Goal: Information Seeking & Learning: Check status

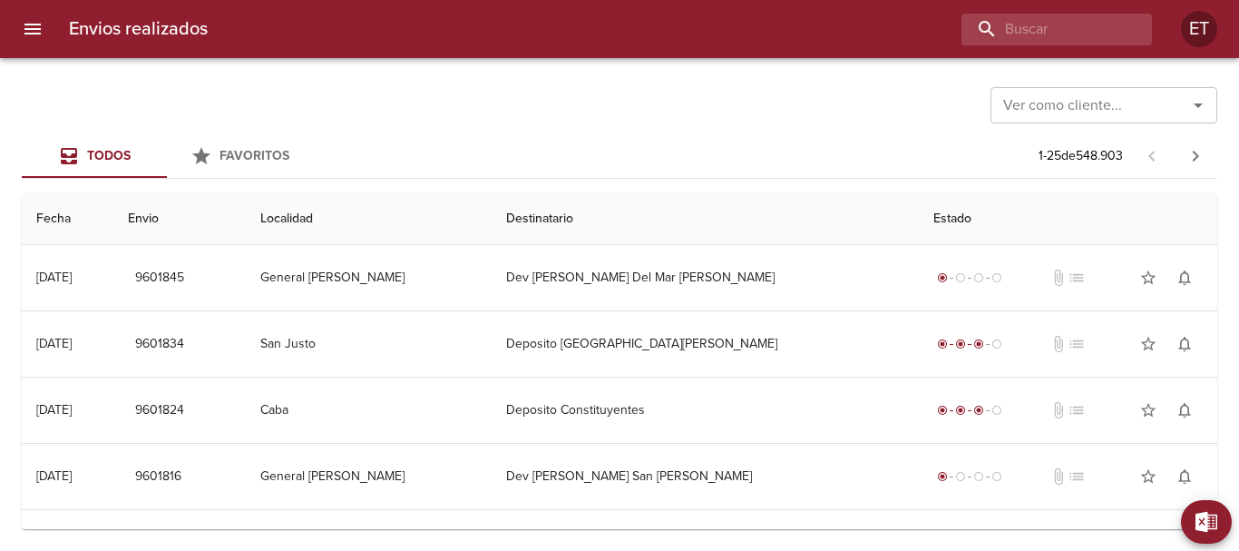
click at [1105, 34] on input "buscar" at bounding box center [1042, 30] width 160 height 32
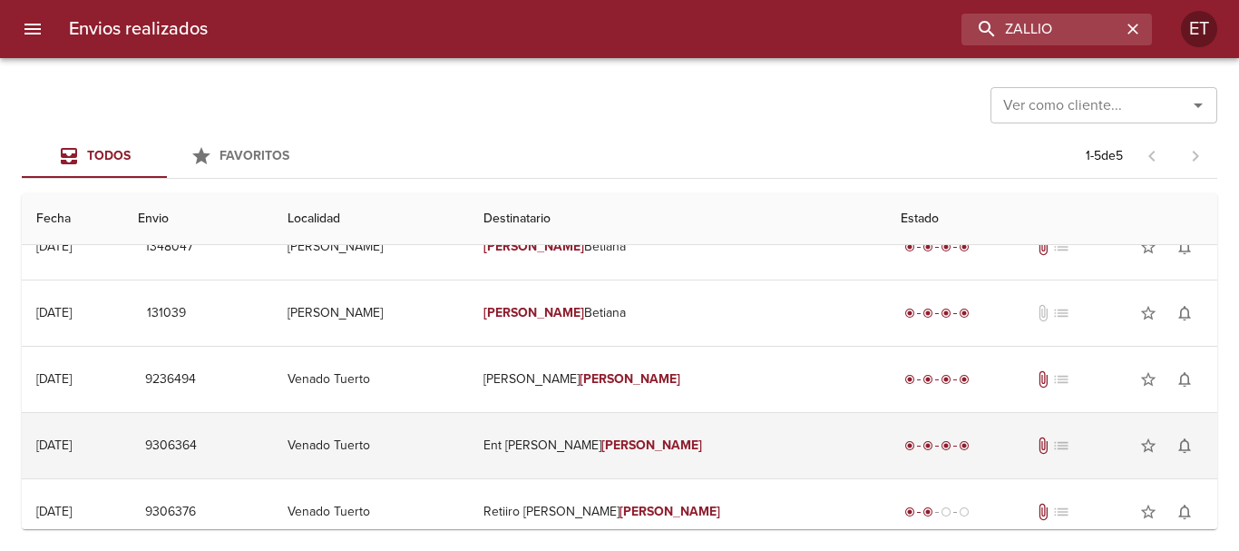
scroll to position [47, 0]
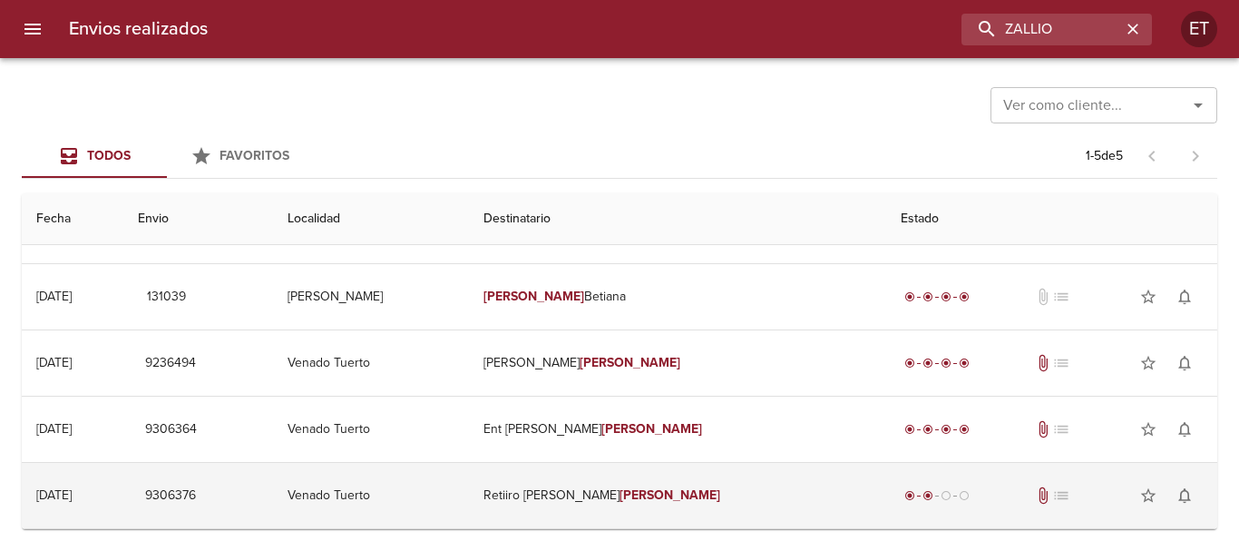
click at [648, 500] on td "Retiiro Carlos Alberto Zallio" at bounding box center [677, 495] width 417 height 65
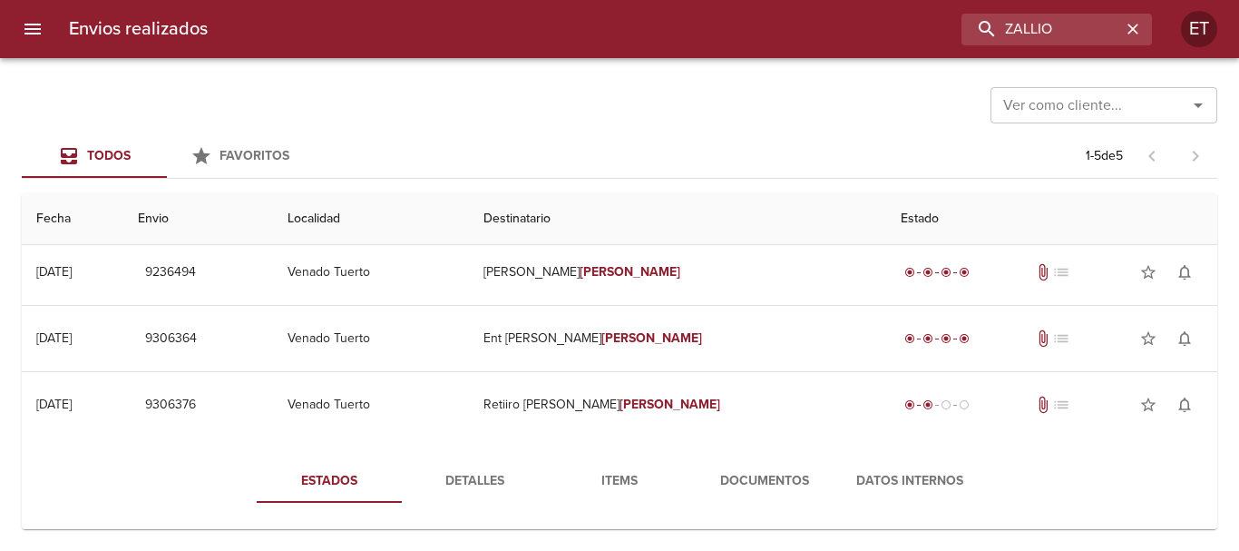
click at [748, 490] on span "Documentos" at bounding box center [764, 481] width 123 height 23
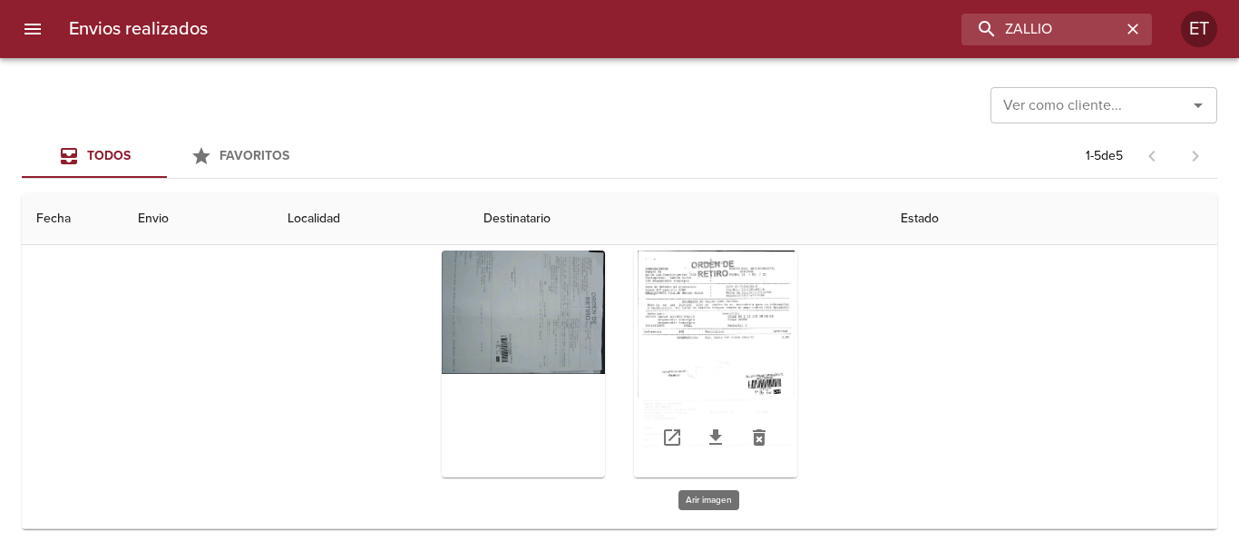
click at [756, 338] on div "Tabla de envíos del cliente" at bounding box center [715, 363] width 163 height 227
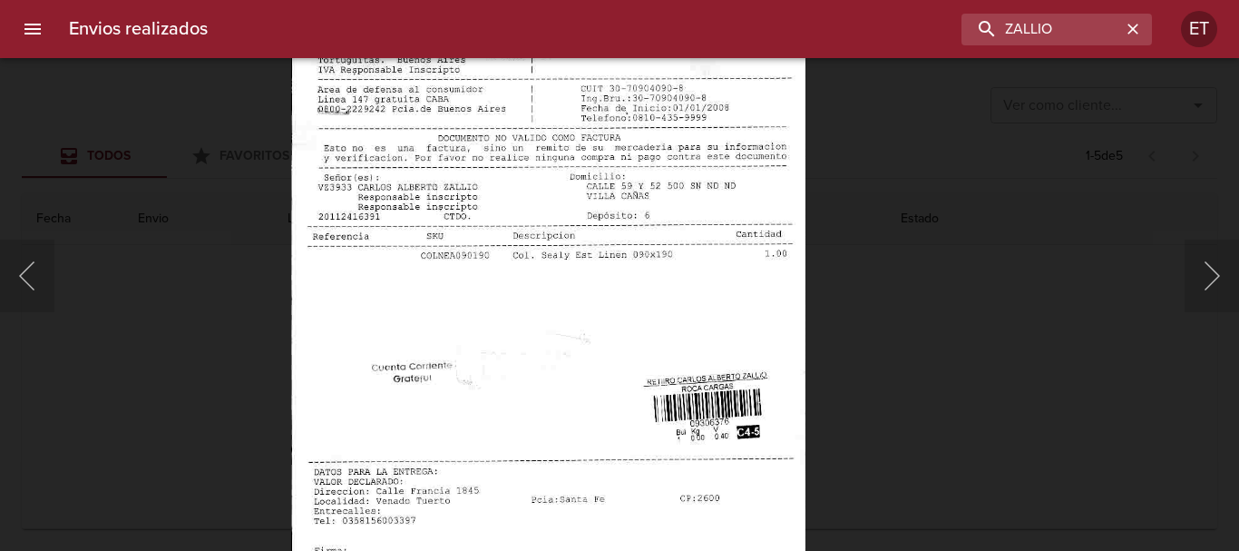
click at [701, 239] on img "Lightbox" at bounding box center [548, 341] width 514 height 742
click at [999, 349] on div "Lightbox" at bounding box center [619, 275] width 1239 height 551
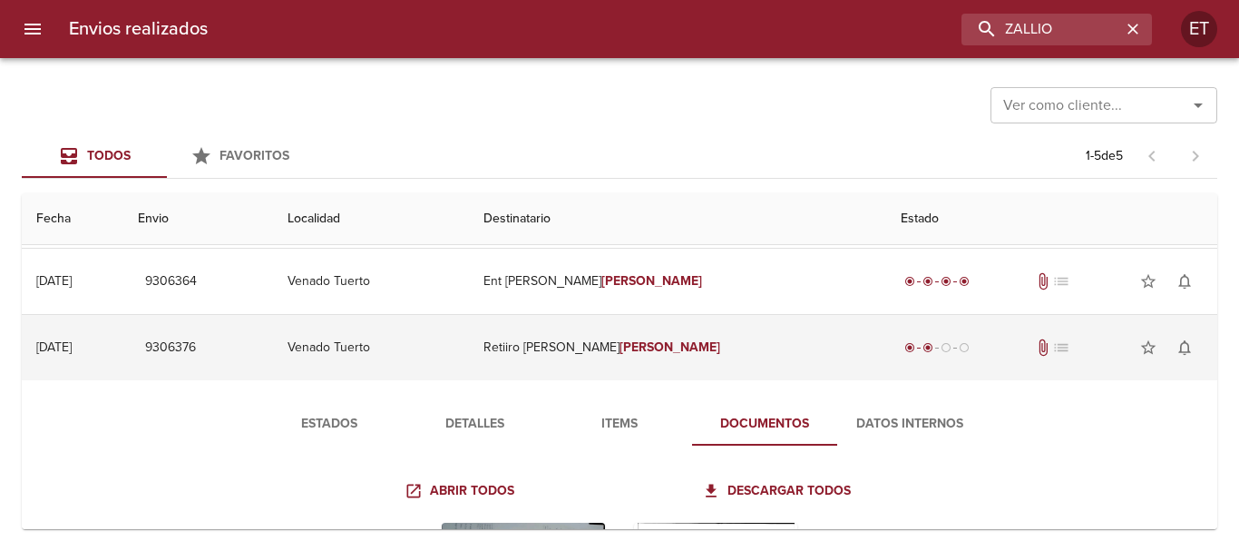
click at [654, 347] on td "Retiiro Carlos Alberto Zallio" at bounding box center [677, 347] width 417 height 65
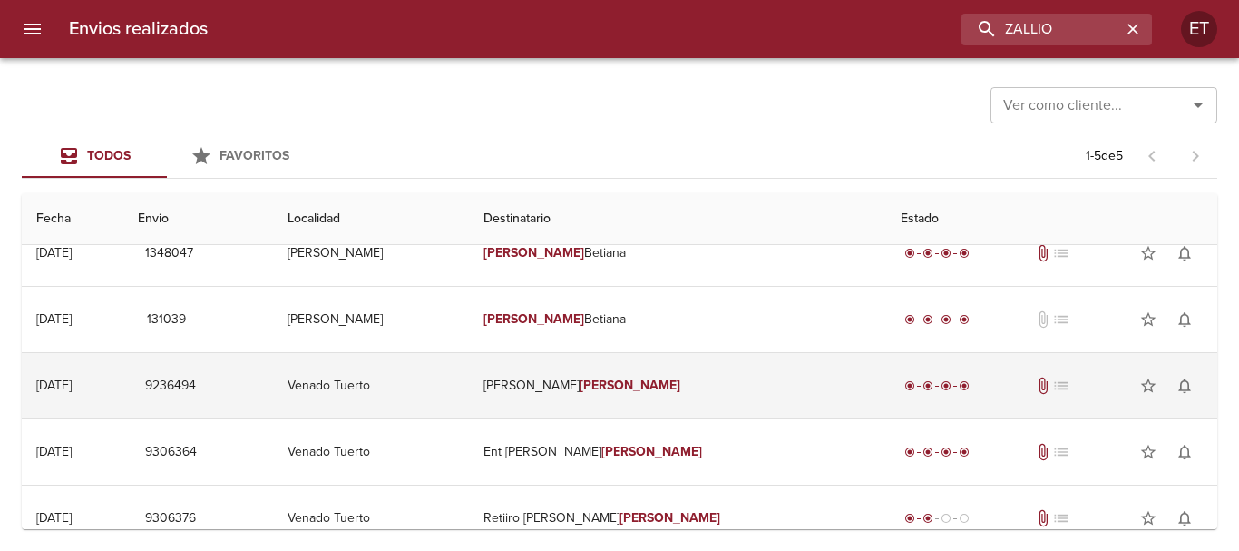
scroll to position [47, 0]
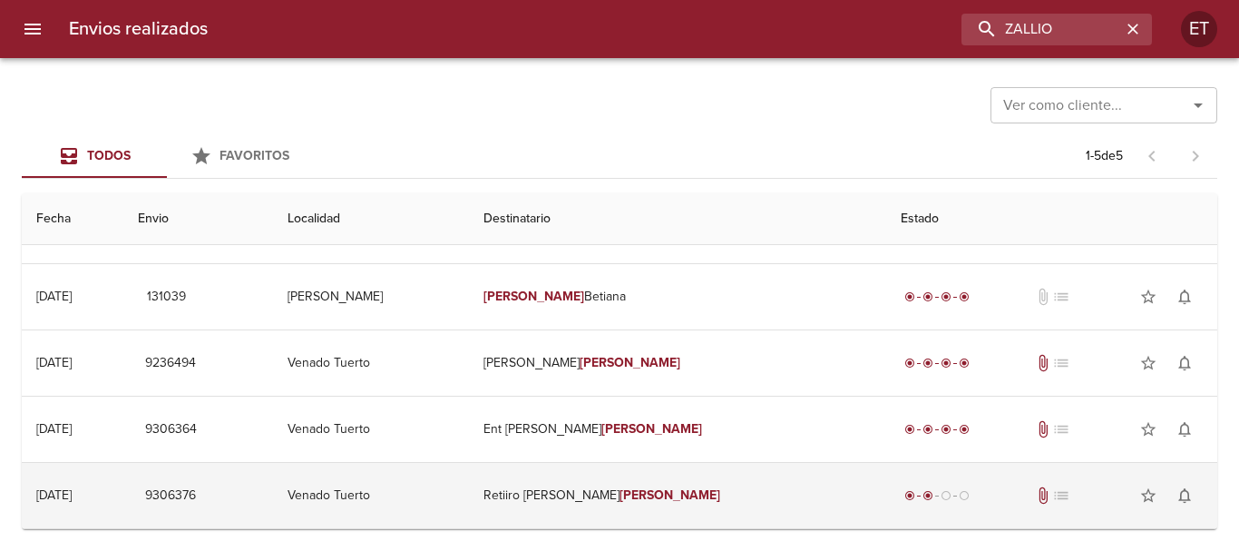
click at [588, 493] on td "Retiiro Carlos Alberto Zallio" at bounding box center [677, 495] width 417 height 65
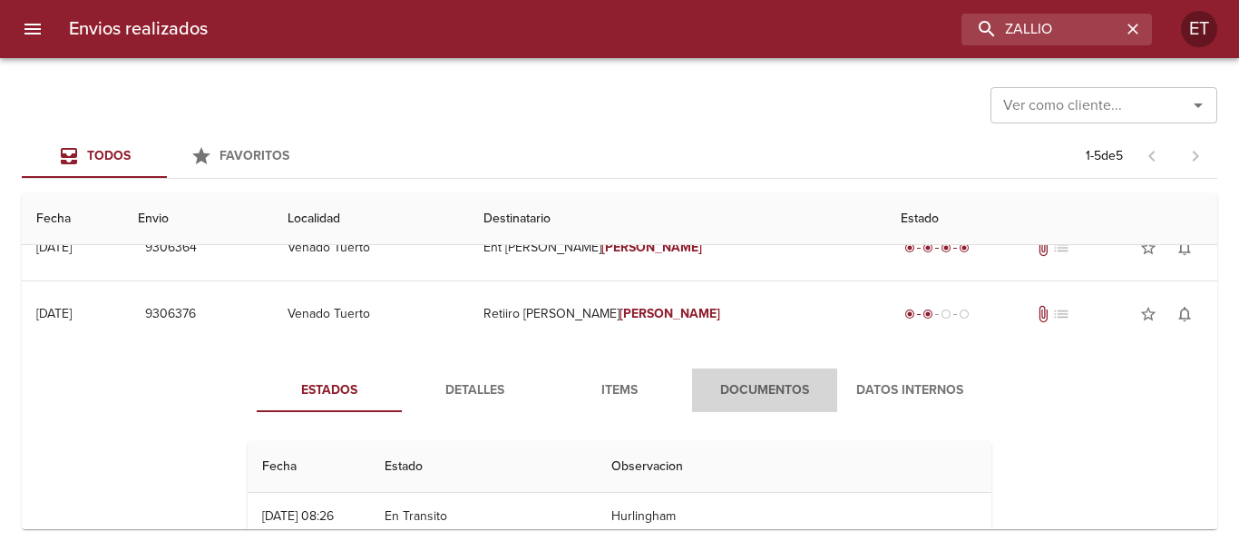
click at [729, 384] on span "Documentos" at bounding box center [764, 390] width 123 height 23
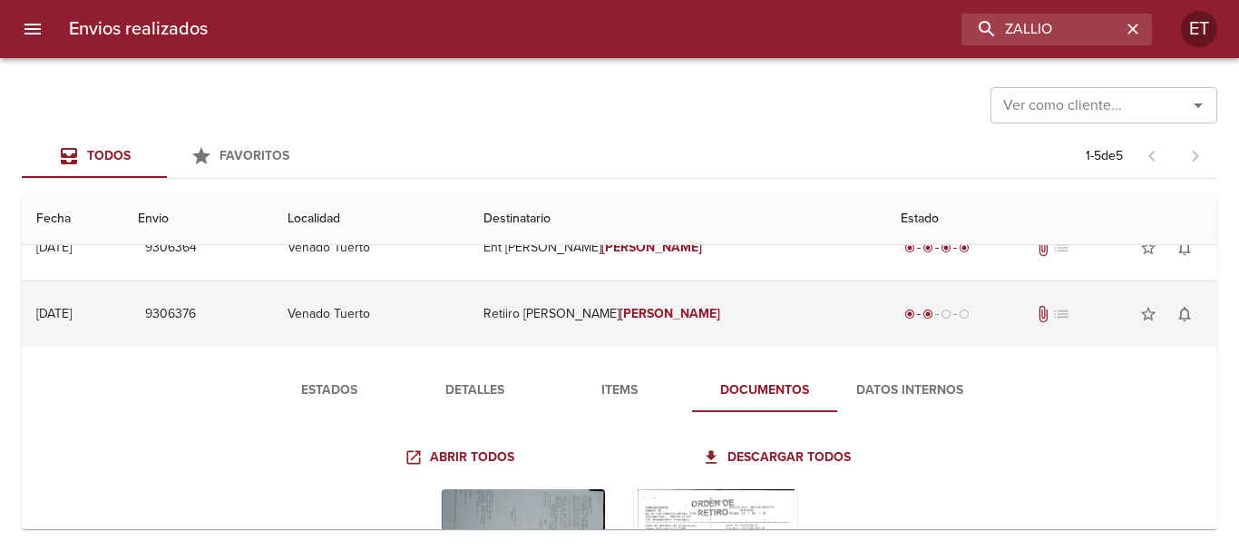
scroll to position [467, 0]
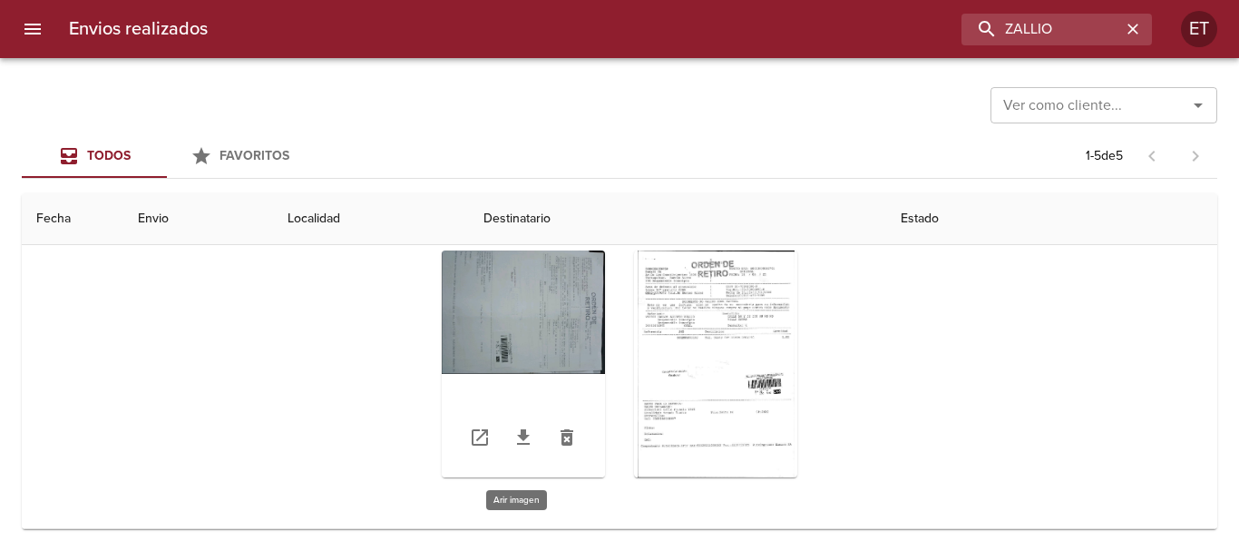
click at [484, 328] on div "Tabla de envíos del cliente" at bounding box center [523, 363] width 163 height 227
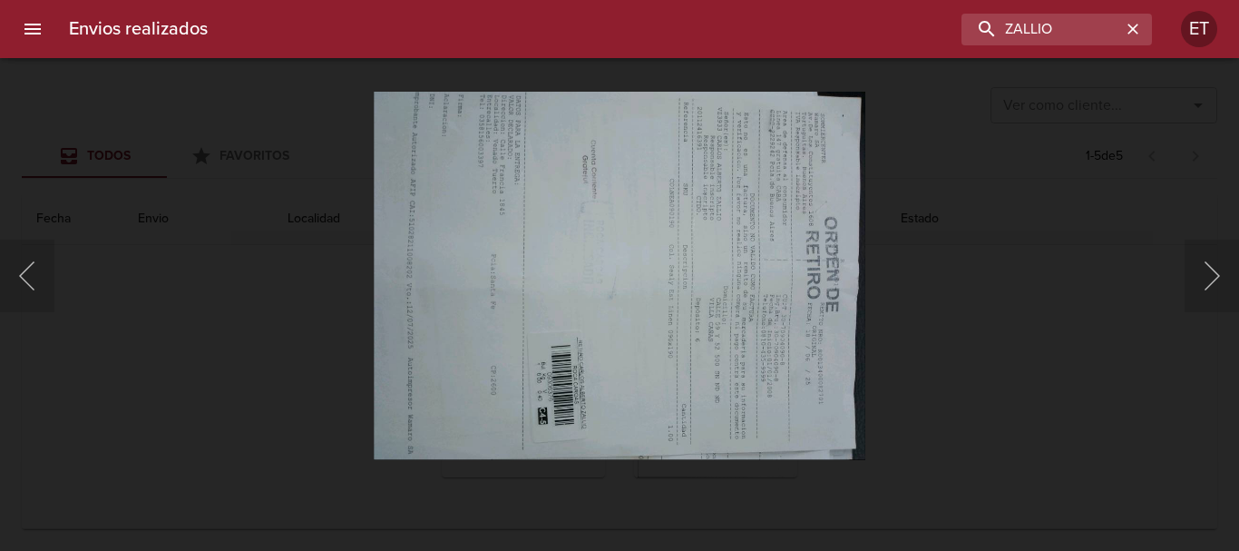
click at [1002, 341] on div "Lightbox" at bounding box center [619, 275] width 1239 height 551
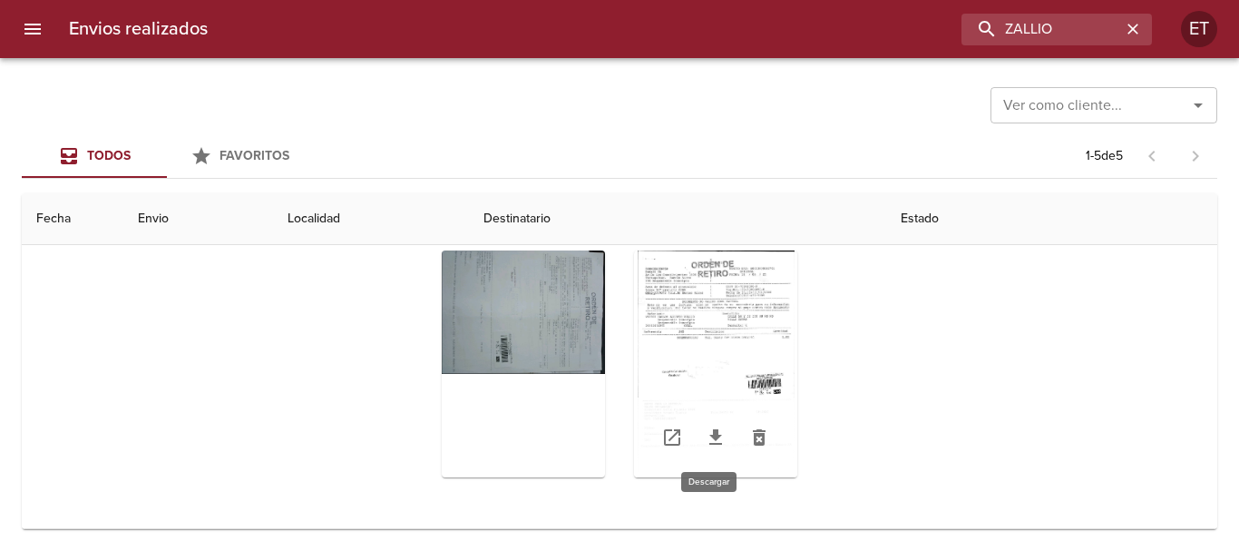
click at [705, 440] on icon "Tabla de envíos del cliente" at bounding box center [716, 437] width 22 height 22
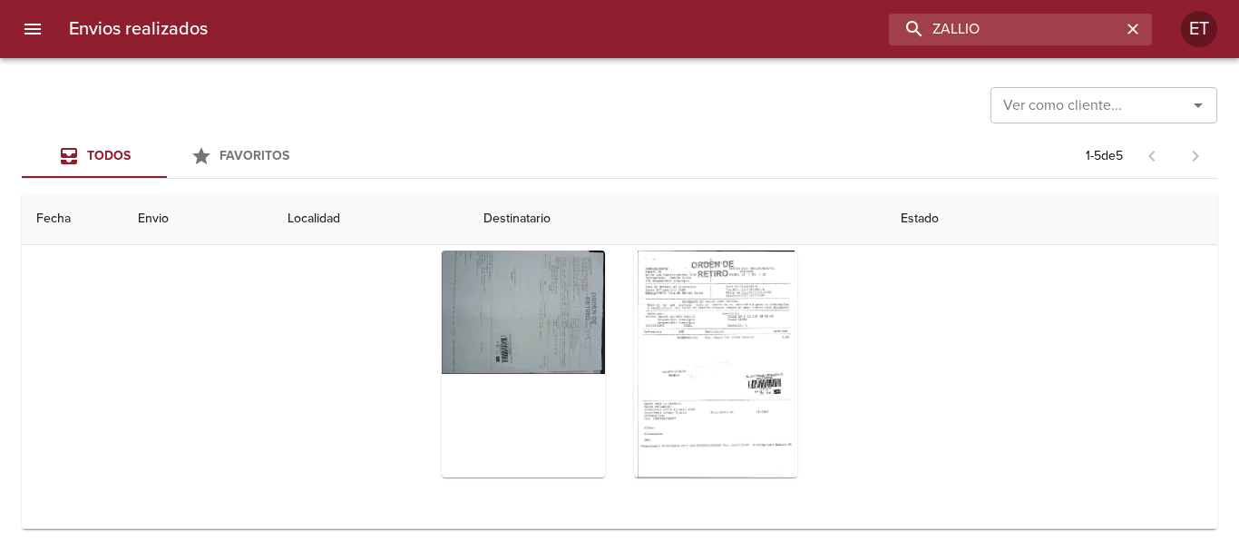
drag, startPoint x: 1059, startPoint y: 29, endPoint x: 677, endPoint y: 35, distance: 382.0
click at [677, 35] on div "ZALLIO" at bounding box center [687, 30] width 930 height 32
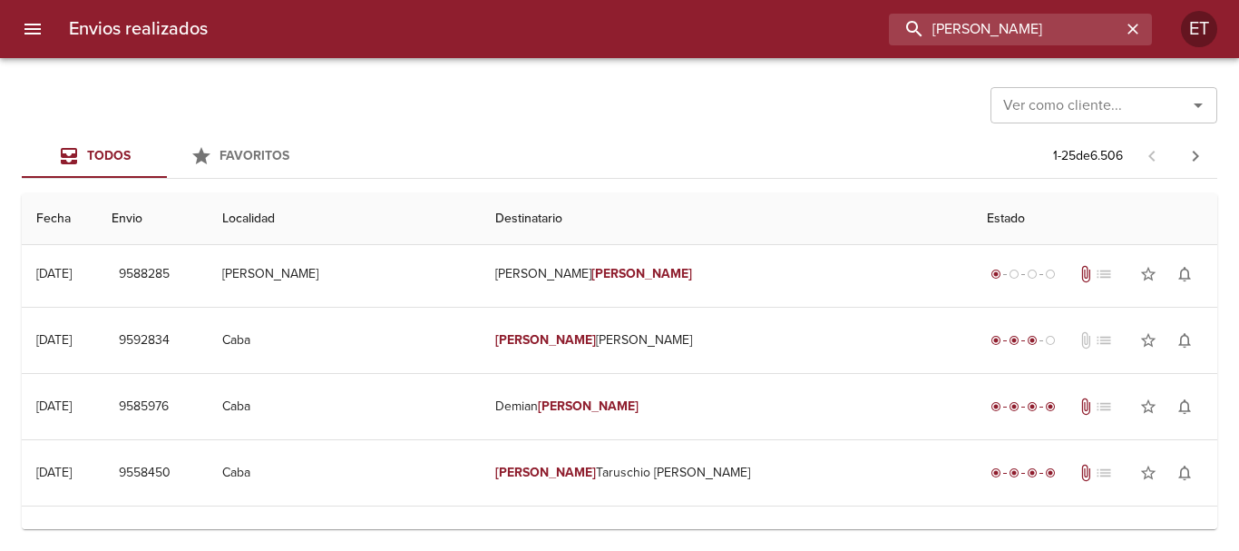
scroll to position [0, 0]
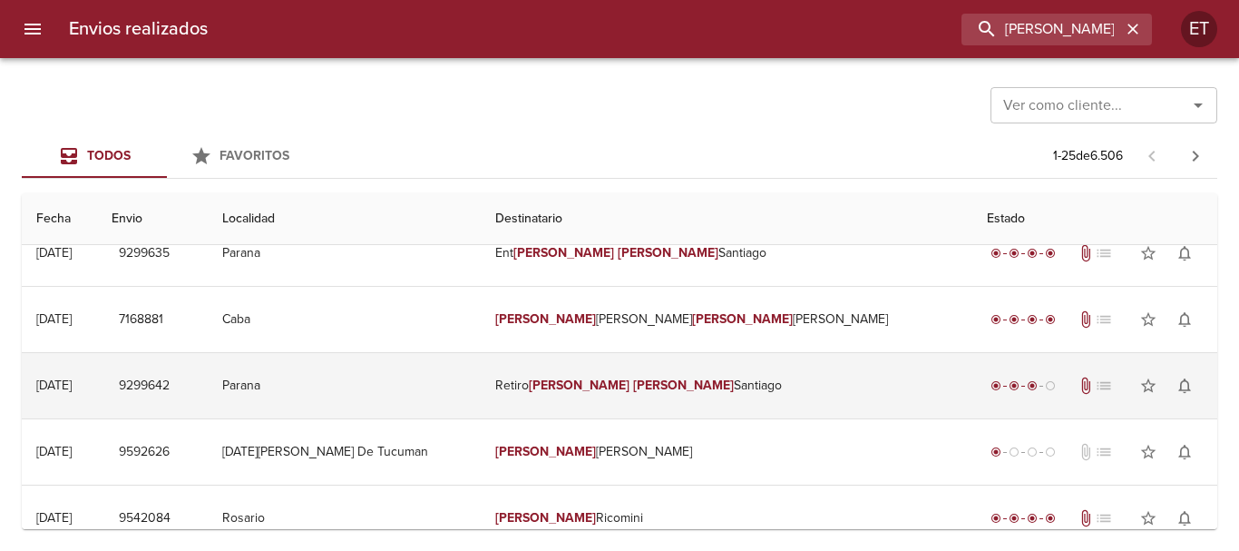
drag, startPoint x: 699, startPoint y: 387, endPoint x: 699, endPoint y: 396, distance: 9.1
click at [699, 388] on em "Mateo" at bounding box center [683, 384] width 101 height 15
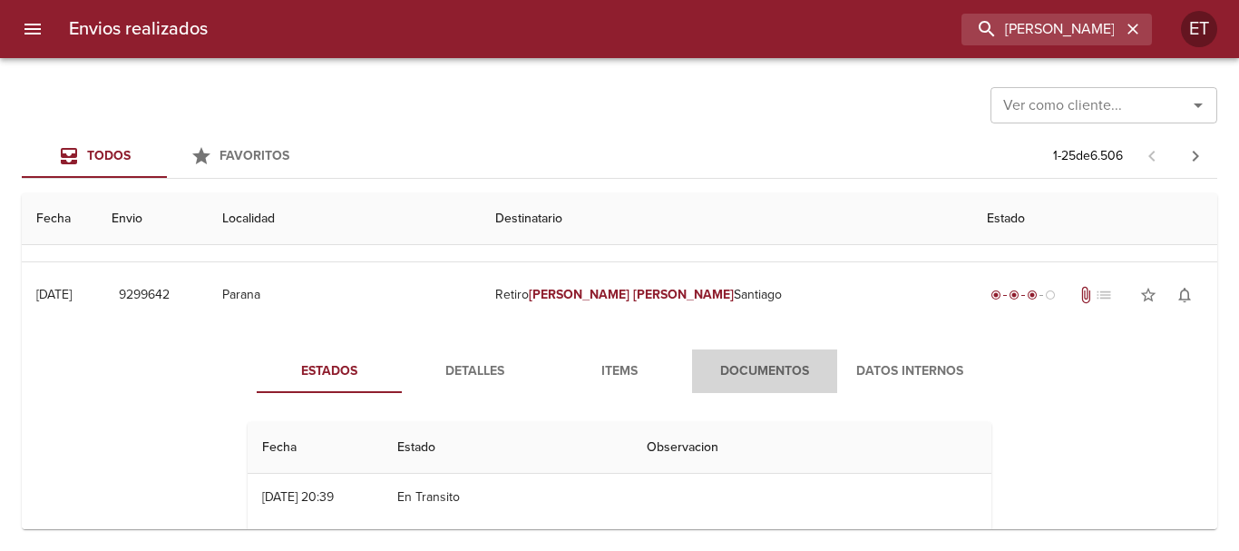
click at [729, 362] on span "Documentos" at bounding box center [764, 371] width 123 height 23
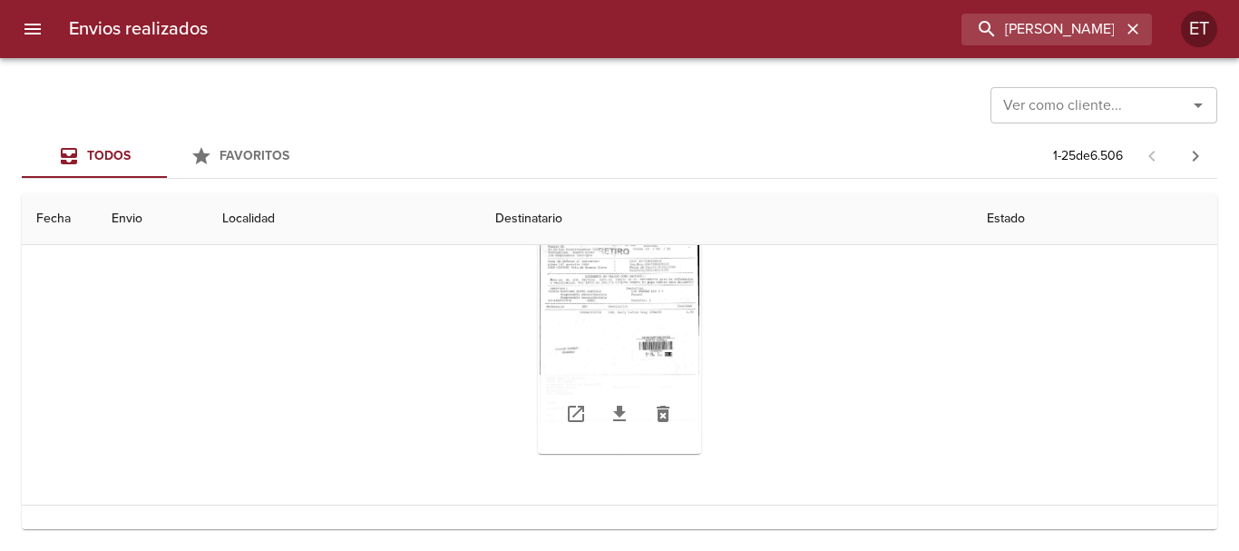
scroll to position [363, 0]
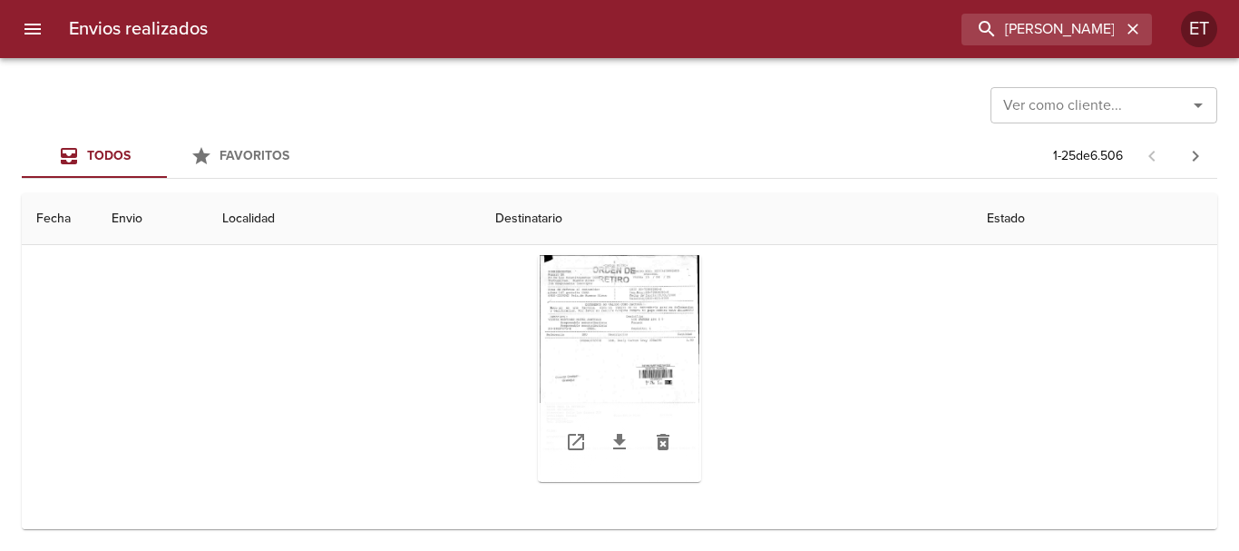
click at [656, 337] on div "Tabla de envíos del cliente" at bounding box center [619, 368] width 163 height 227
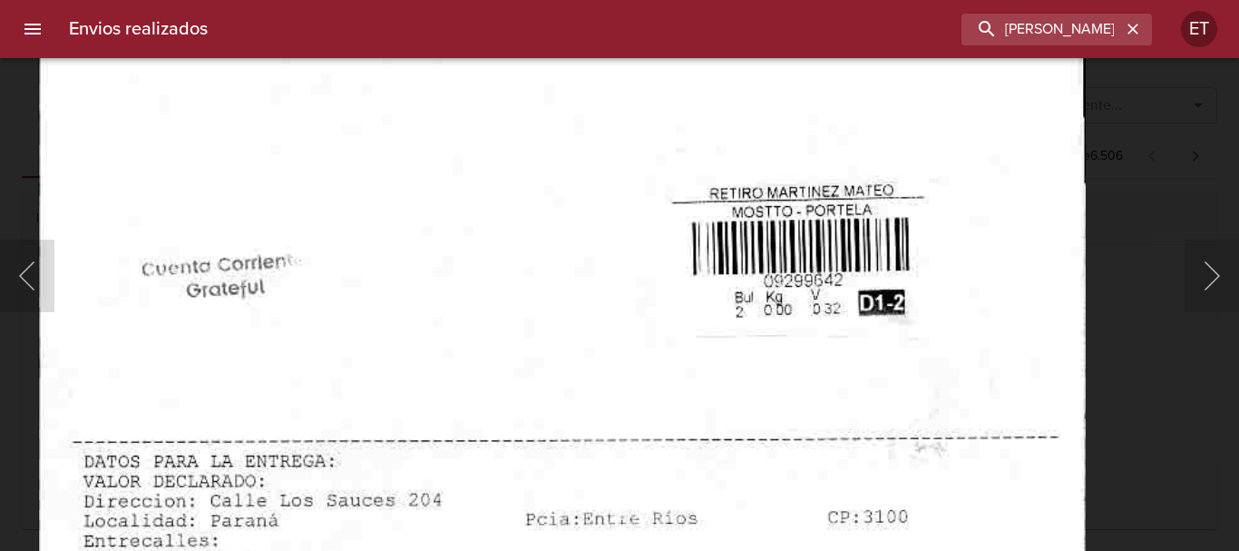
click at [702, 519] on img "Lightbox" at bounding box center [562, 212] width 1048 height 1490
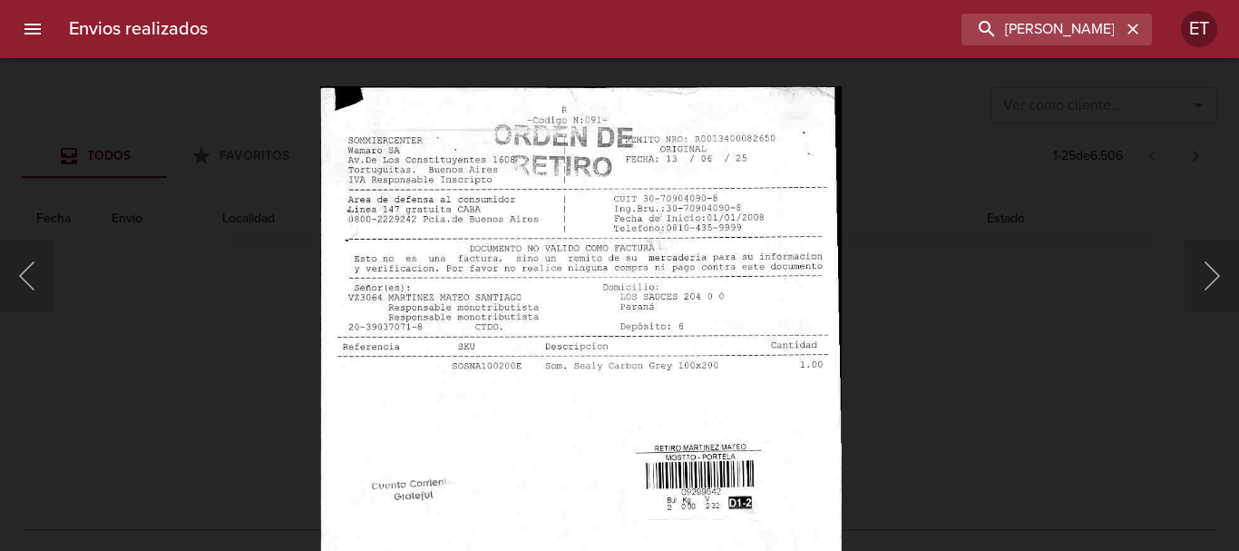
click at [724, 474] on img "Lightbox" at bounding box center [581, 457] width 522 height 742
click at [1022, 404] on div "Lightbox" at bounding box center [619, 275] width 1239 height 551
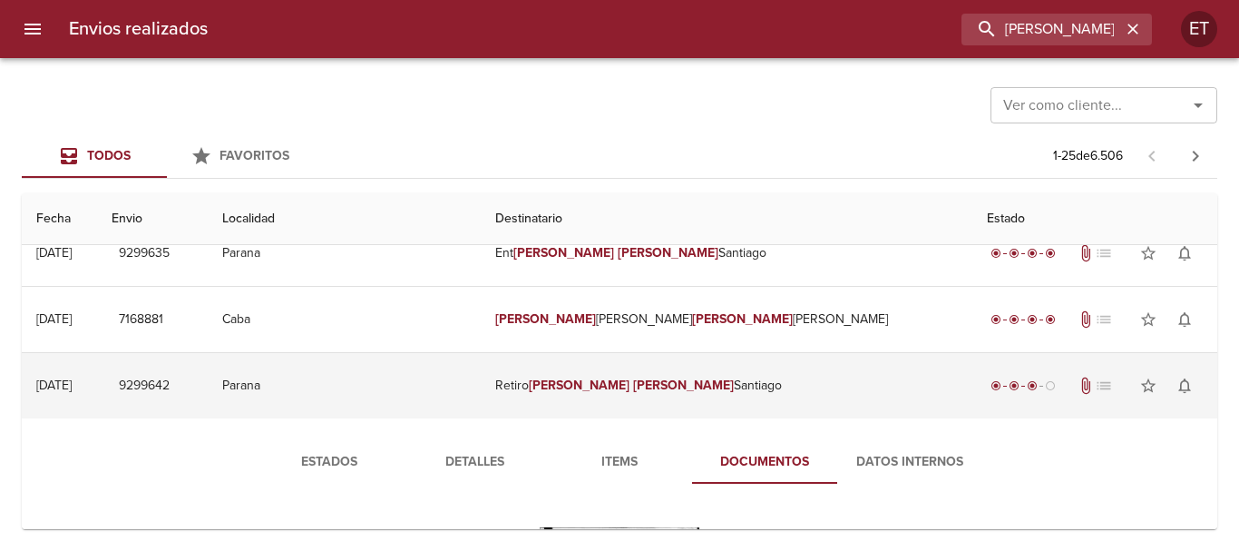
scroll to position [272, 0]
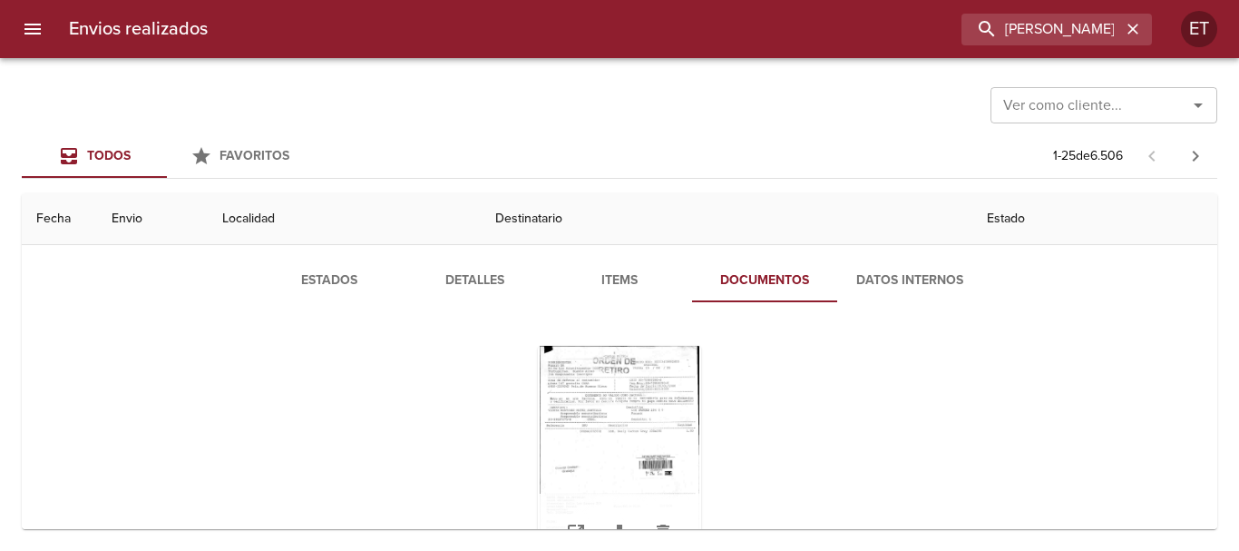
click at [629, 360] on div "Tabla de envíos del cliente" at bounding box center [619, 459] width 163 height 227
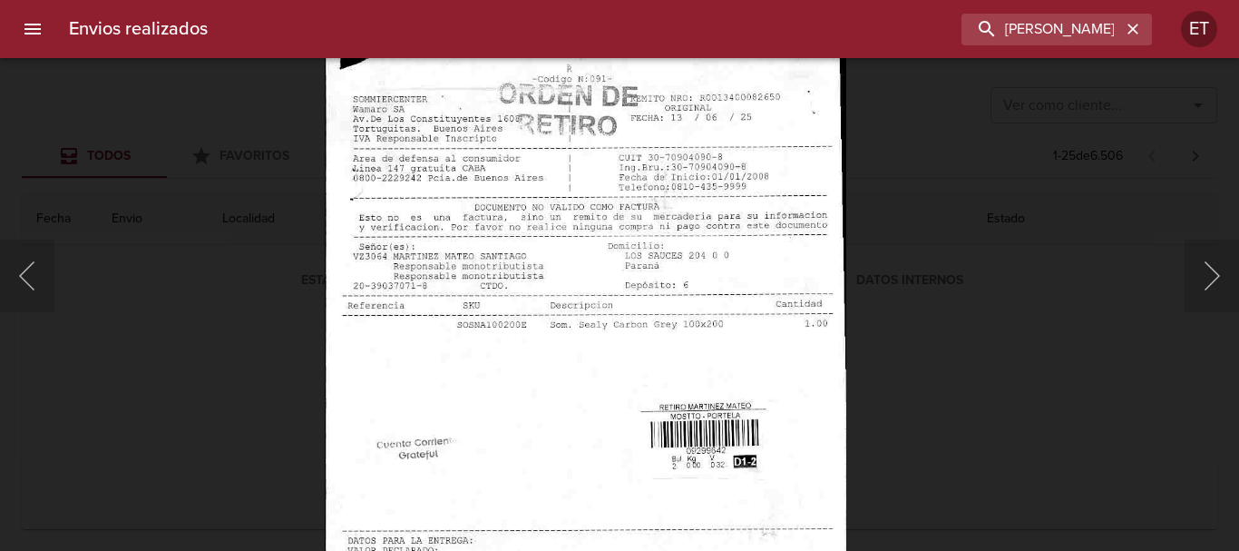
click at [587, 406] on img "Lightbox" at bounding box center [586, 416] width 522 height 742
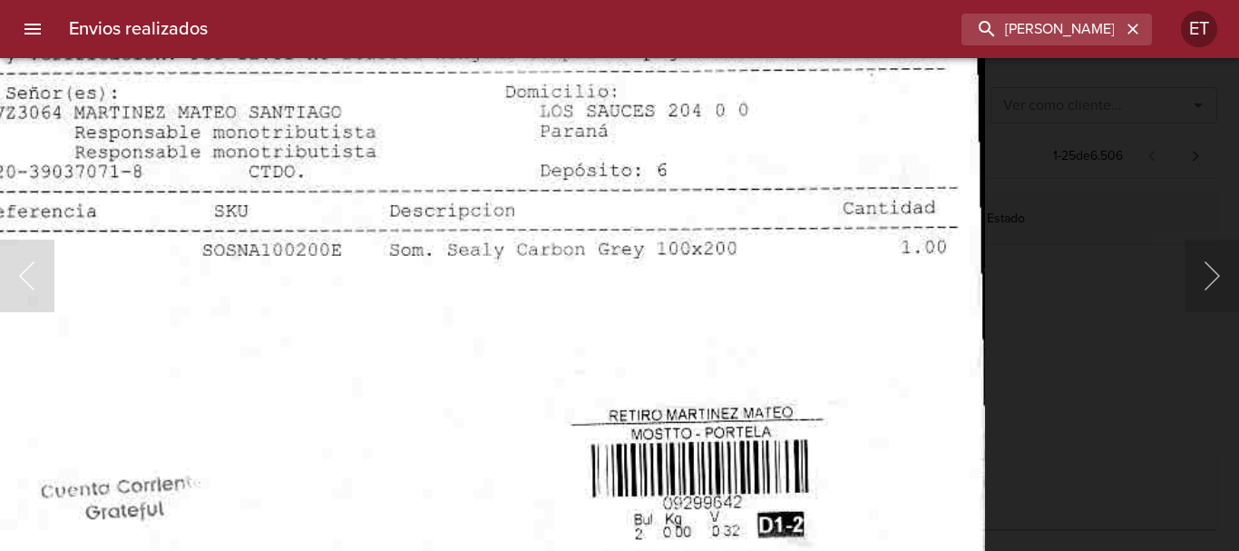
click at [590, 182] on img "Lightbox" at bounding box center [460, 434] width 1048 height 1490
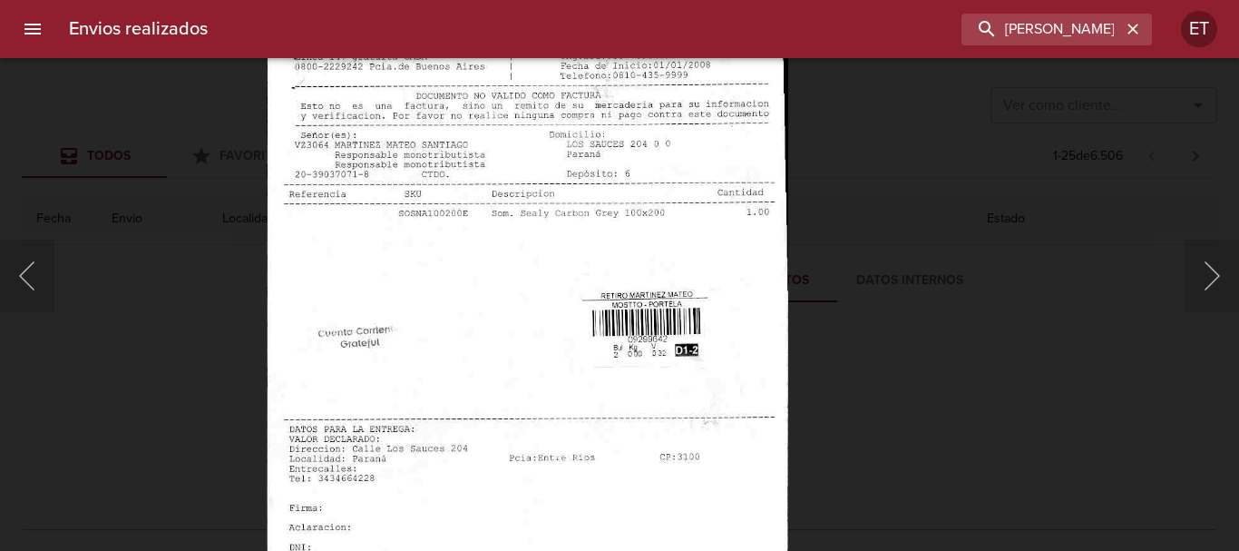
click at [972, 420] on div "Lightbox" at bounding box center [619, 275] width 1239 height 551
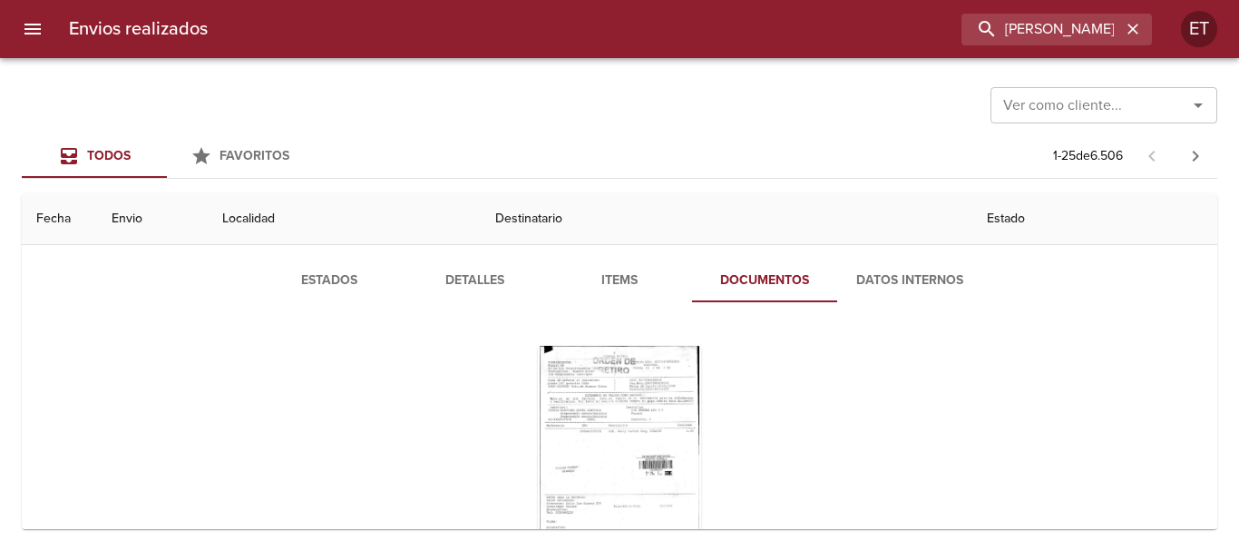
click at [461, 289] on span "Detalles" at bounding box center [474, 280] width 123 height 23
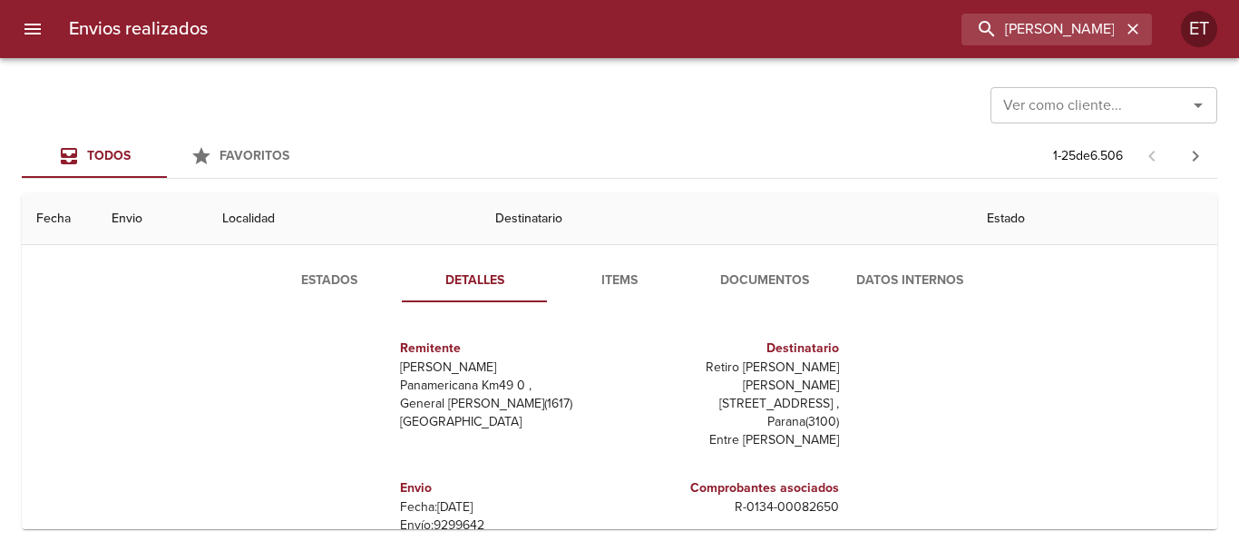
click at [760, 362] on p "Retiro Martinez Mateo Santiago" at bounding box center [733, 376] width 212 height 36
copy p "Retiro Martinez Mateo Santiago"
click at [766, 498] on p "R - 0134 - 00082650" at bounding box center [733, 507] width 212 height 18
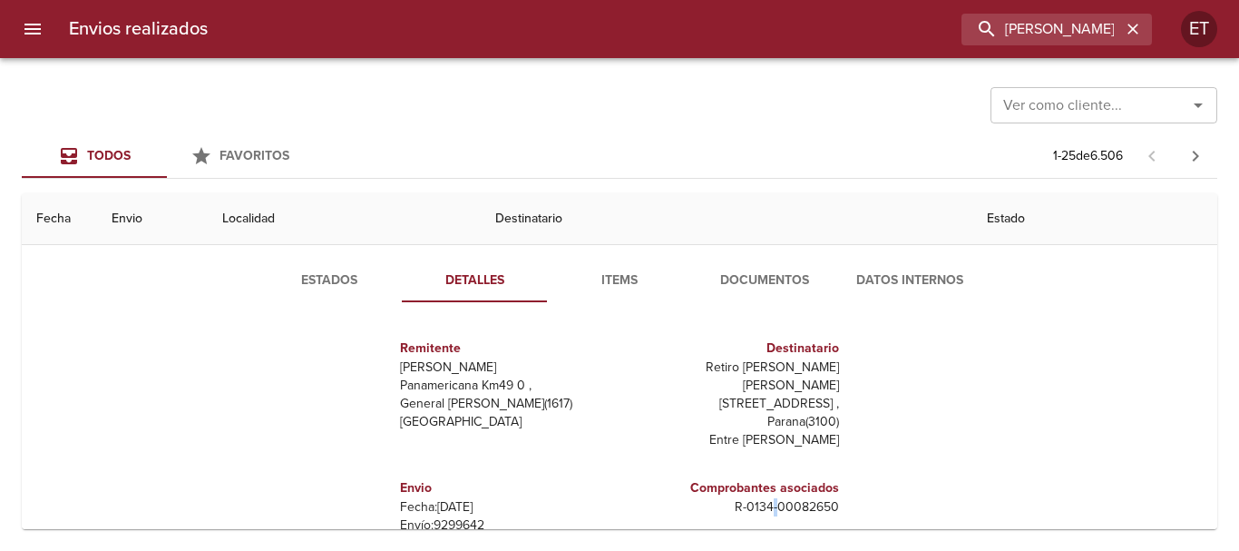
click at [766, 498] on p "R - 0134 - 00082650" at bounding box center [733, 507] width 212 height 18
copy p "R - 0134 - 00082650"
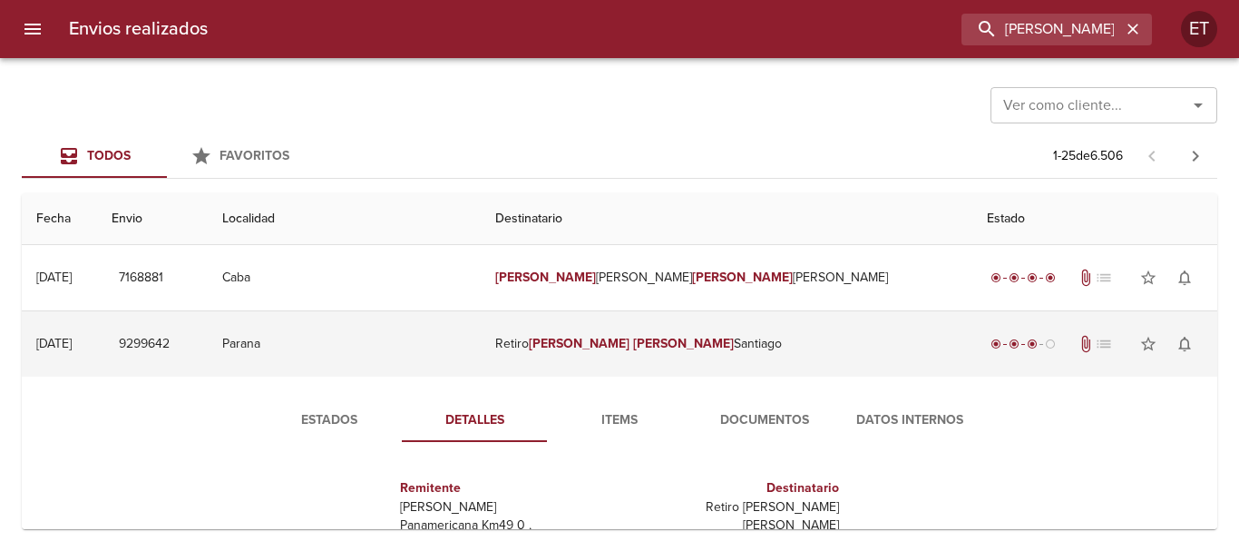
scroll to position [0, 0]
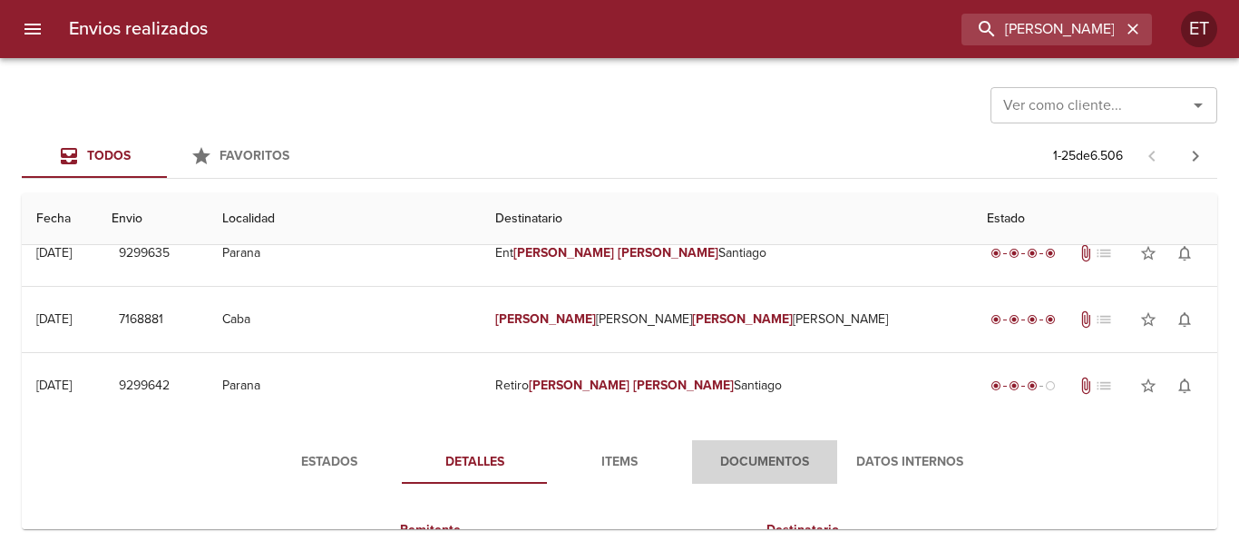
click at [774, 456] on span "Documentos" at bounding box center [764, 462] width 123 height 23
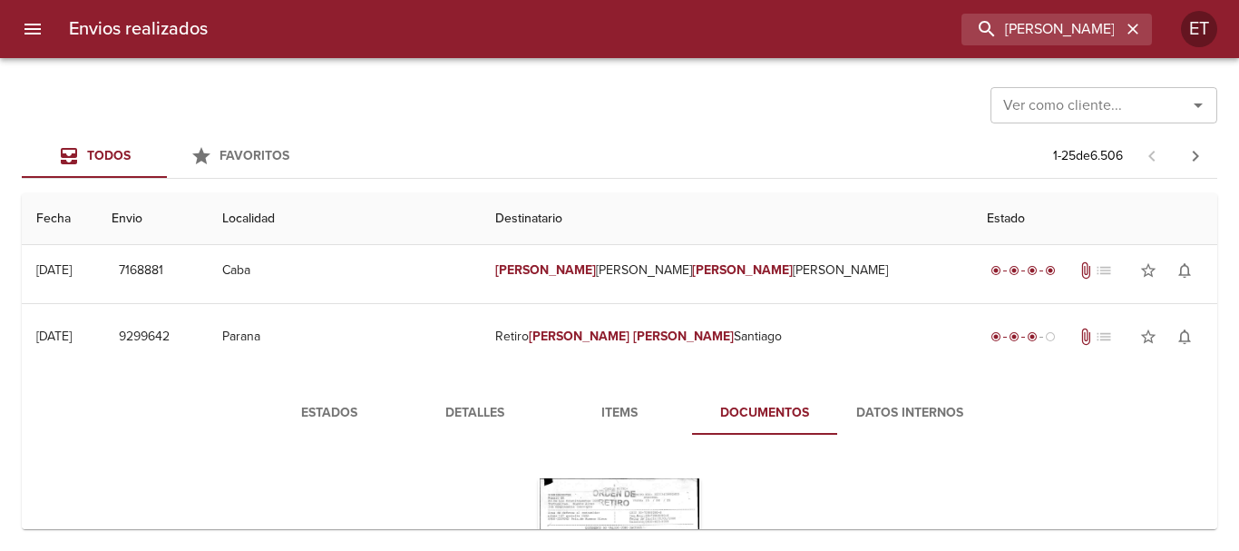
scroll to position [272, 0]
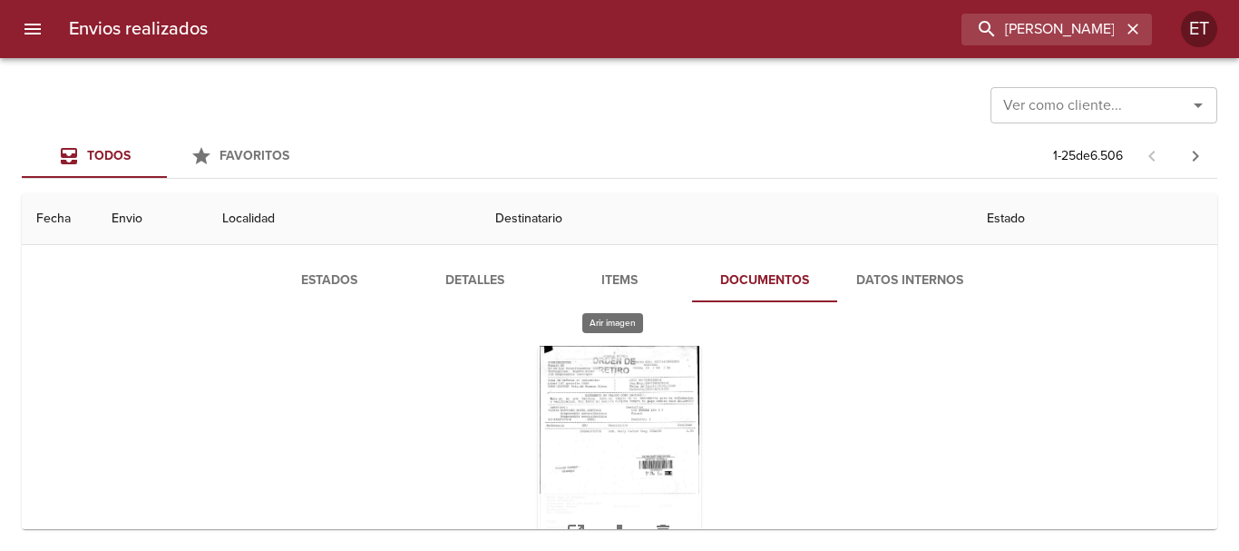
click at [621, 385] on div "Tabla de envíos del cliente" at bounding box center [619, 459] width 163 height 227
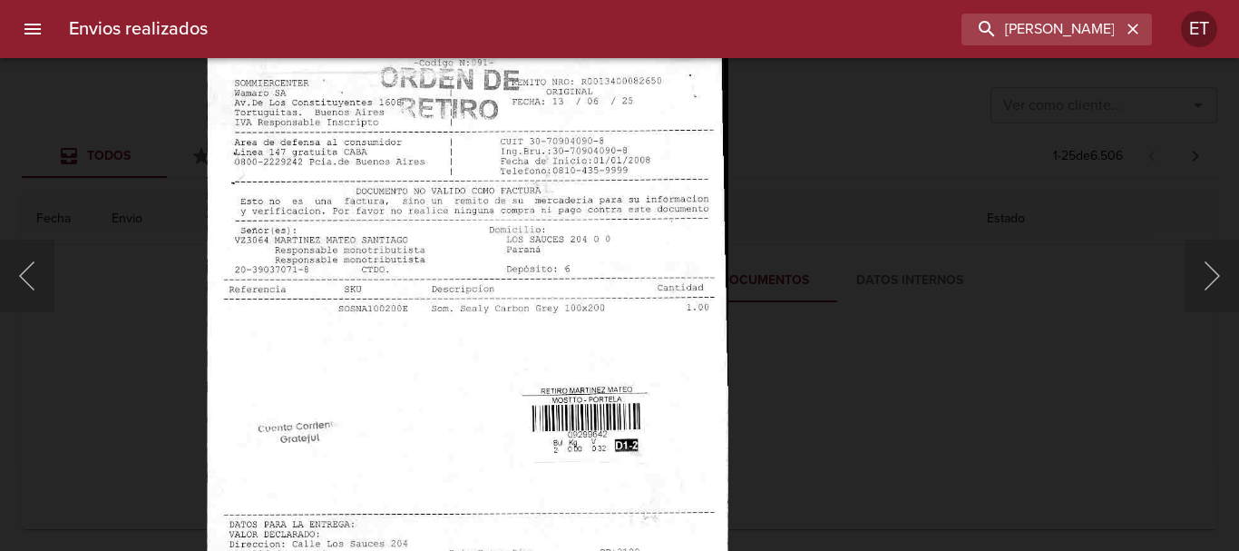
click at [469, 288] on img "Lightbox" at bounding box center [468, 400] width 522 height 742
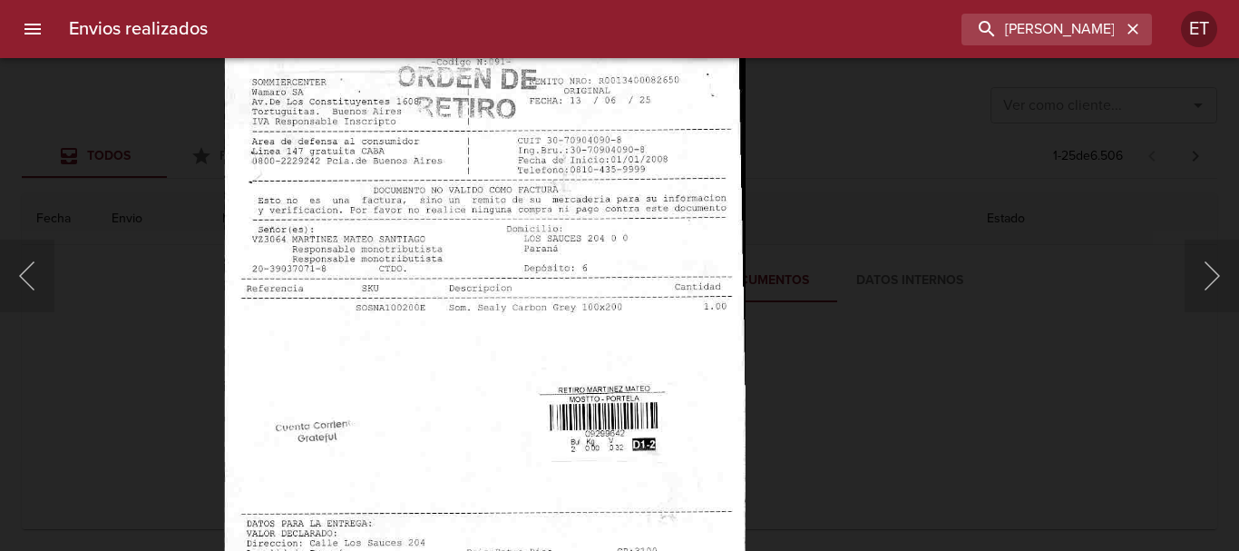
click at [996, 263] on div "Lightbox" at bounding box center [619, 275] width 1239 height 551
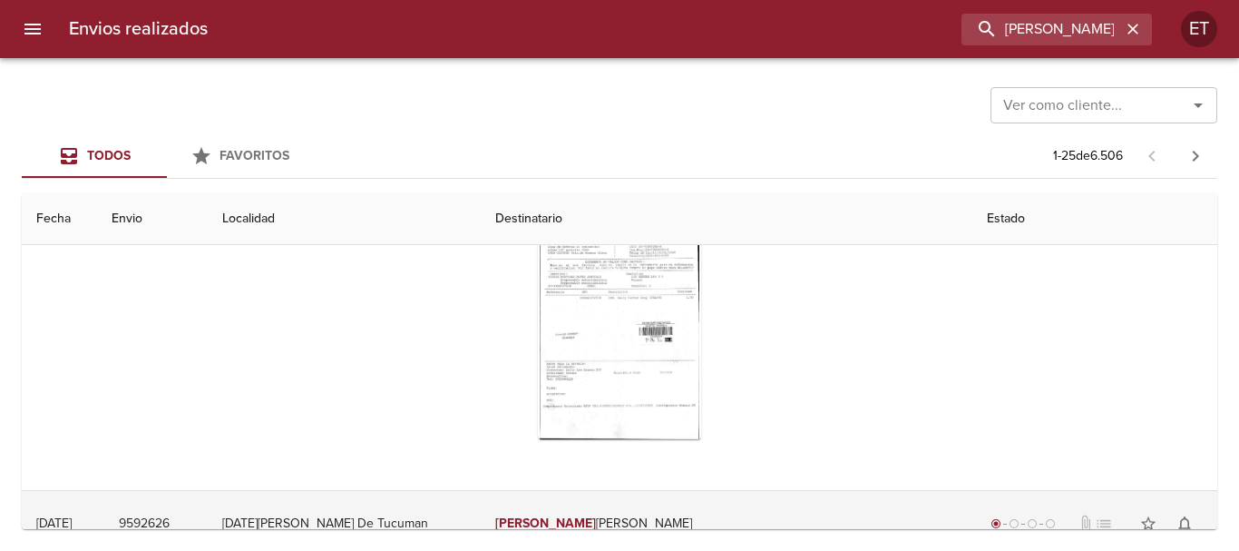
scroll to position [544, 0]
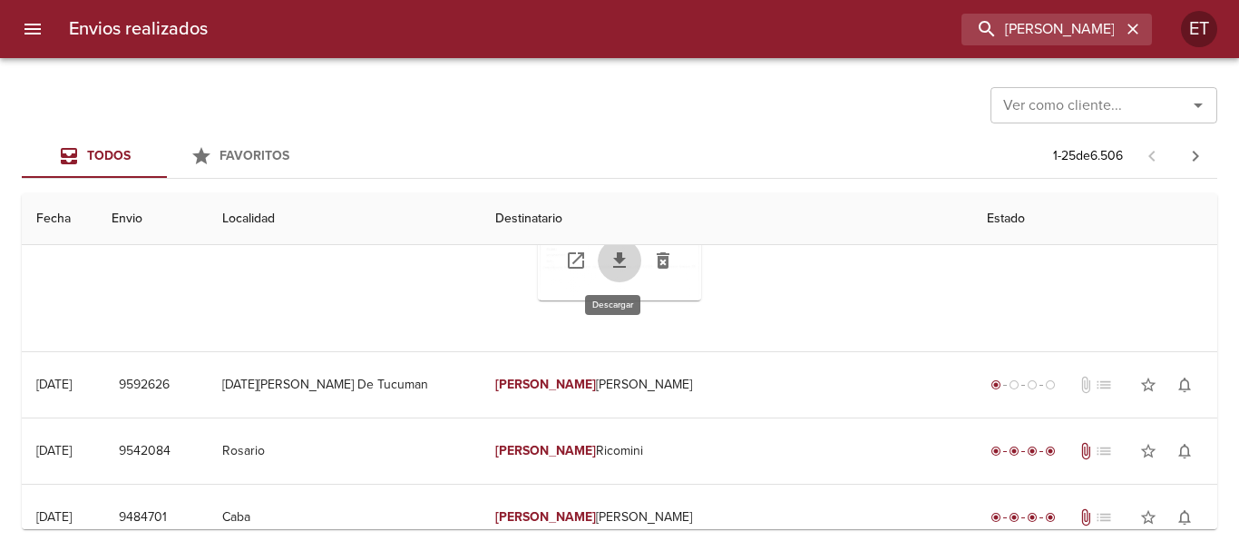
click at [613, 259] on icon "Tabla de envíos del cliente" at bounding box center [619, 259] width 13 height 15
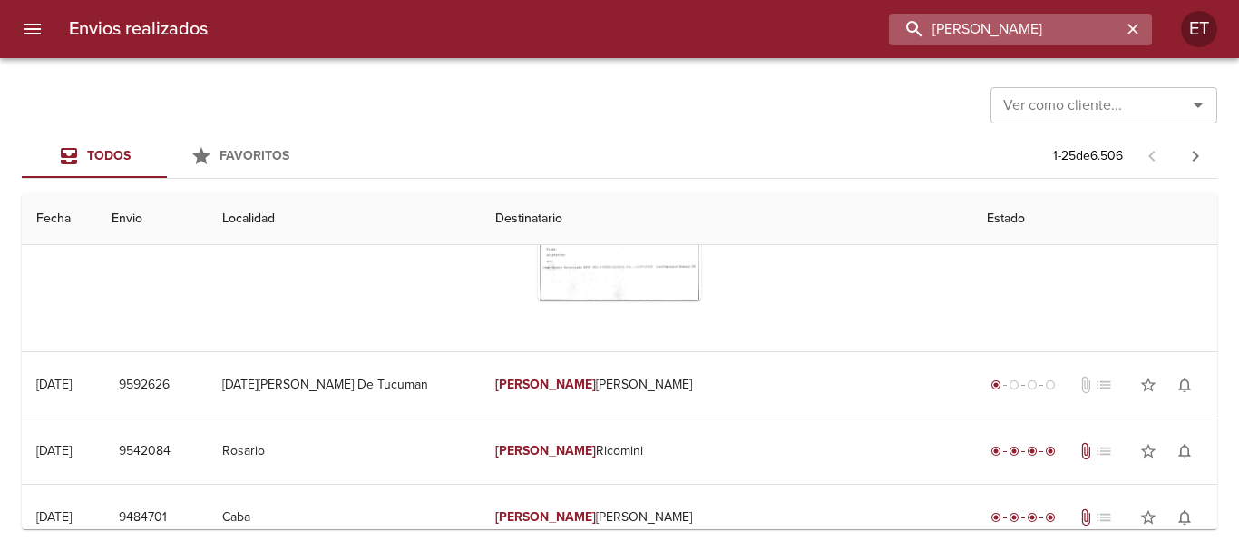
click at [1063, 24] on input "martinez mateo" at bounding box center [1005, 30] width 232 height 32
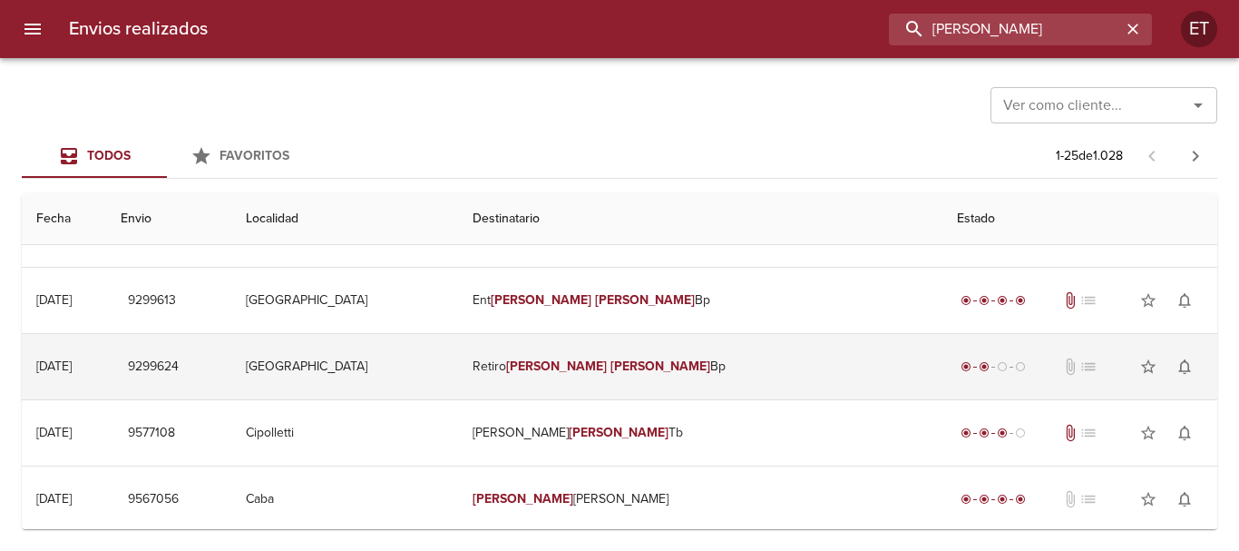
scroll to position [0, 0]
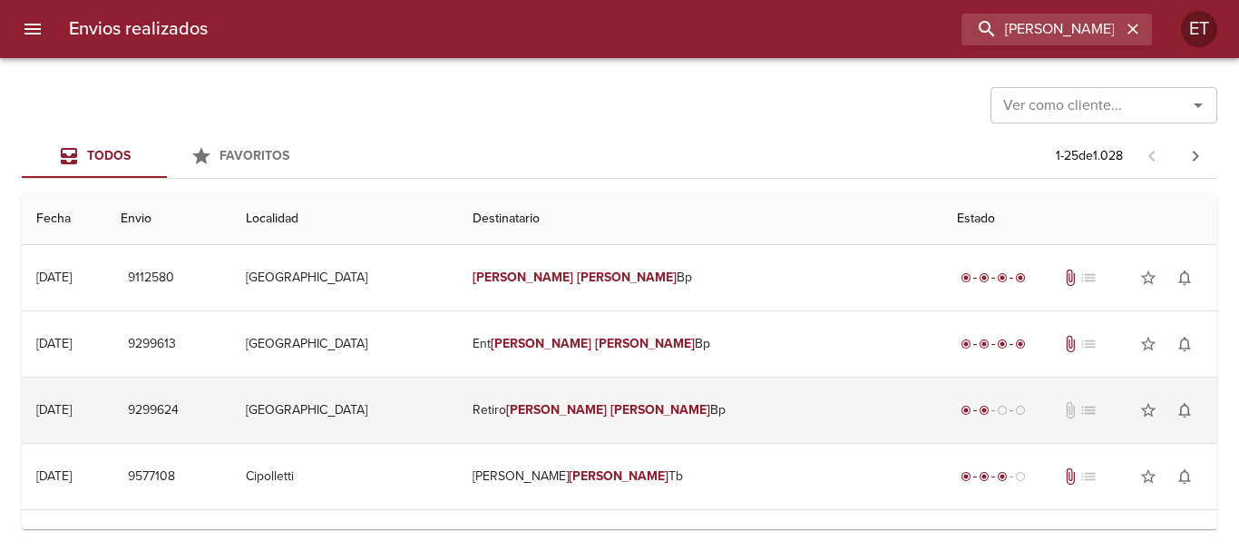
click at [669, 406] on em "Alarcon" at bounding box center [661, 409] width 101 height 15
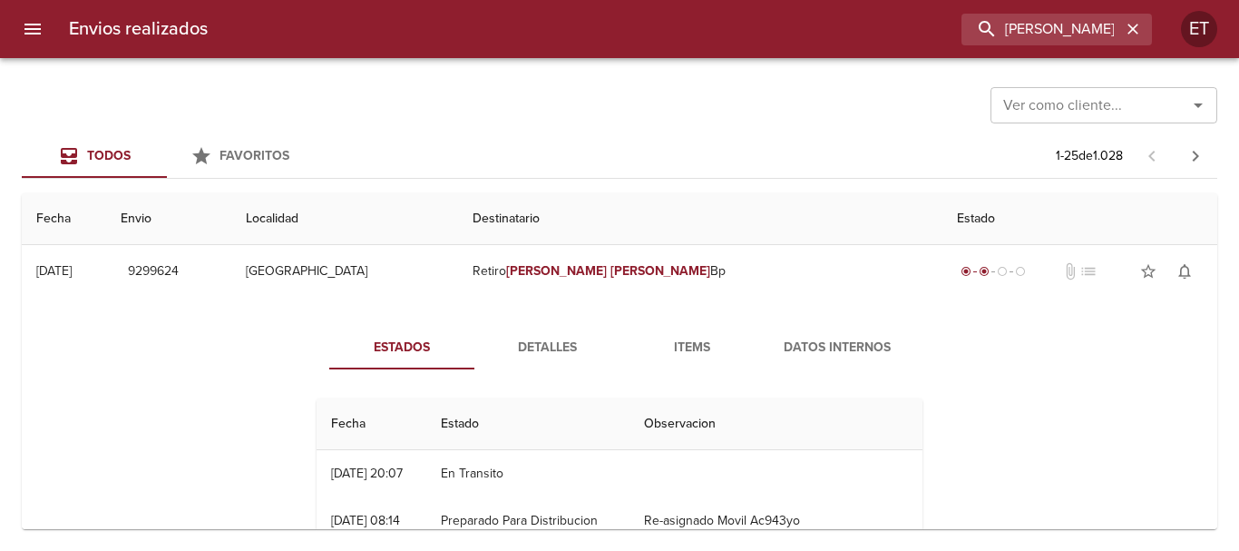
scroll to position [181, 0]
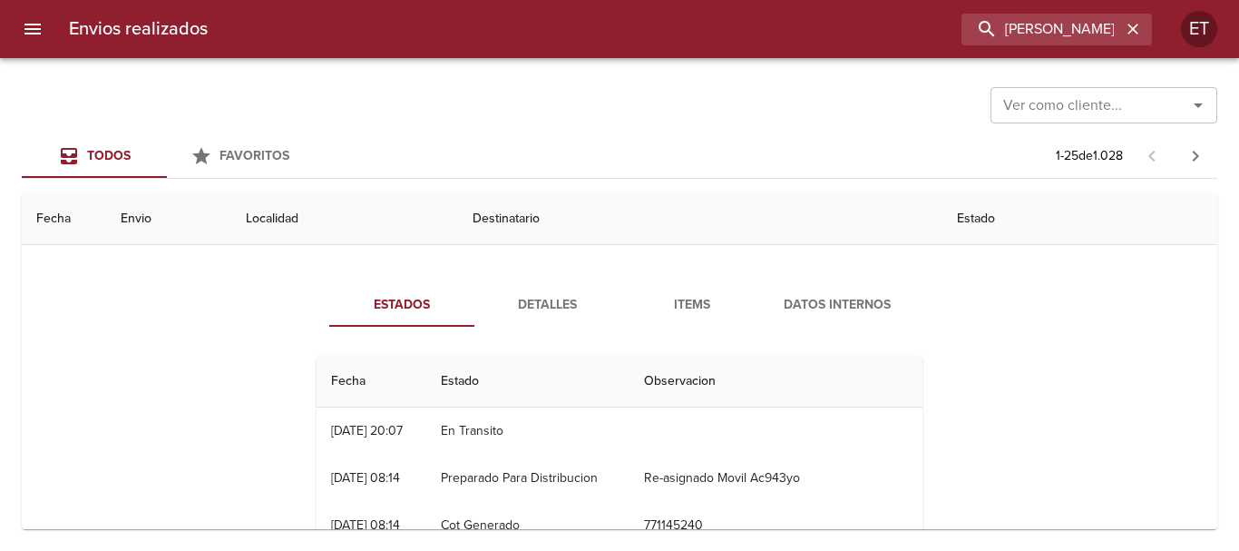
click at [683, 328] on div "Estados Detalles Items Datos Internos Fecha Estado Observacion 23/06 23/06/2025…" at bounding box center [619, 493] width 653 height 421
click at [594, 269] on div "Estados Detalles Items Datos Internos Fecha Estado Observacion 23/06 23/06/2025…" at bounding box center [619, 493] width 1167 height 465
click at [547, 323] on button "Detalles" at bounding box center [546, 305] width 145 height 44
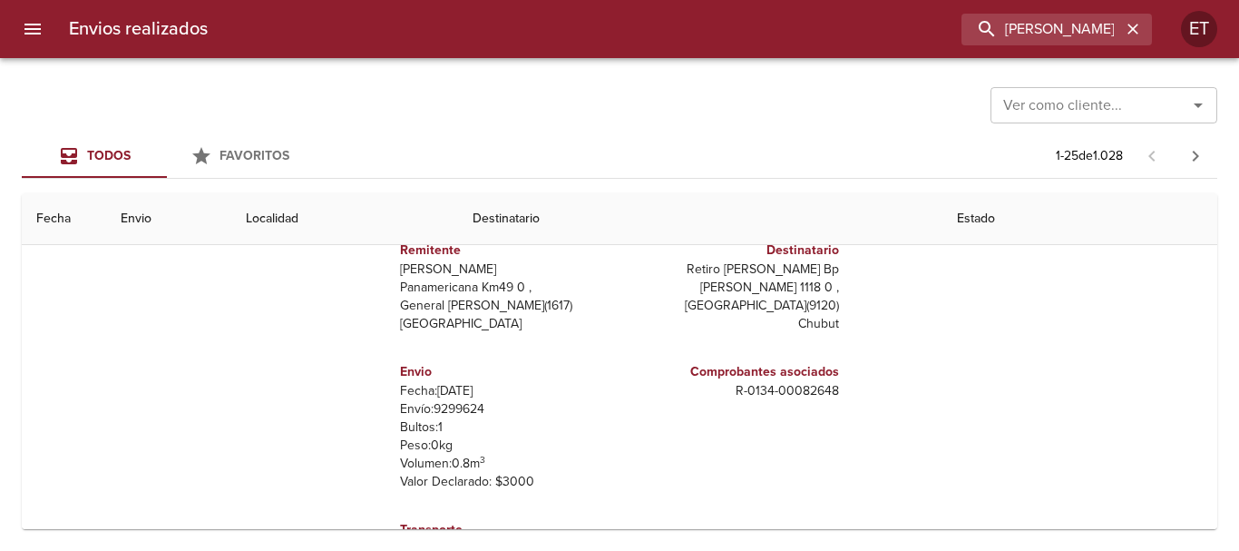
scroll to position [272, 0]
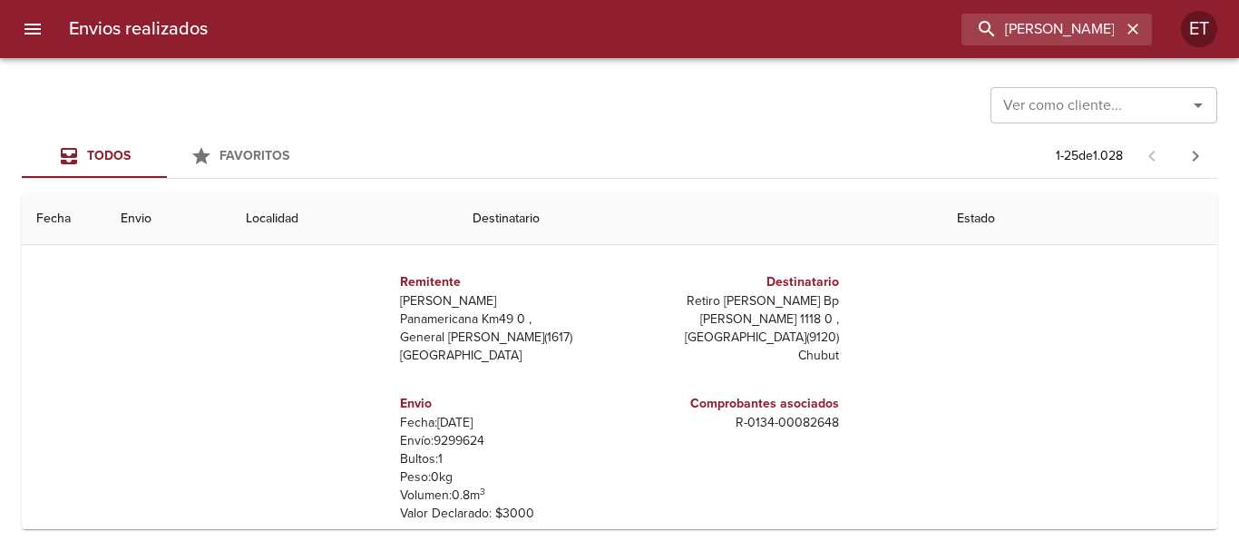
click at [797, 301] on p "Retiro Anibal Alarcon Bp" at bounding box center [733, 301] width 212 height 18
copy p "Retiro Anibal Alarcon Bp"
click at [792, 417] on p "R - 0134 - 00082648" at bounding box center [733, 423] width 212 height 18
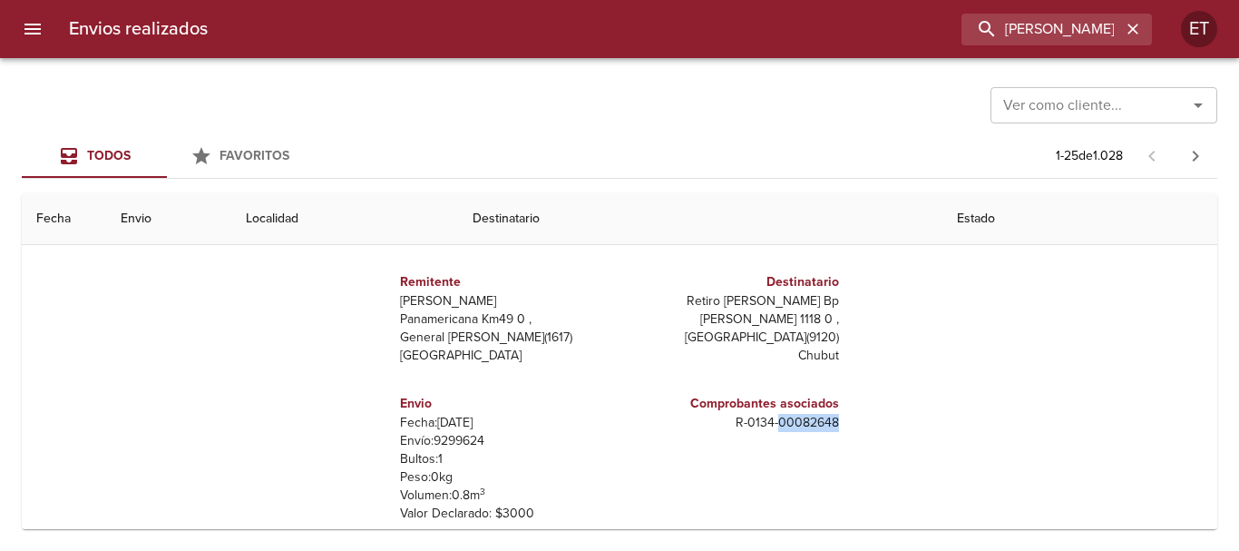
click at [792, 417] on p "R - 0134 - 00082648" at bounding box center [733, 423] width 212 height 18
copy p "R - 0134 - 00082648"
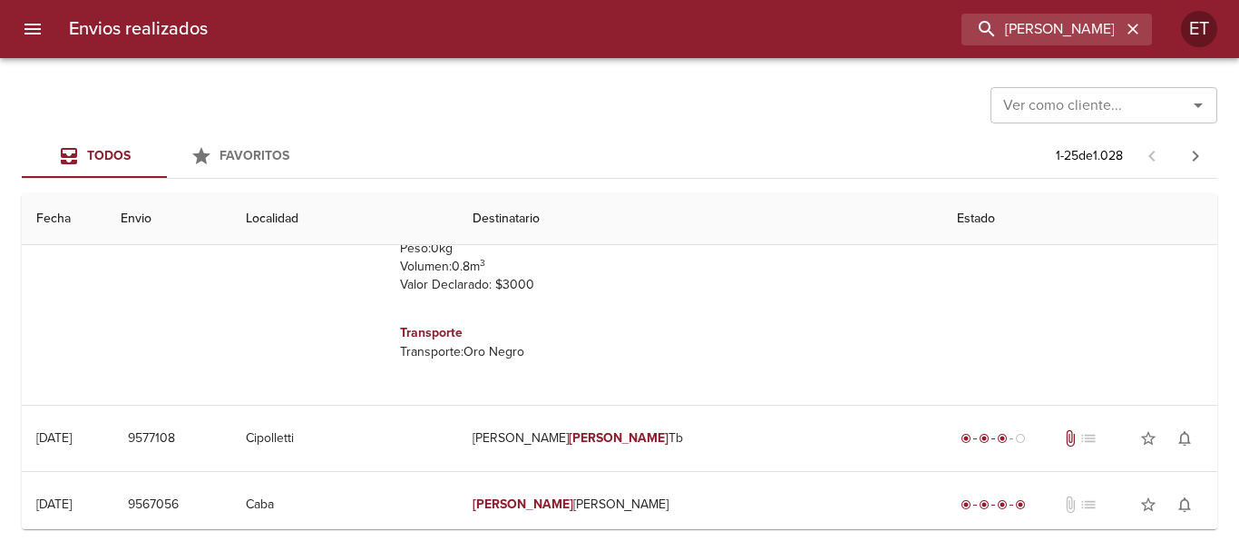
scroll to position [363, 0]
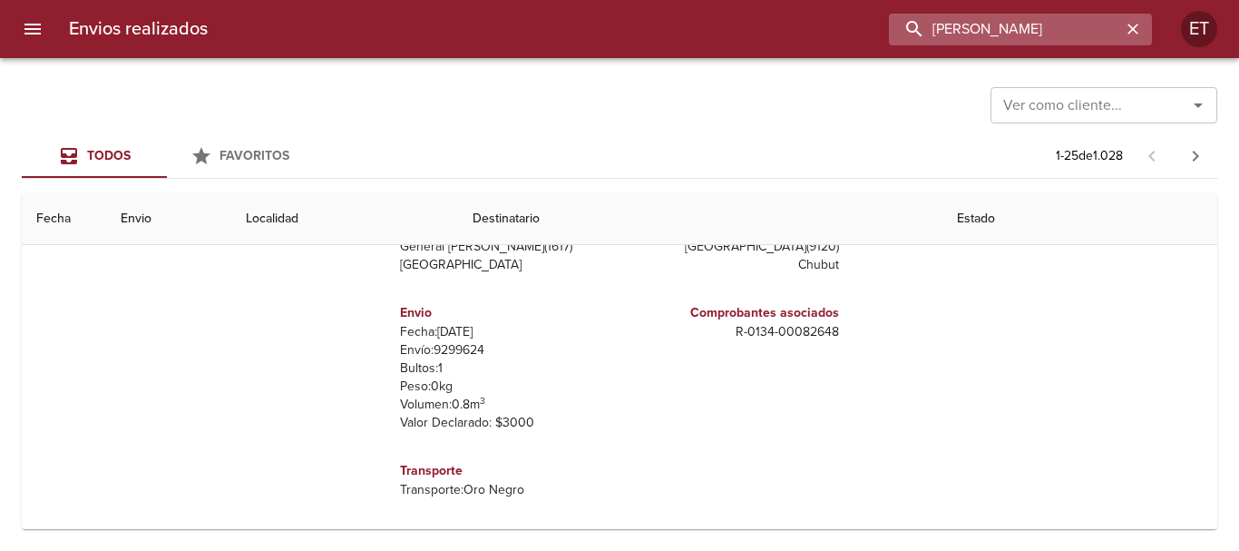
click at [1049, 38] on input "anibal alarcon" at bounding box center [1005, 30] width 232 height 32
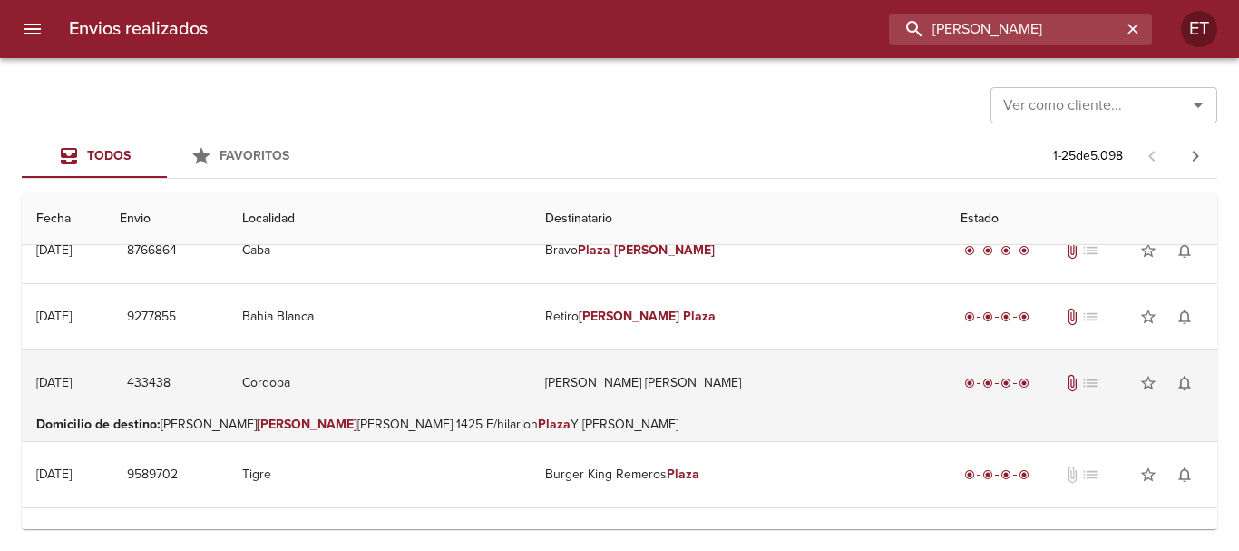
scroll to position [181, 0]
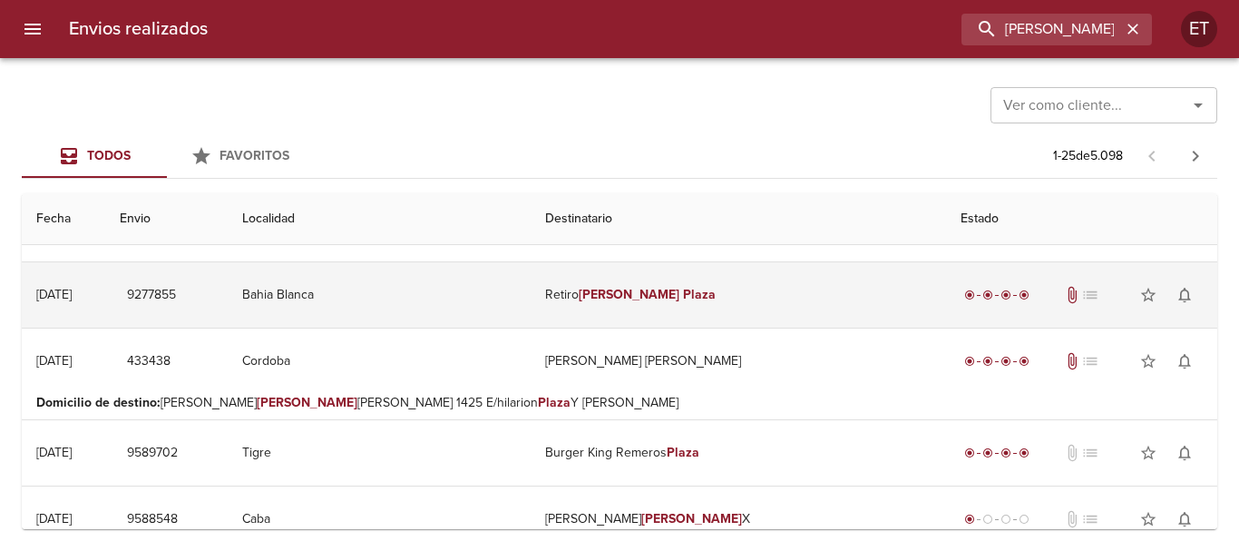
click at [704, 308] on td "Retiro Esteban Plaza" at bounding box center [738, 294] width 415 height 65
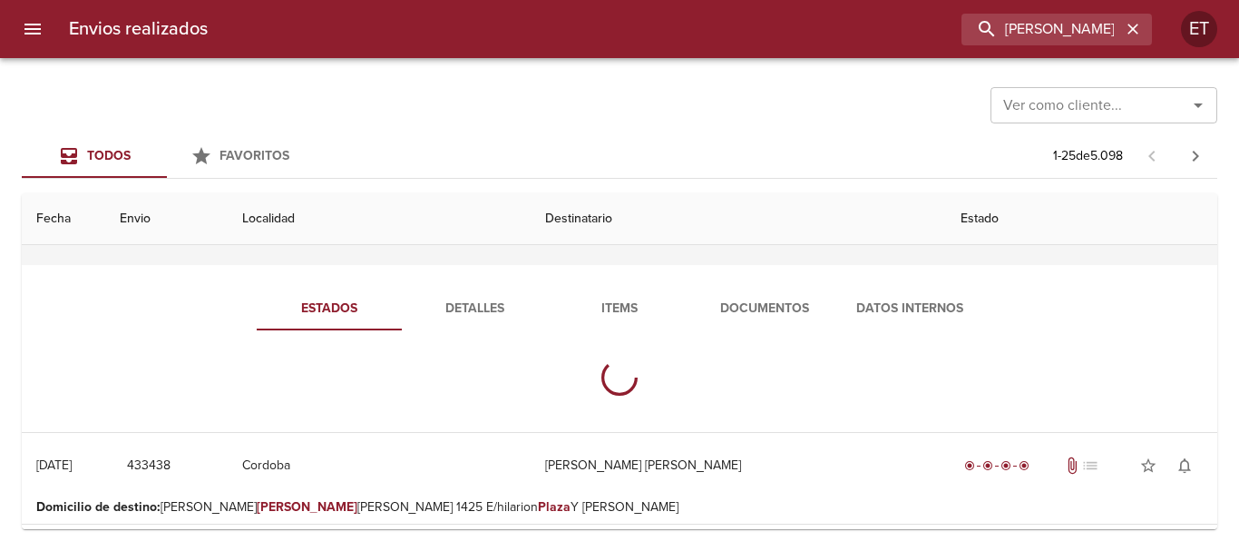
scroll to position [272, 0]
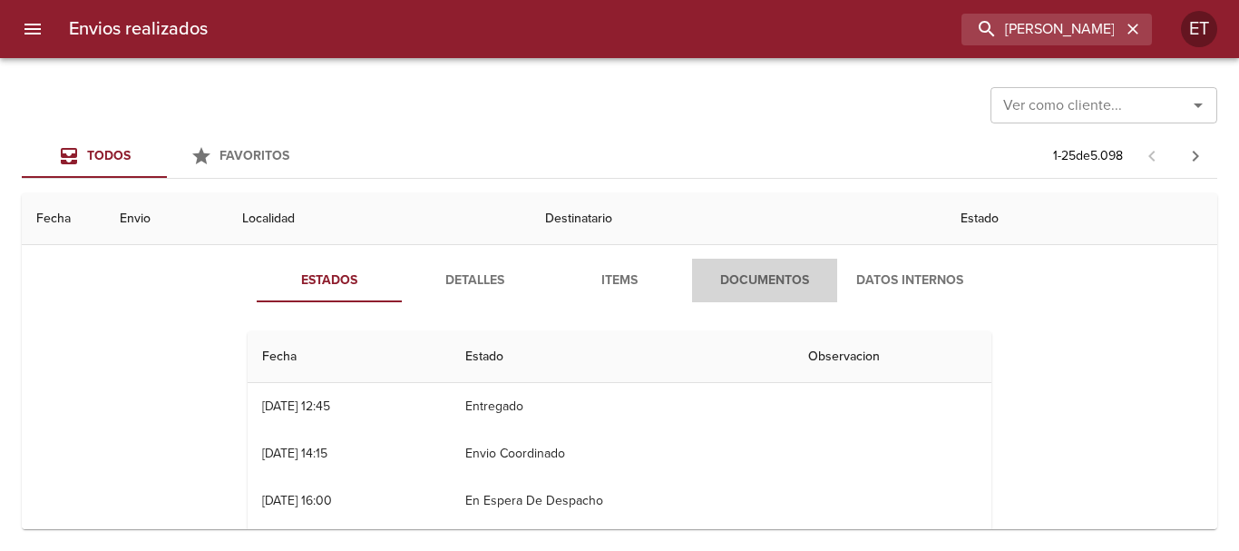
click at [755, 275] on span "Documentos" at bounding box center [764, 280] width 123 height 23
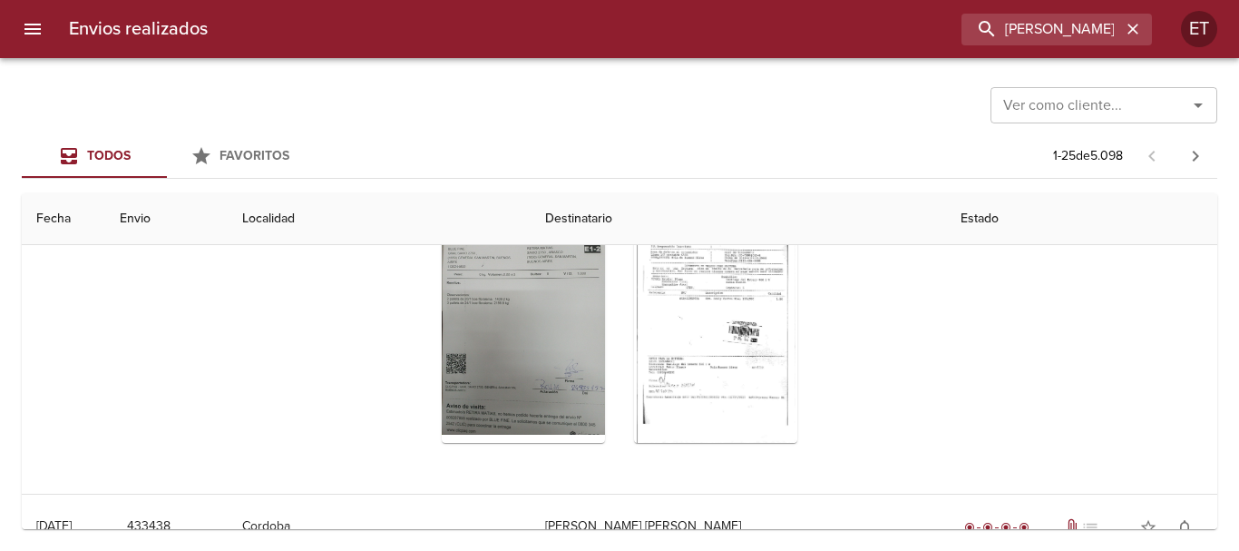
scroll to position [454, 0]
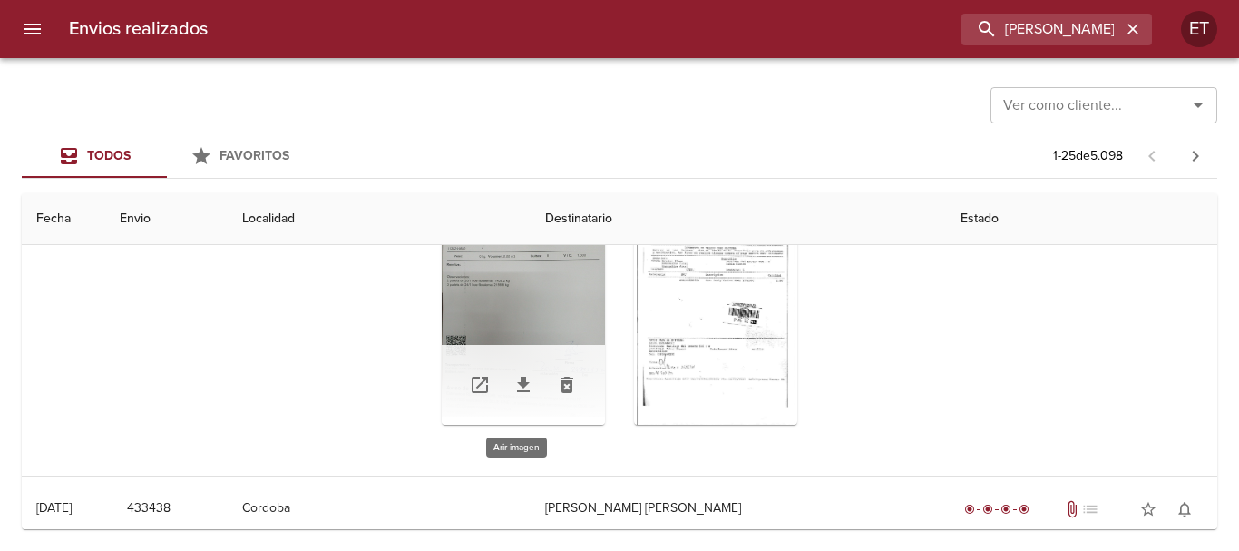
click at [516, 314] on div "Tabla de envíos del cliente" at bounding box center [523, 311] width 163 height 227
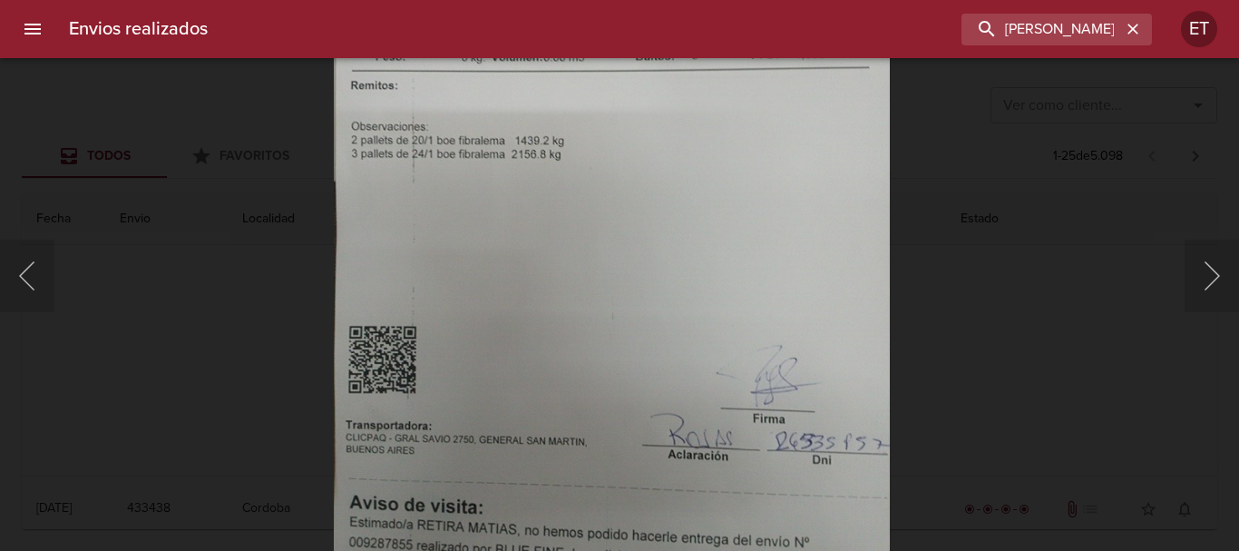
click at [650, 313] on img "Lightbox" at bounding box center [612, 229] width 556 height 742
drag, startPoint x: 997, startPoint y: 318, endPoint x: 999, endPoint y: 364, distance: 46.3
click at [997, 318] on div "Lightbox" at bounding box center [619, 275] width 1239 height 551
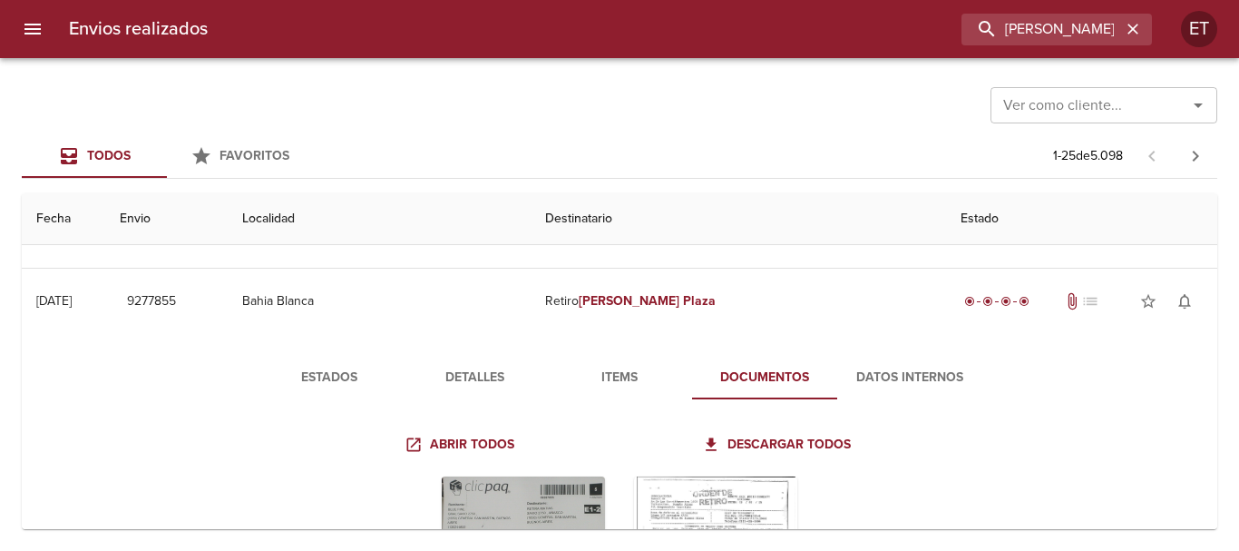
scroll to position [272, 0]
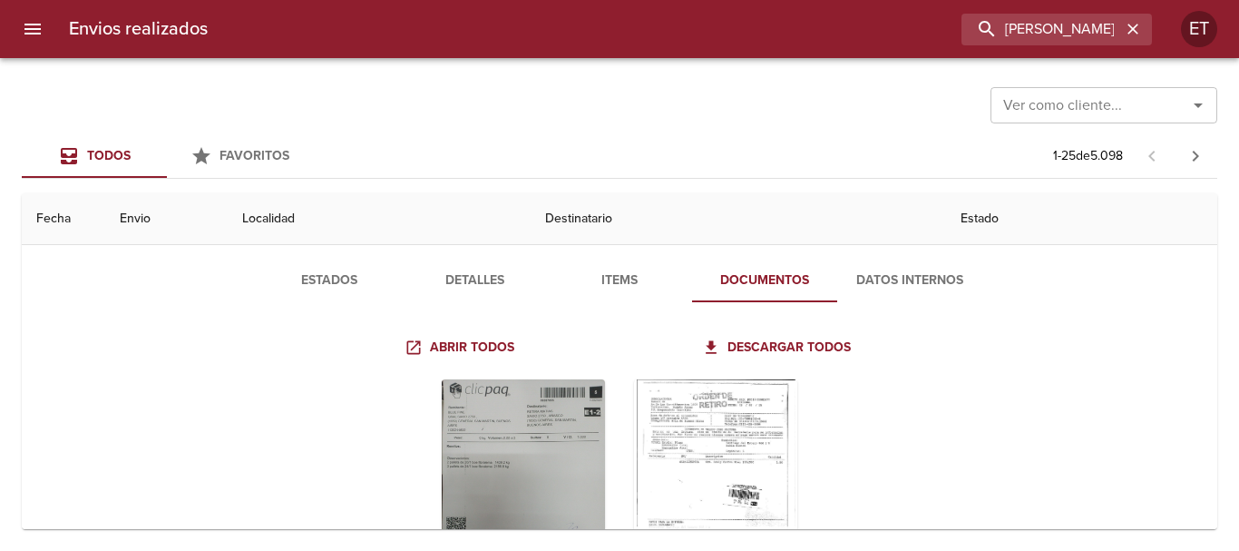
click at [656, 459] on div "Tabla de envíos del cliente" at bounding box center [715, 492] width 163 height 227
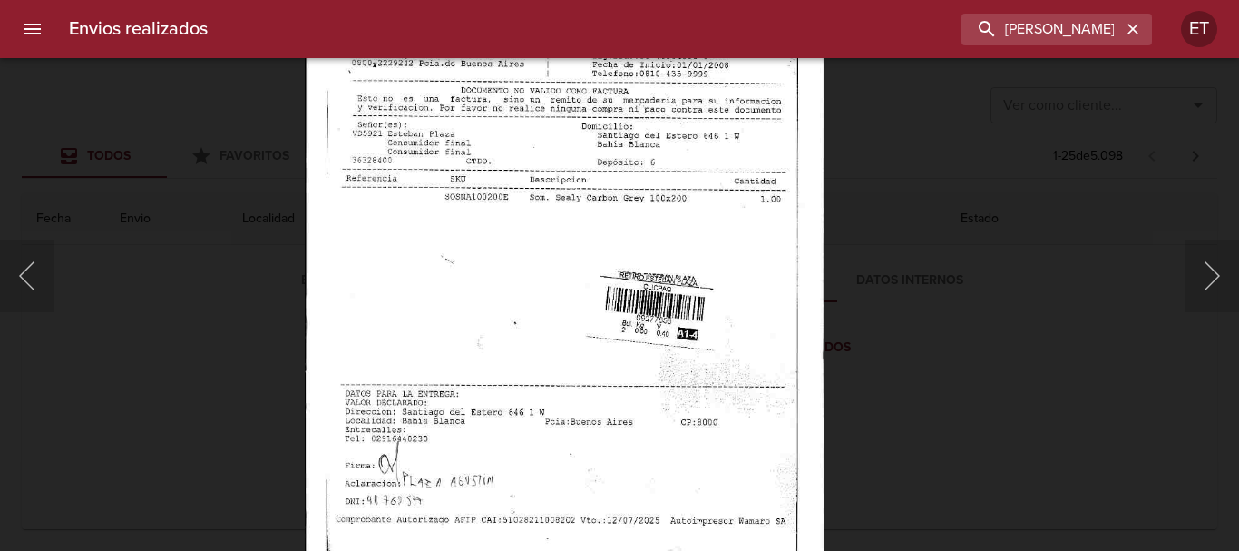
click at [670, 229] on img "Lightbox" at bounding box center [564, 298] width 518 height 742
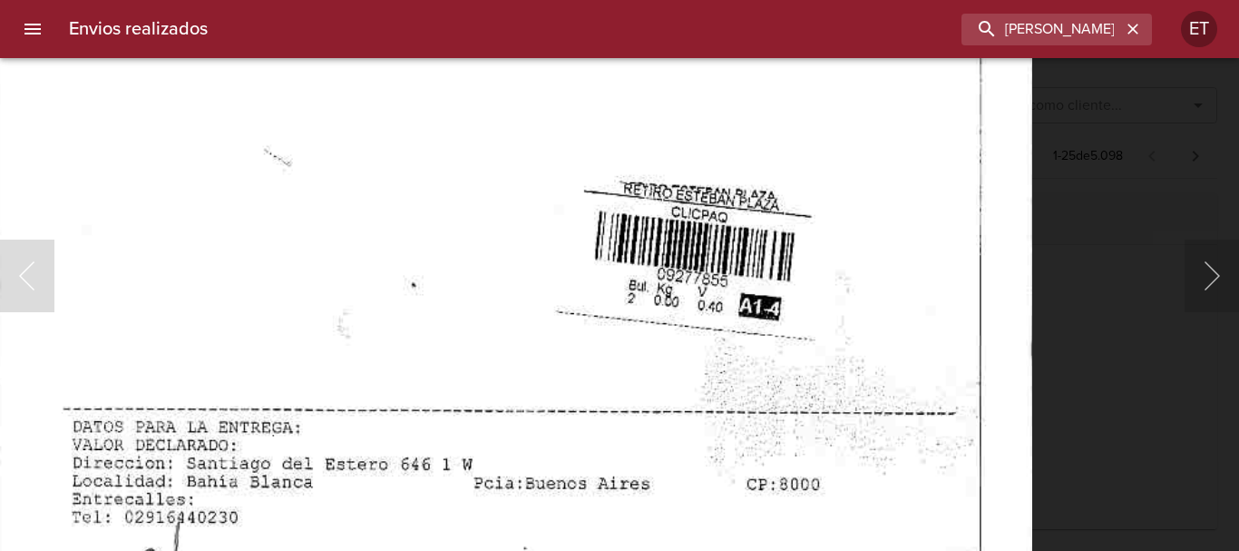
click at [622, 0] on body "Envios realizados esteban plaza ET Ver como cliente... Ver como cliente... Todo…" at bounding box center [619, 0] width 1239 height 0
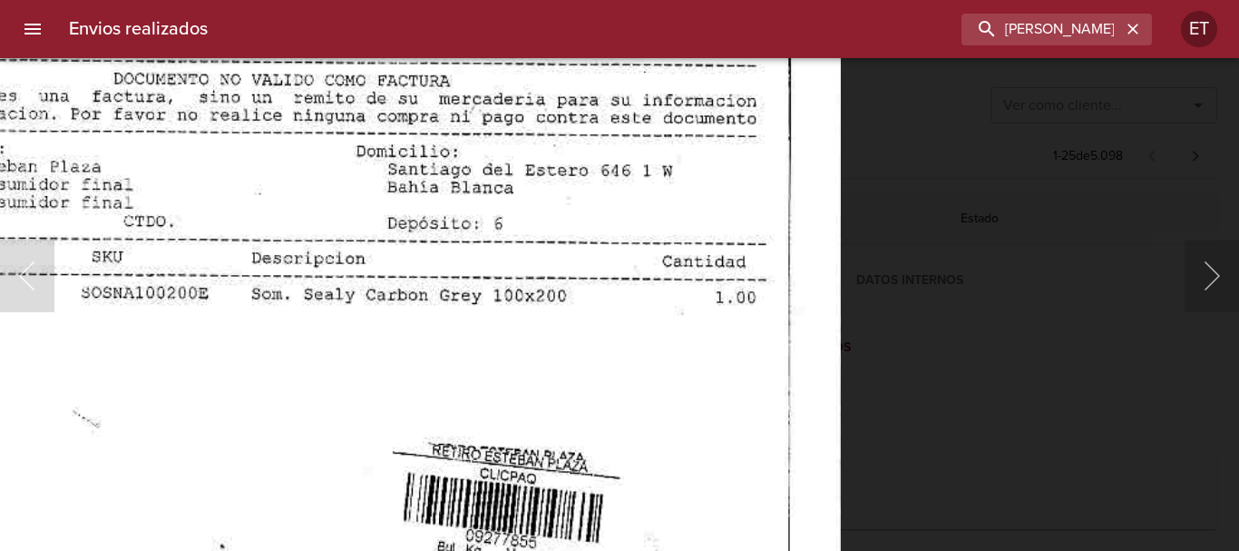
click at [528, 495] on img "Lightbox" at bounding box center [320, 497] width 1041 height 1490
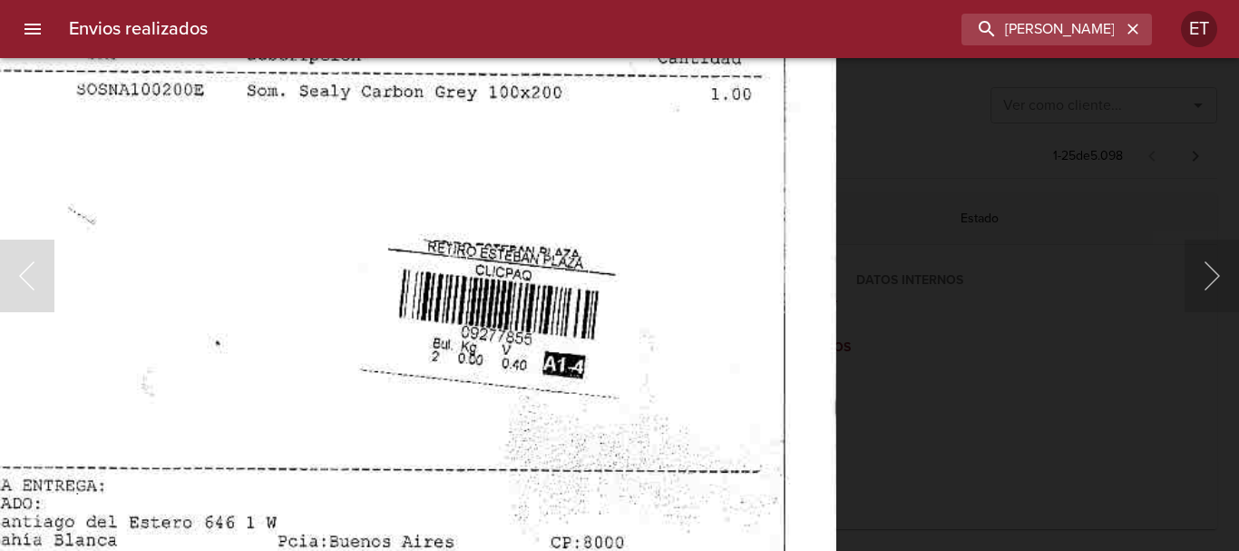
click at [592, 287] on img "Lightbox" at bounding box center [315, 294] width 1041 height 1490
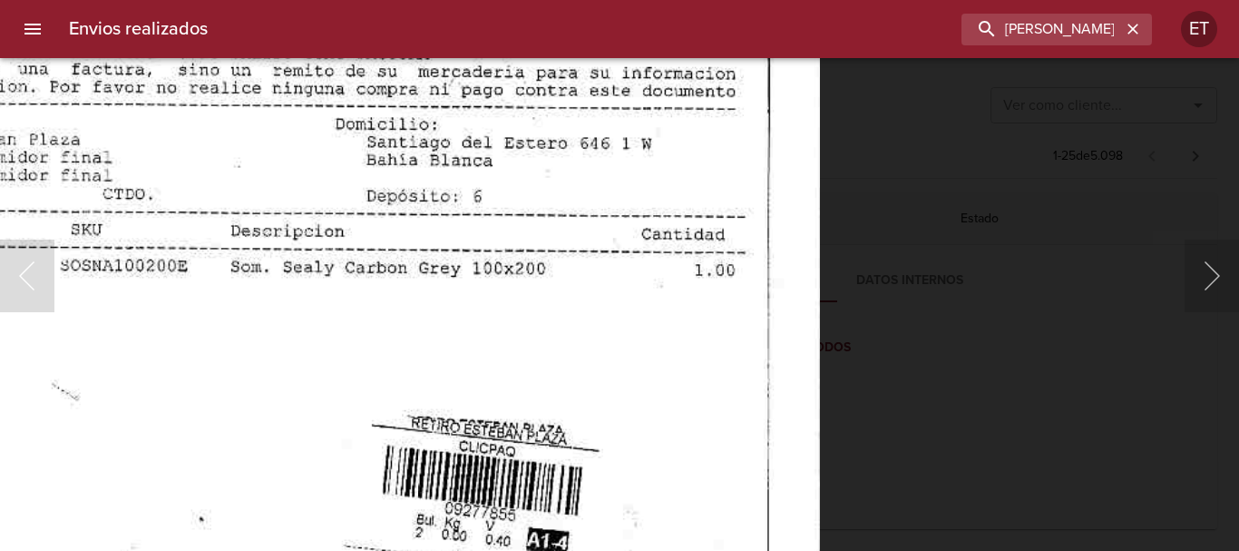
drag, startPoint x: 870, startPoint y: 391, endPoint x: 865, endPoint y: 405, distance: 14.3
click at [870, 393] on div "Lightbox" at bounding box center [619, 275] width 1239 height 551
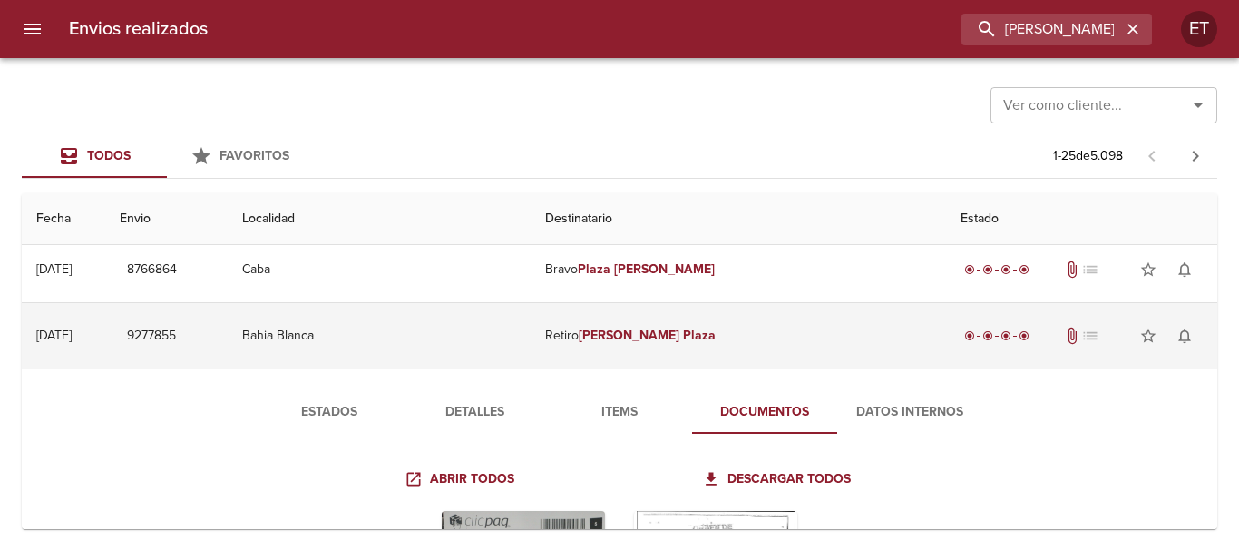
scroll to position [0, 0]
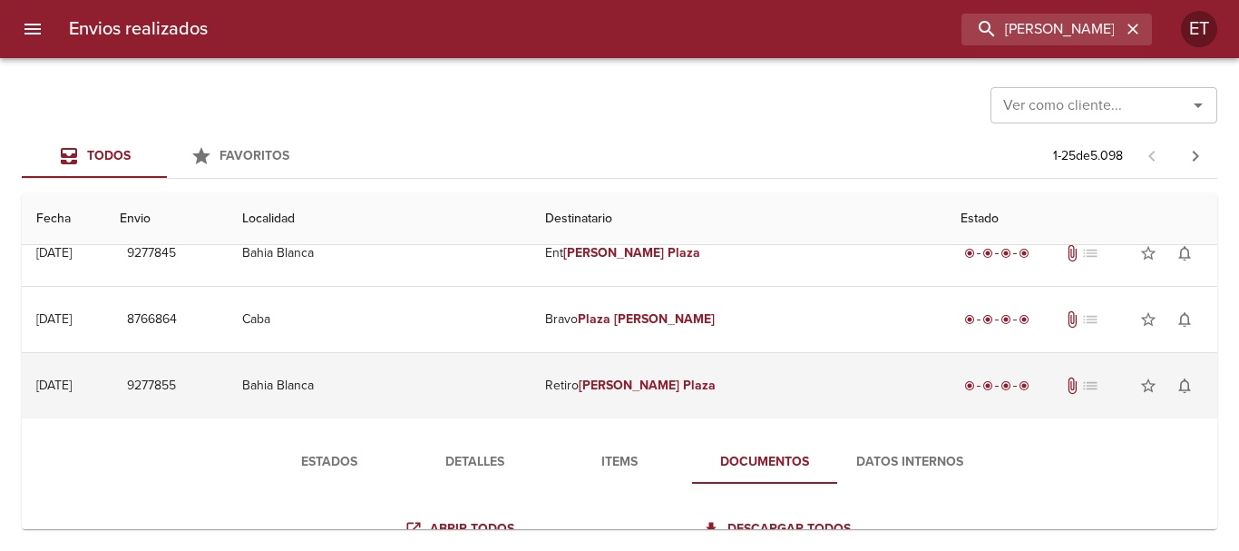
click at [677, 404] on td "Retiro Esteban Plaza" at bounding box center [738, 385] width 415 height 65
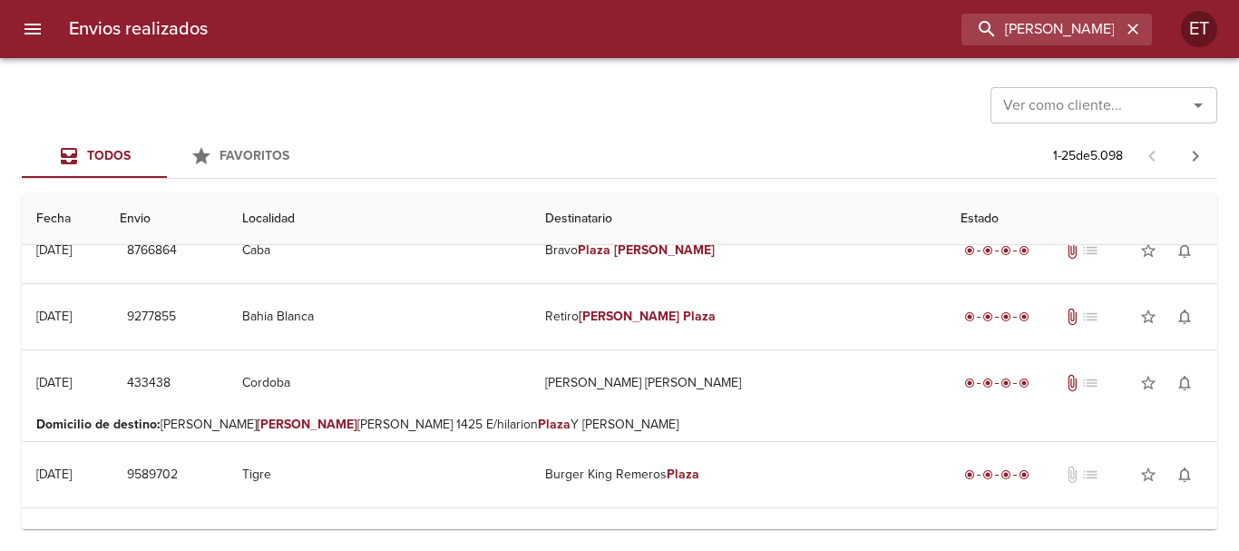
scroll to position [181, 0]
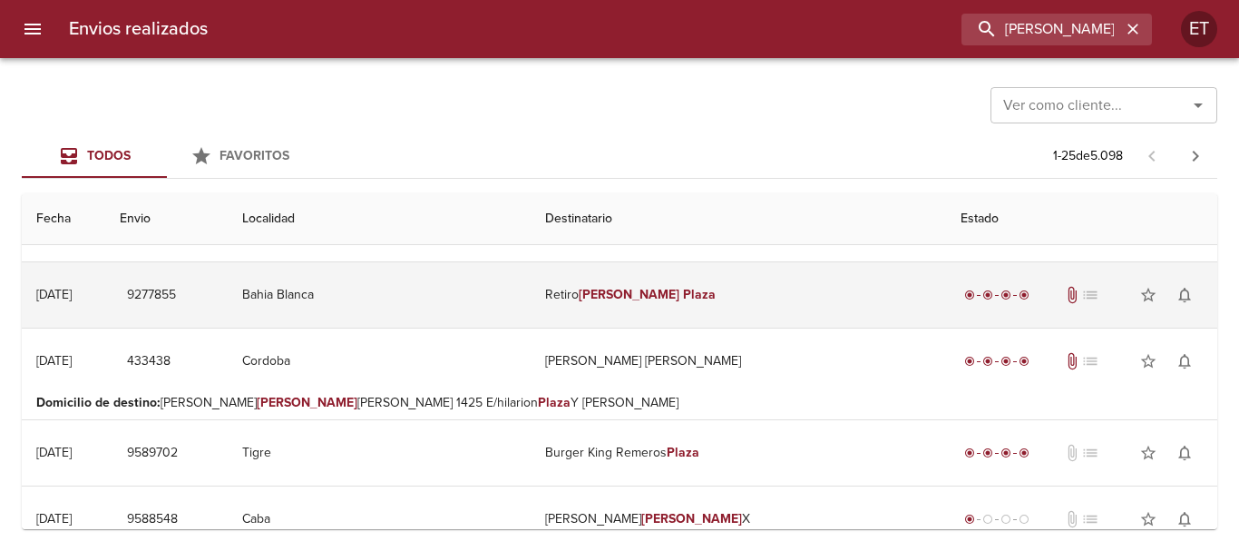
drag, startPoint x: 761, startPoint y: 288, endPoint x: 768, endPoint y: 323, distance: 36.1
click at [762, 288] on td "Retiro Esteban Plaza" at bounding box center [738, 294] width 415 height 65
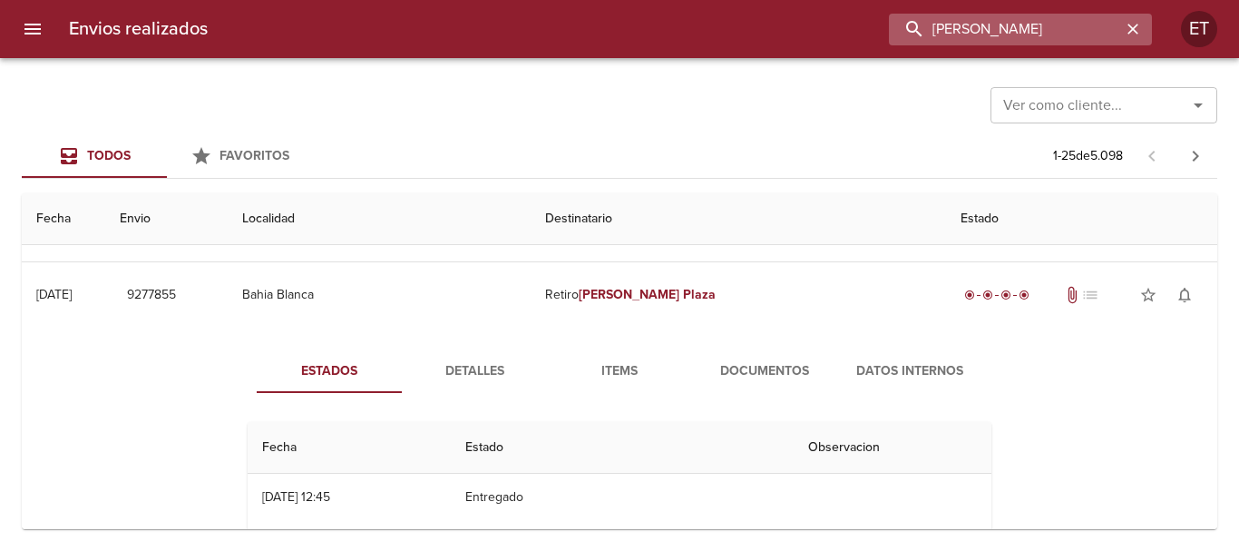
click at [1056, 32] on input "esteban plaza" at bounding box center [1005, 30] width 232 height 32
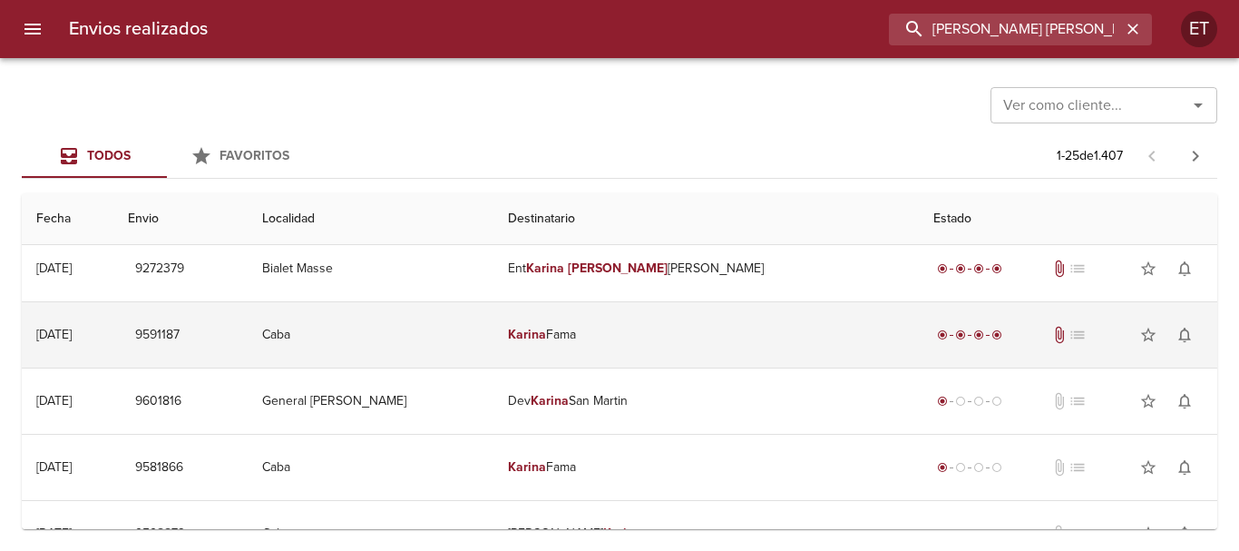
scroll to position [0, 0]
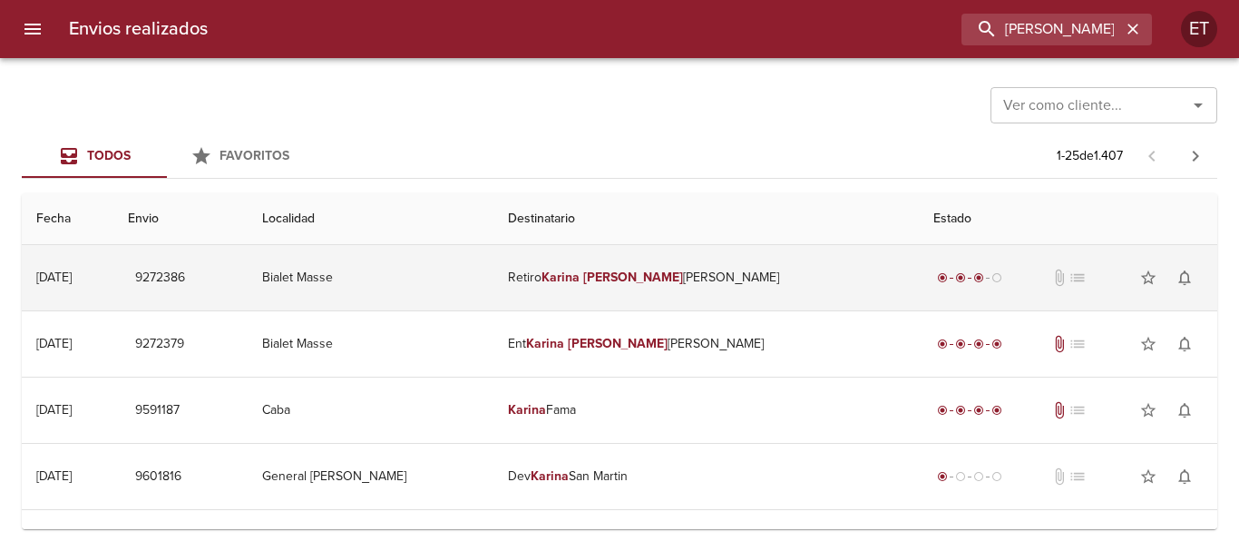
click at [682, 261] on td "Retiro Karina Deolinda Fernand" at bounding box center [707, 277] width 426 height 65
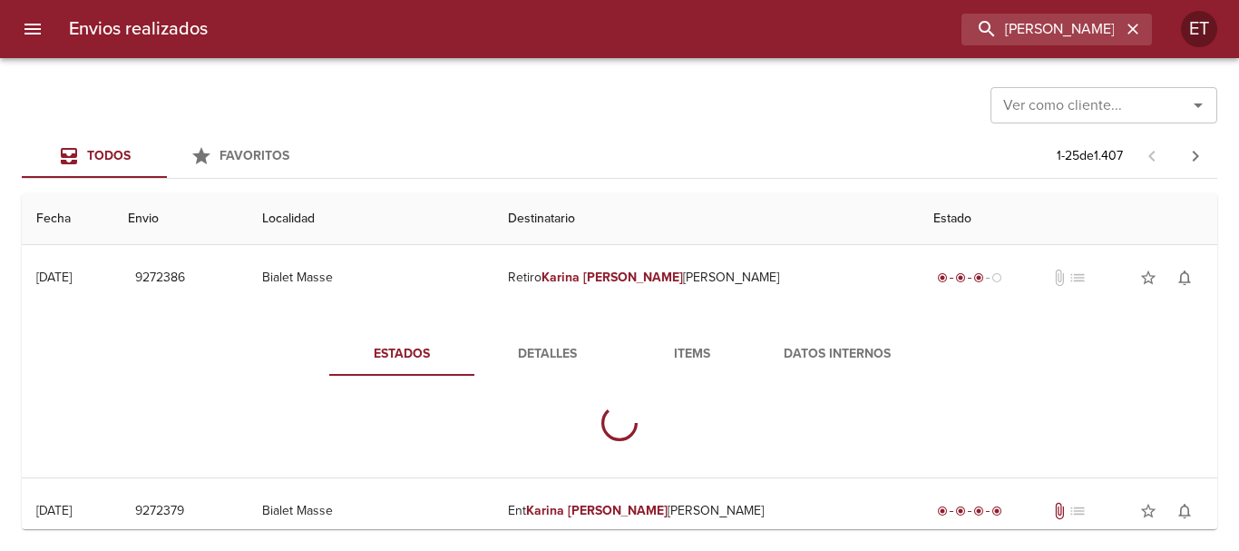
scroll to position [91, 0]
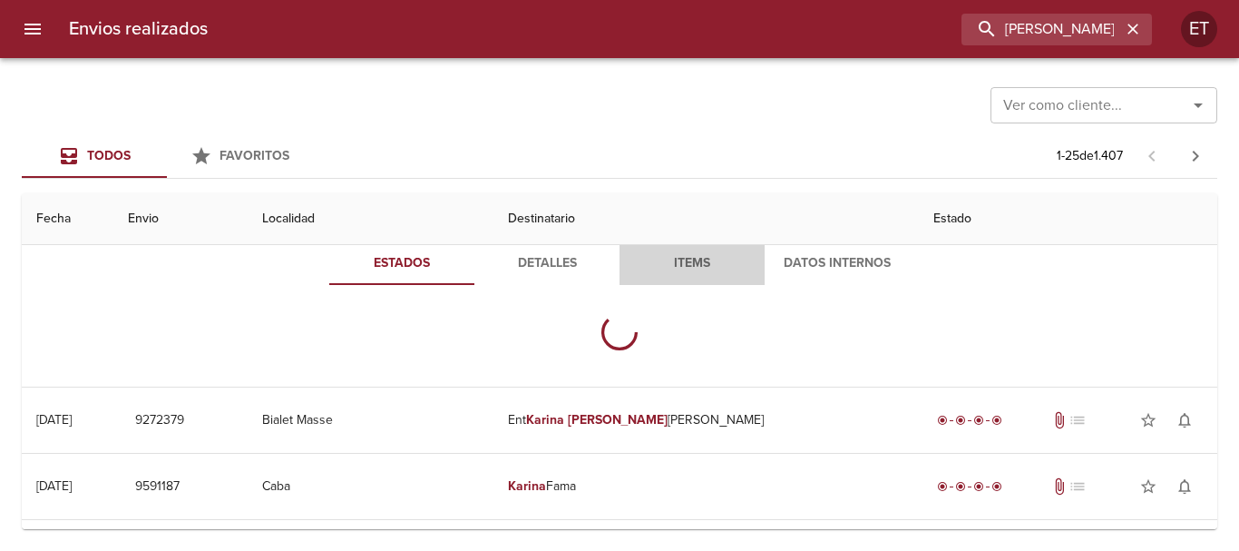
click at [679, 272] on span "Items" at bounding box center [692, 263] width 123 height 23
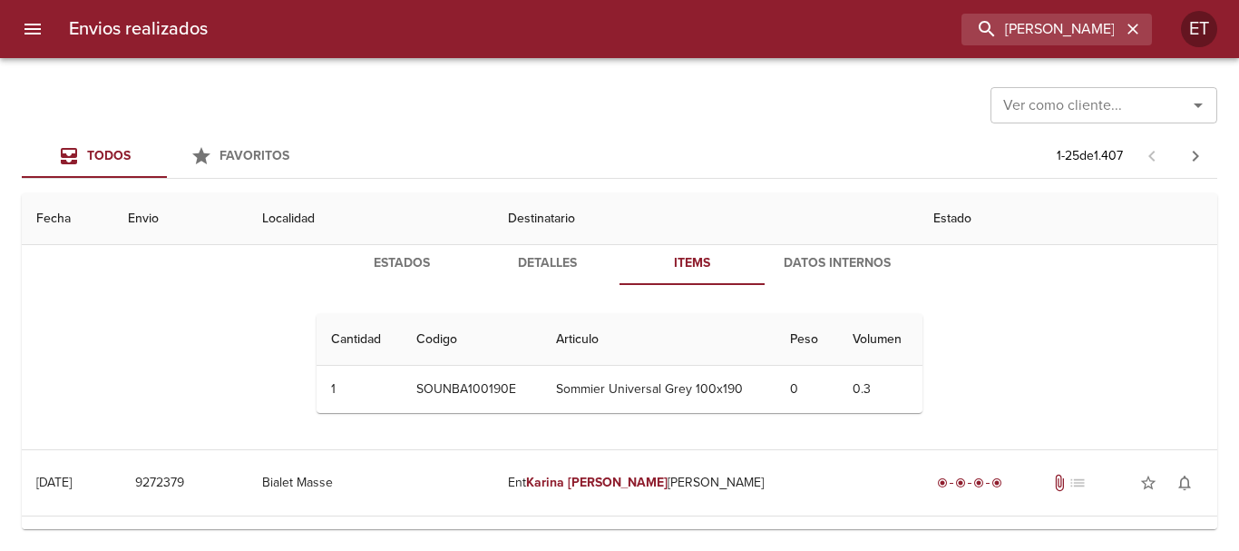
click at [537, 256] on span "Detalles" at bounding box center [546, 263] width 123 height 23
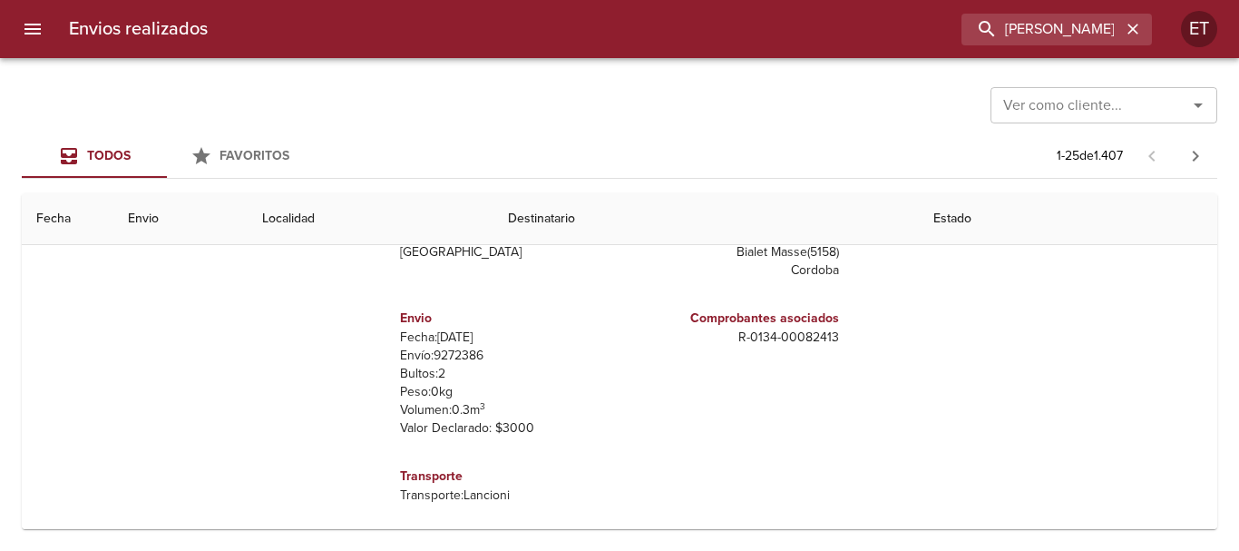
scroll to position [272, 0]
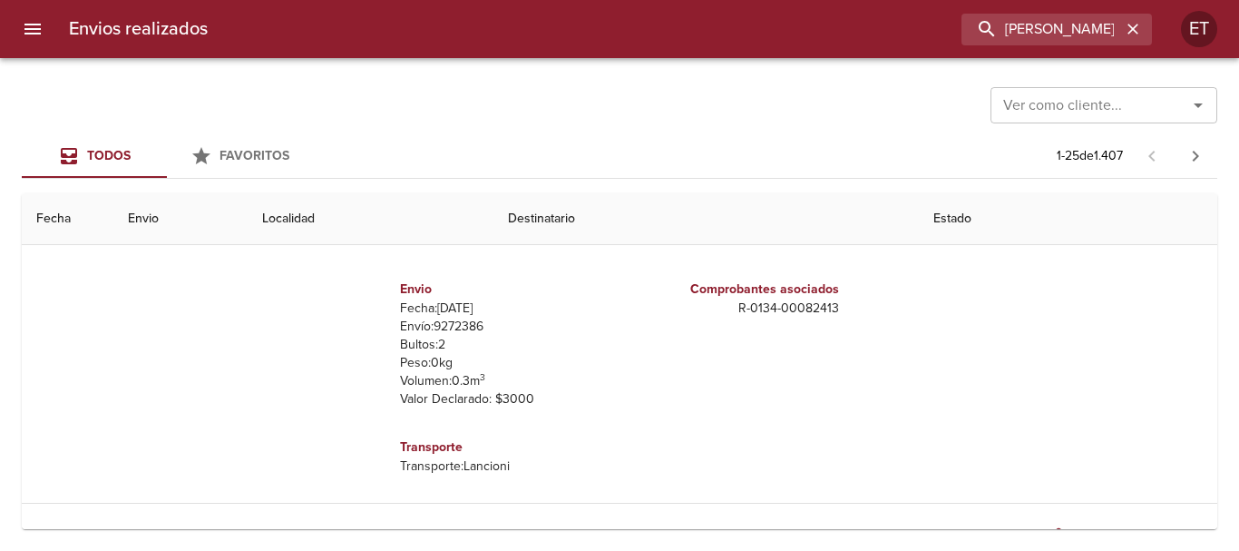
click at [797, 299] on p "R - 0134 - 00082413" at bounding box center [733, 308] width 212 height 18
copy p "R - 0134 - 00082413"
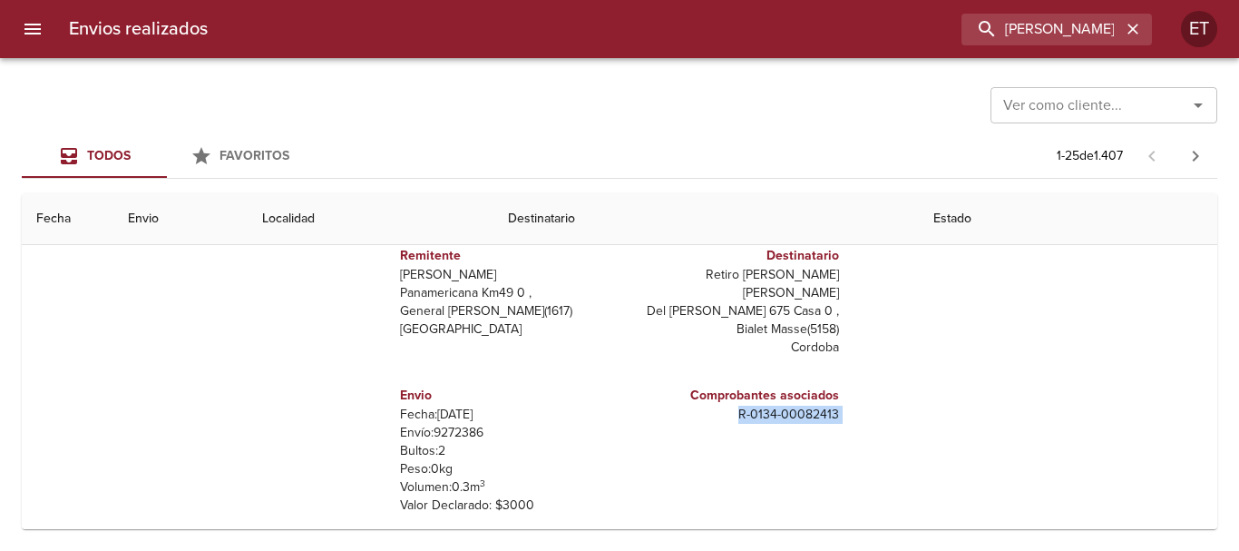
scroll to position [0, 0]
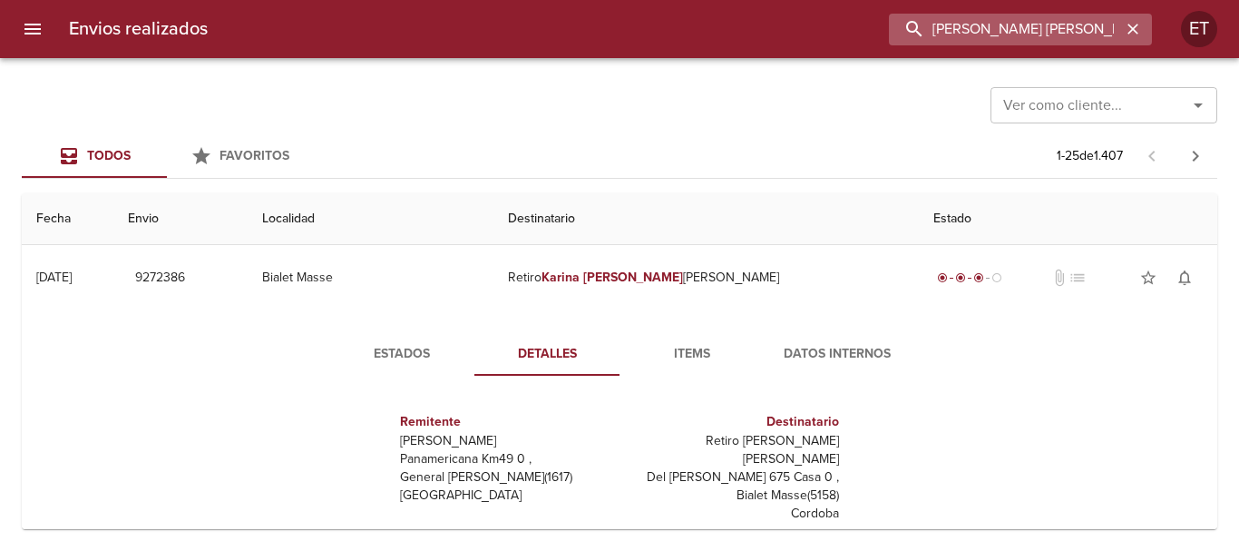
click at [1078, 33] on input "karina deolinda" at bounding box center [1005, 30] width 232 height 32
click at [1053, 25] on input "karina deolinda" at bounding box center [1005, 30] width 232 height 32
drag, startPoint x: 1053, startPoint y: 25, endPoint x: 984, endPoint y: 13, distance: 70.1
click at [982, 21] on input "karina deolinda" at bounding box center [1005, 30] width 232 height 32
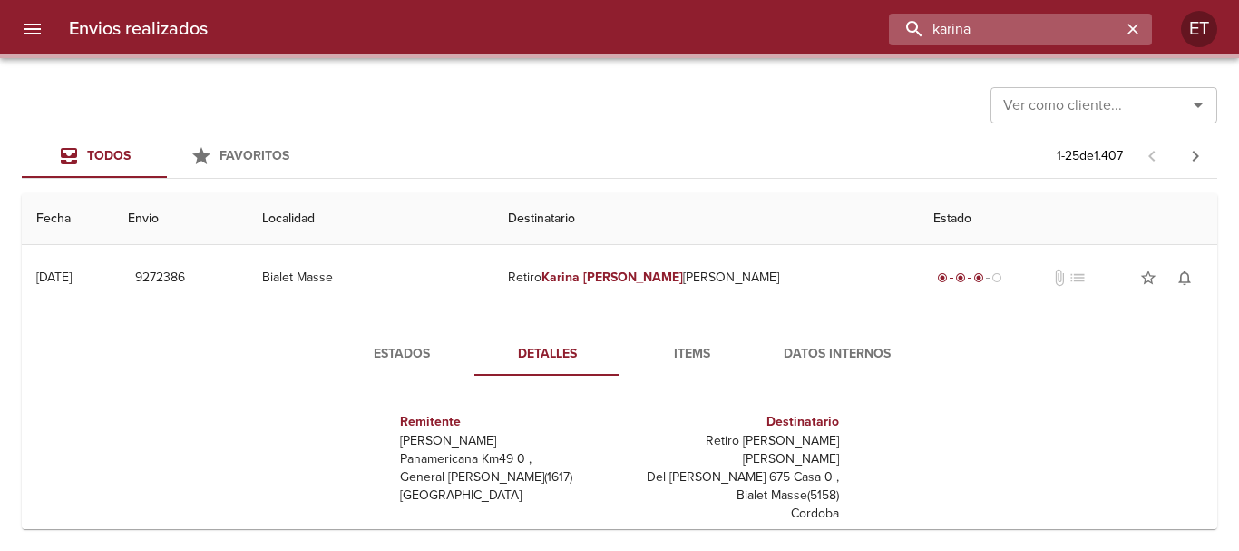
click at [924, 40] on input "karina" at bounding box center [1005, 30] width 232 height 32
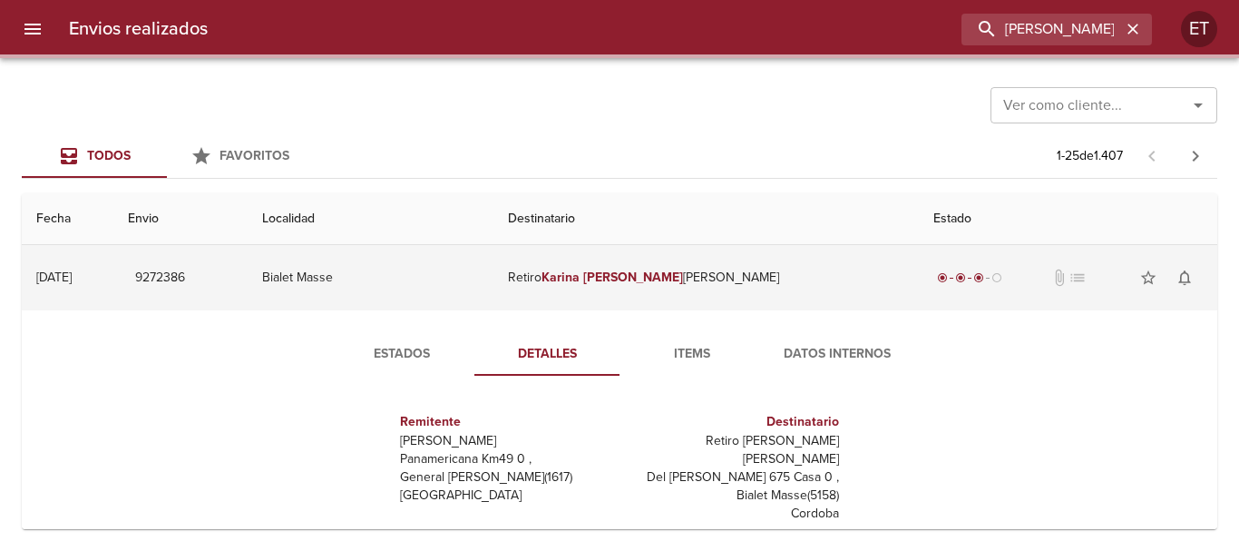
click at [640, 267] on td "Retiro Karina Deolinda Fernand" at bounding box center [707, 277] width 426 height 65
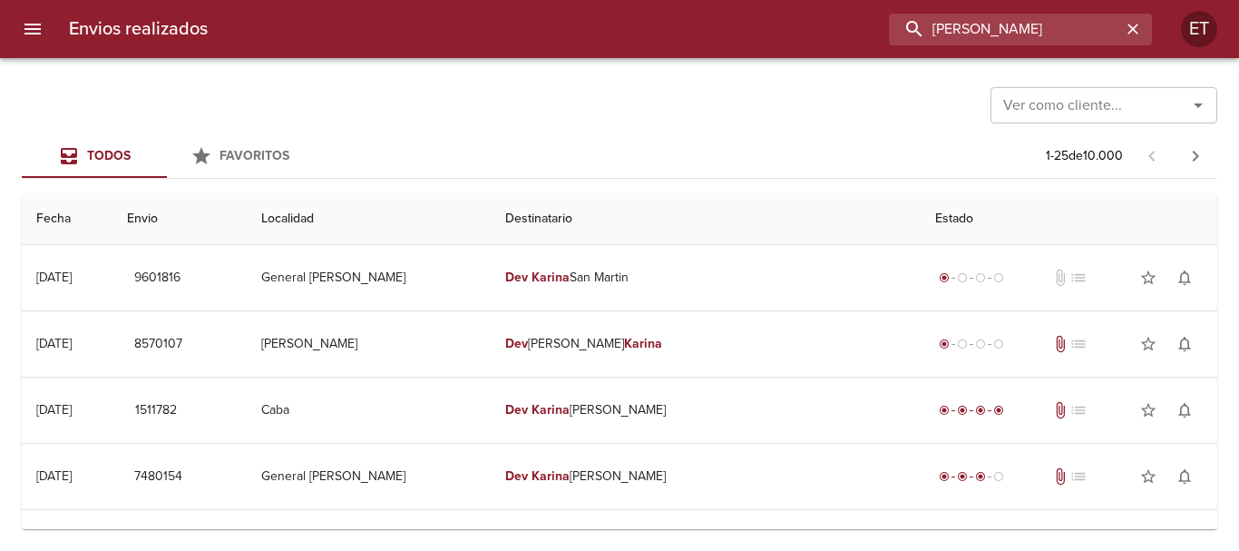
drag, startPoint x: 1031, startPoint y: 26, endPoint x: 868, endPoint y: -18, distance: 168.4
click at [868, 0] on html "Envios realizados dev karina ET Ver como cliente... Ver como cliente... Todos F…" at bounding box center [619, 0] width 1239 height 0
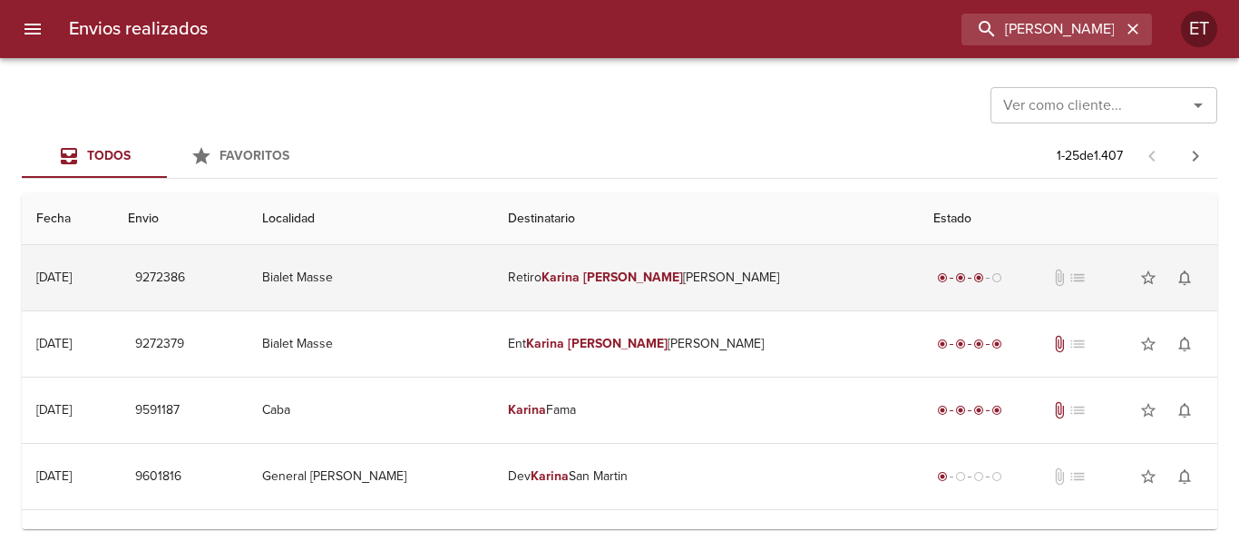
click at [729, 290] on td "Retiro Karina Deolinda Fernand" at bounding box center [707, 277] width 426 height 65
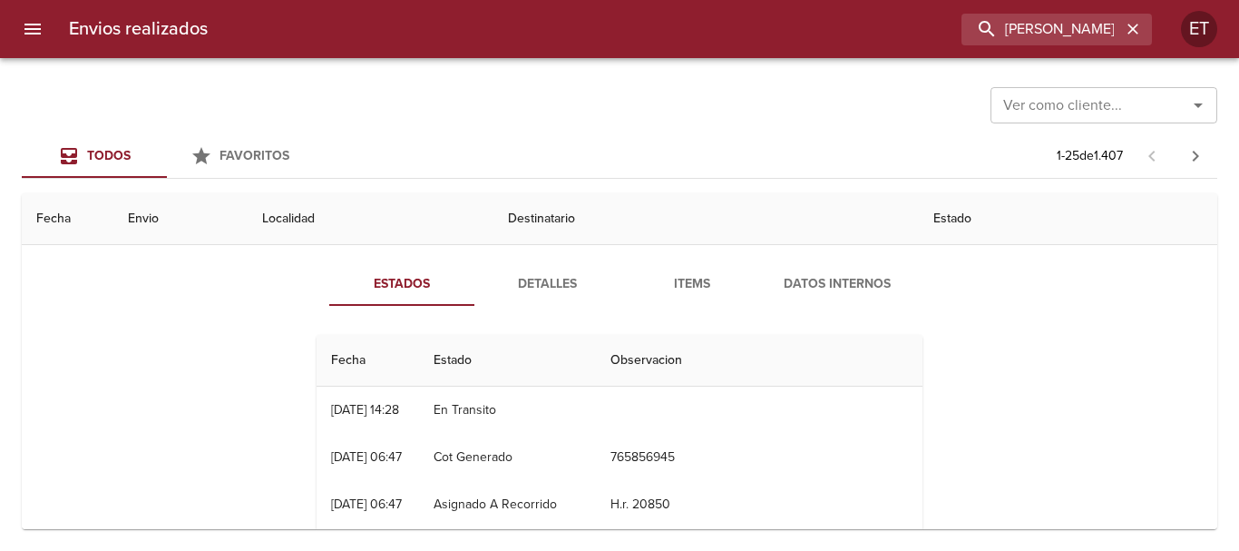
scroll to position [91, 0]
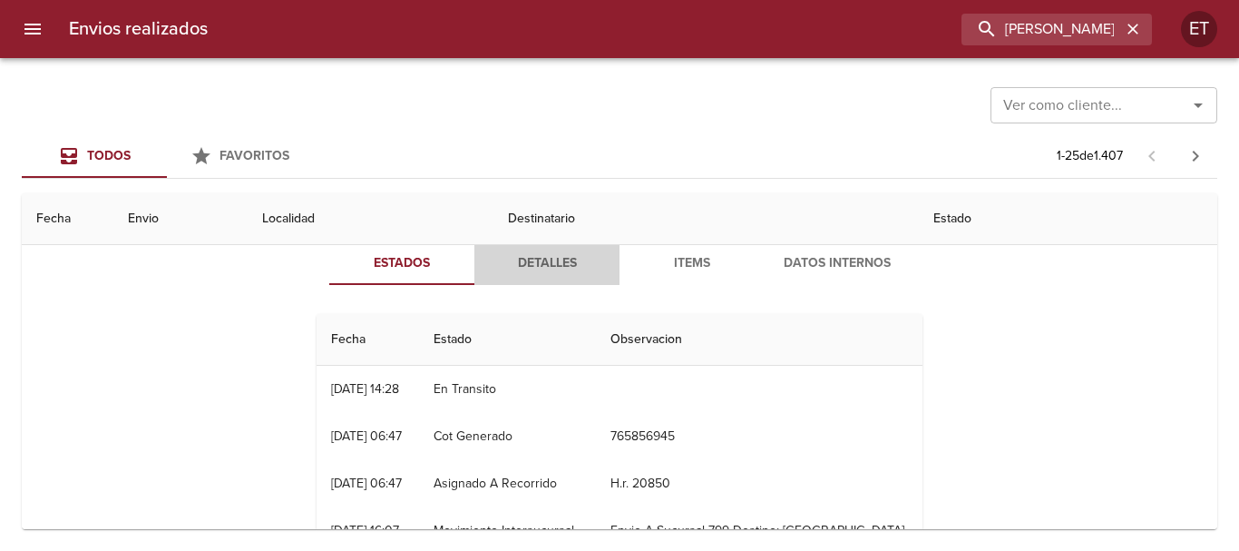
click at [512, 249] on button "Detalles" at bounding box center [546, 263] width 145 height 44
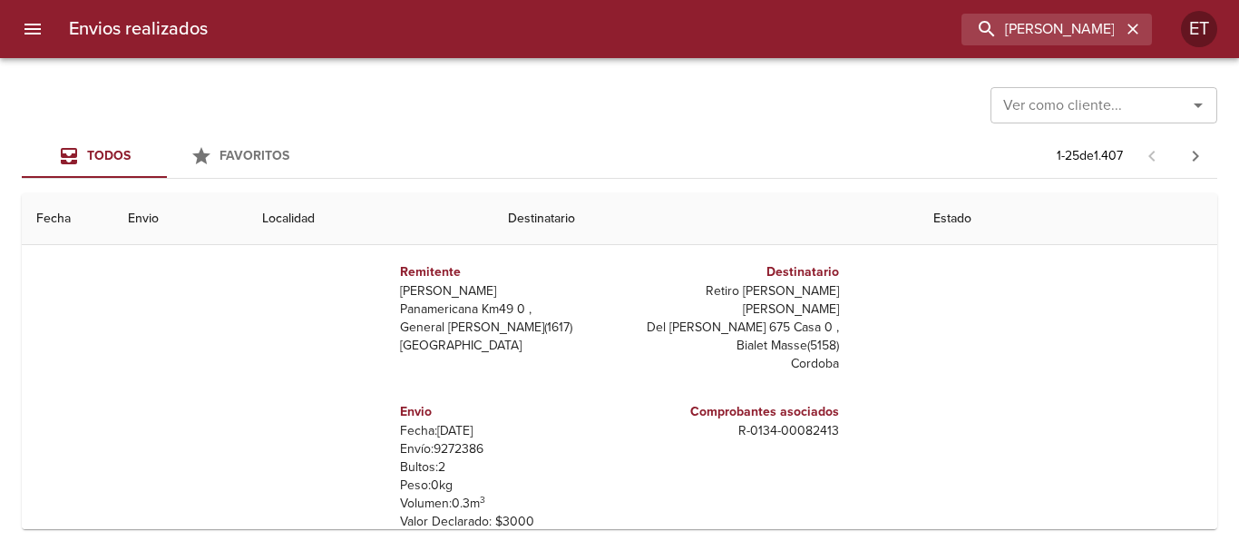
scroll to position [181, 0]
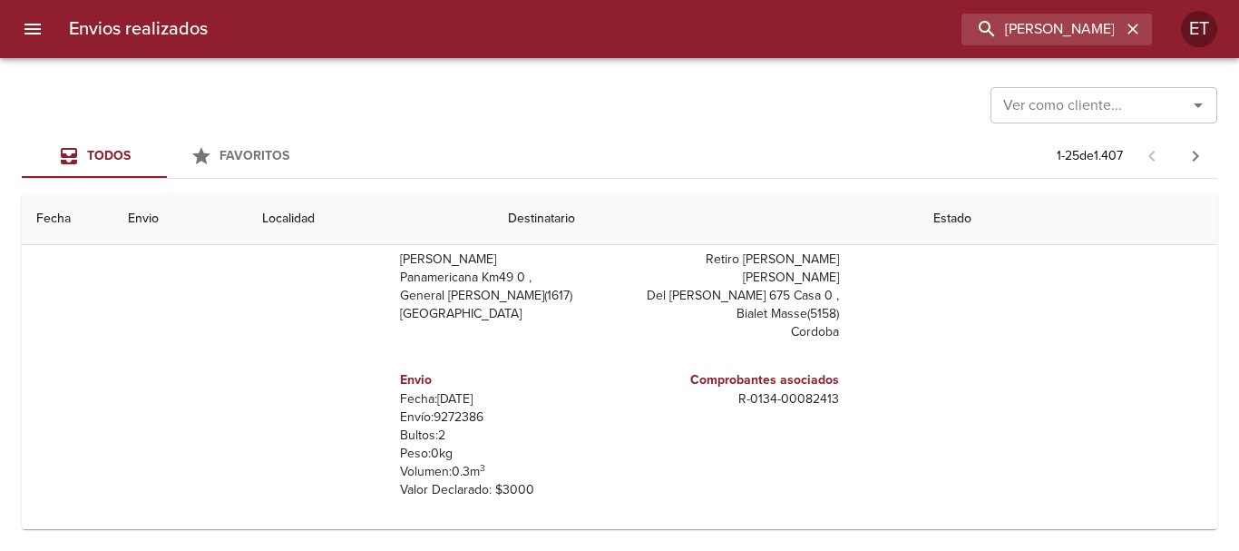
click at [756, 262] on p "Retiro Karina Deolinda Fernand" at bounding box center [733, 268] width 212 height 36
copy p "Retiro Karina Deolinda Fernand"
click at [782, 370] on h6 "Comprobantes asociados" at bounding box center [733, 380] width 212 height 20
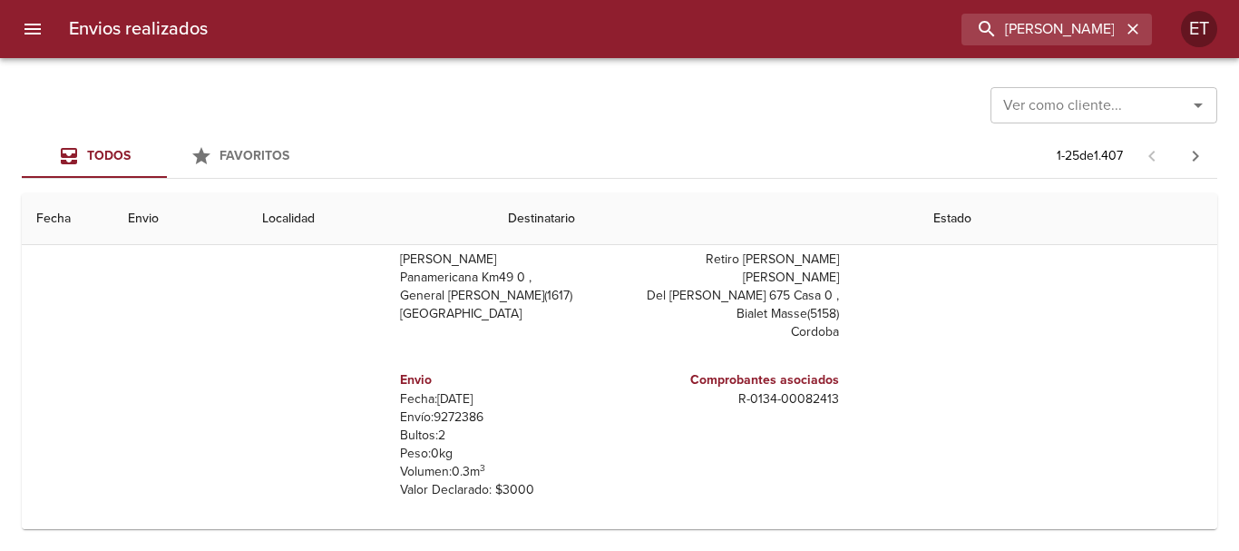
click at [797, 390] on p "R - 0134 - 00082413" at bounding box center [733, 399] width 212 height 18
copy p "R - 0134 - 00082413"
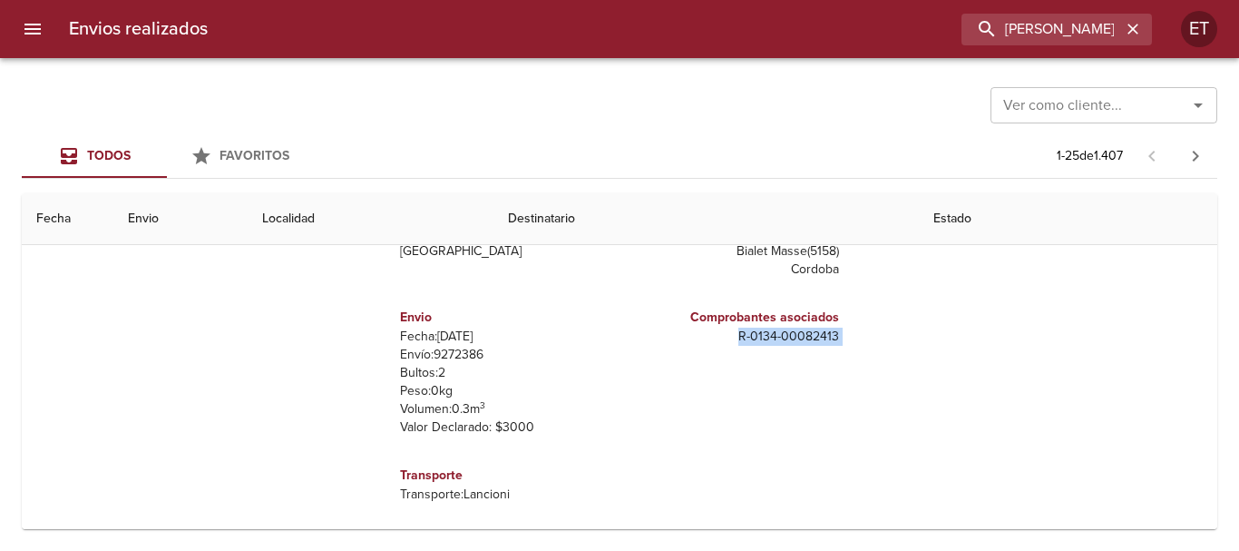
scroll to position [272, 0]
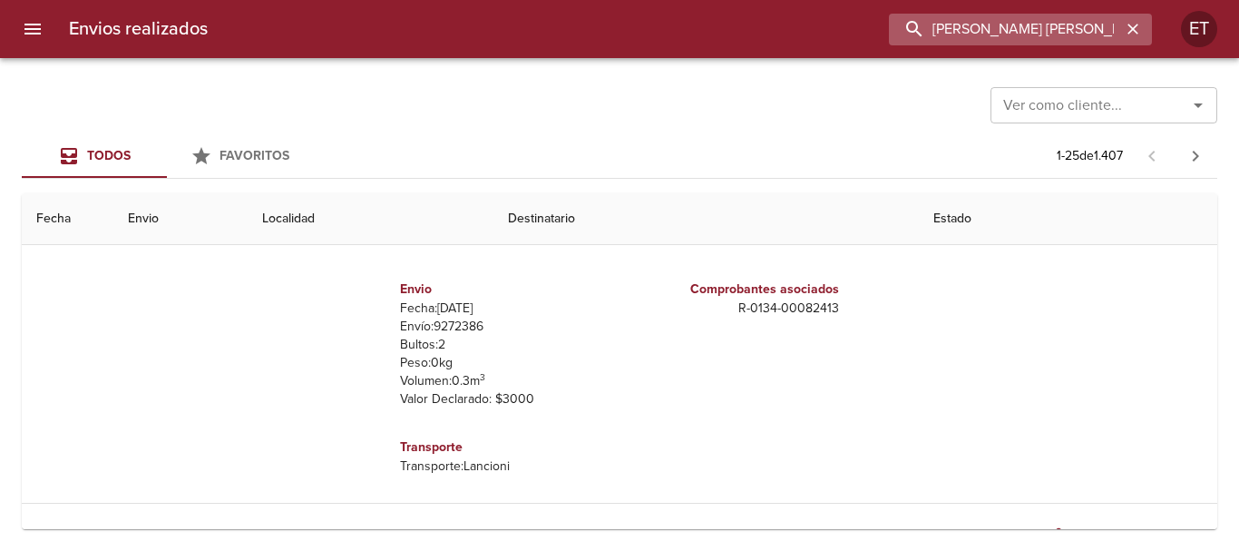
click at [1091, 34] on input "karina deolinda" at bounding box center [1005, 30] width 232 height 32
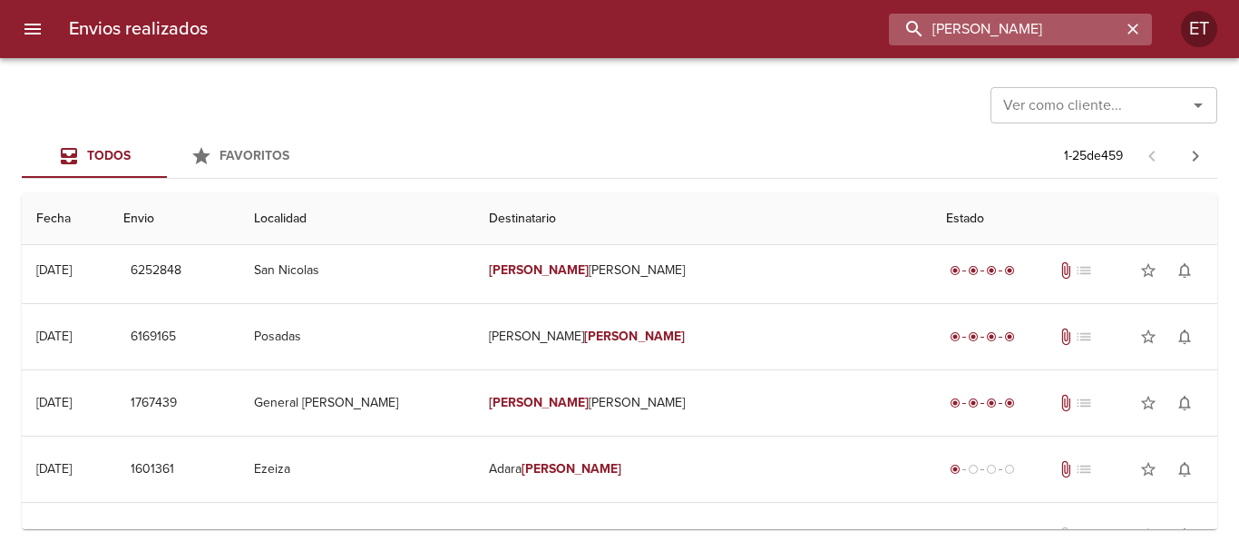
scroll to position [0, 0]
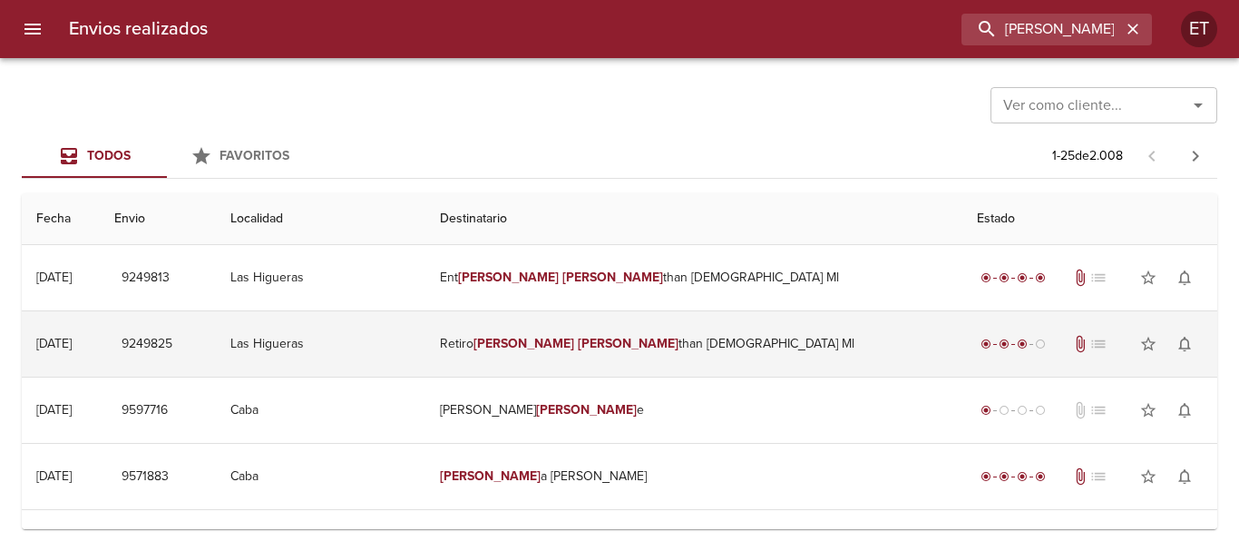
click at [684, 366] on td "Retiro Denis Jona than Deus Ml" at bounding box center [693, 343] width 537 height 65
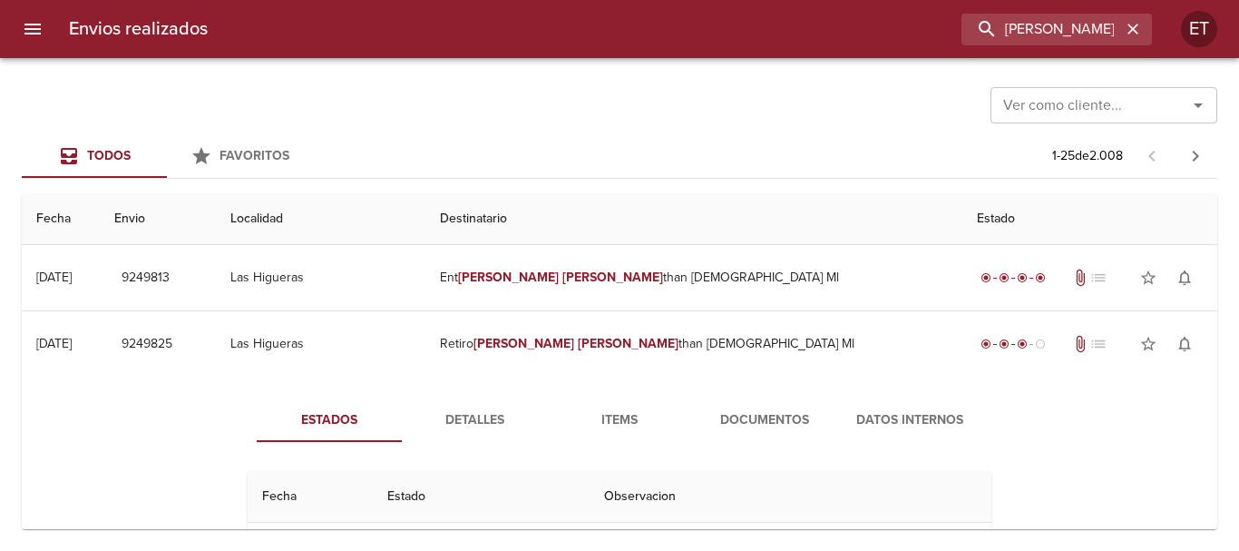
scroll to position [91, 0]
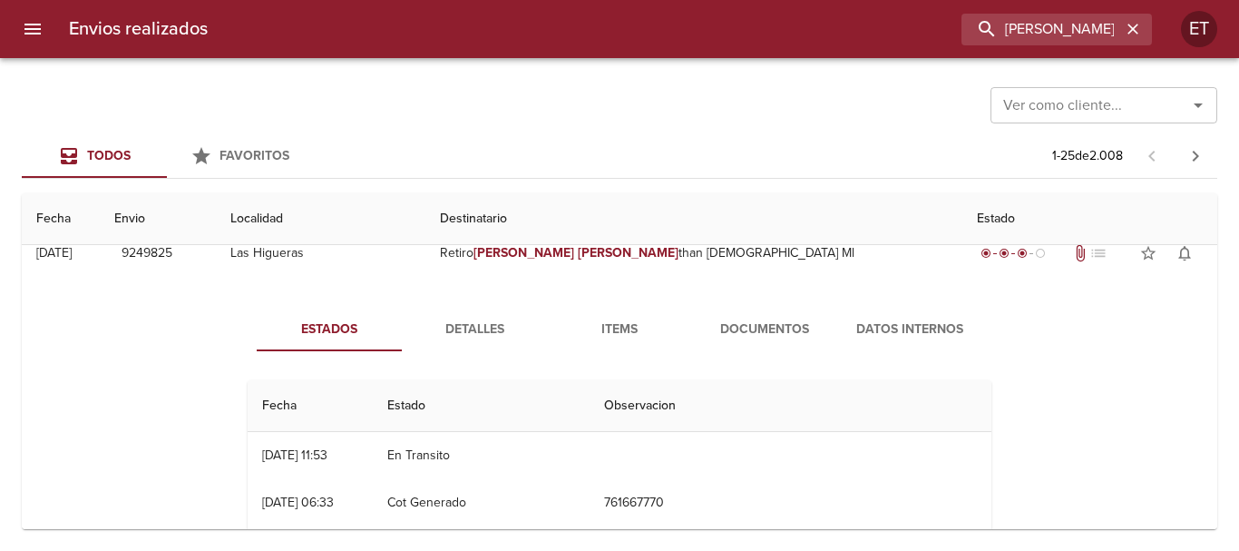
click at [764, 321] on span "Documentos" at bounding box center [764, 329] width 123 height 23
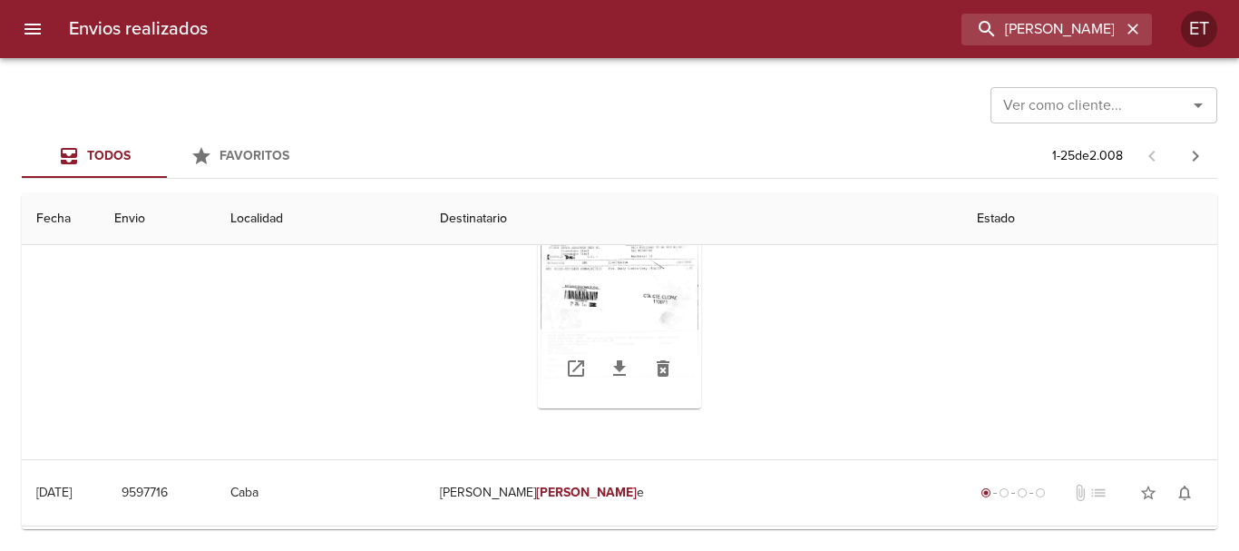
scroll to position [272, 0]
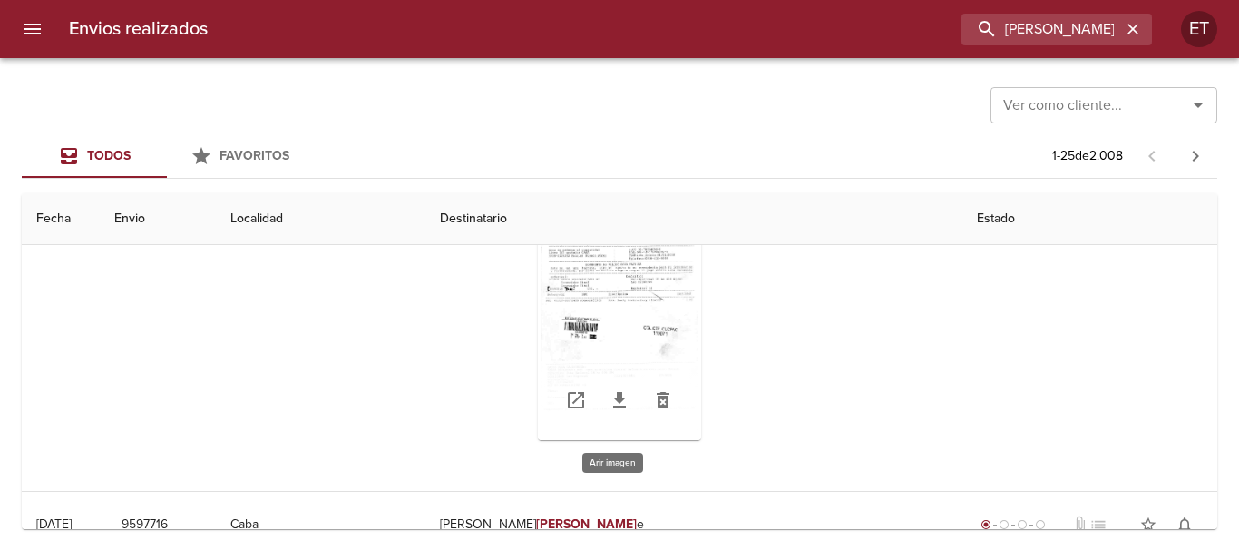
click at [619, 323] on div "Tabla de envíos del cliente" at bounding box center [619, 326] width 163 height 227
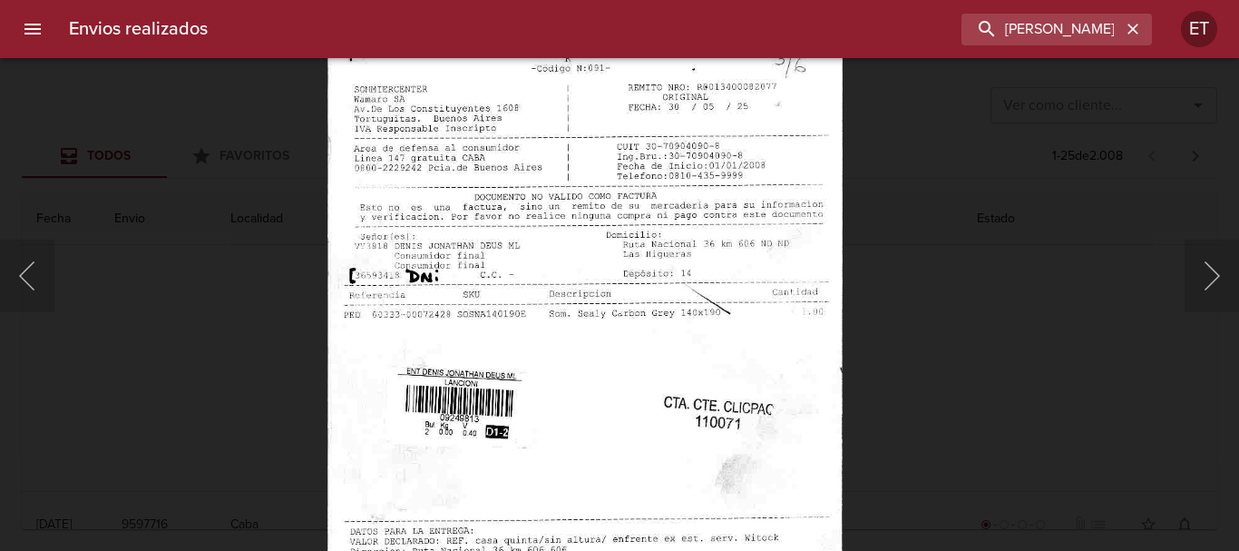
click at [591, 375] on img "Lightbox" at bounding box center [585, 399] width 515 height 742
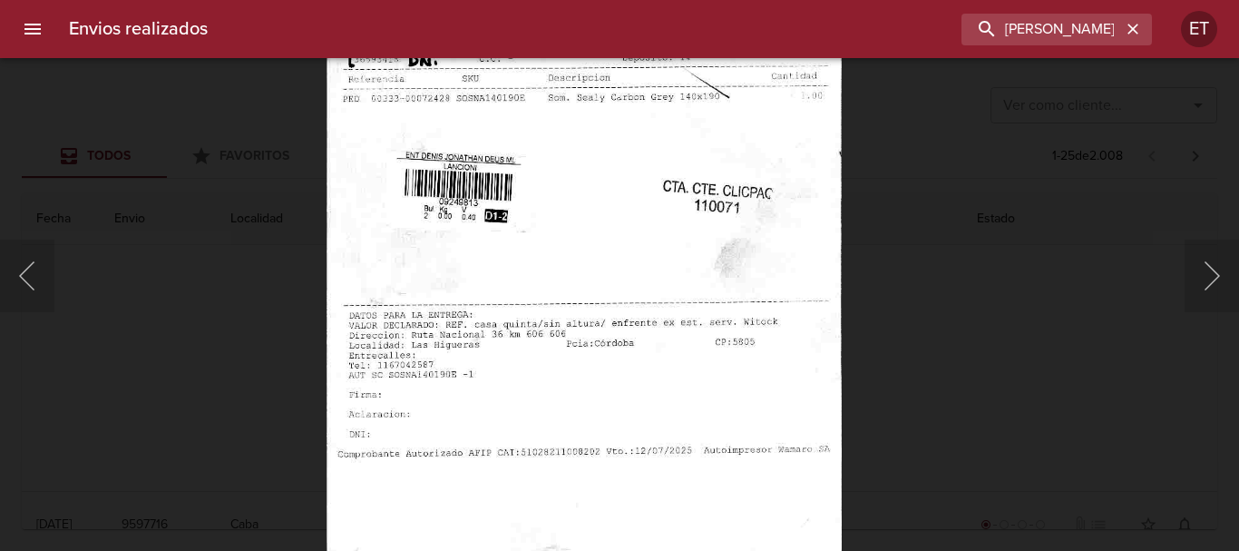
click at [580, 110] on img "Lightbox" at bounding box center [584, 183] width 515 height 742
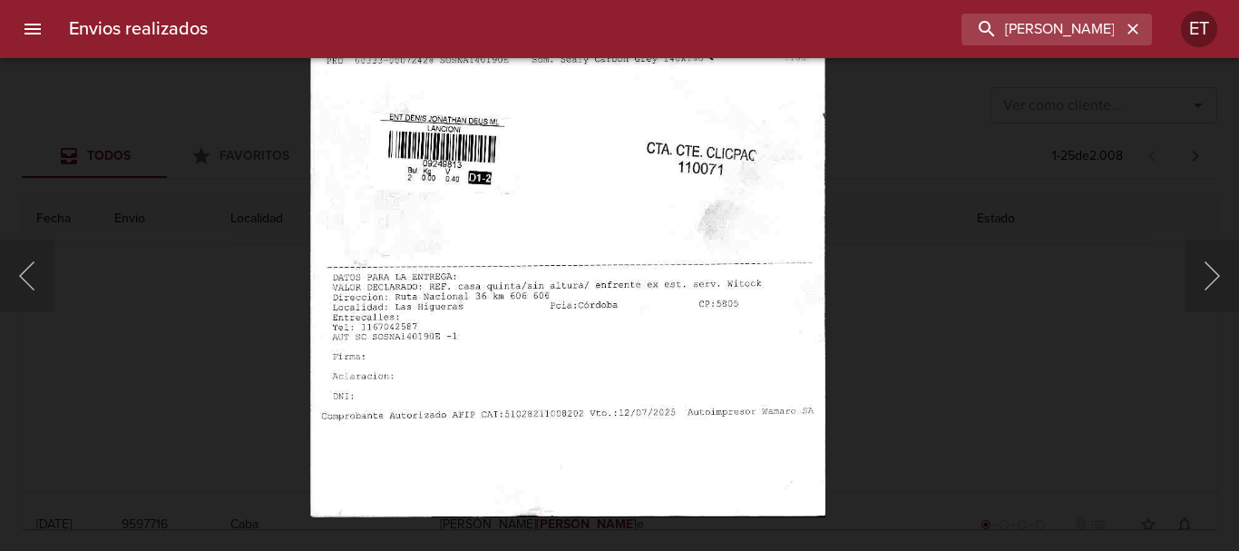
click at [885, 245] on div "Lightbox" at bounding box center [619, 275] width 1239 height 551
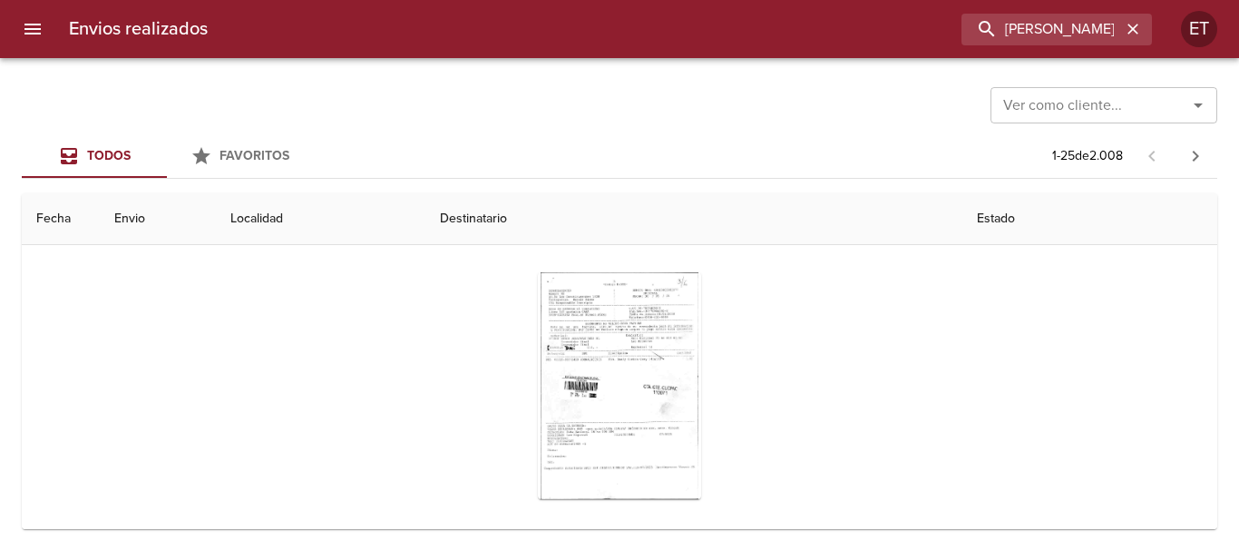
scroll to position [181, 0]
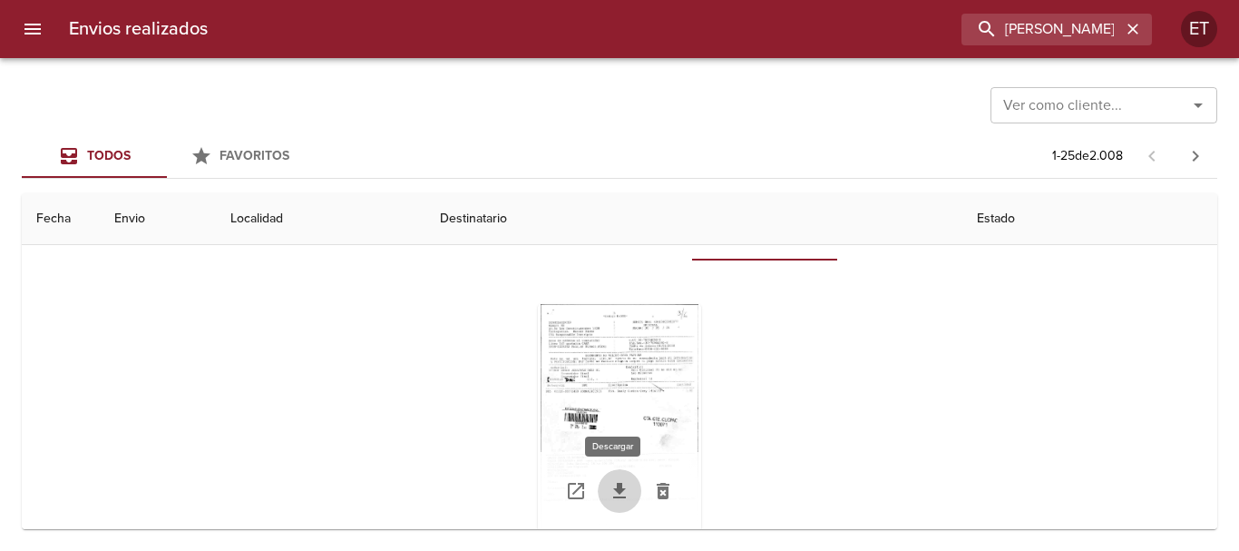
click at [609, 492] on icon "Tabla de envíos del cliente" at bounding box center [620, 491] width 22 height 22
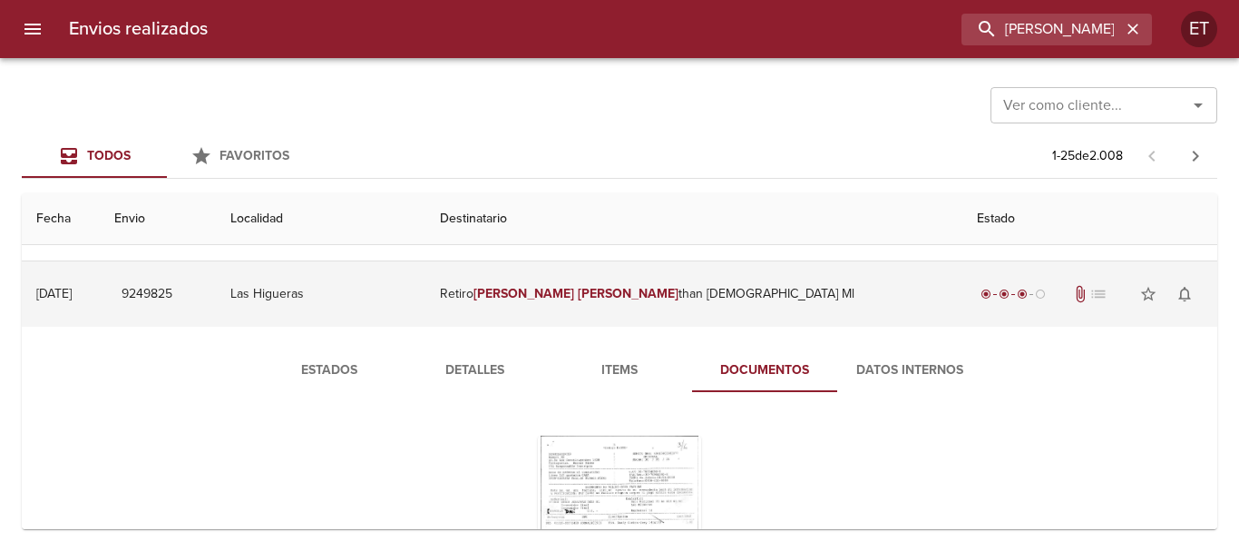
scroll to position [0, 0]
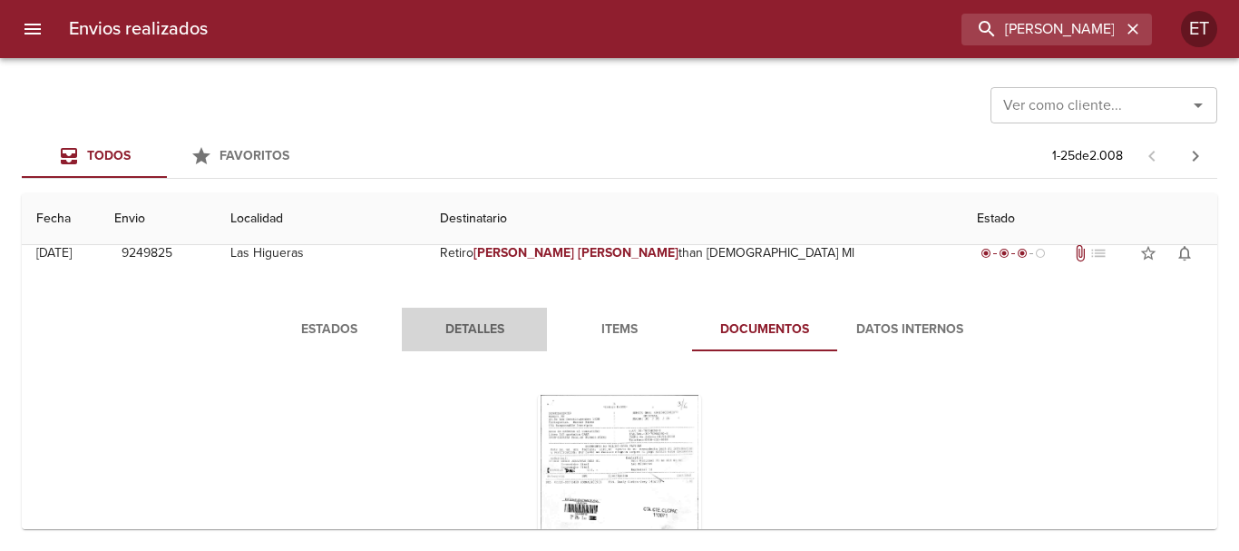
click at [463, 332] on span "Detalles" at bounding box center [474, 329] width 123 height 23
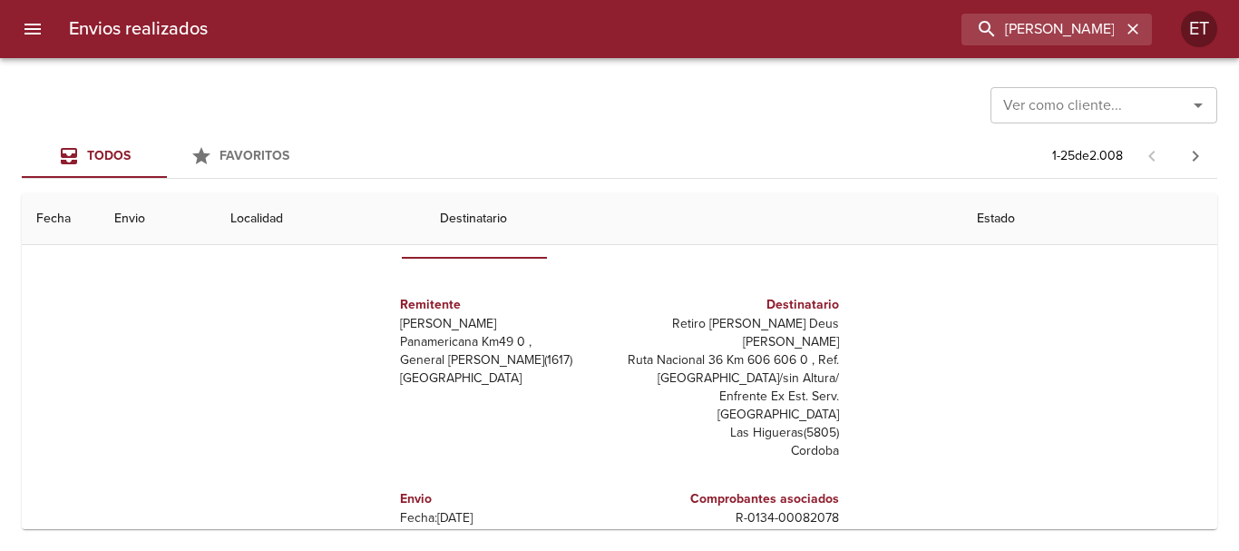
scroll to position [181, 0]
click at [750, 331] on p "Retiro Denis Jonathan Deus Ml" at bounding box center [733, 335] width 212 height 36
copy p "Retiro Denis Jonathan Deus Ml"
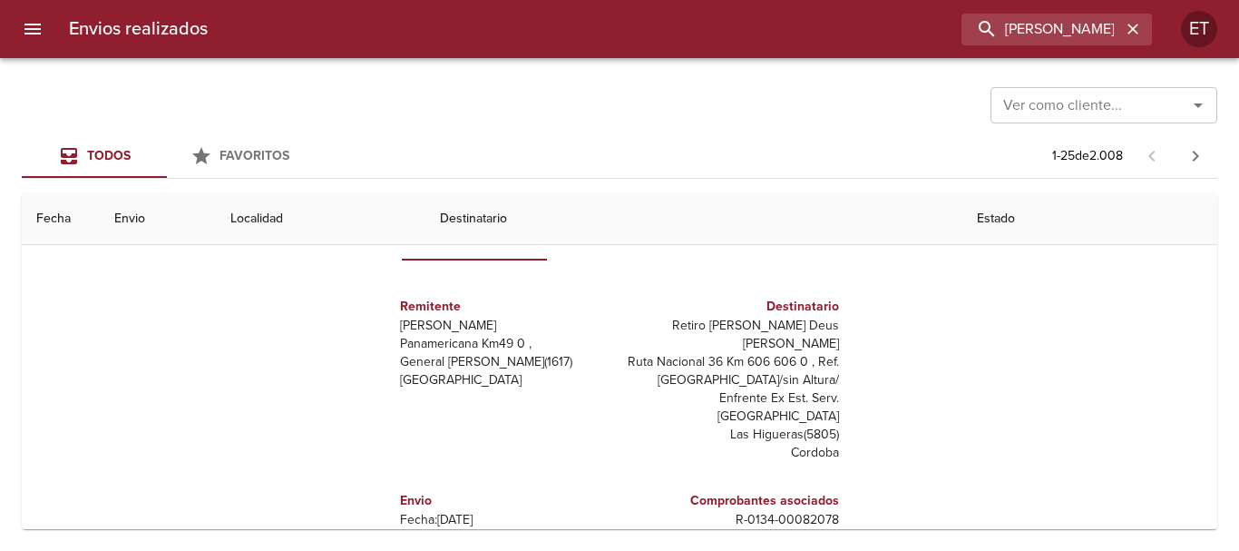
drag, startPoint x: 743, startPoint y: 473, endPoint x: 756, endPoint y: 478, distance: 13.8
click at [743, 491] on h6 "Comprobantes asociados" at bounding box center [733, 501] width 212 height 20
click at [756, 511] on p "R - 0134 - 00082078" at bounding box center [733, 520] width 212 height 18
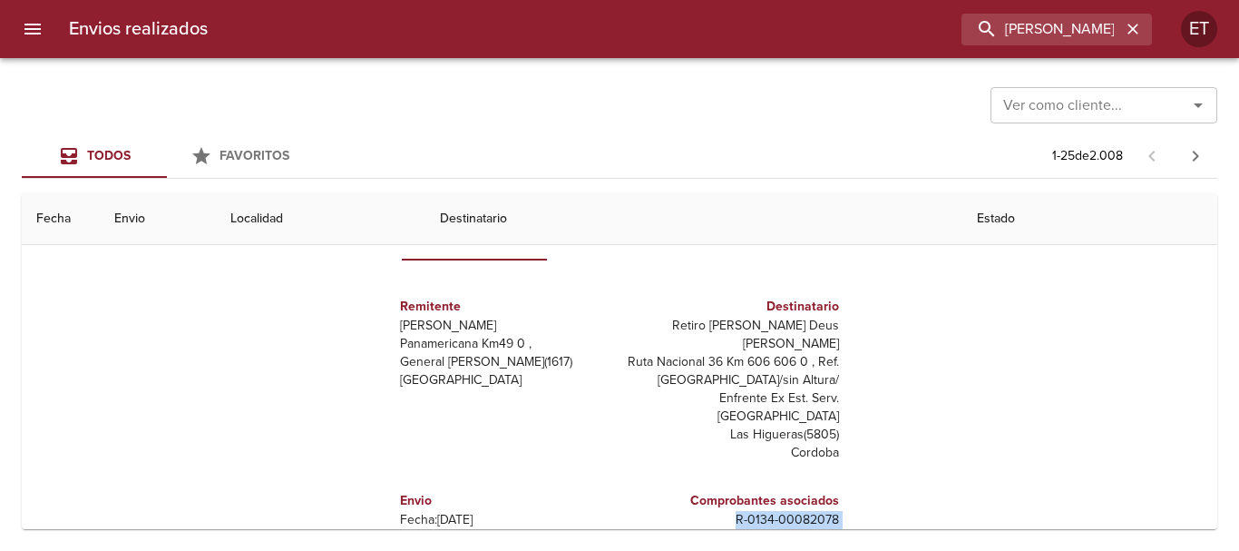
copy p "R - 0134 - 00082078"
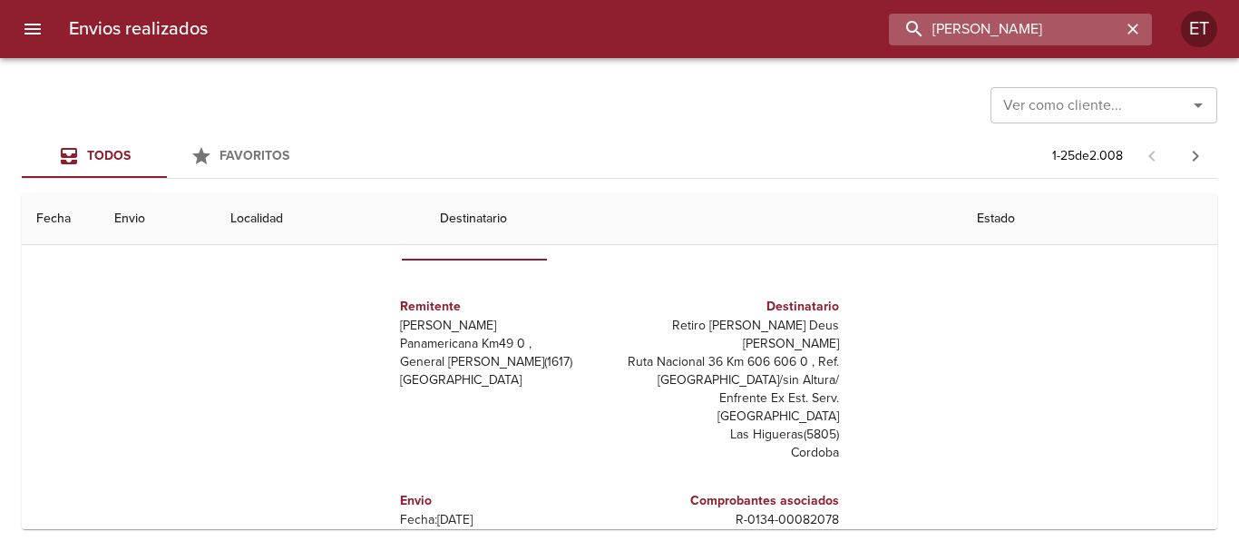
click at [1057, 27] on input "DENIS JONA" at bounding box center [1005, 30] width 232 height 32
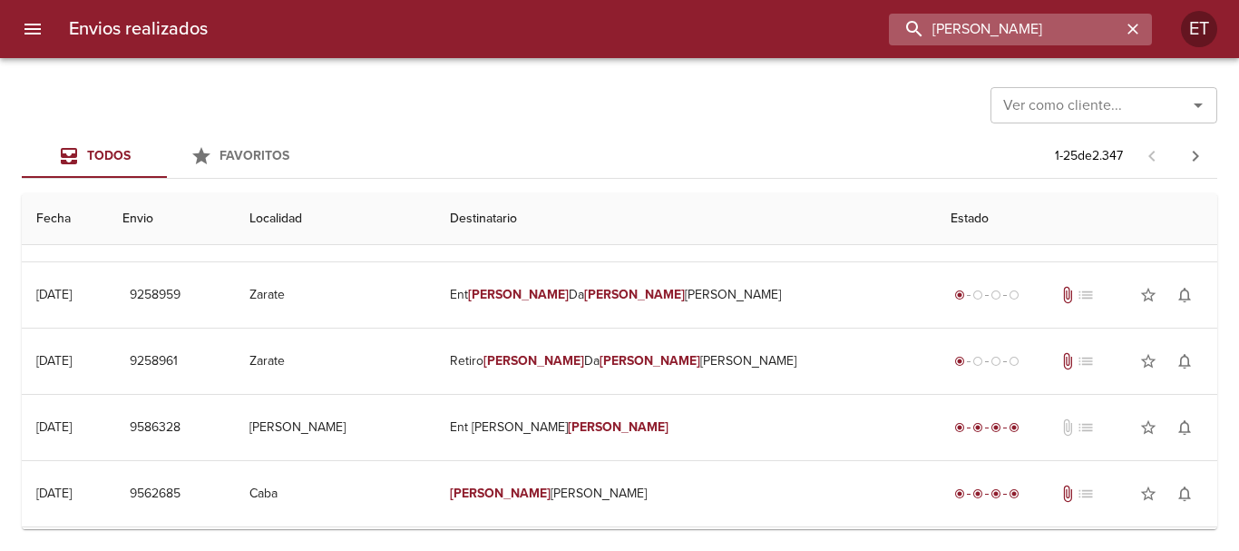
click at [936, 25] on input "TULIO DA SILVA" at bounding box center [1005, 30] width 232 height 32
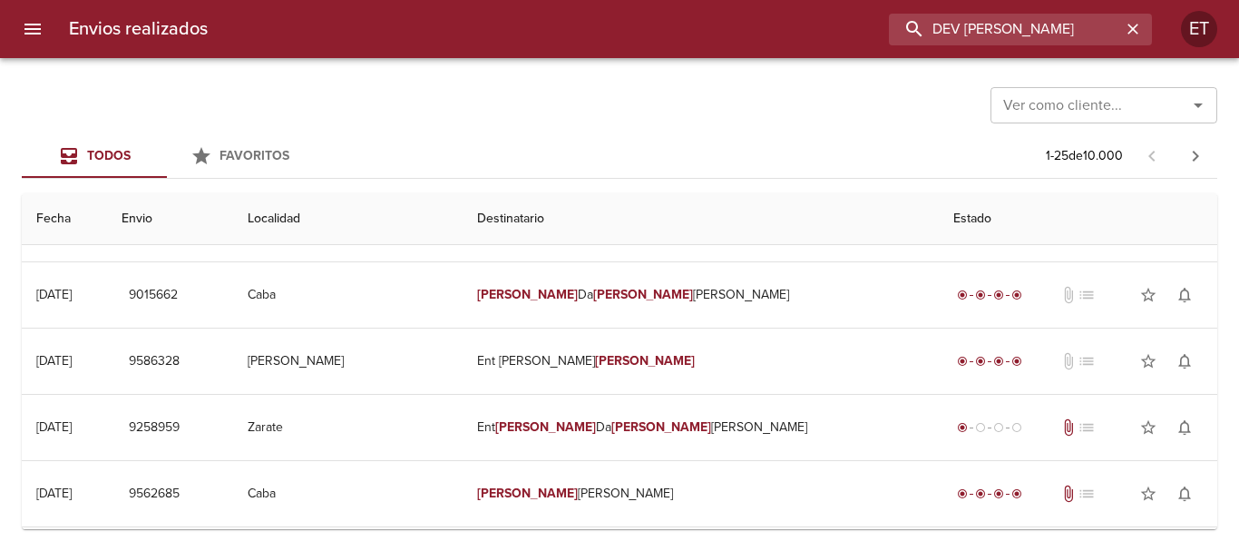
drag, startPoint x: 969, startPoint y: 27, endPoint x: 850, endPoint y: 0, distance: 121.9
click at [850, 0] on div "Envios realizados DEV TULIO DA SILVA ET" at bounding box center [619, 29] width 1239 height 58
type input "TULIO DA SILVA"
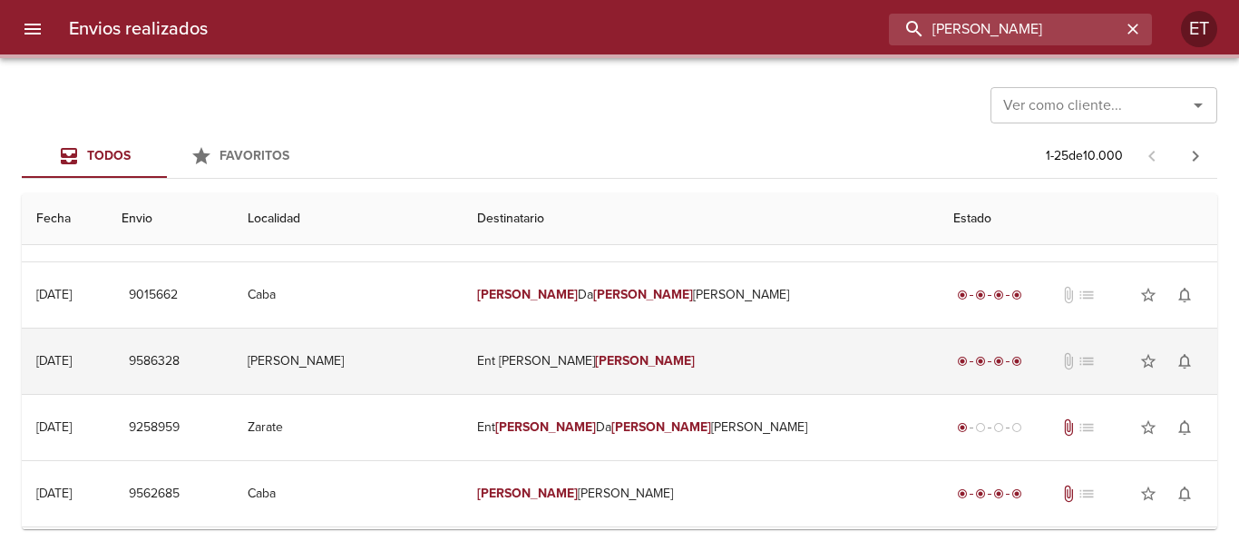
scroll to position [0, 0]
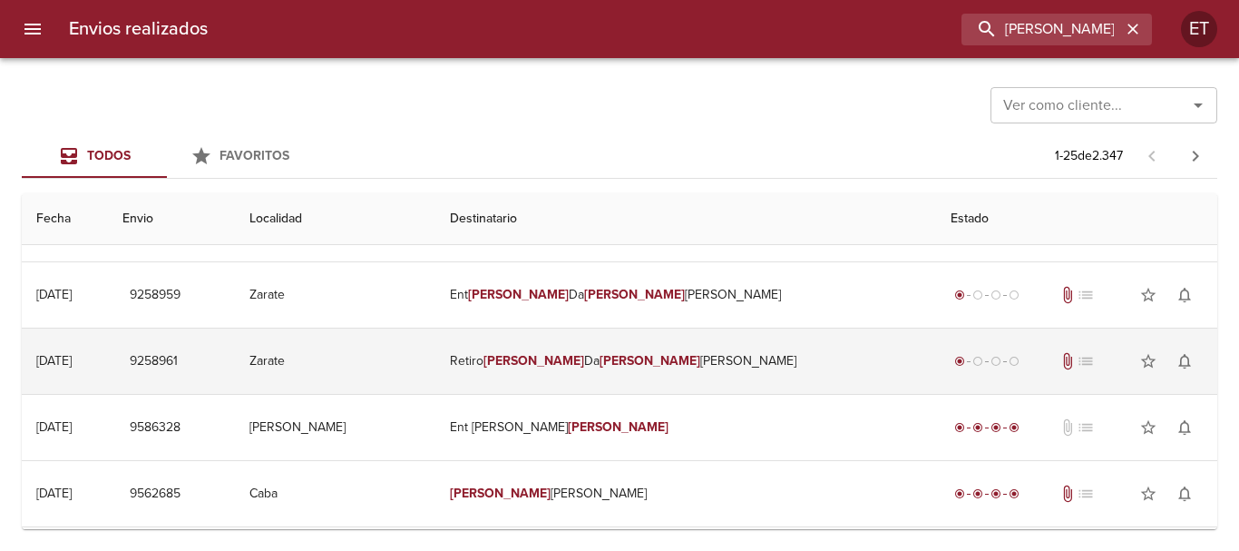
click at [639, 371] on td "Retiro Tulio Da Silva Agustin" at bounding box center [685, 360] width 501 height 65
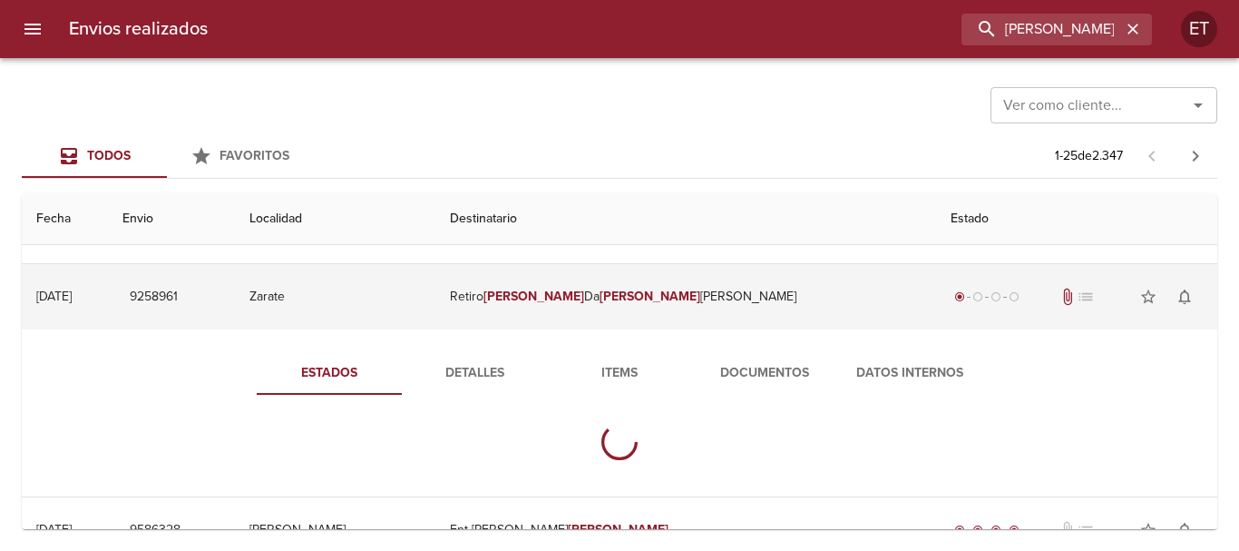
scroll to position [272, 0]
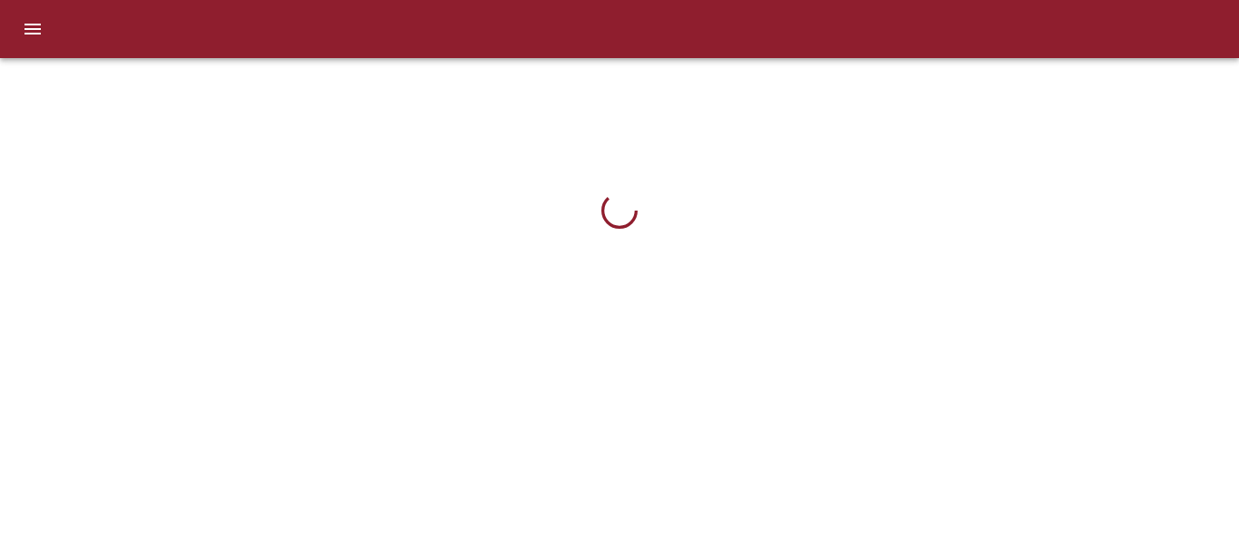
click at [95, 34] on div at bounding box center [619, 29] width 1239 height 58
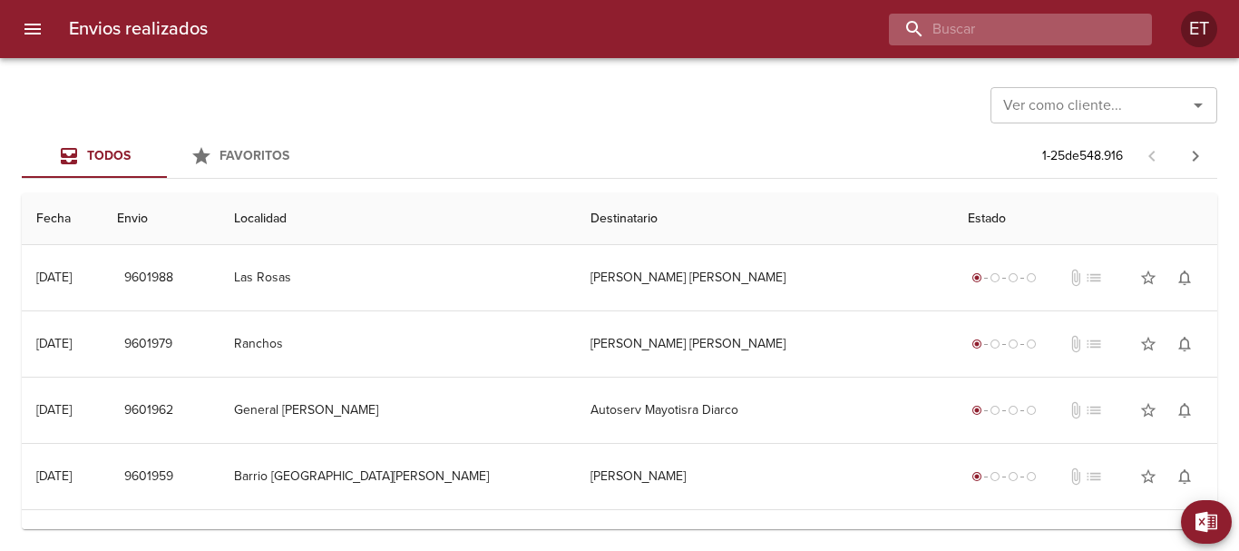
click at [1057, 40] on input "buscar" at bounding box center [1005, 30] width 232 height 32
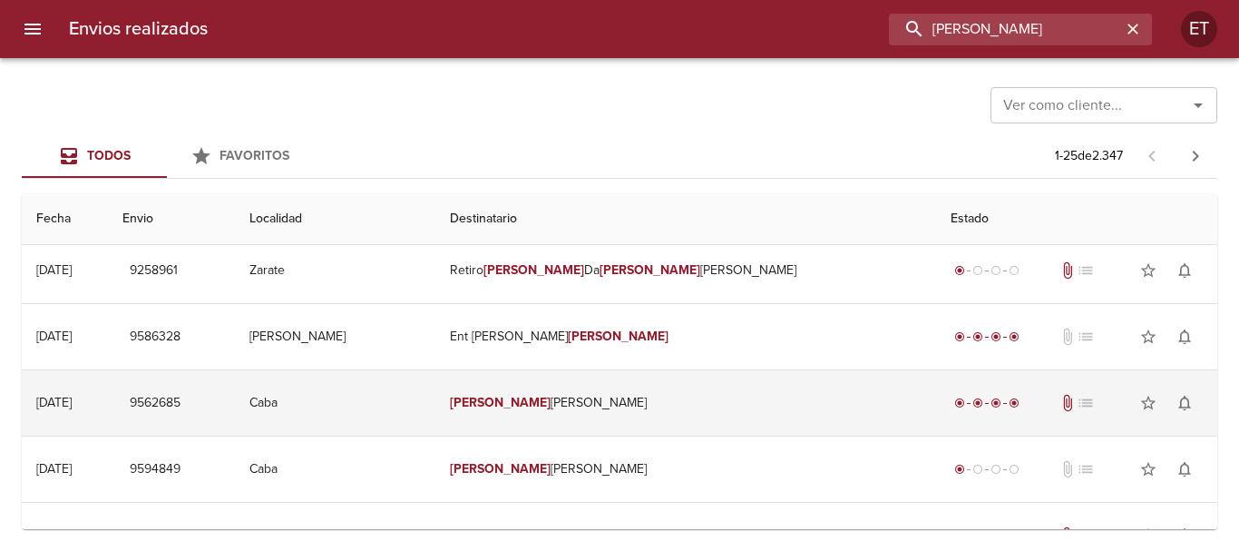
scroll to position [181, 0]
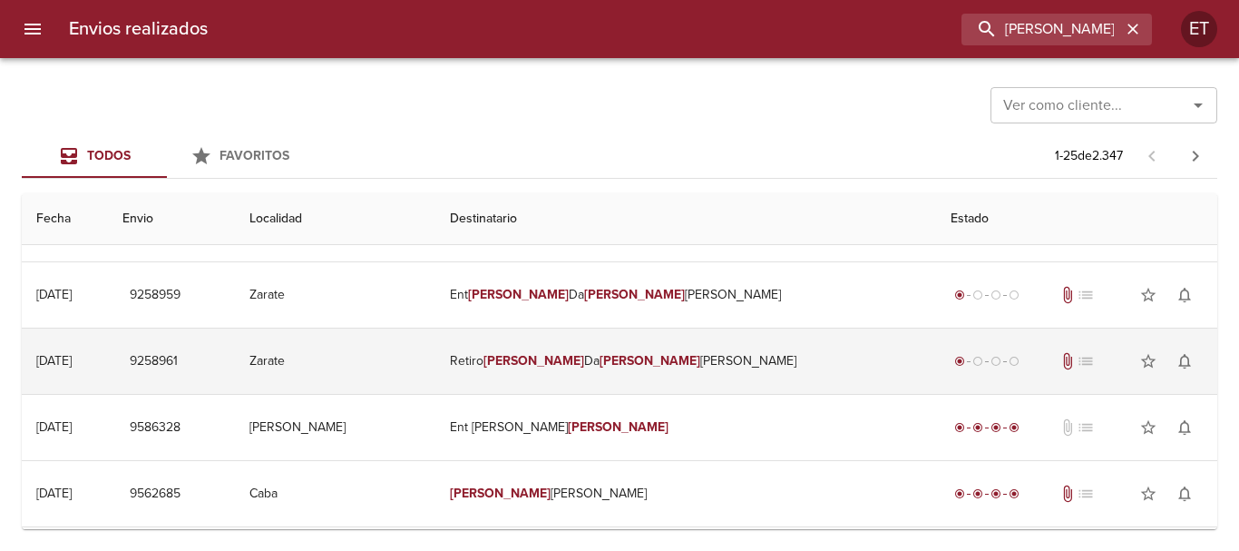
click at [653, 346] on td "Retiro [PERSON_NAME] [PERSON_NAME]" at bounding box center [685, 360] width 501 height 65
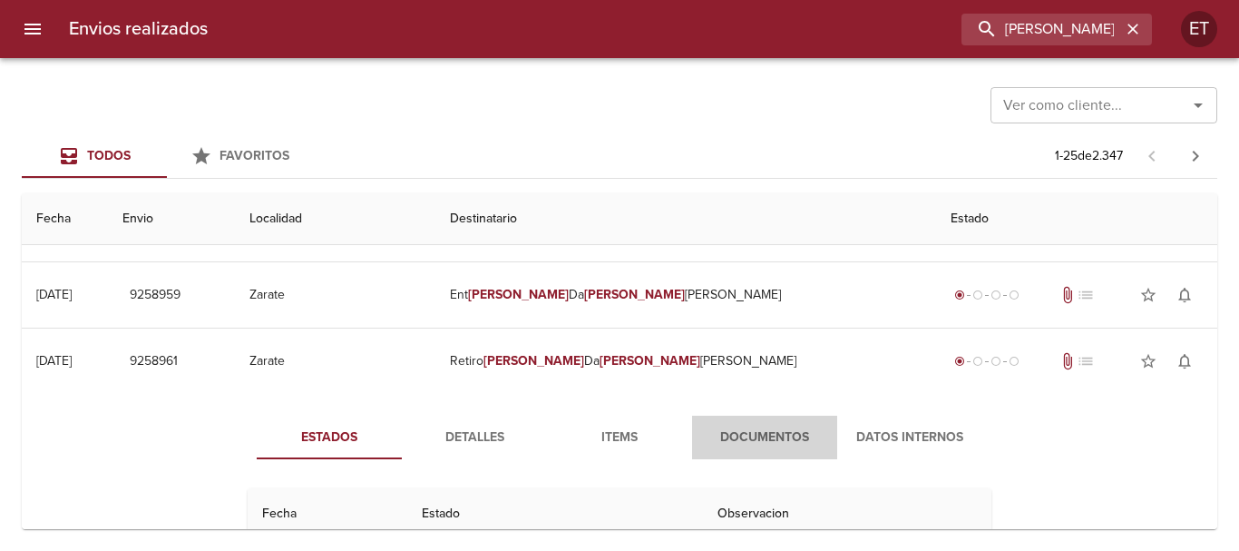
click at [758, 431] on span "Documentos" at bounding box center [764, 437] width 123 height 23
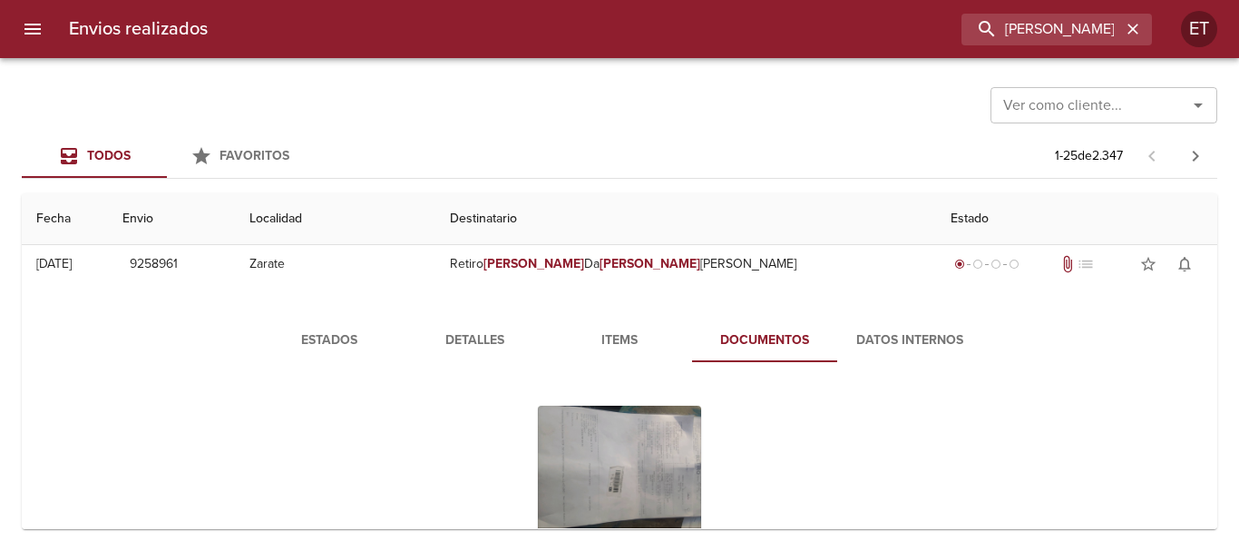
scroll to position [363, 0]
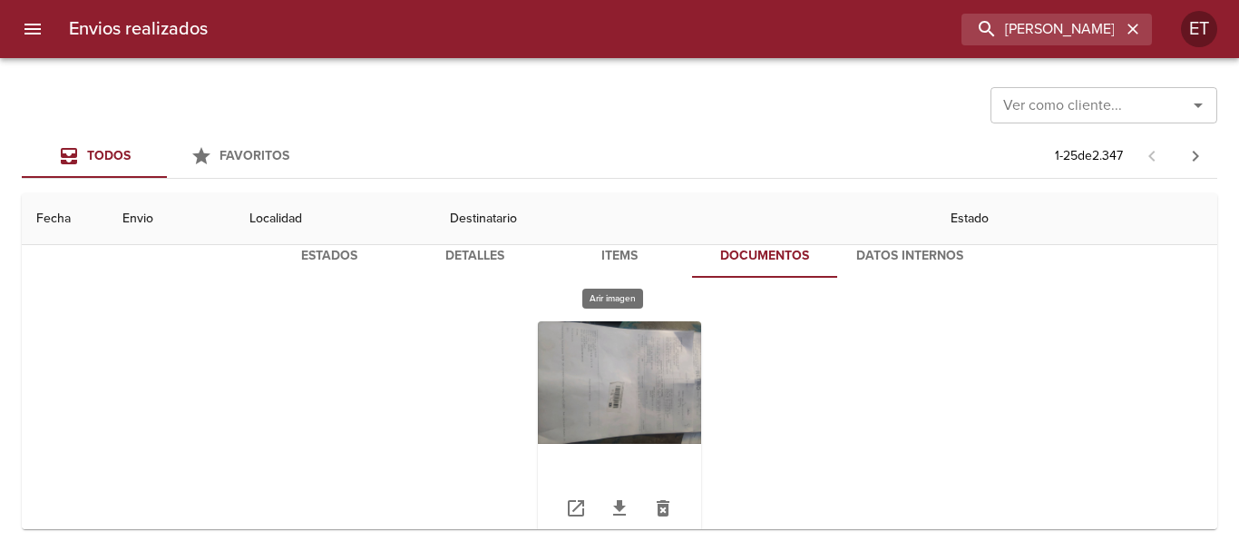
click at [642, 357] on div "Tabla de envíos del cliente" at bounding box center [619, 434] width 163 height 227
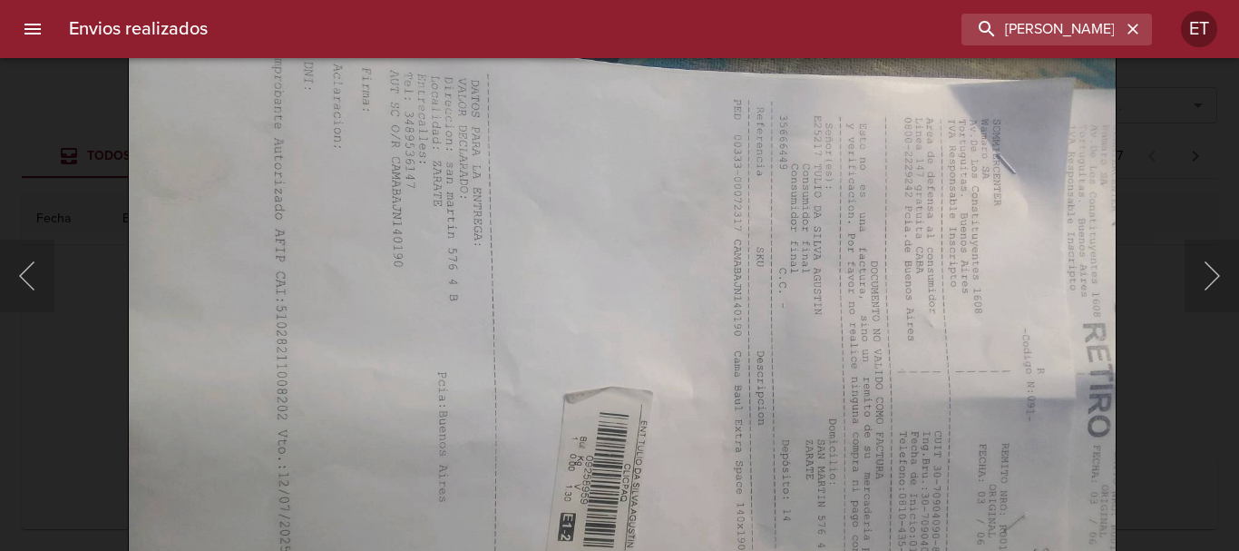
click at [199, 317] on img "Lightbox" at bounding box center [622, 393] width 989 height 742
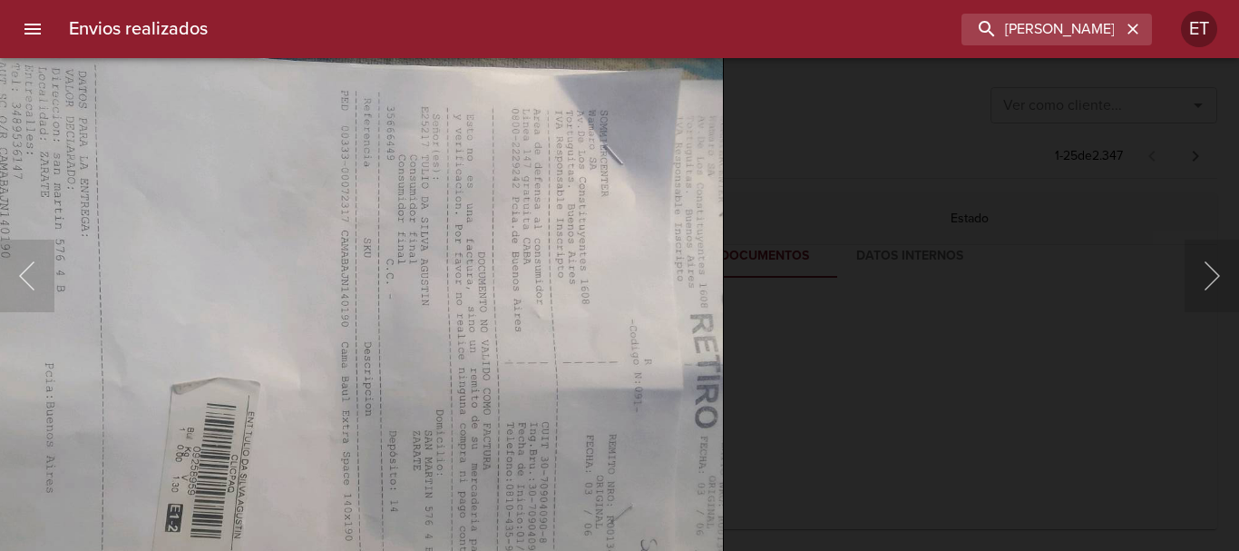
click at [927, 398] on div "Lightbox" at bounding box center [619, 275] width 1239 height 551
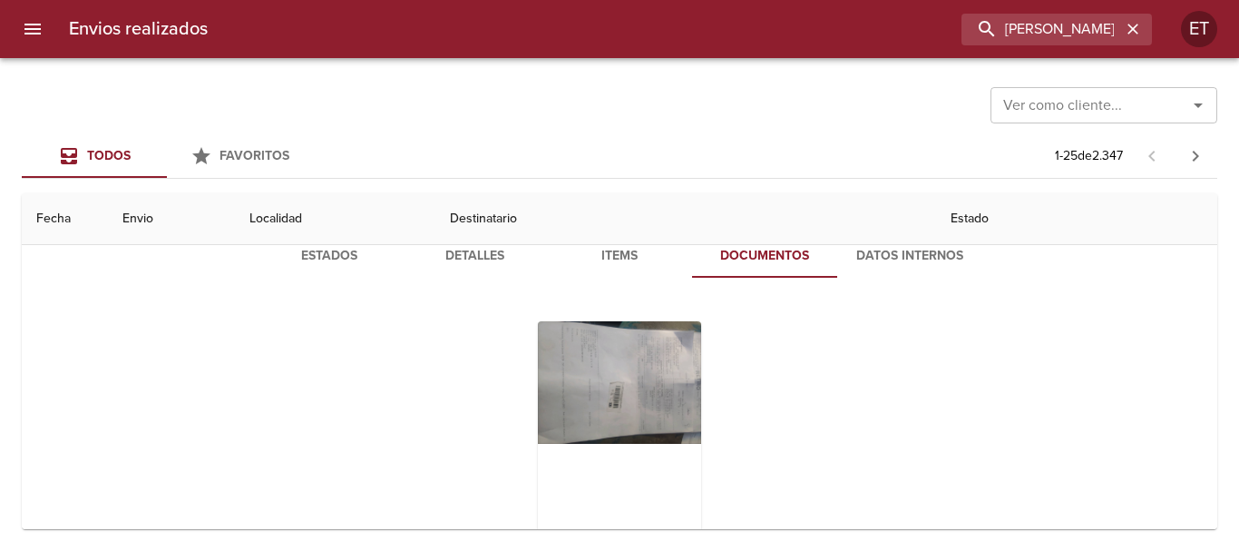
scroll to position [181, 0]
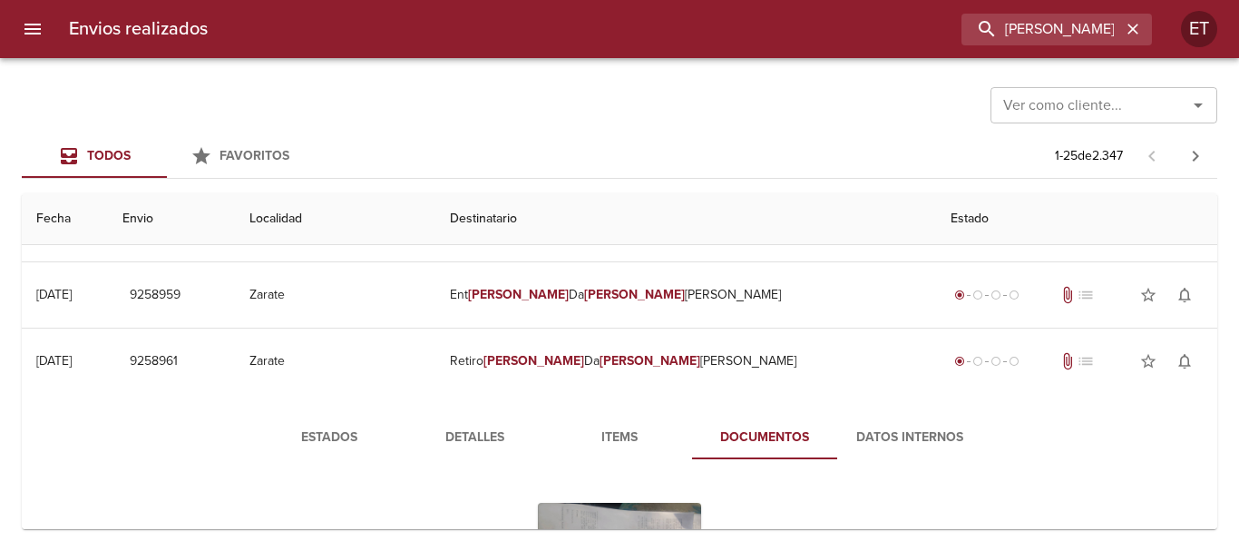
click at [485, 429] on span "Detalles" at bounding box center [474, 437] width 123 height 23
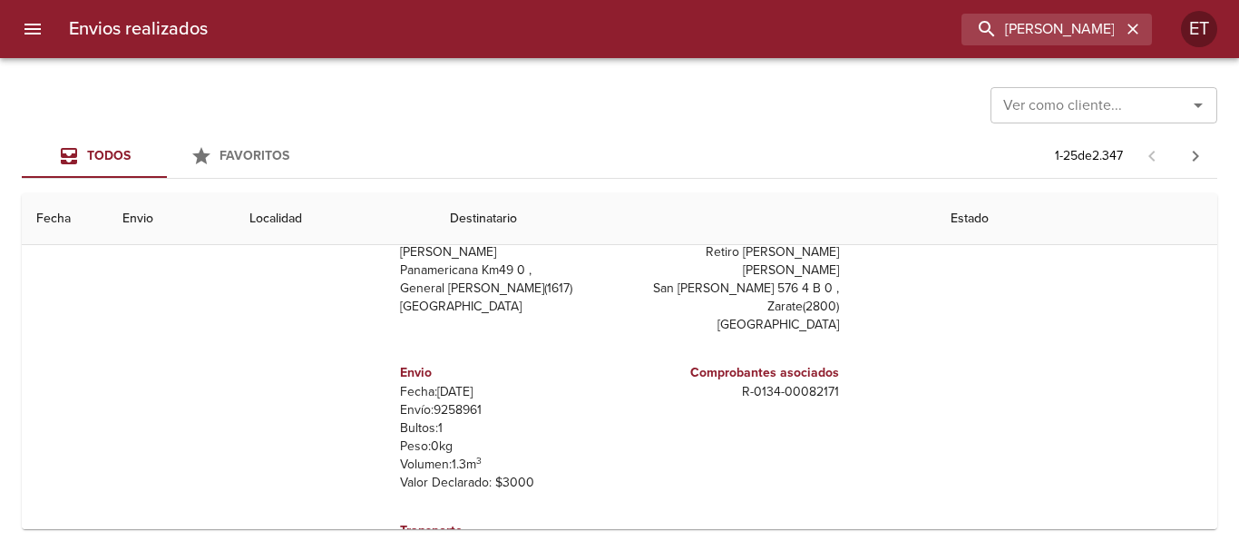
scroll to position [363, 0]
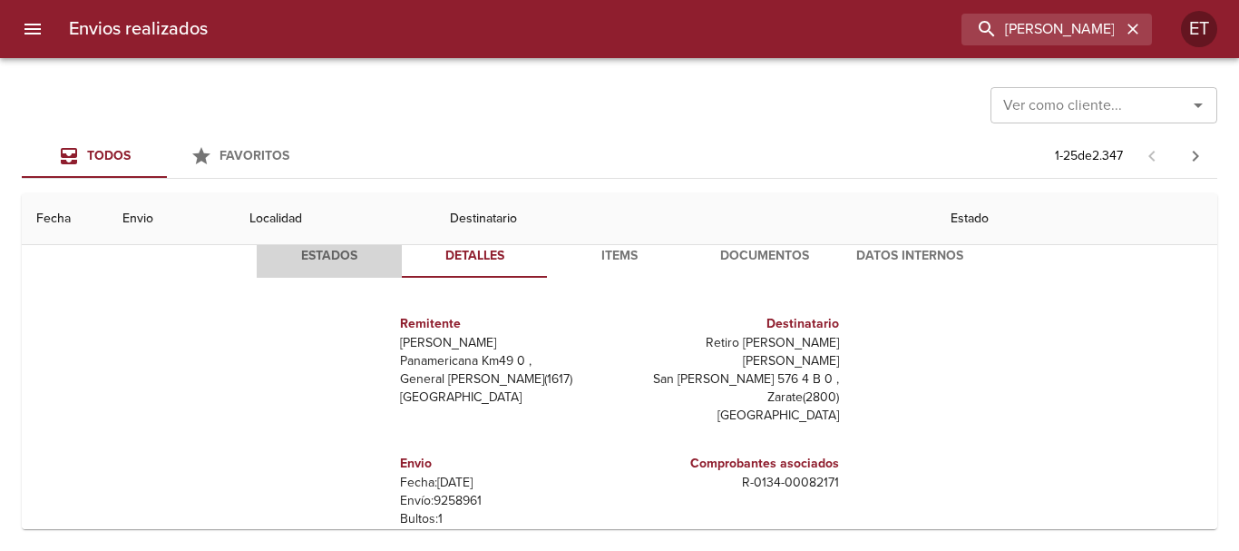
click at [329, 256] on span "Estados" at bounding box center [329, 256] width 123 height 23
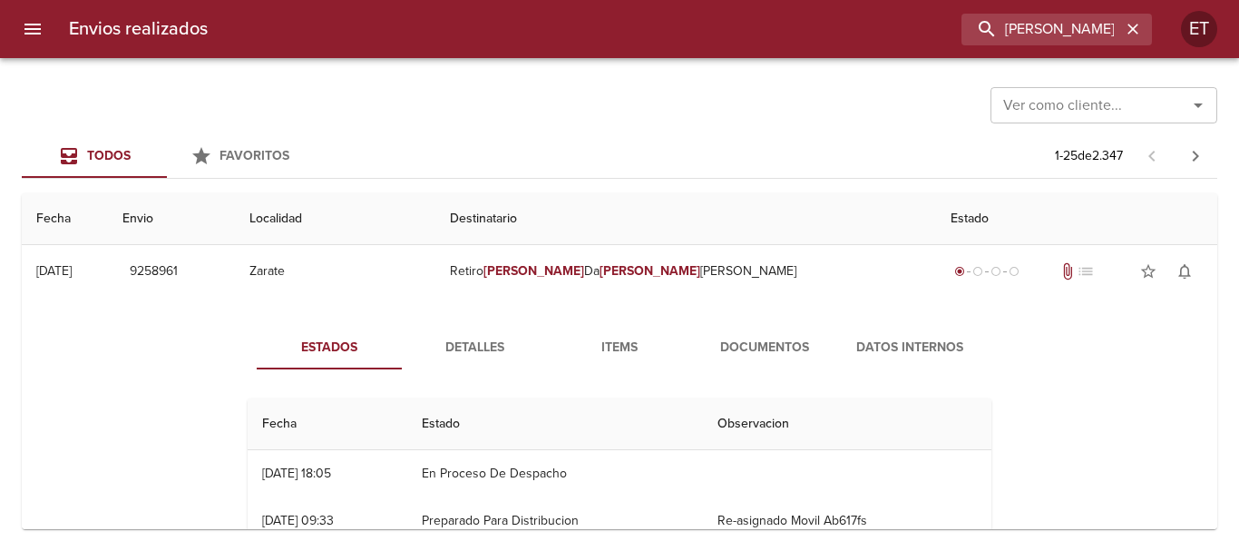
scroll to position [91, 0]
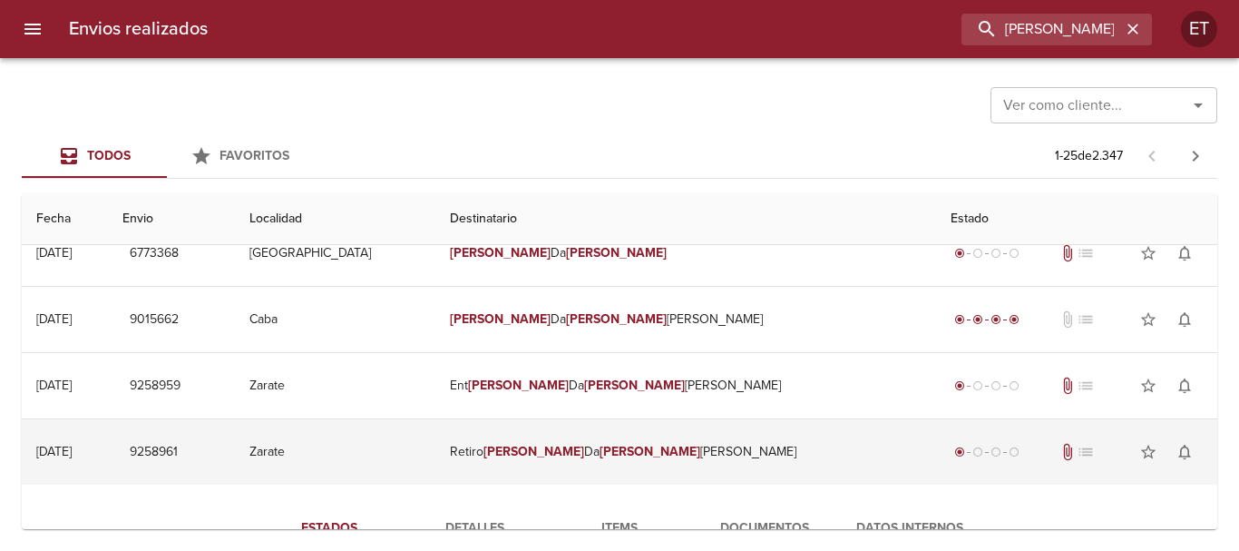
click at [532, 461] on td "Retiro Tulio Da Silva Agustin" at bounding box center [685, 451] width 501 height 65
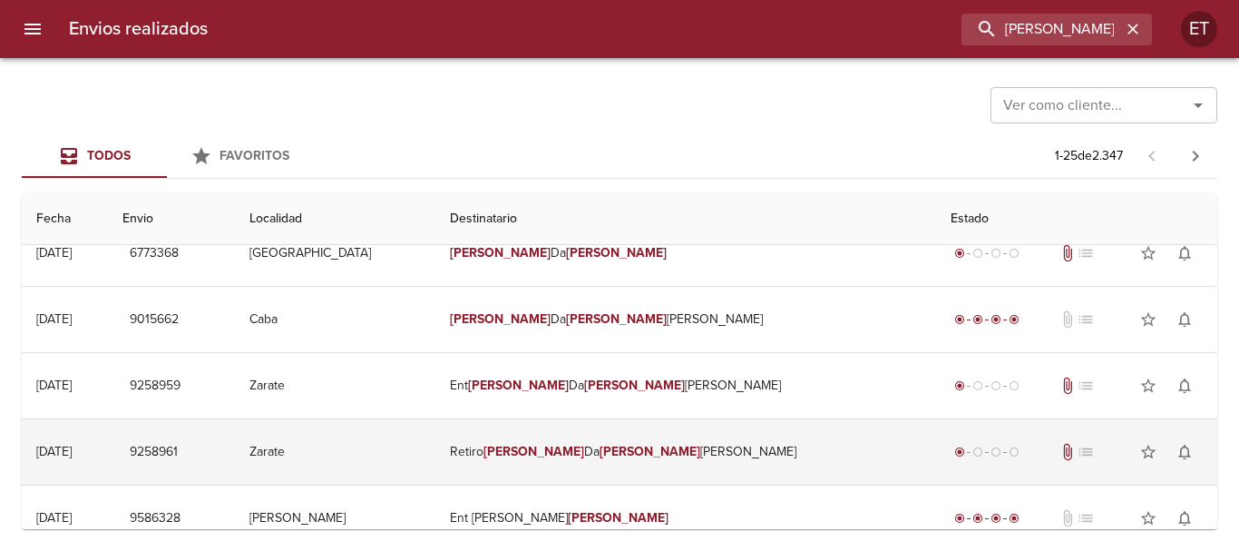
scroll to position [0, 0]
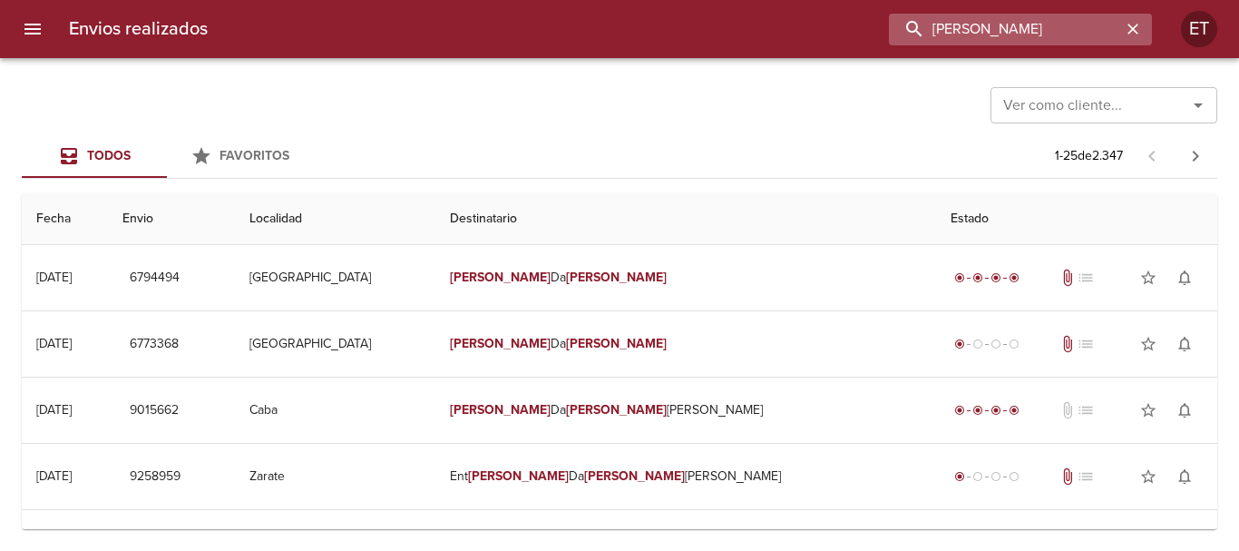
click at [1072, 26] on input "TULIO DA SILVA" at bounding box center [1005, 30] width 232 height 32
click at [1072, 27] on input "TULIO DA SILVA" at bounding box center [1005, 30] width 232 height 32
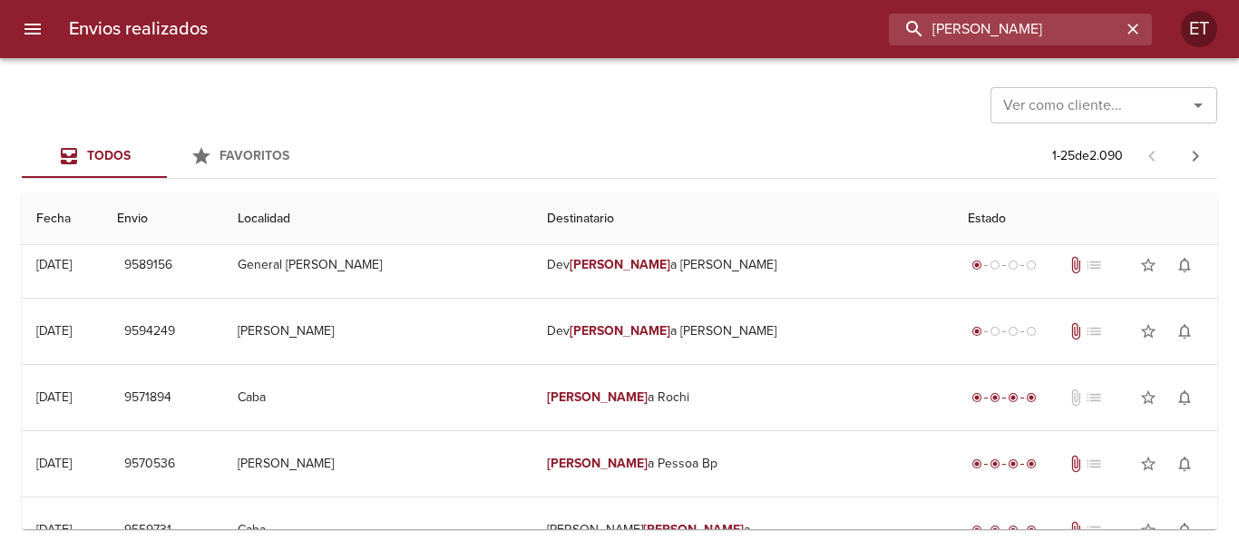
scroll to position [544, 0]
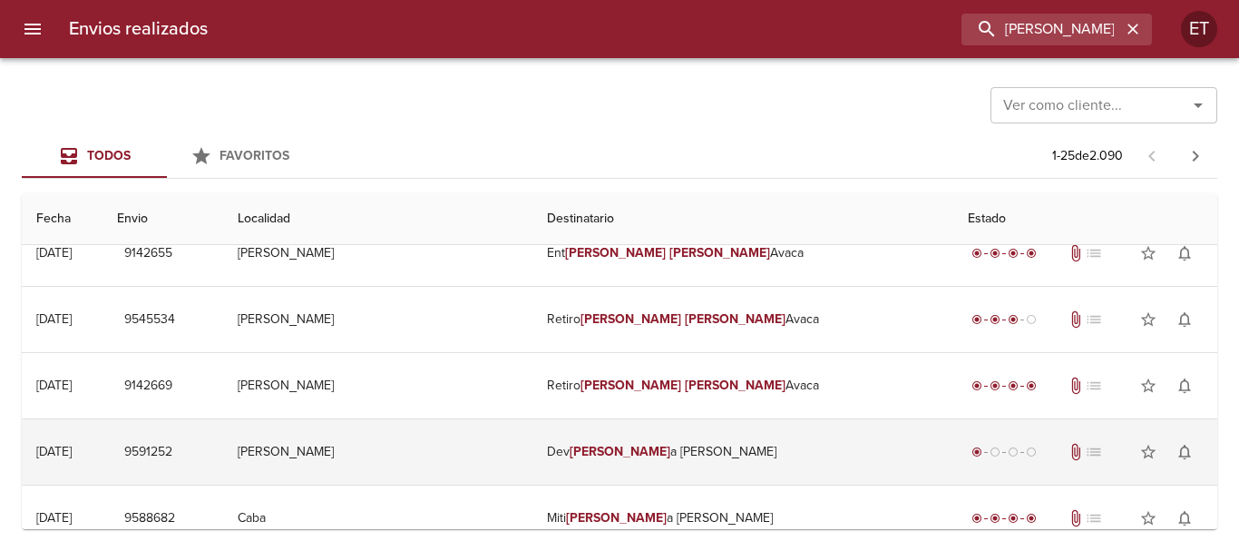
click at [701, 439] on td "Dev Graciel a Villar" at bounding box center [743, 451] width 421 height 65
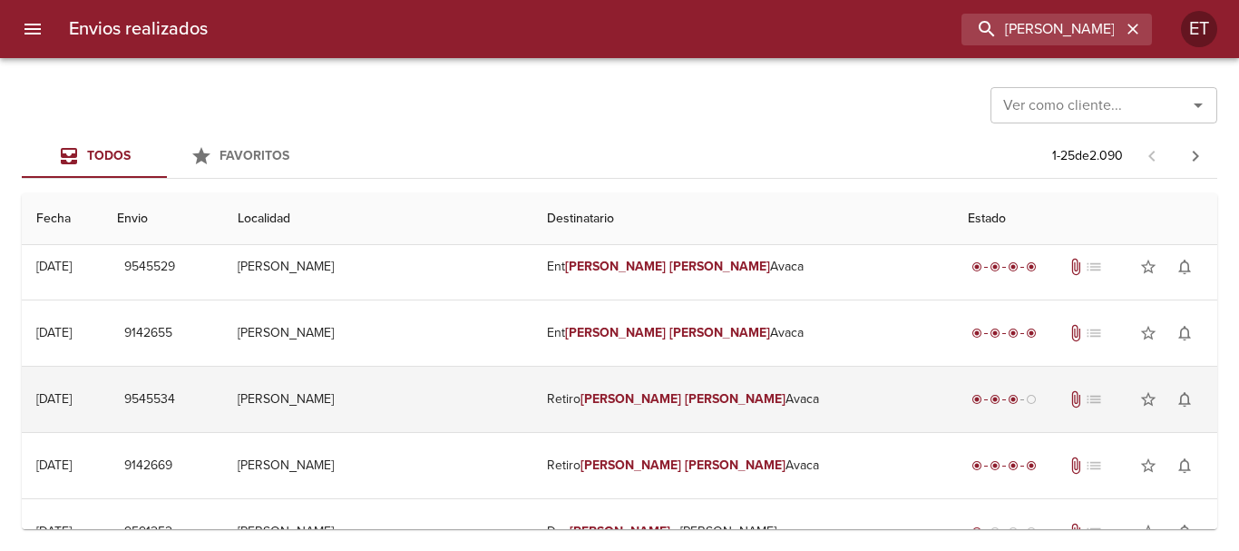
scroll to position [0, 0]
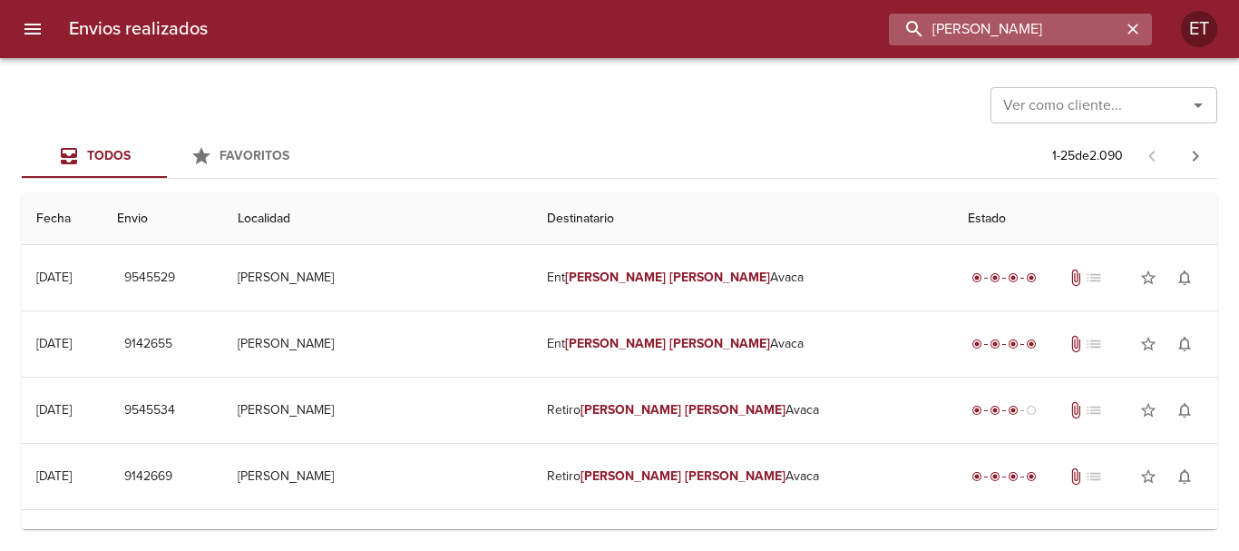
click at [1100, 24] on input "GRACIEL NURY" at bounding box center [1005, 30] width 232 height 32
click at [1100, 23] on input "GRACIEL NURY" at bounding box center [1005, 30] width 232 height 32
click at [1099, 23] on input "GRACIEL NURY" at bounding box center [1005, 30] width 232 height 32
paste input "9142669"
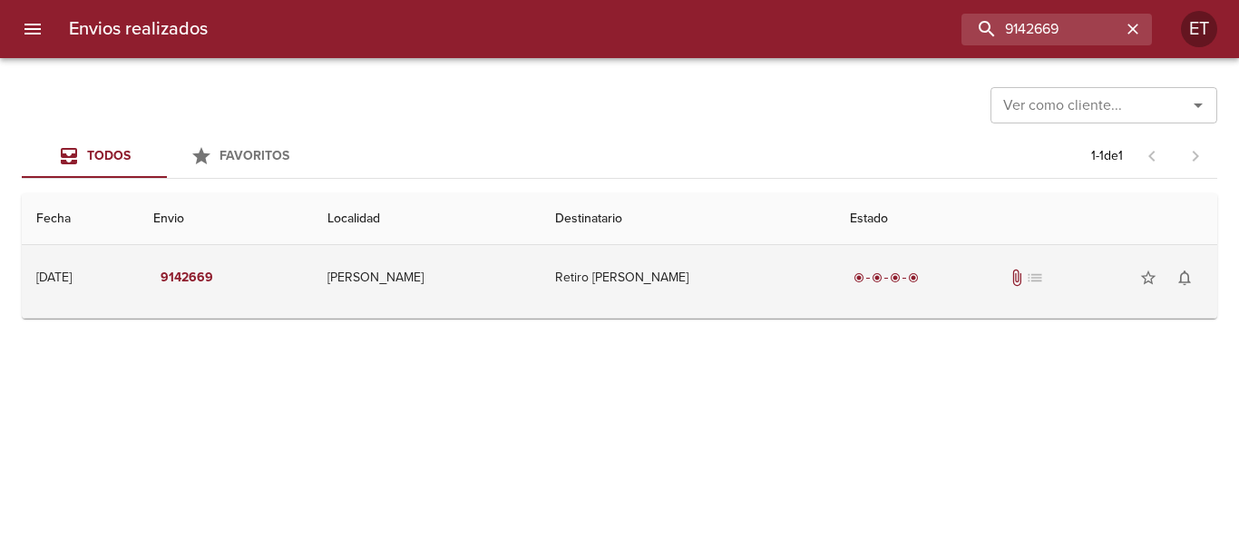
click at [766, 262] on td "Retiro Graciel Nury Avaca" at bounding box center [688, 277] width 295 height 65
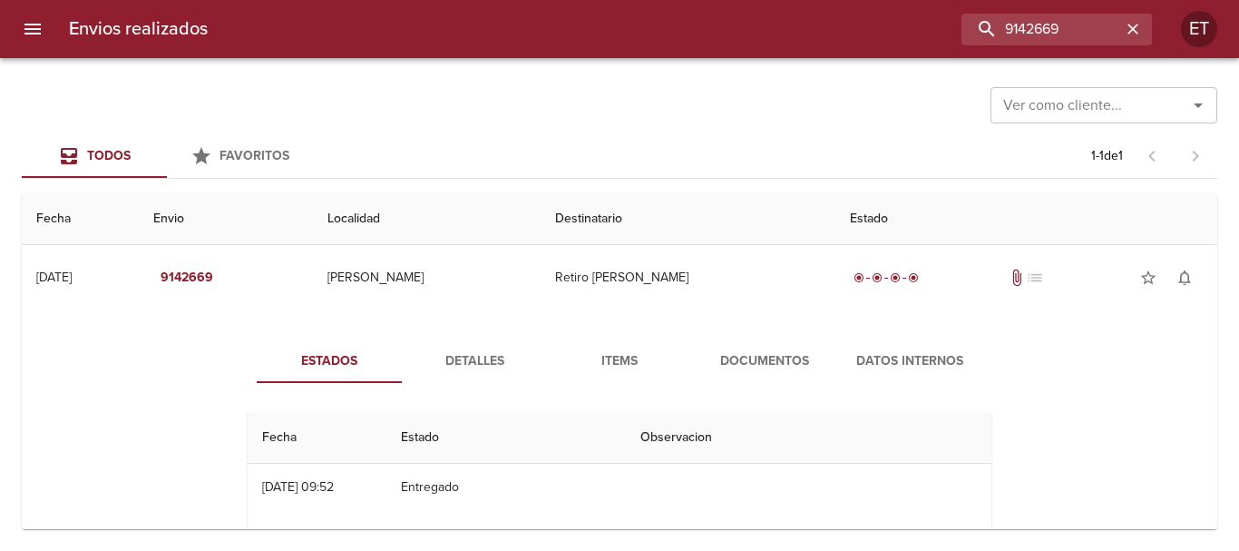
click at [731, 342] on button "Documentos" at bounding box center [764, 361] width 145 height 44
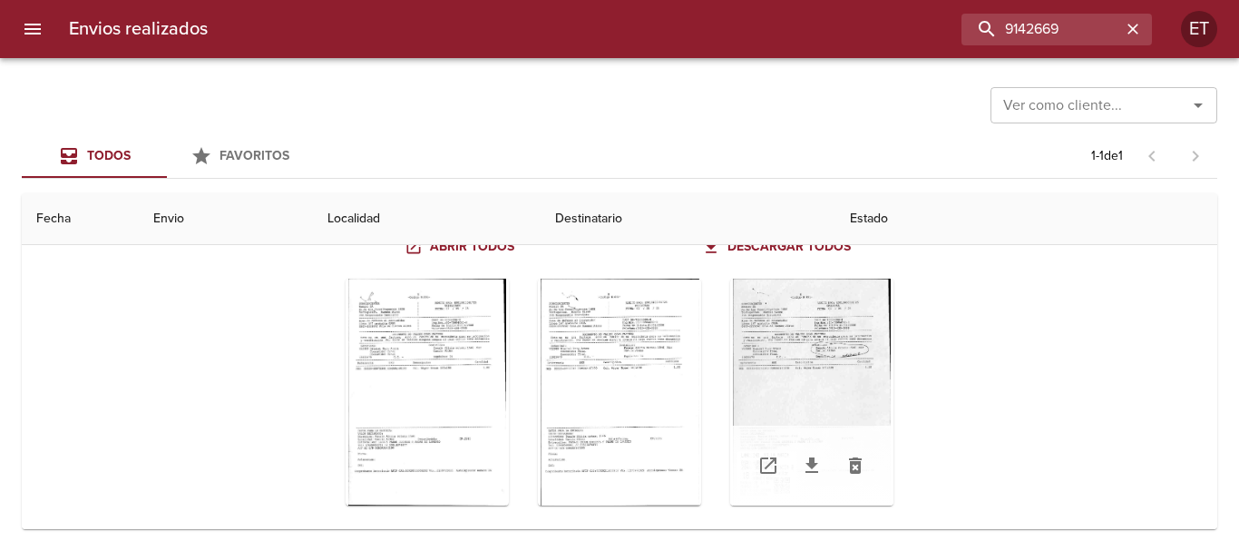
click at [730, 357] on div "Tabla de envíos del cliente" at bounding box center [811, 392] width 163 height 227
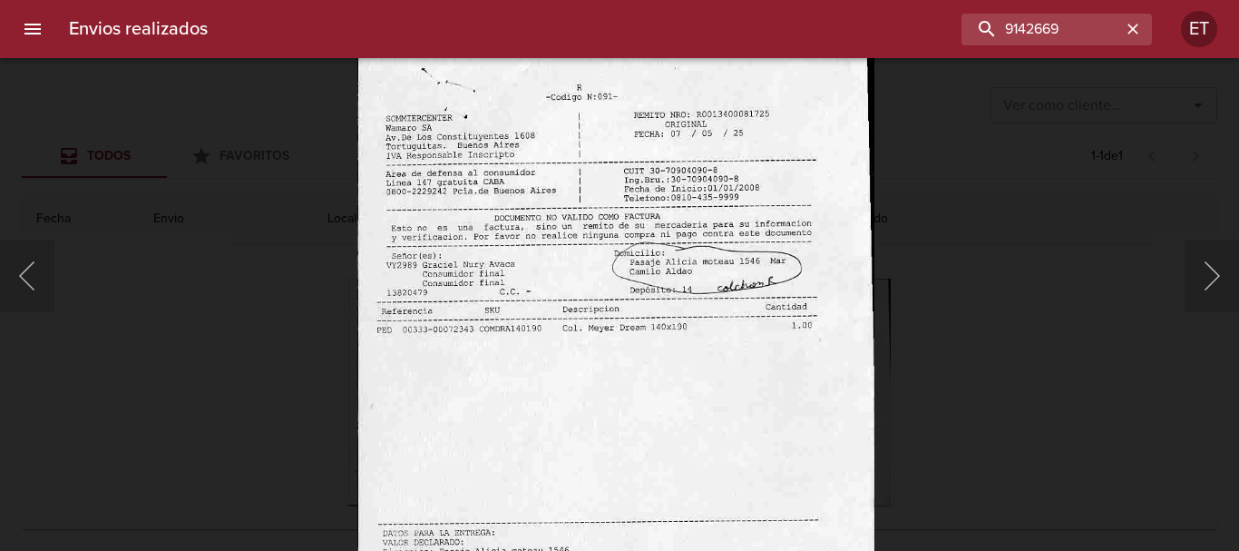
click at [719, 447] on img "Lightbox" at bounding box center [615, 407] width 517 height 742
click at [1087, 412] on div "Lightbox" at bounding box center [619, 275] width 1239 height 551
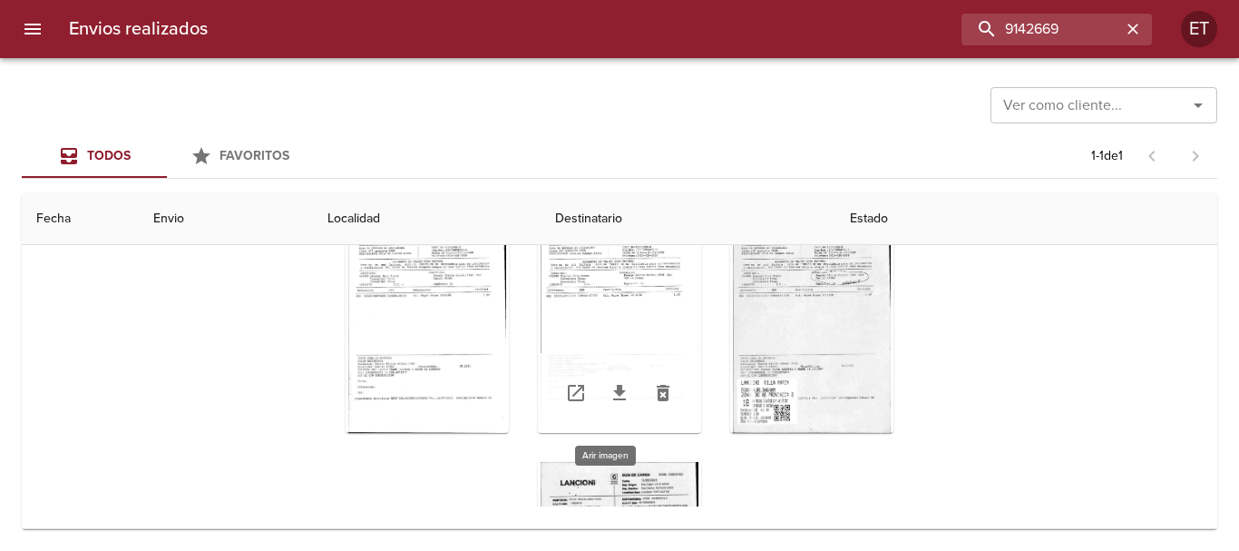
click at [616, 270] on div "Tabla de envíos del cliente" at bounding box center [619, 319] width 163 height 227
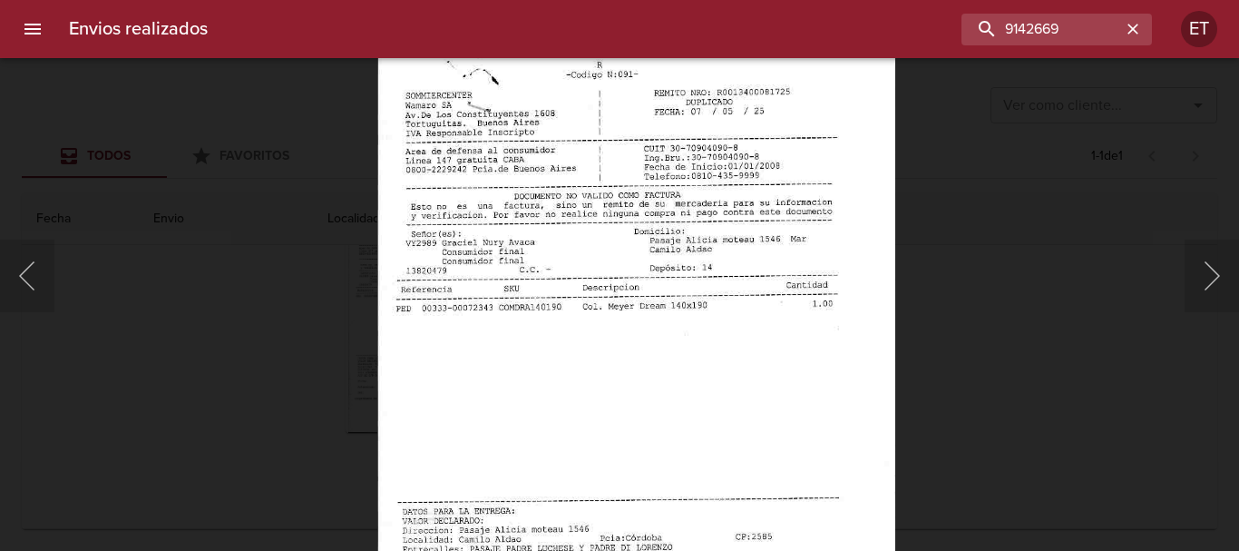
click at [623, 168] on img "Lightbox" at bounding box center [636, 385] width 518 height 742
click at [25, 294] on button "Anterior" at bounding box center [27, 276] width 54 height 73
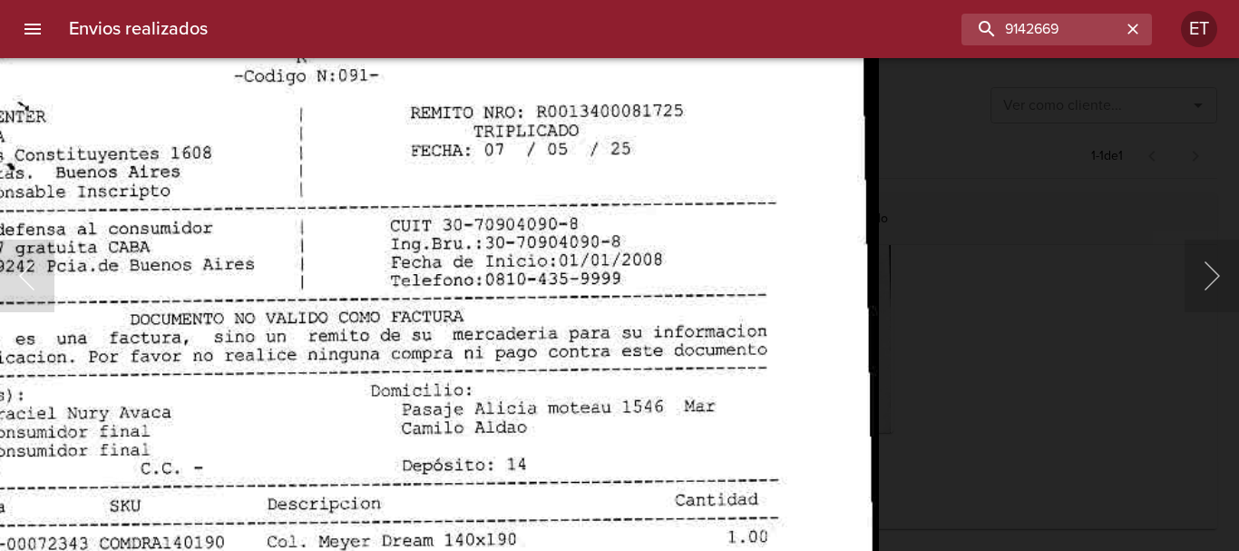
click at [458, 0] on html "Envios realizados 9142669 ET Ver como cliente... Ver como cliente... Todos Favo…" at bounding box center [619, 0] width 1239 height 0
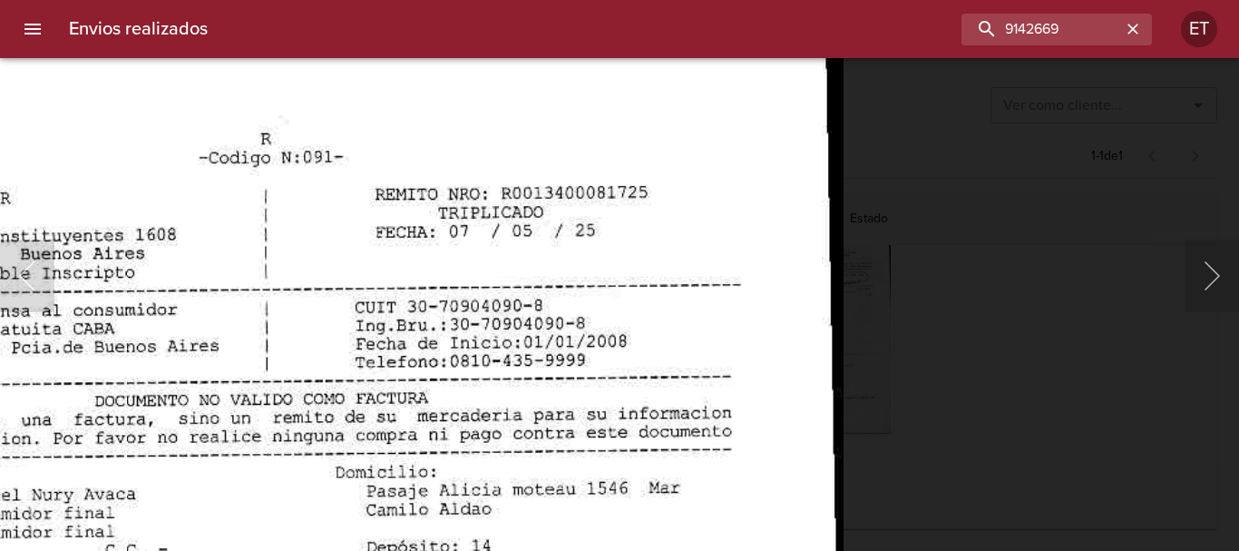
click at [1210, 178] on div "Lightbox" at bounding box center [619, 275] width 1239 height 551
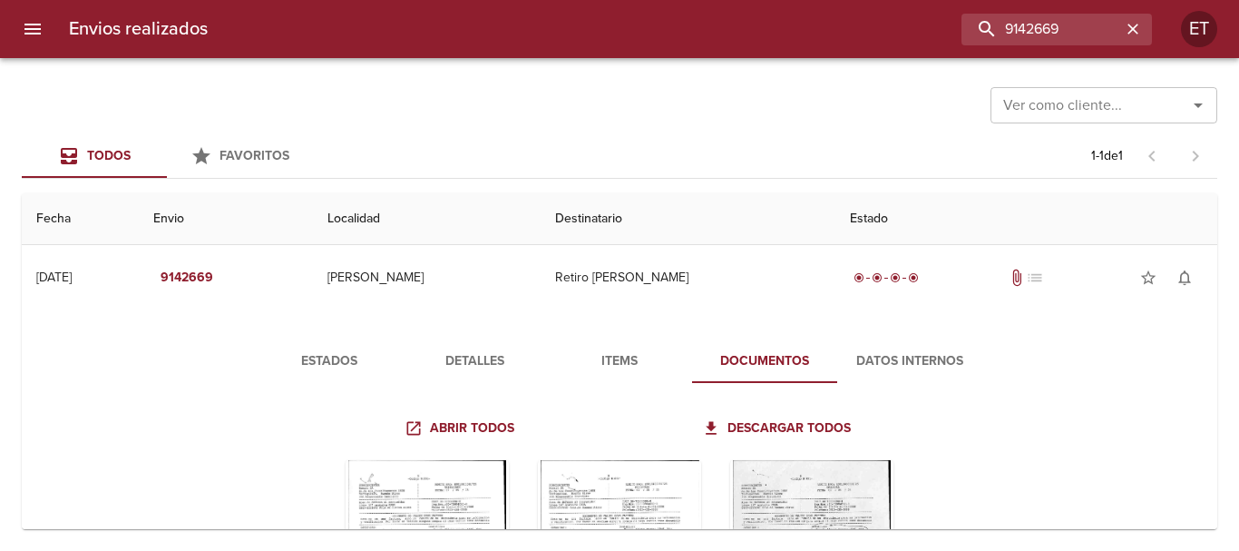
click at [505, 350] on span "Detalles" at bounding box center [474, 361] width 123 height 23
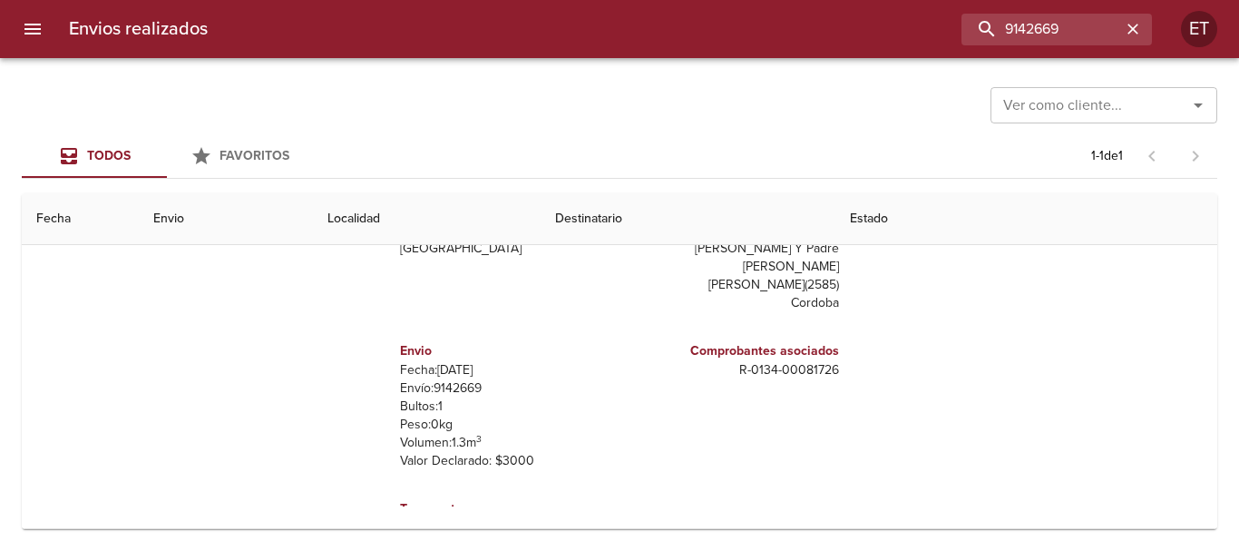
click at [778, 361] on p "R - 0134 - 00081726" at bounding box center [733, 370] width 212 height 18
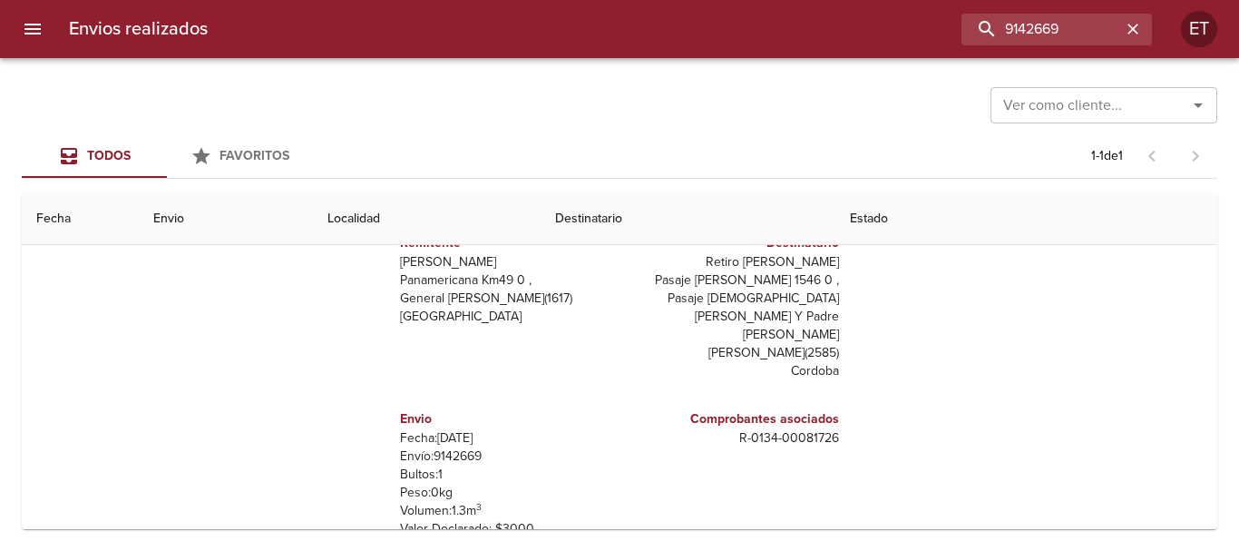
scroll to position [73, 0]
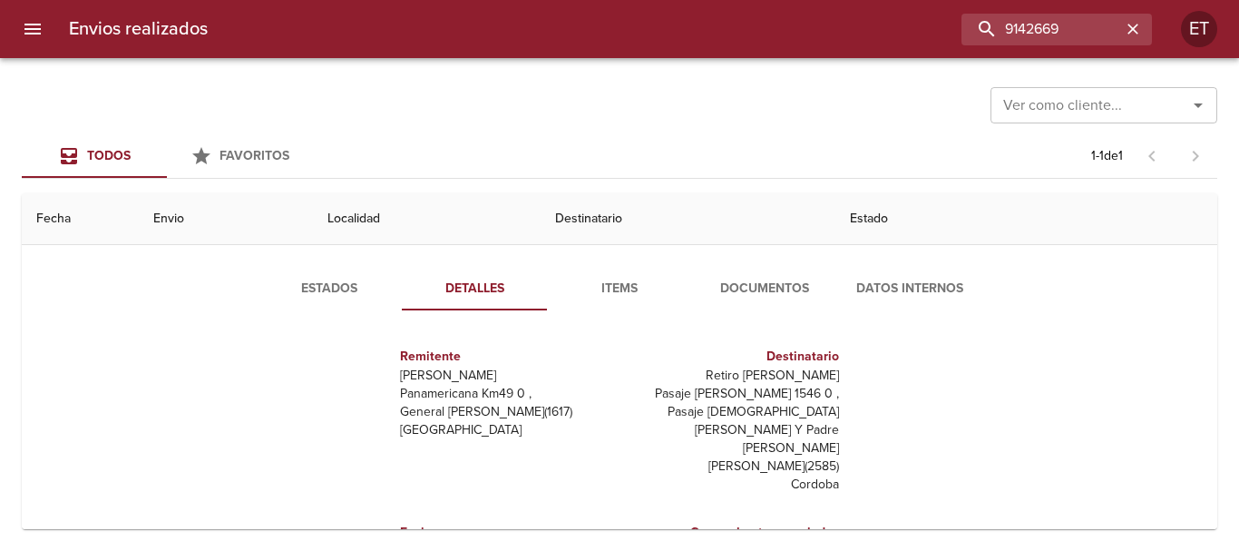
click at [778, 368] on p "Retiro Graciel Nury Avaca" at bounding box center [733, 376] width 212 height 18
copy p "Retiro Graciel Nury Avaca"
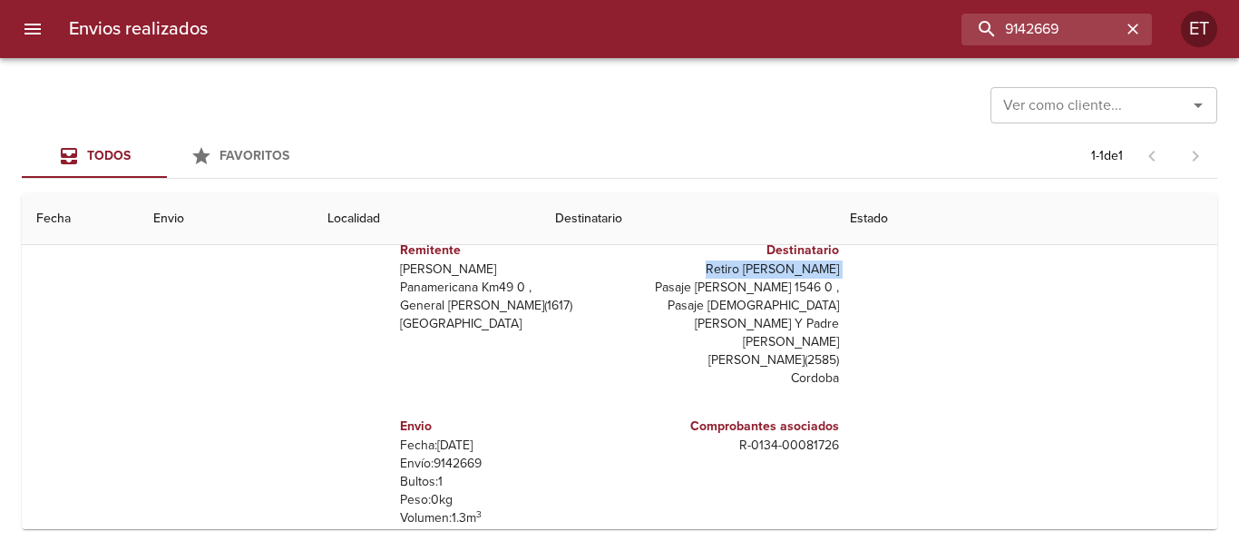
scroll to position [254, 0]
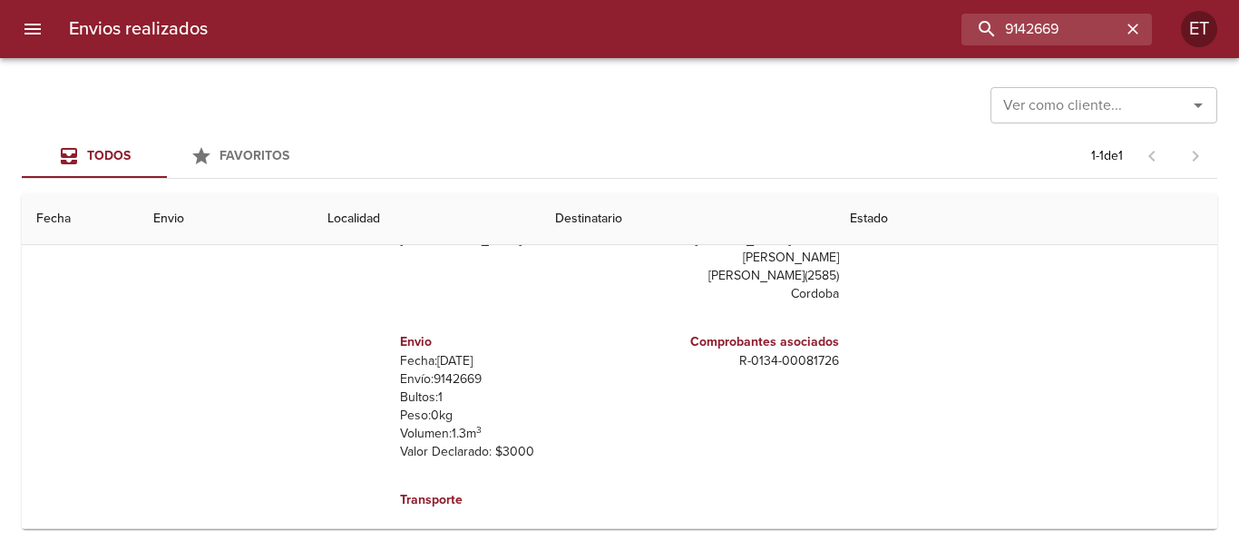
click at [797, 352] on p "R - 0134 - 00081726" at bounding box center [733, 361] width 212 height 18
copy p "R - 0134 - 00081726"
click at [1069, 28] on input "9142669" at bounding box center [1005, 30] width 232 height 32
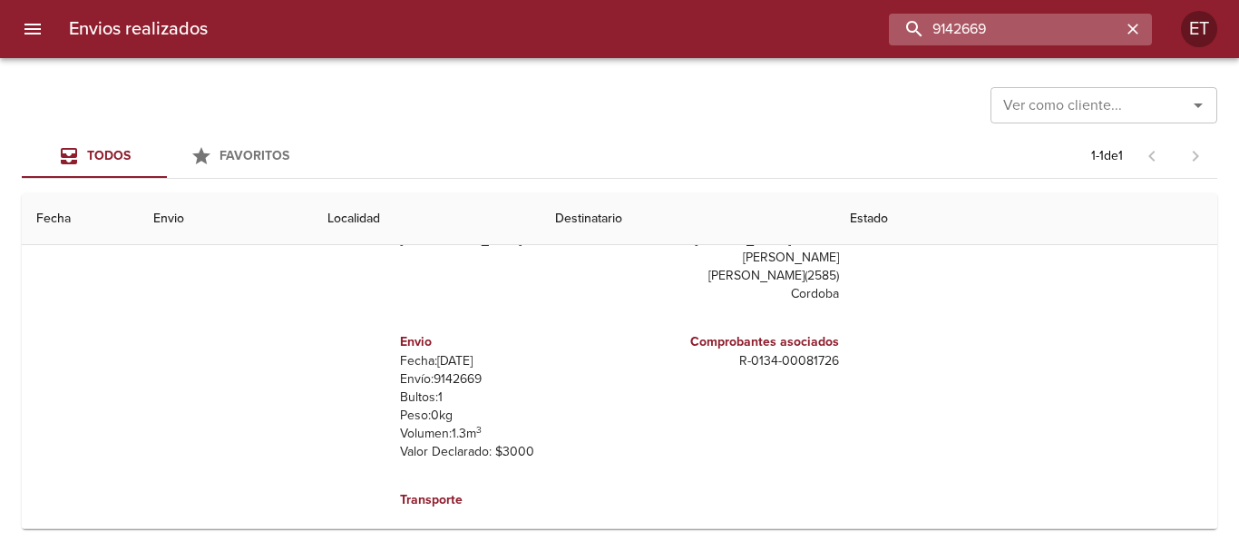
click at [1069, 28] on input "9142669" at bounding box center [1005, 30] width 232 height 32
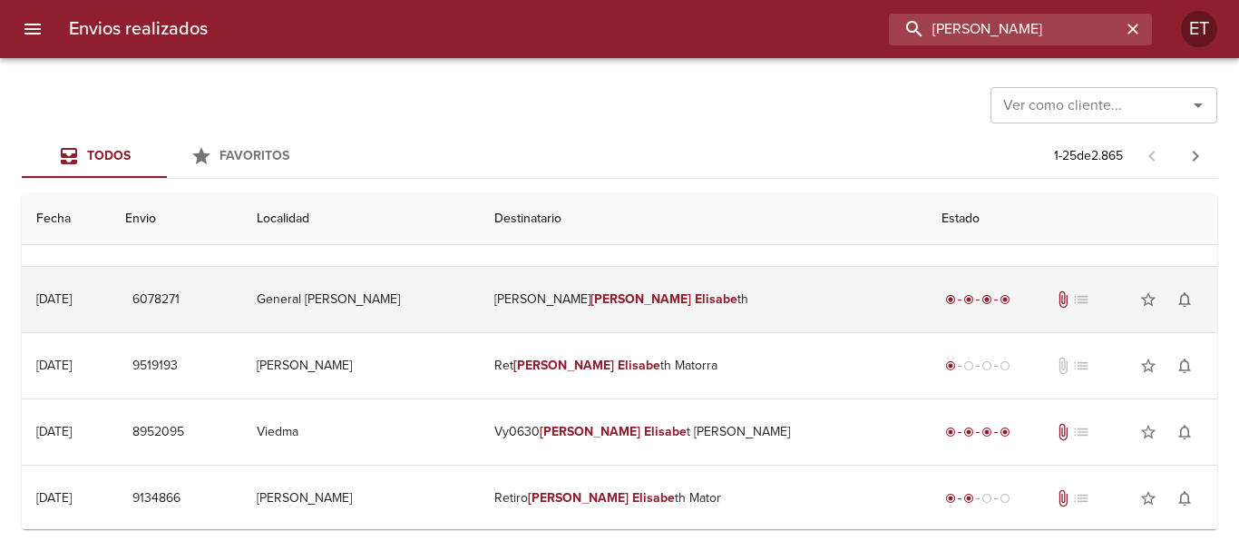
scroll to position [0, 0]
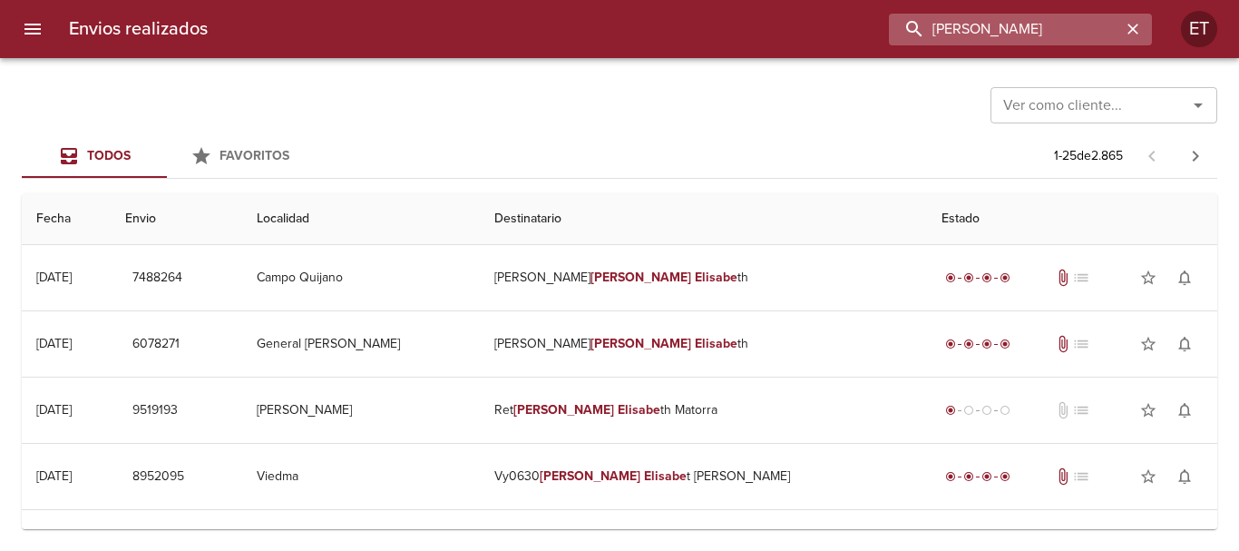
click at [941, 29] on input "CLAUDIA ELISABE" at bounding box center [1005, 30] width 232 height 32
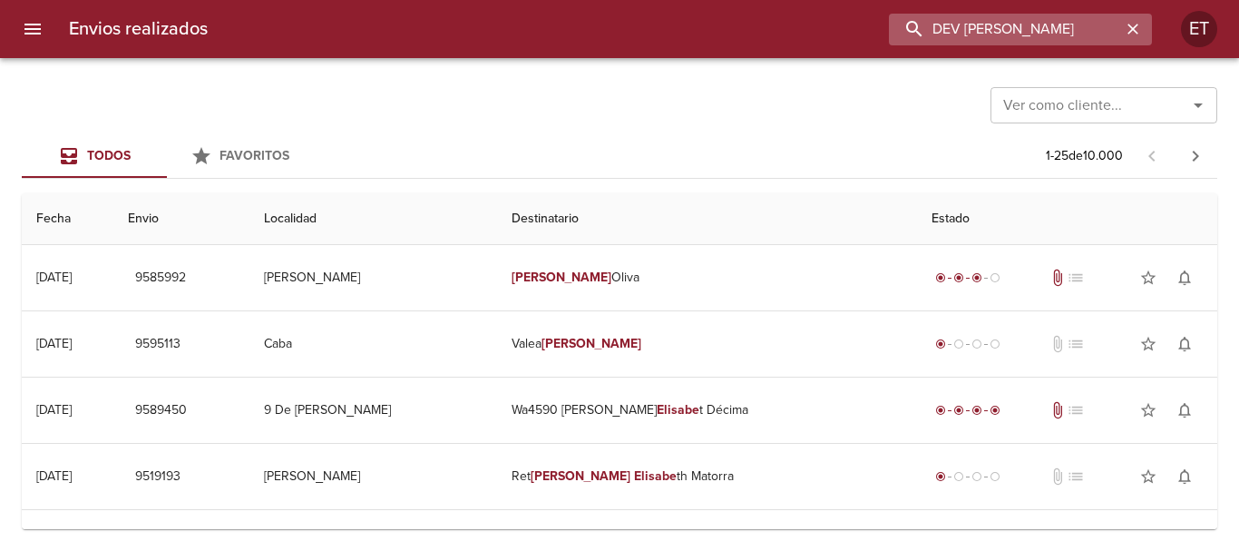
click at [1064, 18] on input "DEV CLAUDIA ELISABE" at bounding box center [1005, 30] width 232 height 32
paste input "9134866"
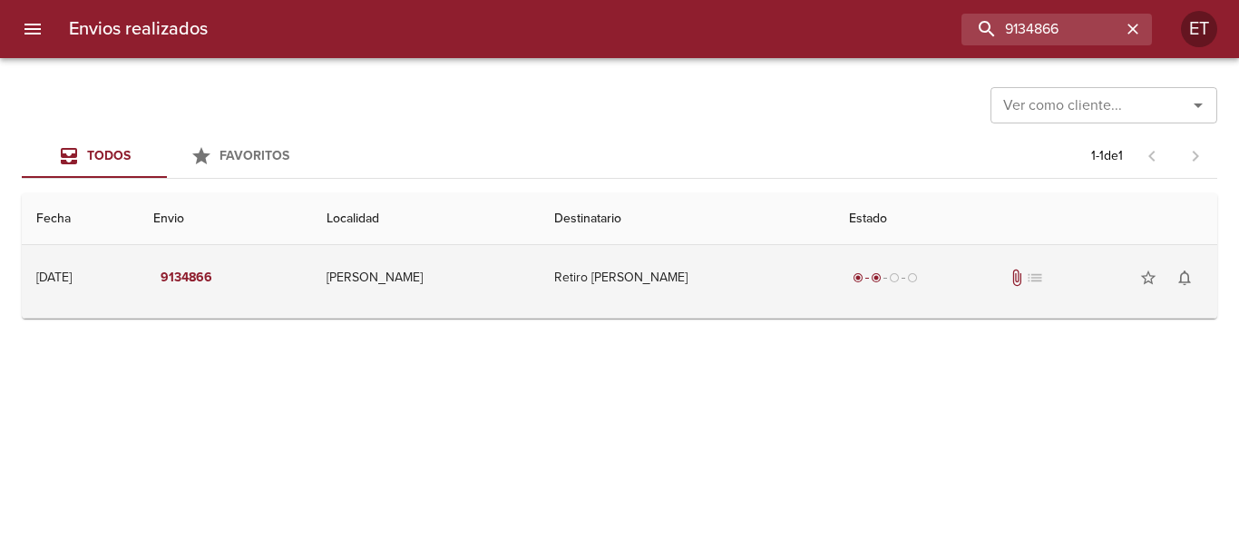
click at [794, 293] on td "Retiro Claudia Elisabeth Mator" at bounding box center [687, 277] width 295 height 65
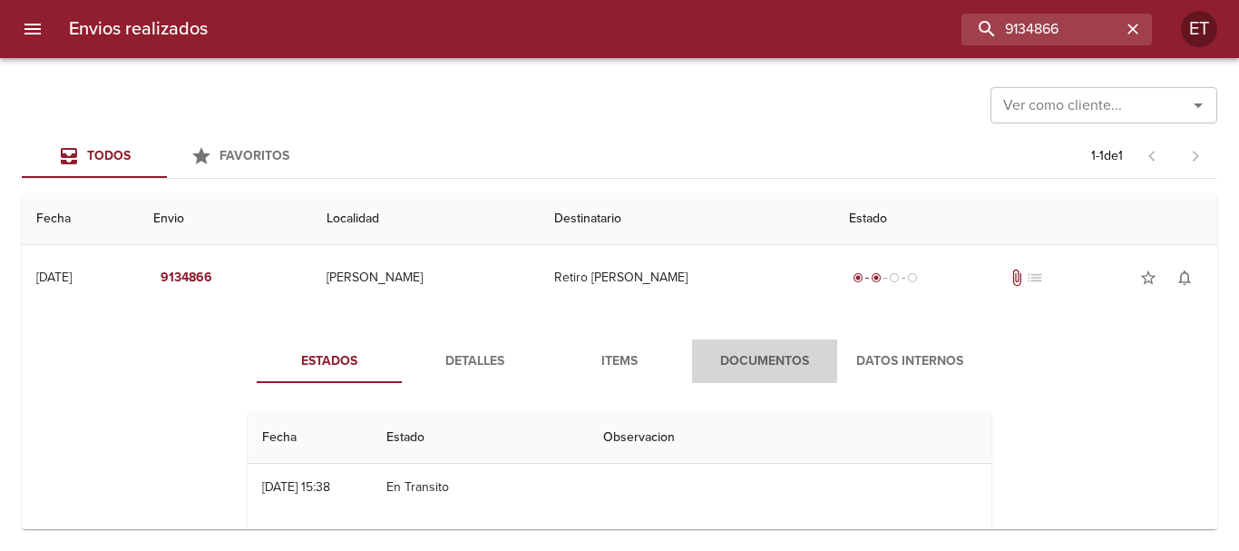
click at [776, 346] on button "Documentos" at bounding box center [764, 361] width 145 height 44
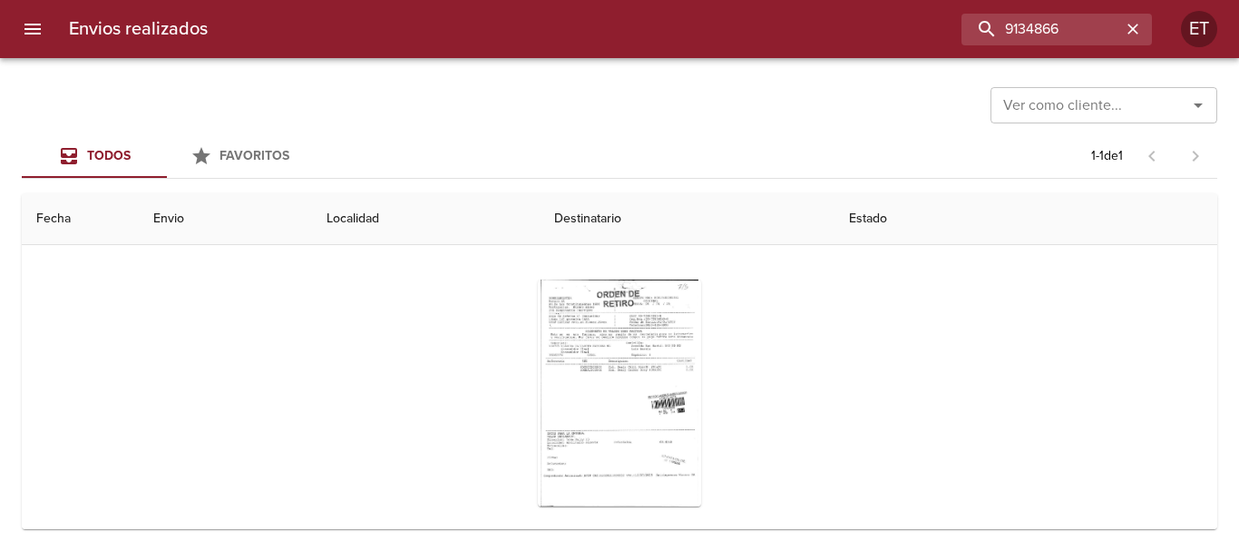
scroll to position [176, 0]
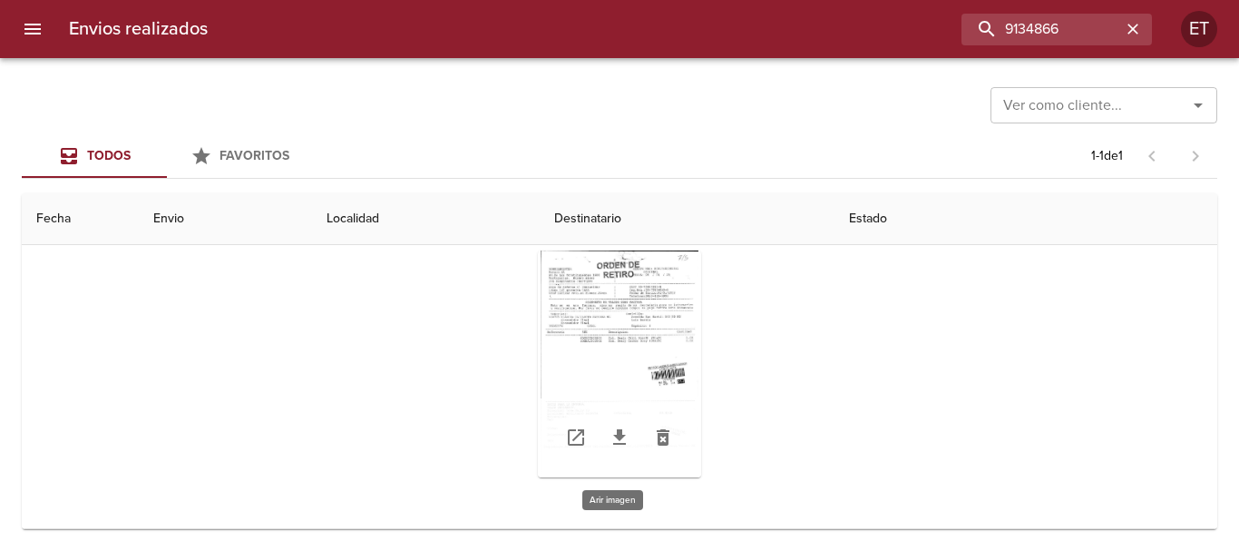
click at [641, 338] on div "Tabla de envíos del cliente" at bounding box center [619, 363] width 163 height 227
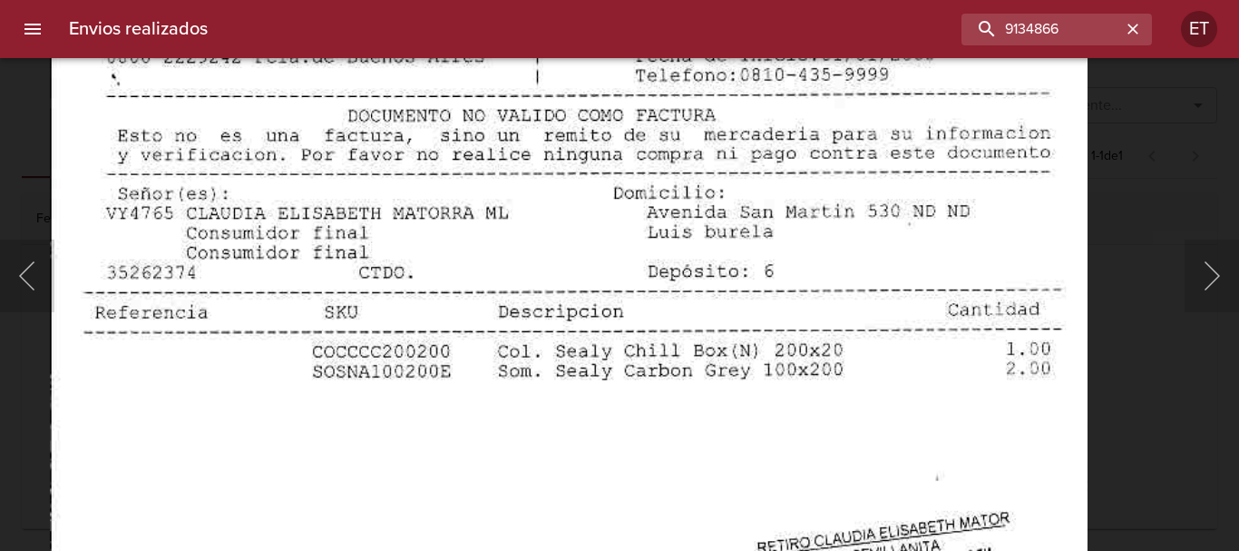
click at [631, 376] on img "Lightbox" at bounding box center [568, 521] width 1037 height 1490
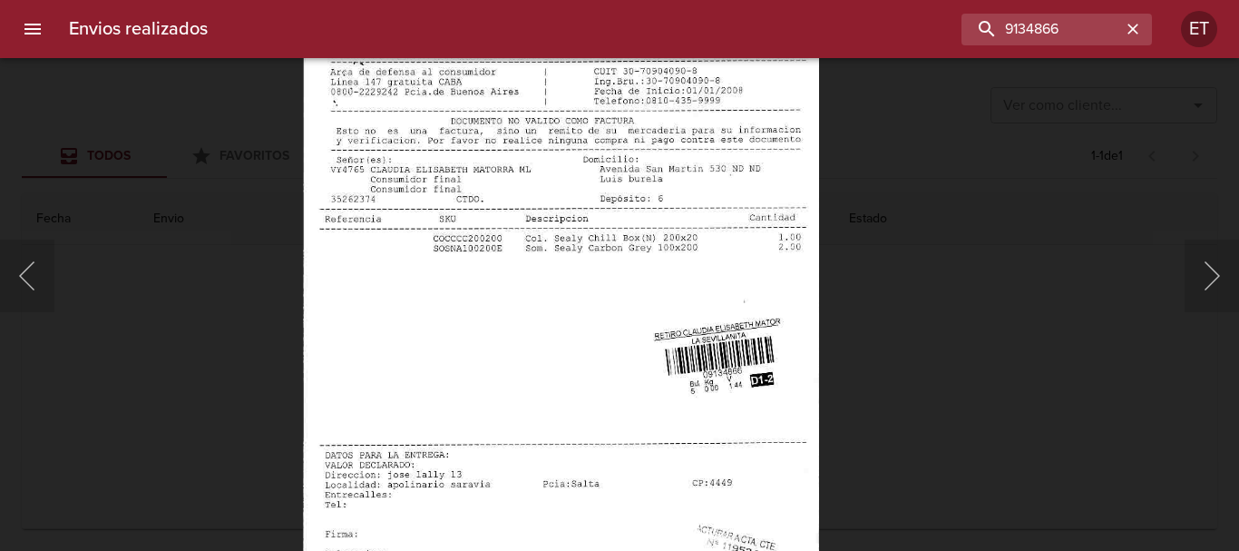
click at [607, 289] on img "Lightbox" at bounding box center [560, 323] width 516 height 742
click at [910, 332] on div "Lightbox" at bounding box center [619, 275] width 1239 height 551
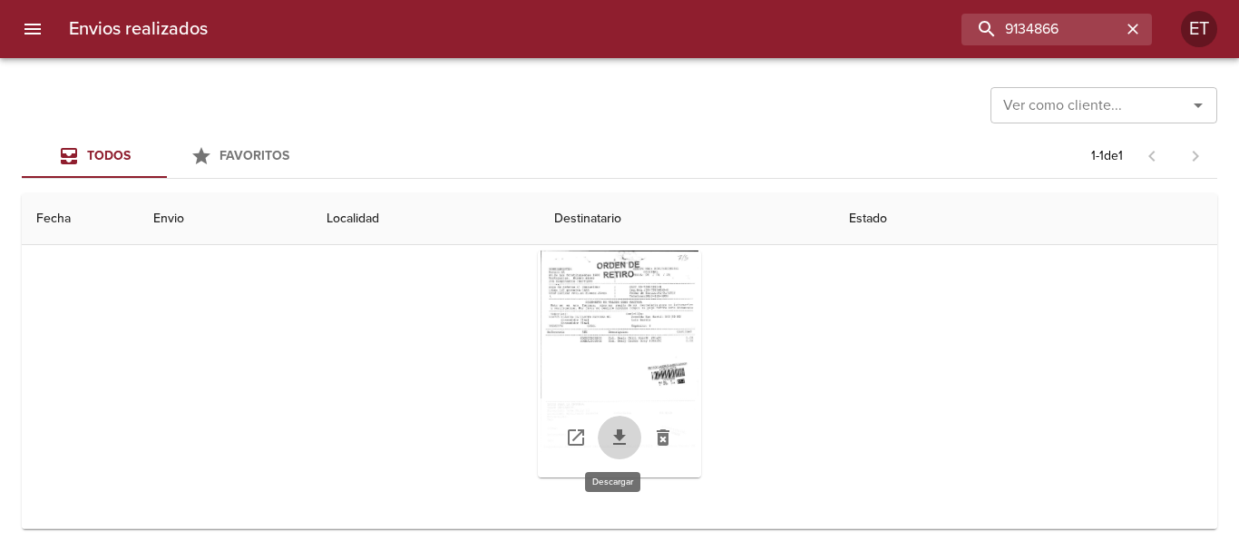
click at [614, 442] on icon "Tabla de envíos del cliente" at bounding box center [620, 437] width 22 height 22
click at [898, 308] on div "Tabla de envíos del cliente" at bounding box center [620, 364] width 744 height 256
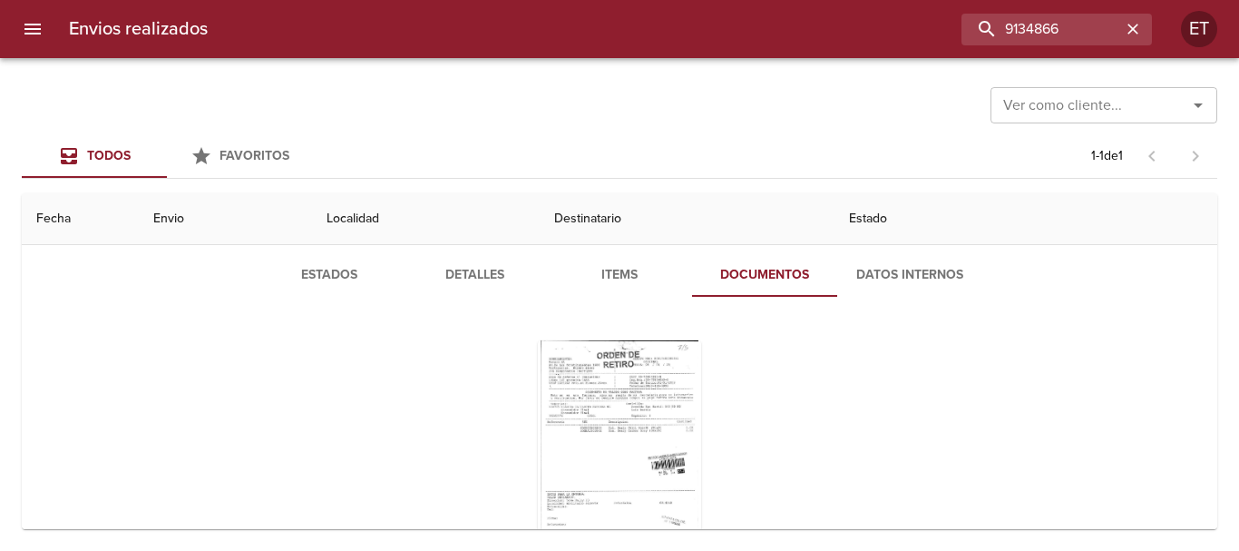
scroll to position [0, 0]
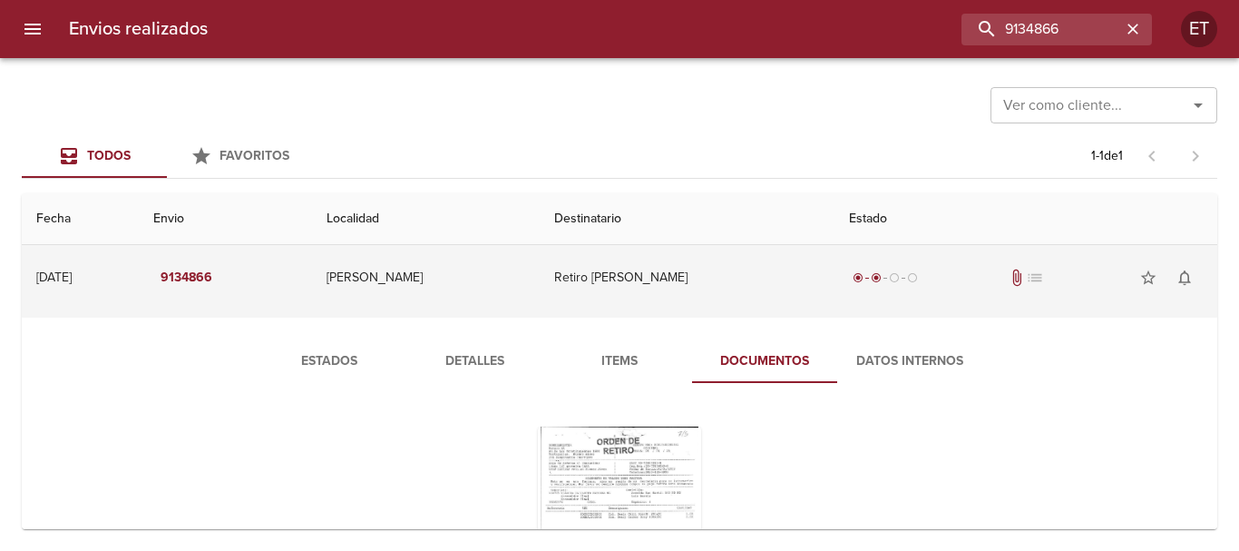
click at [644, 299] on td "Retiro Claudia Elisabeth Mator" at bounding box center [687, 277] width 295 height 65
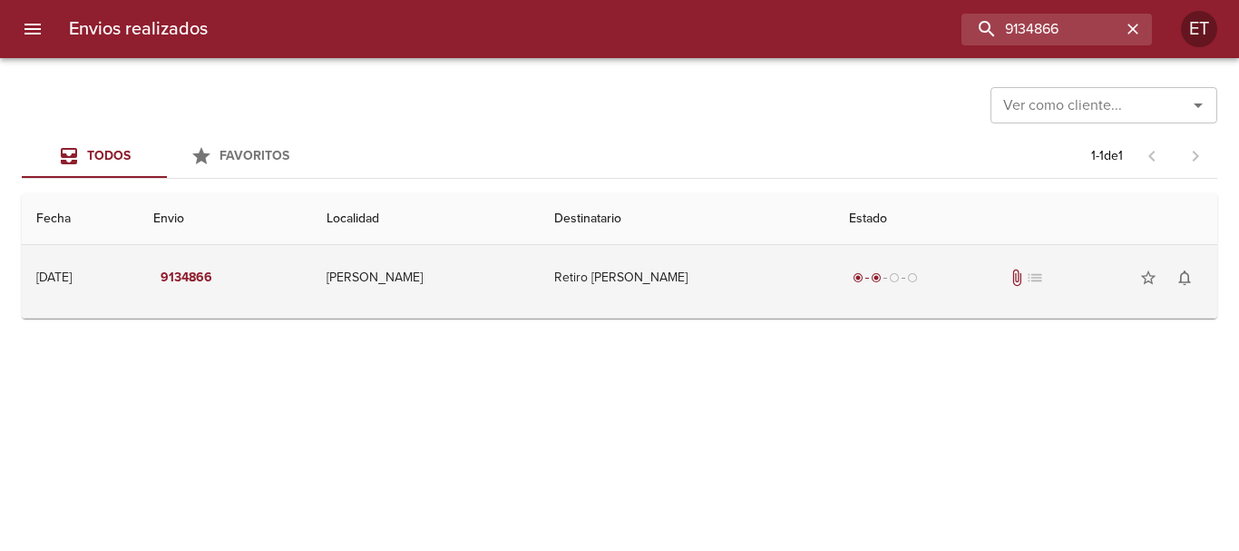
click at [723, 307] on td "Retiro Claudia Elisabeth Mator" at bounding box center [687, 277] width 295 height 65
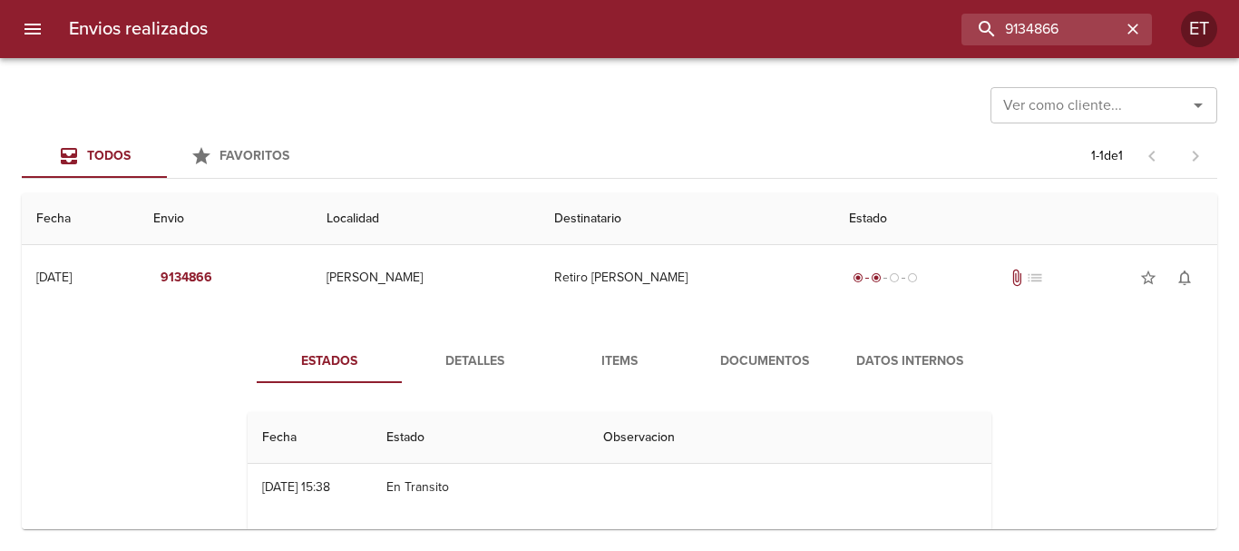
click at [786, 378] on button "Documentos" at bounding box center [764, 361] width 145 height 44
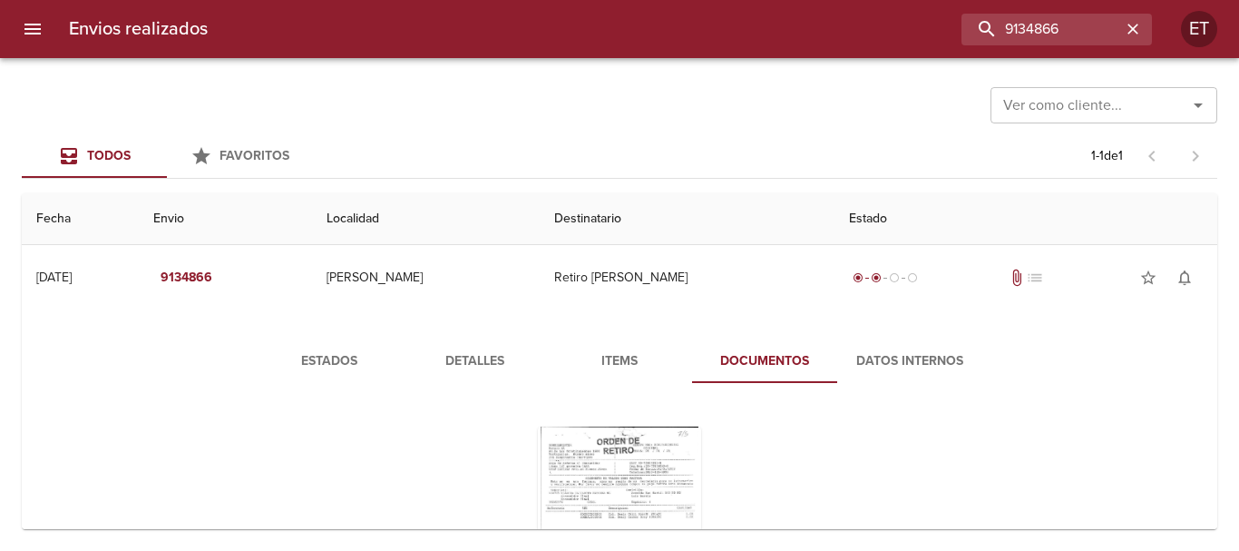
click at [504, 347] on button "Detalles" at bounding box center [474, 361] width 145 height 44
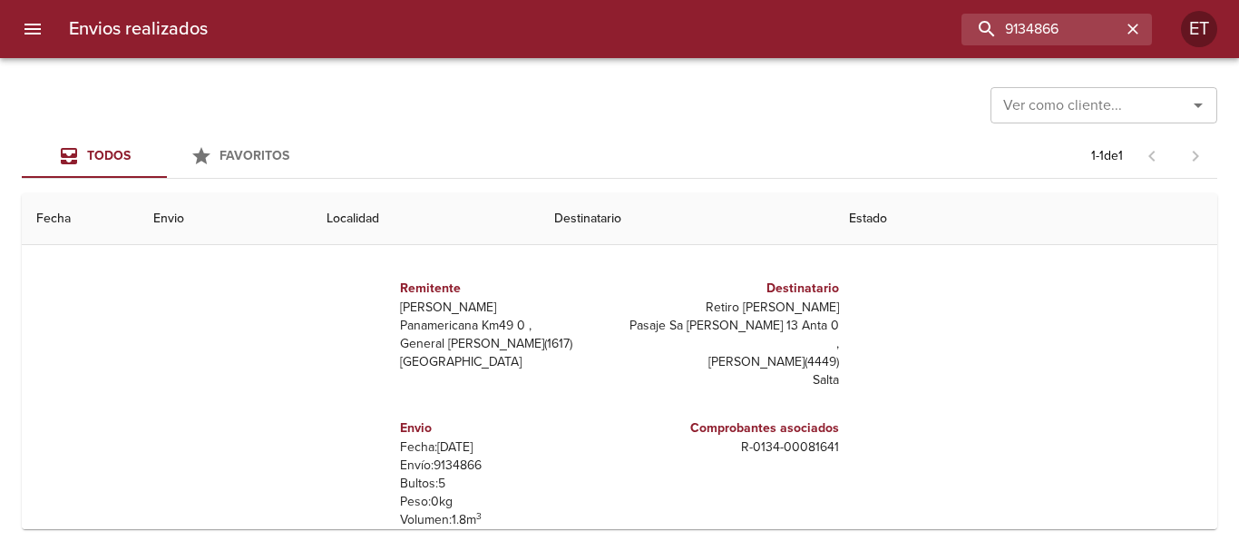
scroll to position [181, 0]
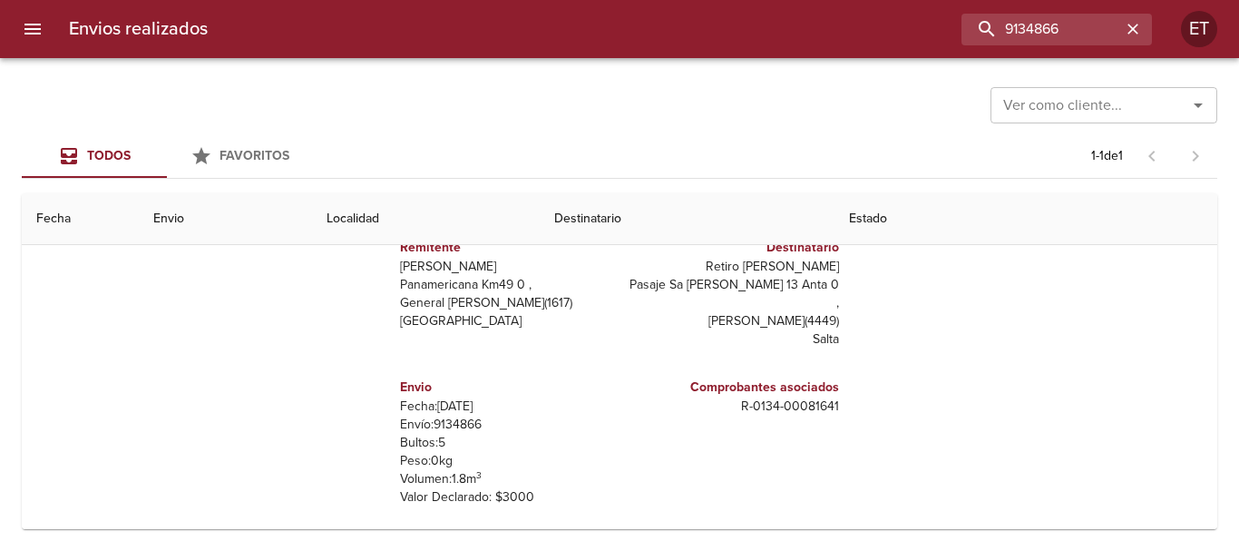
click at [771, 267] on p "Retiro Claudia Elisabeth Mator" at bounding box center [733, 267] width 212 height 18
copy p "Retiro Claudia Elisabeth Mator"
click at [749, 397] on p "R - 0134 - 00081641" at bounding box center [733, 406] width 212 height 18
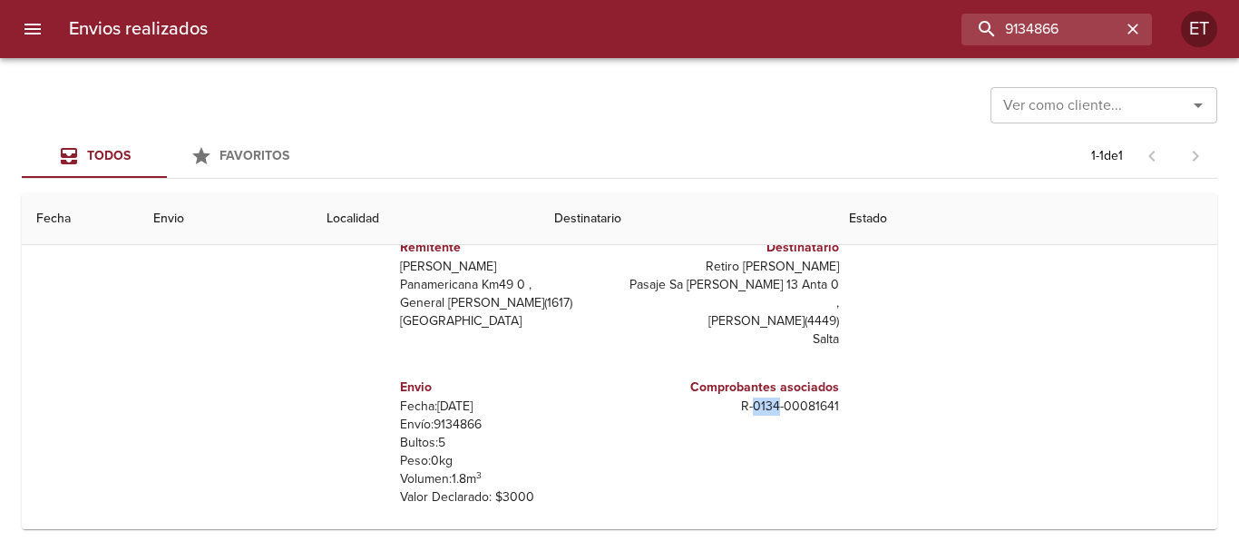
click at [749, 397] on p "R - 0134 - 00081641" at bounding box center [733, 406] width 212 height 18
drag, startPoint x: 749, startPoint y: 388, endPoint x: 727, endPoint y: 394, distance: 23.3
click at [727, 397] on p "R - 0134 - 00081641" at bounding box center [733, 406] width 212 height 18
click at [761, 397] on p "R - 0134 - 00081641" at bounding box center [733, 406] width 212 height 18
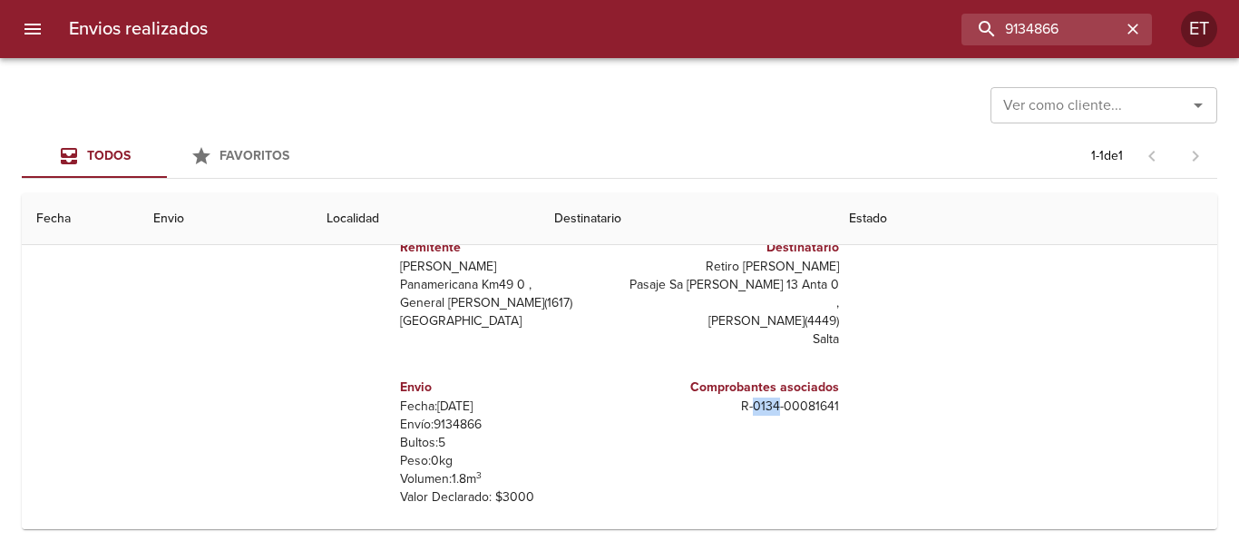
click at [761, 397] on p "R - 0134 - 00081641" at bounding box center [733, 406] width 212 height 18
copy p "R - 0134 - 00081641"
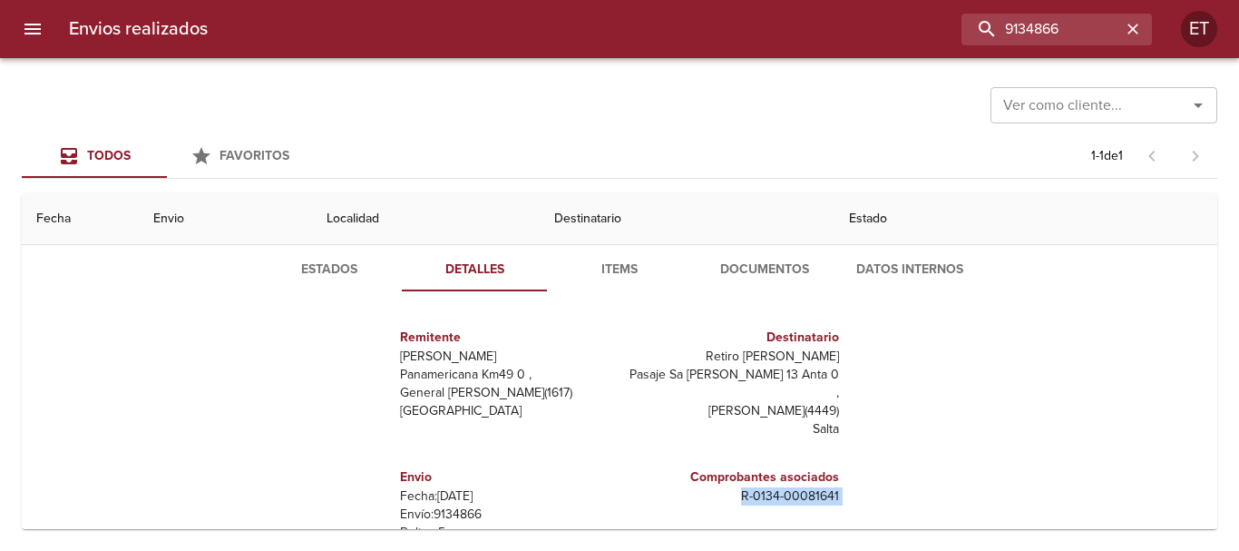
scroll to position [0, 0]
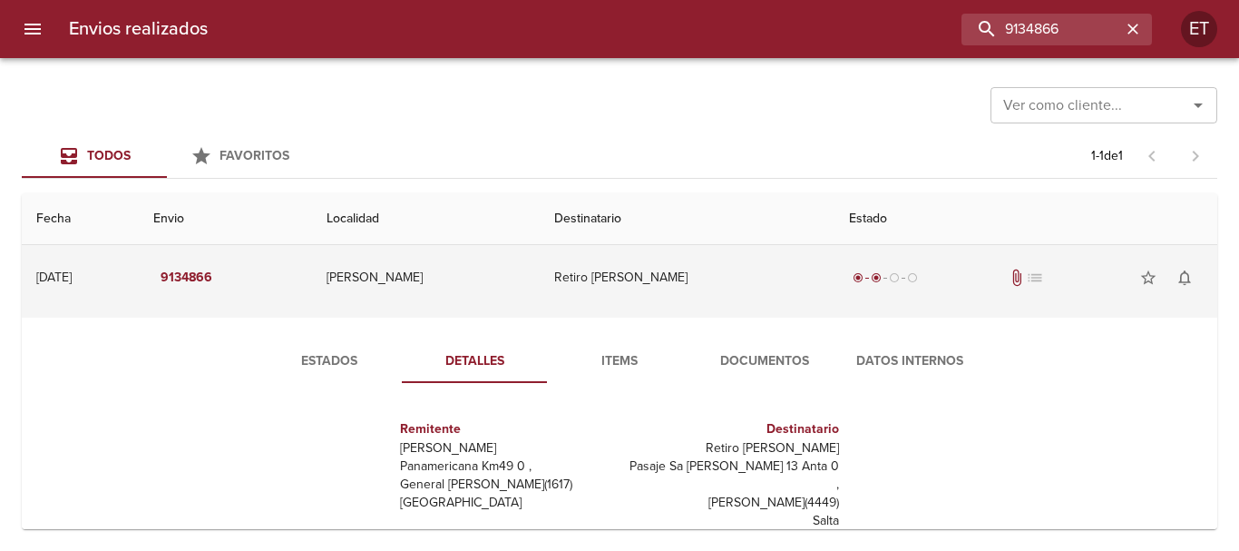
click at [647, 297] on td "Retiro Claudia Elisabeth Mator" at bounding box center [687, 277] width 295 height 65
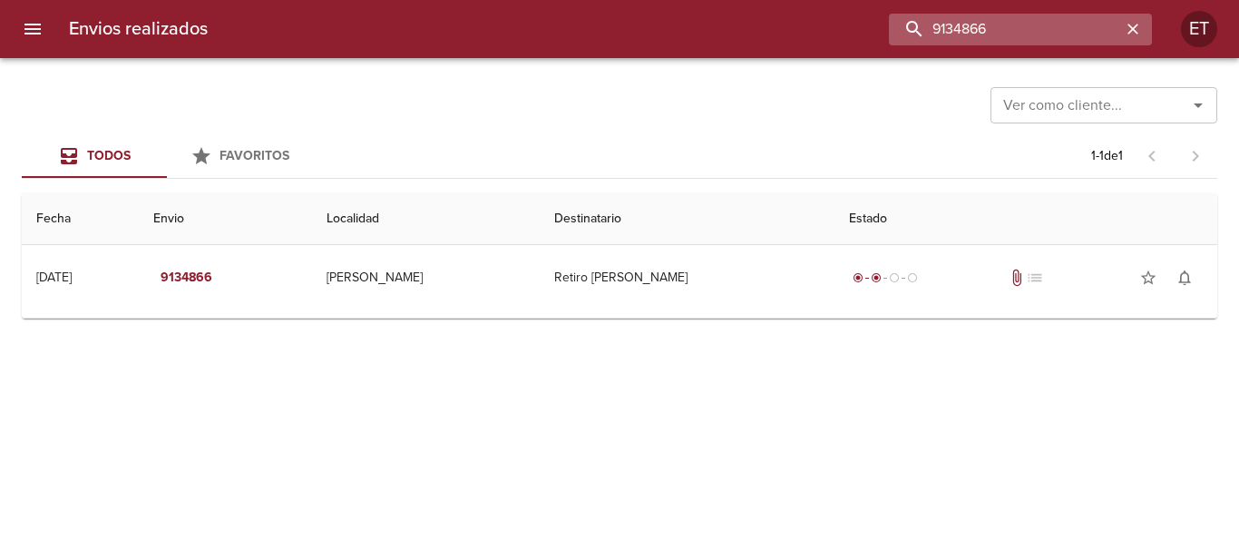
click at [1022, 40] on input "9134866" at bounding box center [1005, 30] width 232 height 32
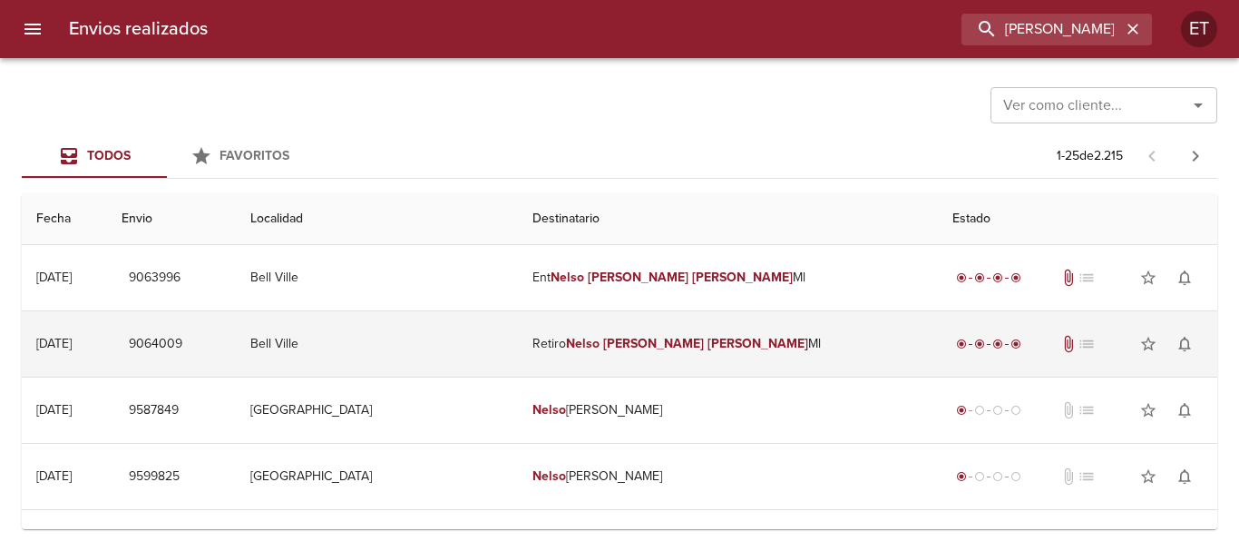
click at [723, 366] on td "Retiro Nelso Gerardo Macia Ml" at bounding box center [728, 343] width 420 height 65
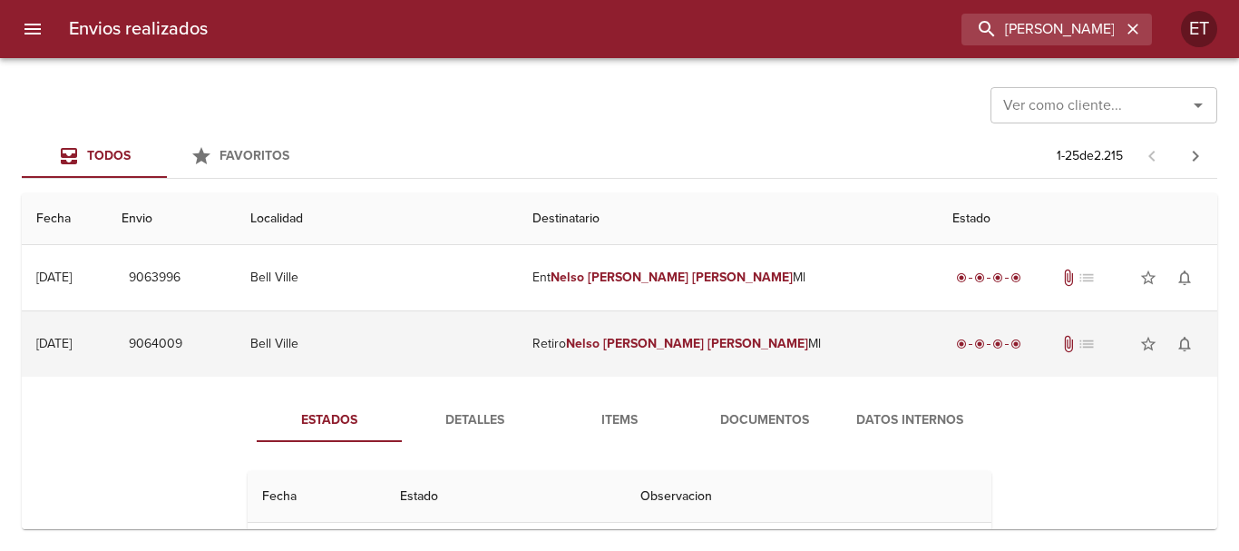
scroll to position [91, 0]
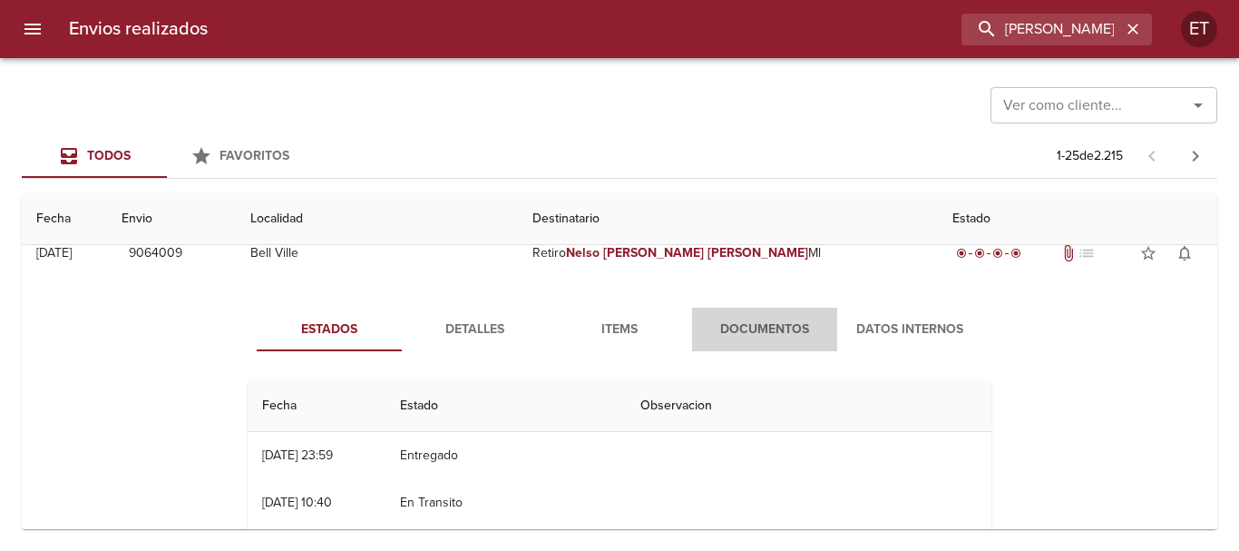
click at [746, 328] on span "Documentos" at bounding box center [764, 329] width 123 height 23
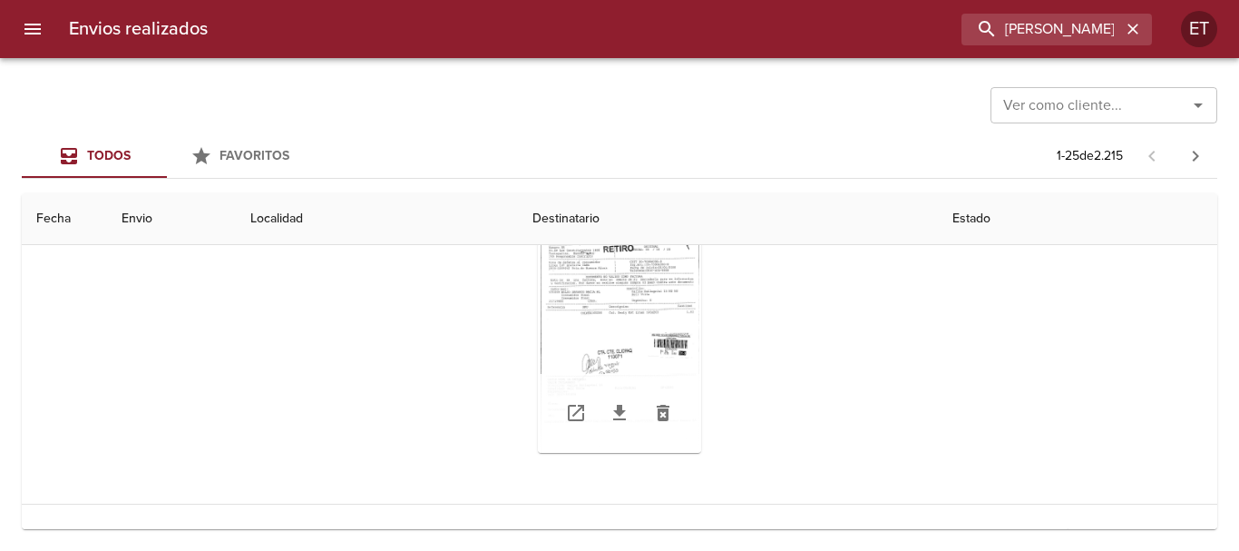
scroll to position [272, 0]
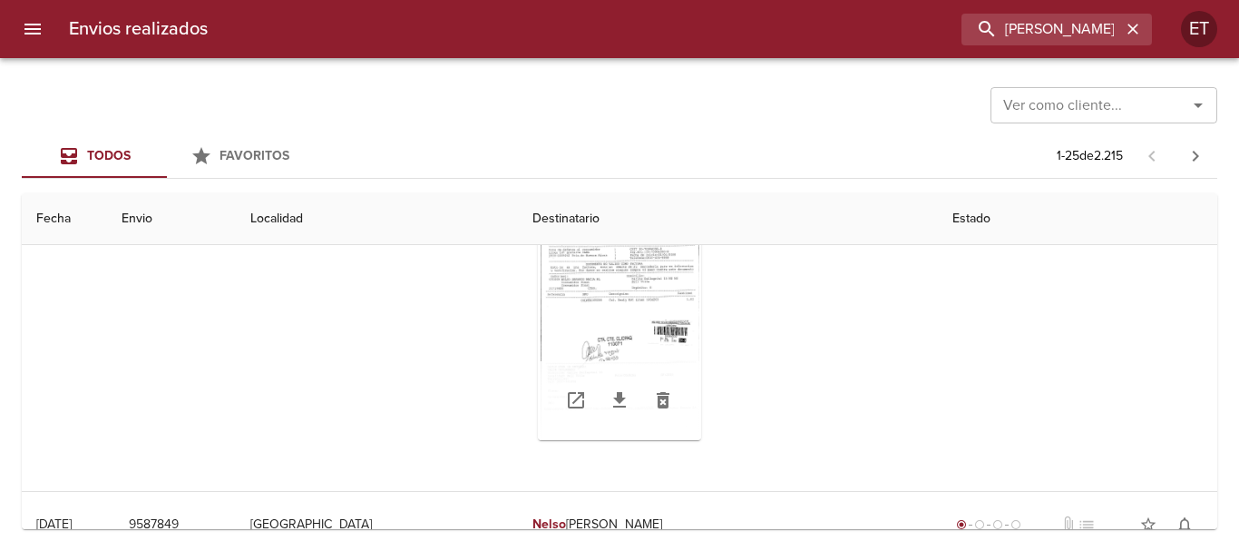
click at [656, 269] on div "Tabla de envíos del cliente" at bounding box center [619, 326] width 163 height 227
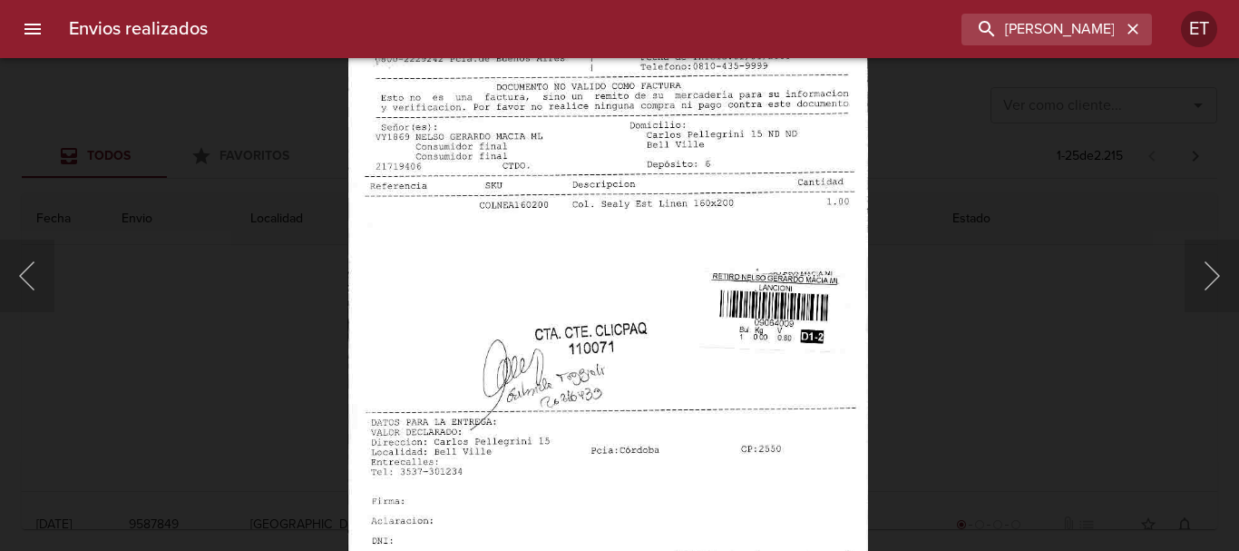
click at [667, 288] on img "Lightbox" at bounding box center [607, 291] width 521 height 742
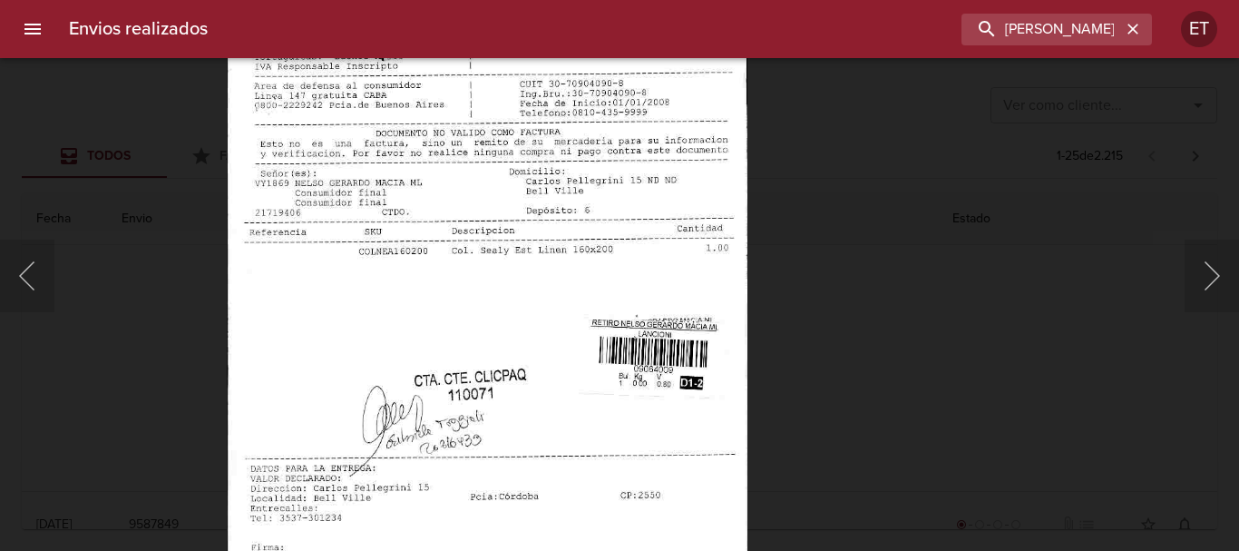
click at [586, 486] on img "Lightbox" at bounding box center [487, 337] width 521 height 742
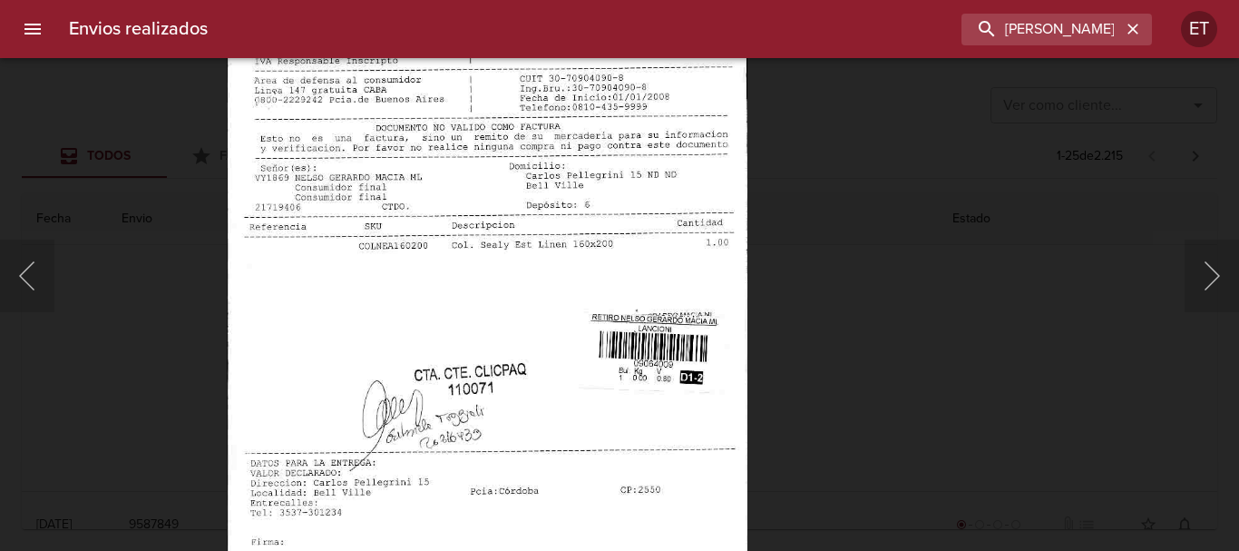
click at [859, 389] on div "Lightbox" at bounding box center [619, 275] width 1239 height 551
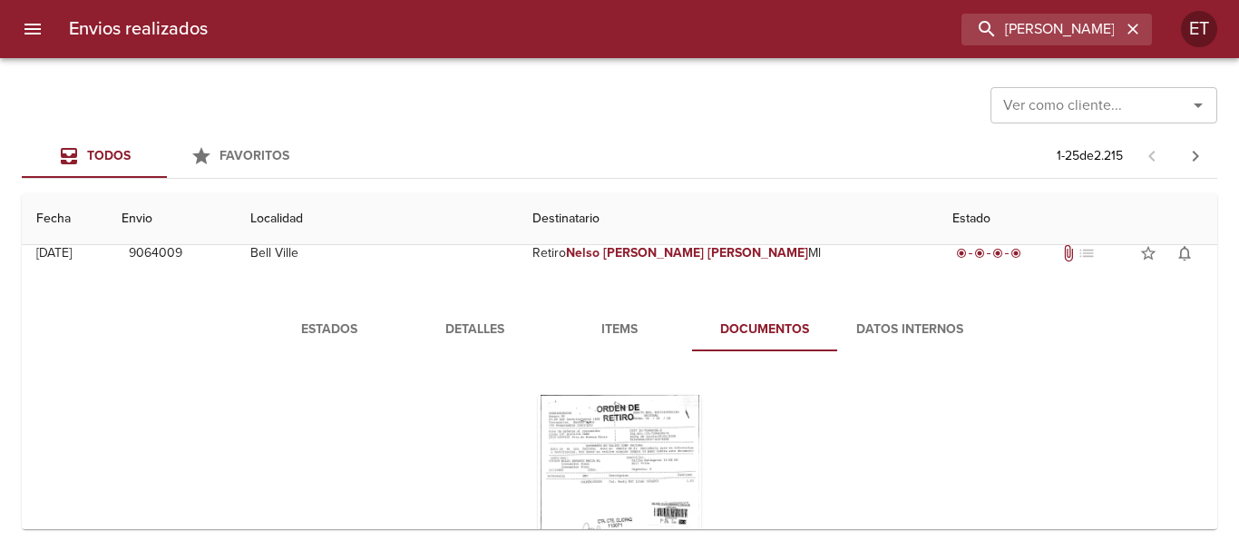
scroll to position [181, 0]
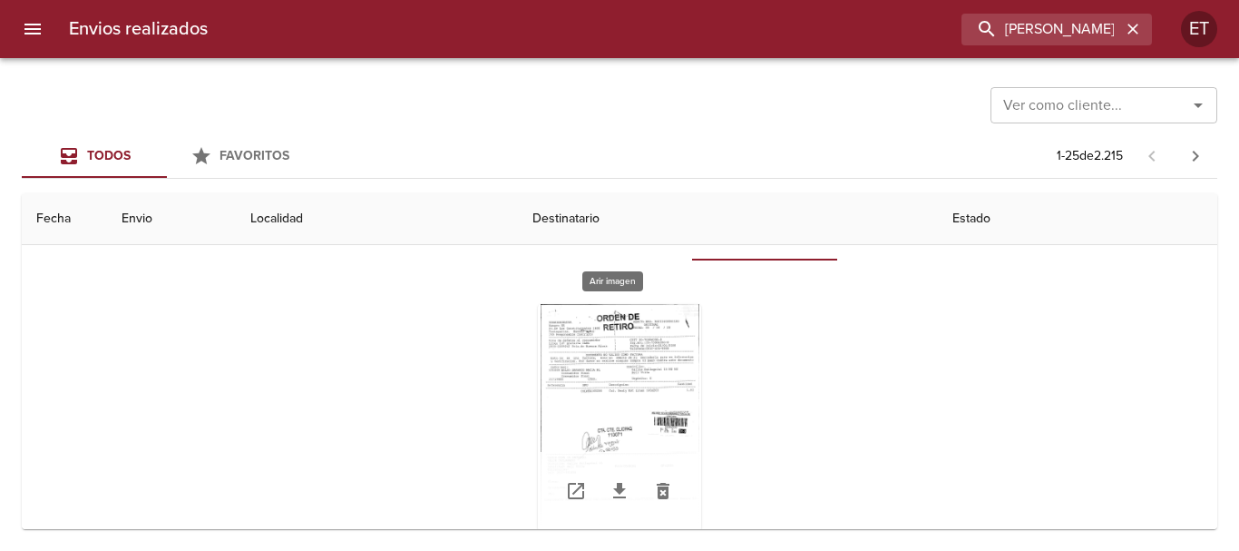
click at [604, 327] on div "Tabla de envíos del cliente" at bounding box center [619, 417] width 163 height 227
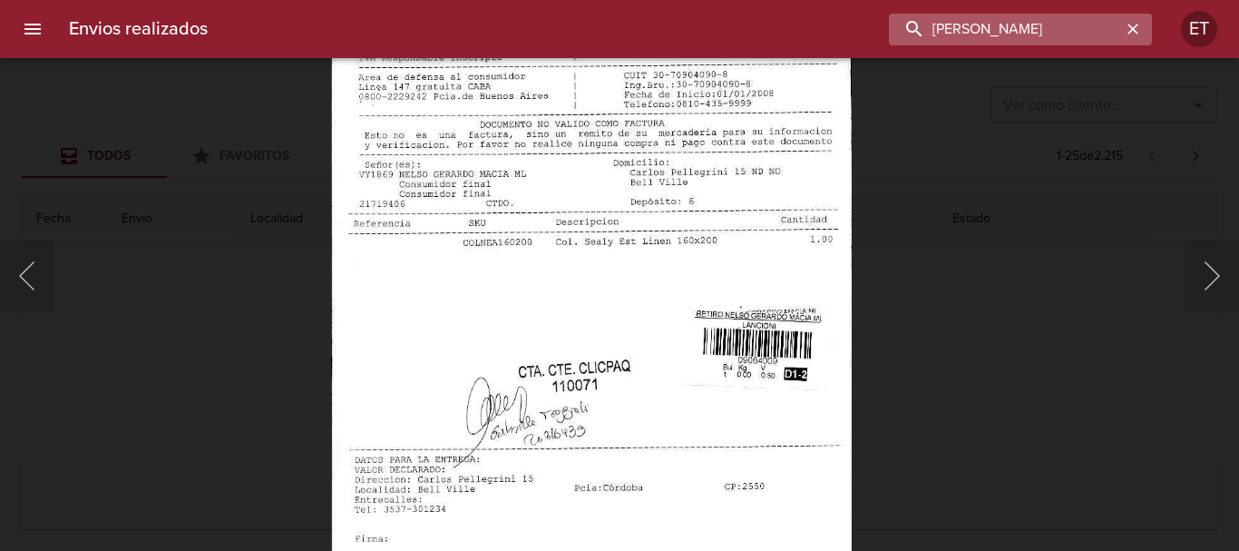
click at [1059, 32] on input "NELSO GERARDO MACIA" at bounding box center [1005, 30] width 232 height 32
click at [941, 365] on div "Lightbox" at bounding box center [619, 275] width 1239 height 551
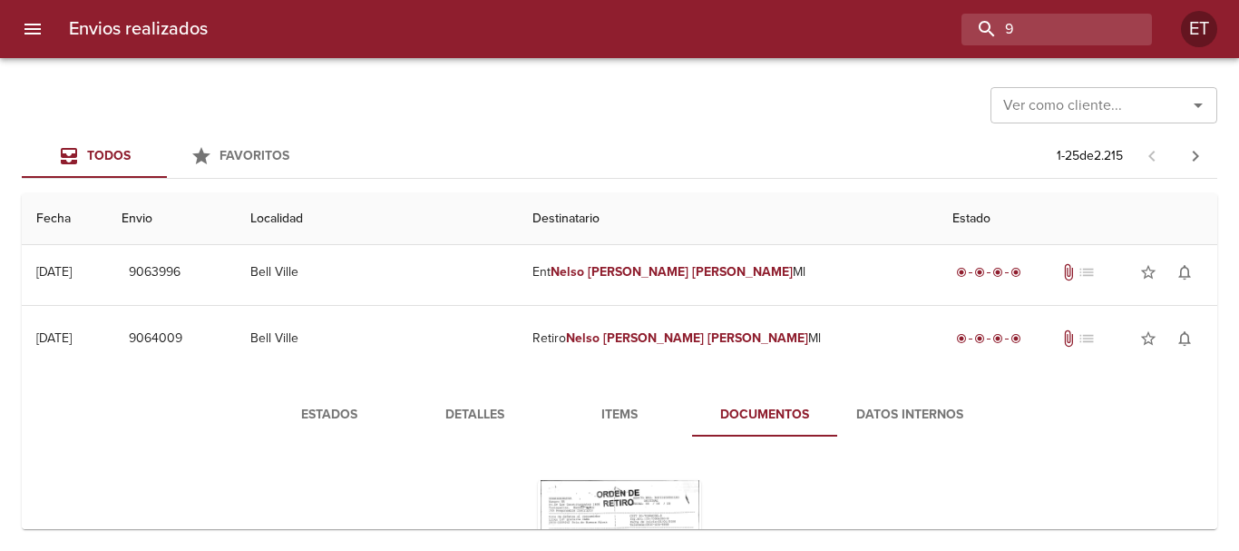
scroll to position [0, 0]
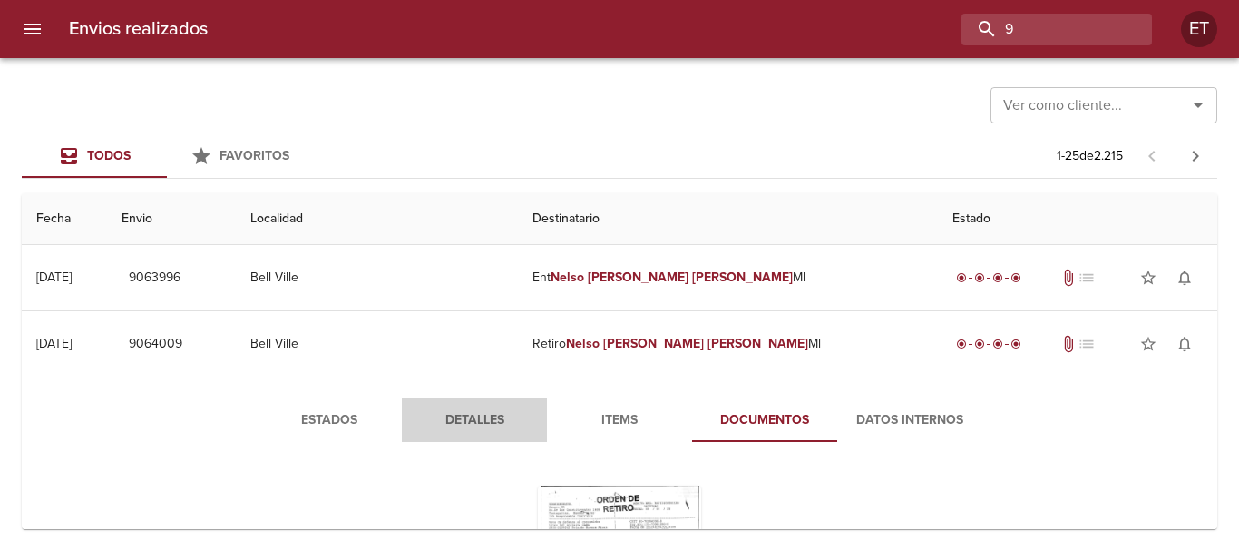
click at [494, 401] on button "Detalles" at bounding box center [474, 420] width 145 height 44
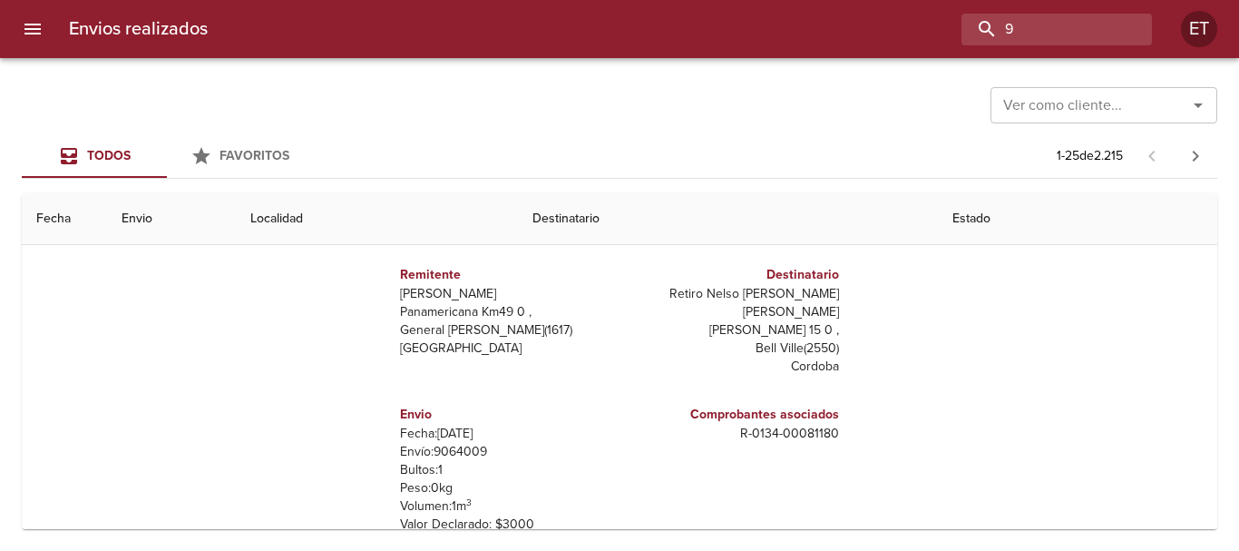
scroll to position [181, 0]
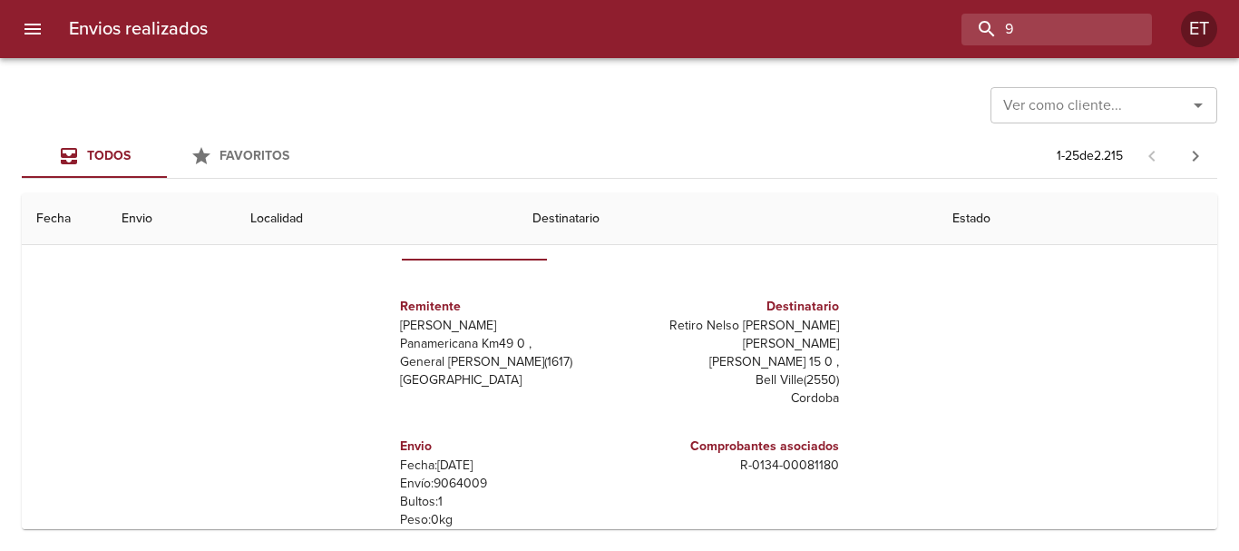
click at [755, 324] on p "Retiro Nelso Gerardo Macia Ml" at bounding box center [733, 335] width 212 height 36
click at [755, 323] on p "Retiro Nelso Gerardo Macia Ml" at bounding box center [733, 335] width 212 height 36
copy p "Retiro Nelso Gerardo Macia Ml"
click at [780, 456] on p "R - 0134 - 00081180" at bounding box center [733, 465] width 212 height 18
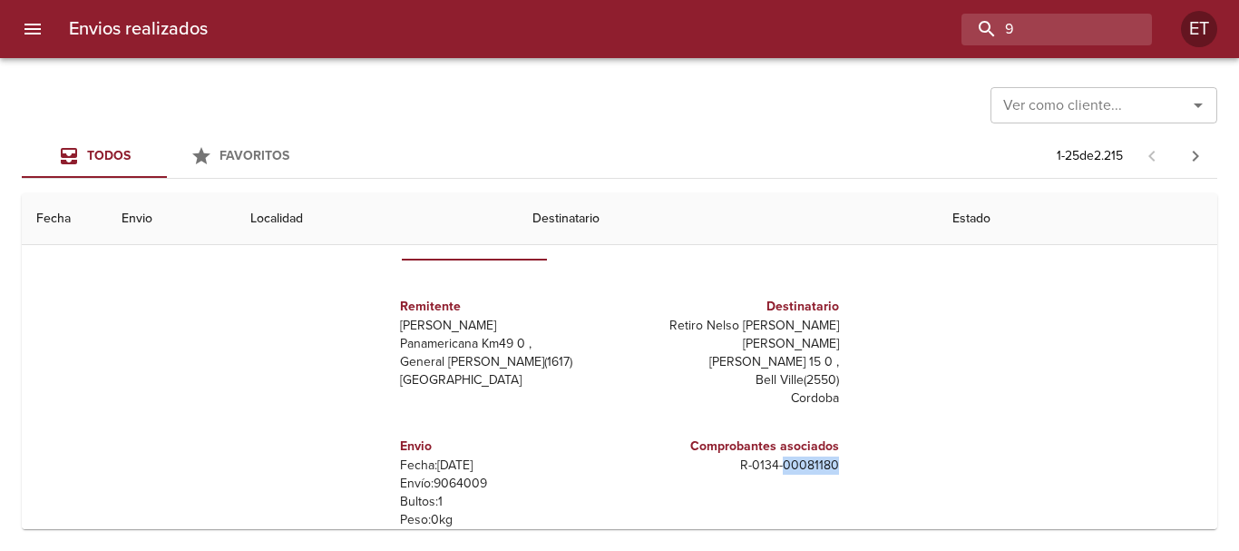
click at [782, 456] on p "R - 0134 - 00081180" at bounding box center [733, 465] width 212 height 18
copy p "R - 0134 - 00081180"
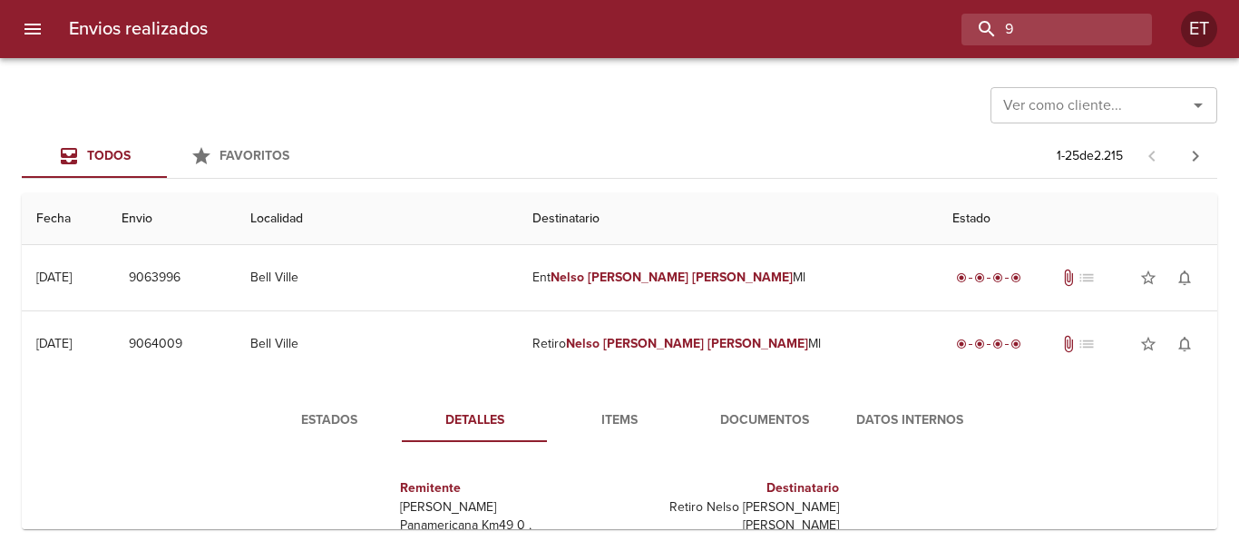
scroll to position [91, 0]
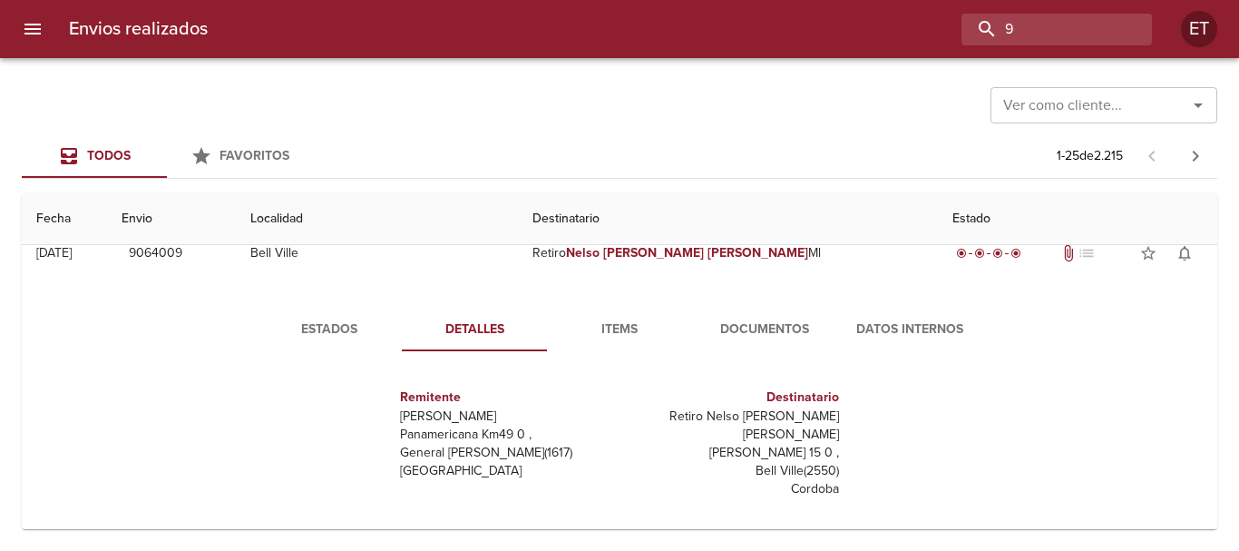
click at [1026, 425] on div "Estados Detalles Items Documentos Datos Internos Remitente Wamaro Tortuguitas P…" at bounding box center [619, 518] width 1167 height 465
drag, startPoint x: 788, startPoint y: 259, endPoint x: 775, endPoint y: 331, distance: 73.8
click at [777, 314] on button "Documentos" at bounding box center [764, 330] width 145 height 44
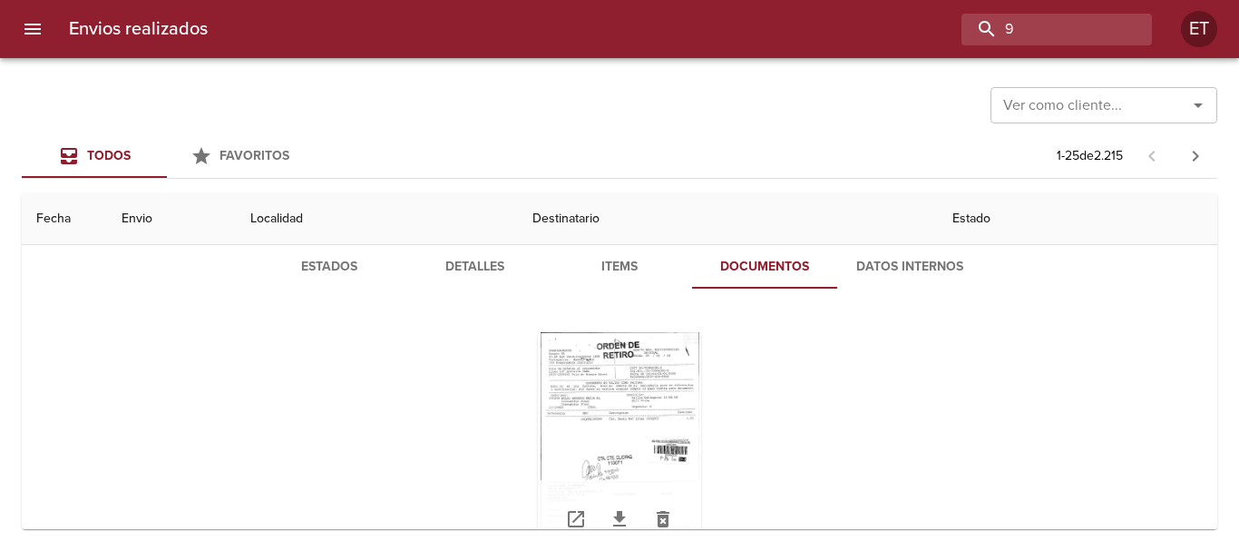
scroll to position [181, 0]
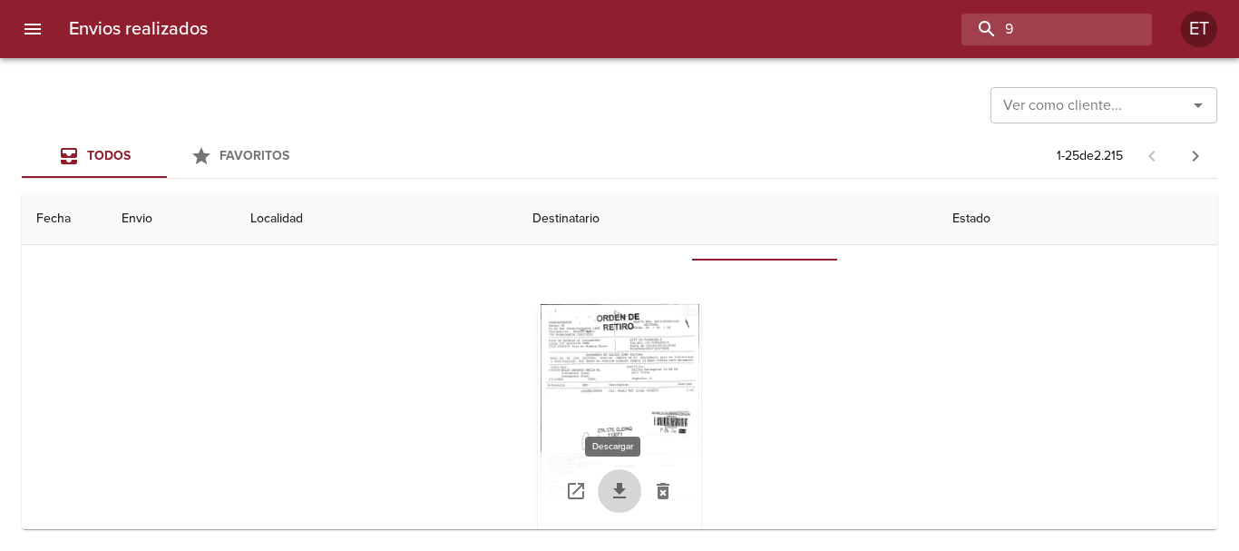
click at [612, 495] on icon "Tabla de envíos del cliente" at bounding box center [620, 491] width 22 height 22
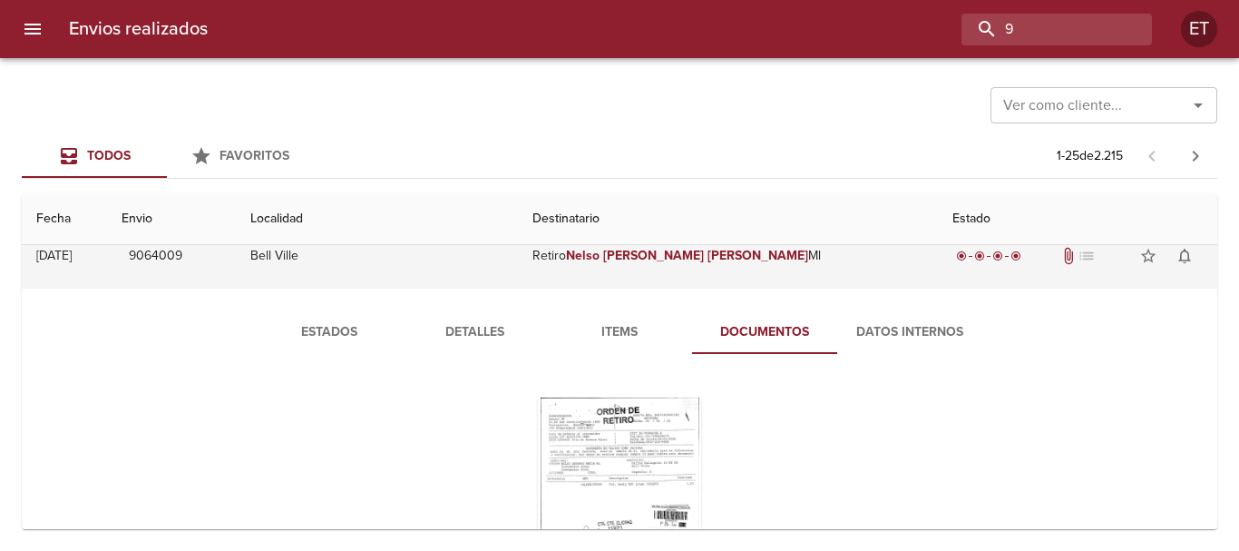
scroll to position [0, 0]
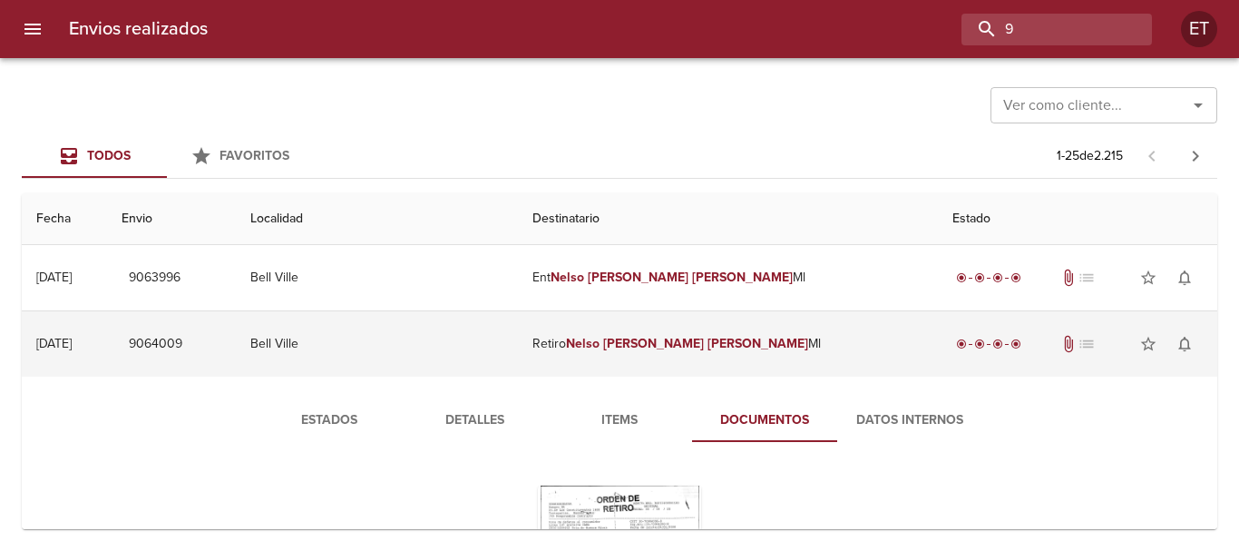
click at [600, 348] on em "Nelso" at bounding box center [583, 343] width 34 height 15
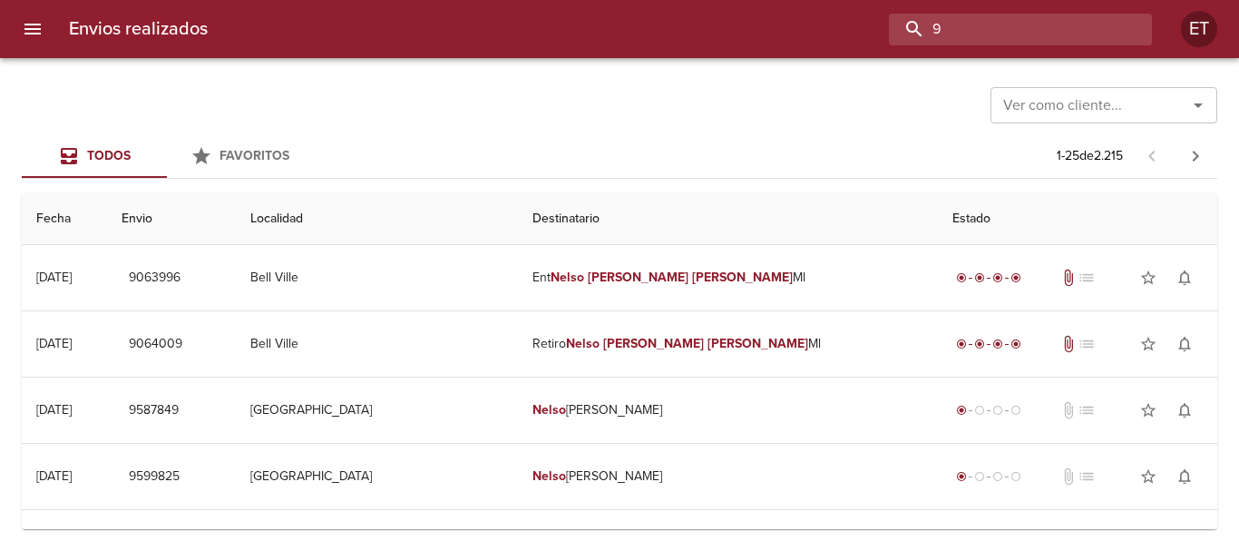
drag, startPoint x: 1034, startPoint y: 39, endPoint x: 849, endPoint y: -7, distance: 190.8
click at [849, 0] on html "Envios realizados 9 ET Ver como cliente... Ver como cliente... Todos Favoritos …" at bounding box center [619, 0] width 1239 height 0
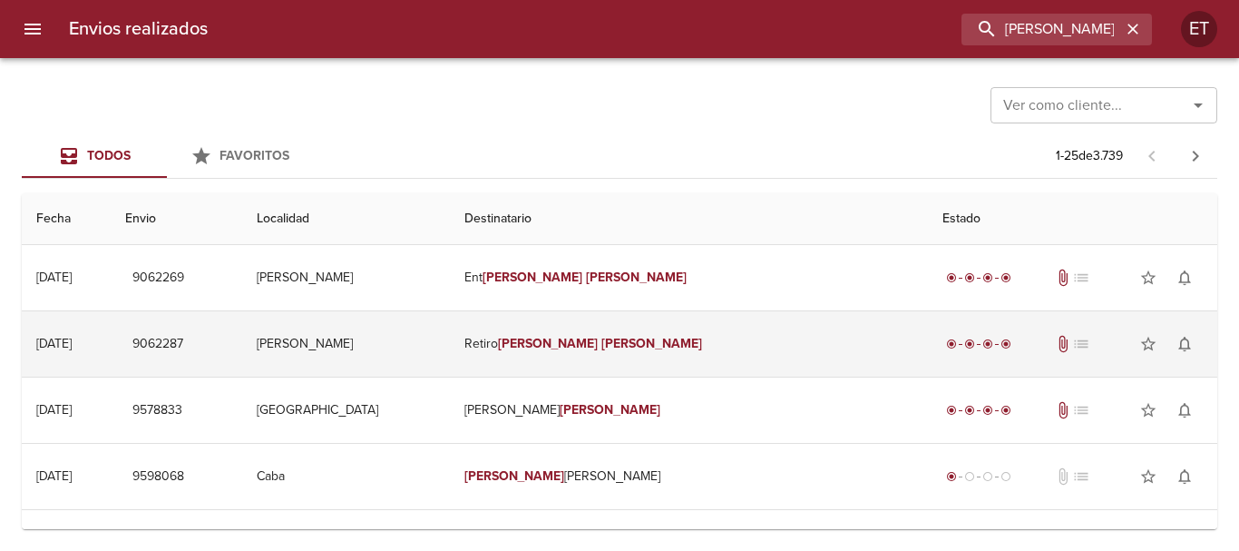
click at [724, 328] on td "Retiro Lisandro Sosa" at bounding box center [689, 343] width 478 height 65
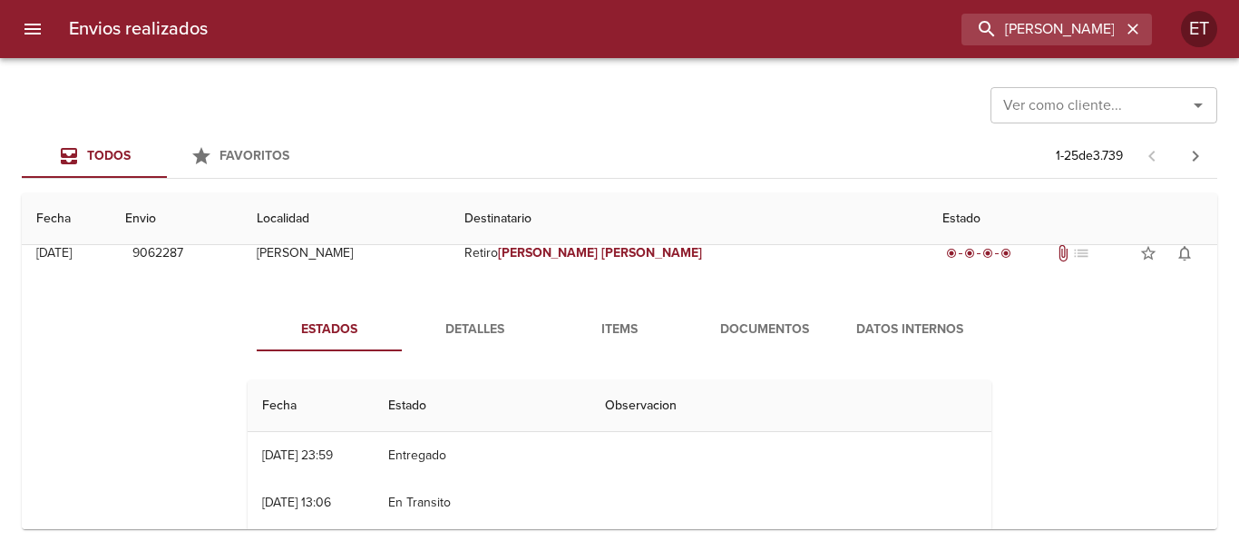
click at [730, 329] on span "Documentos" at bounding box center [764, 329] width 123 height 23
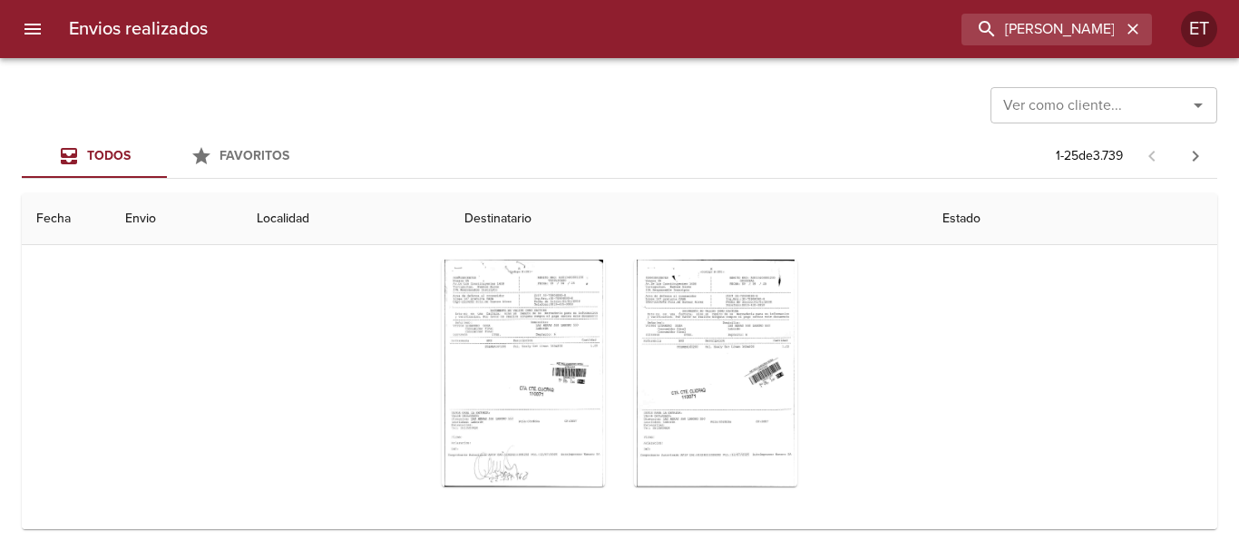
scroll to position [272, 0]
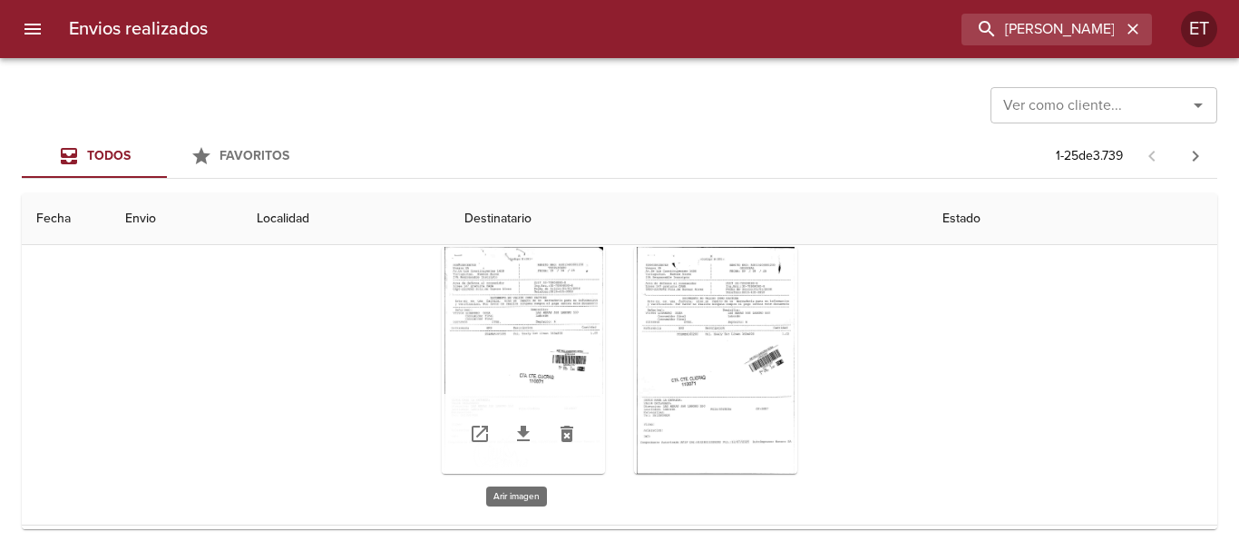
click at [566, 338] on div "Tabla de envíos del cliente" at bounding box center [523, 360] width 163 height 227
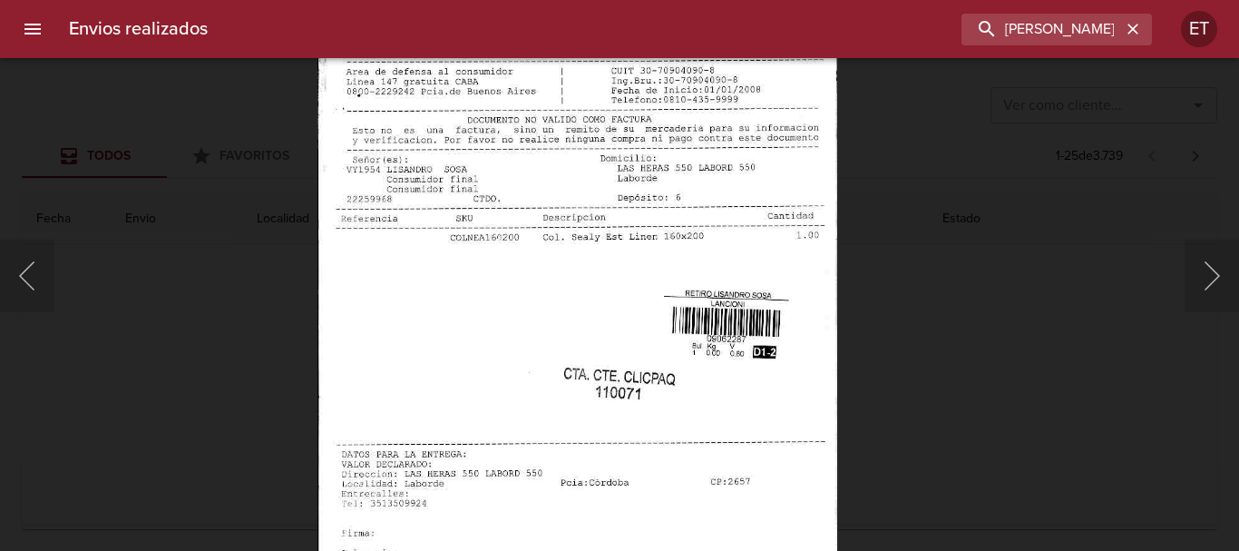
click at [916, 353] on div "Lightbox" at bounding box center [619, 275] width 1239 height 551
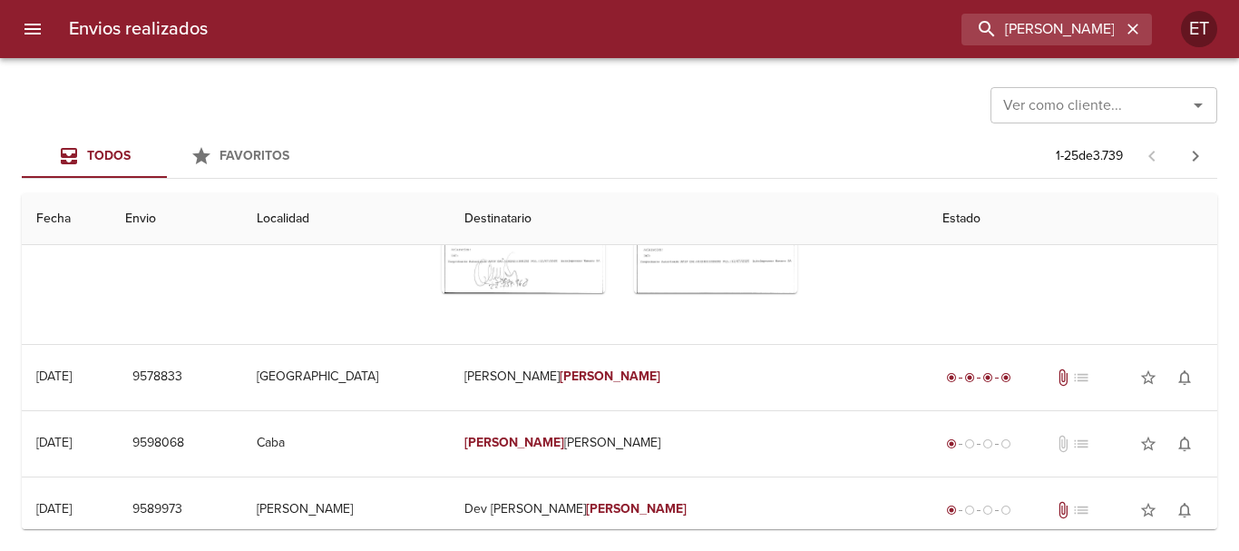
scroll to position [454, 0]
click at [513, 254] on icon "Tabla de envíos del cliente" at bounding box center [524, 252] width 22 height 22
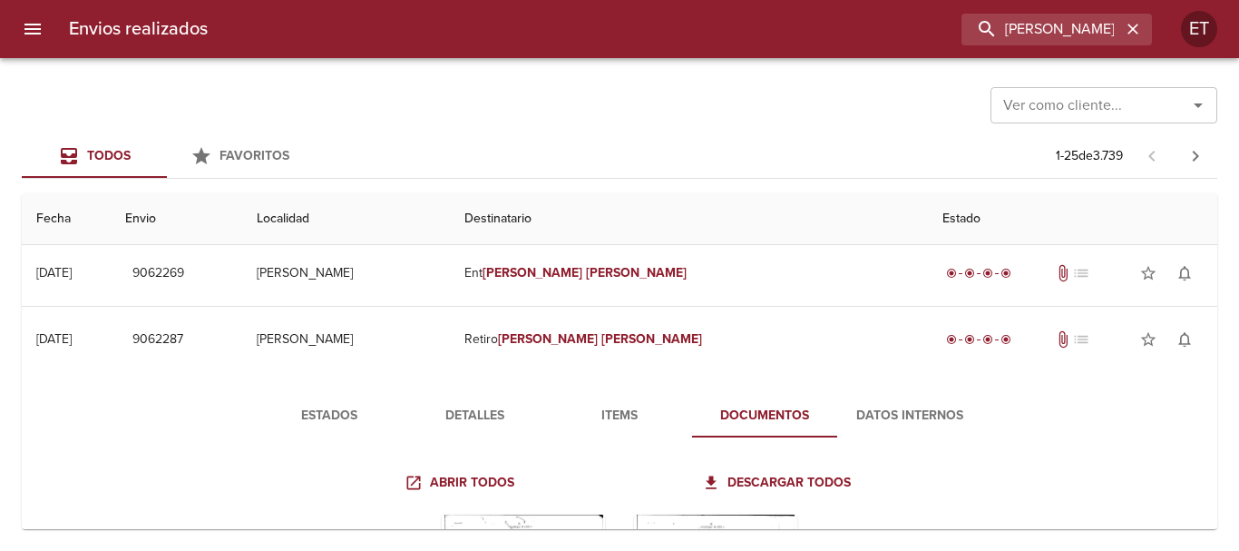
scroll to position [0, 0]
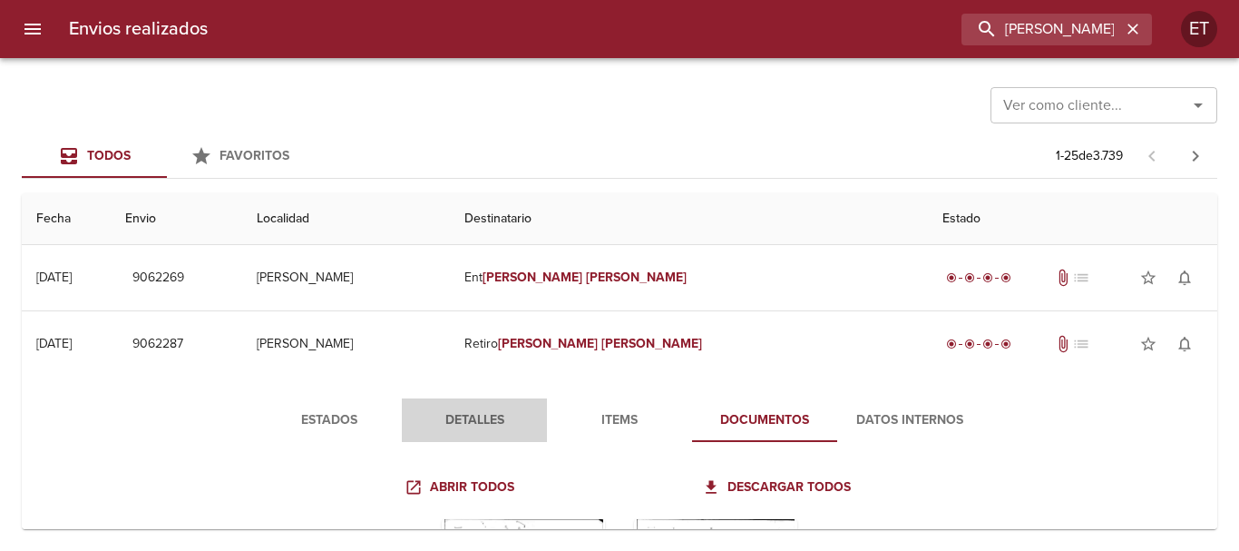
click at [452, 431] on span "Detalles" at bounding box center [474, 420] width 123 height 23
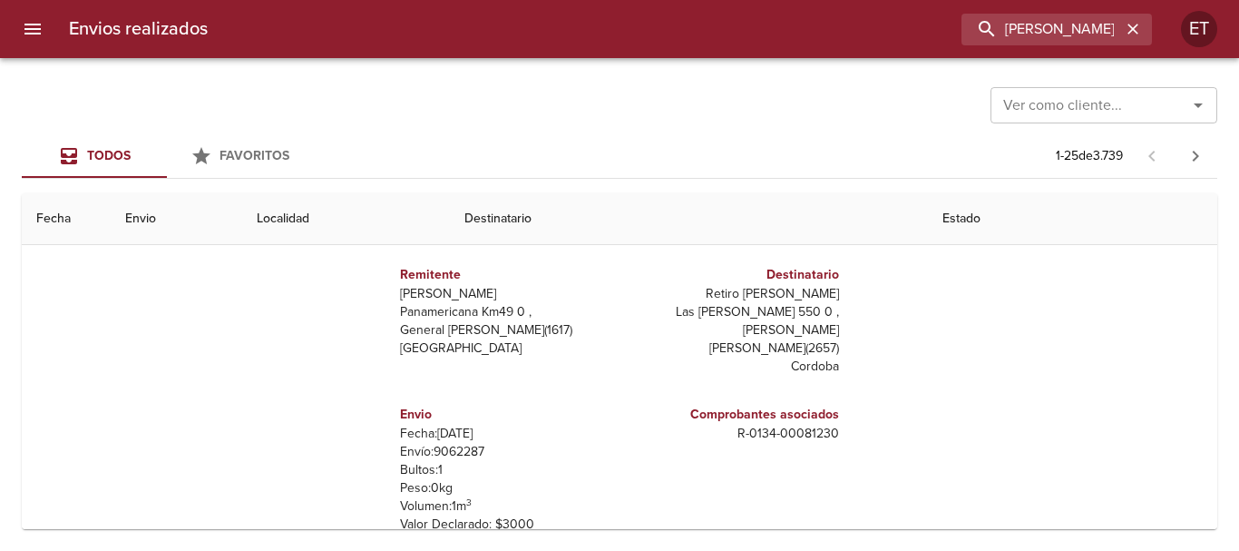
scroll to position [181, 0]
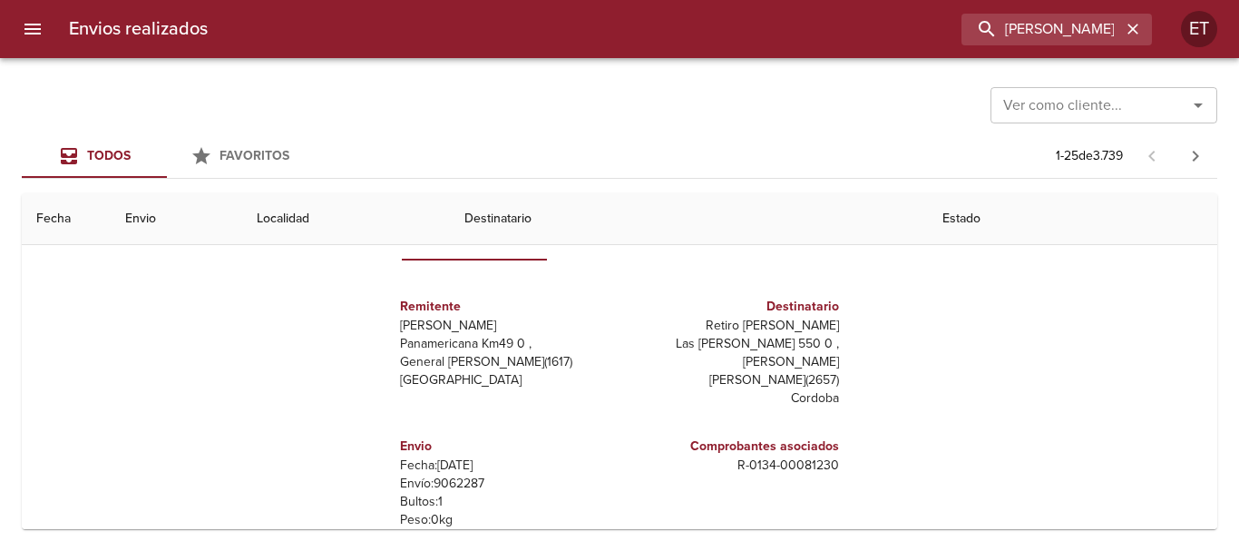
click at [769, 319] on p "Retiro Lisandro Sosa" at bounding box center [733, 326] width 212 height 18
copy p "Retiro Lisandro Sosa"
click at [744, 456] on p "R - 0134 - 00081230" at bounding box center [733, 465] width 212 height 18
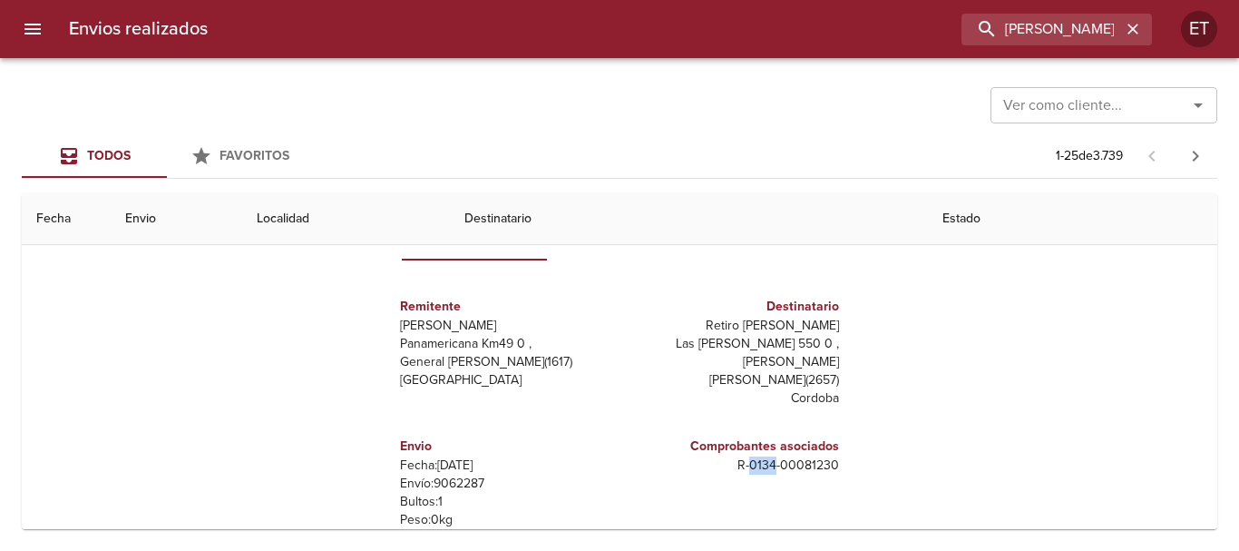
click at [744, 456] on p "R - 0134 - 00081230" at bounding box center [733, 465] width 212 height 18
copy p "R - 0134 - 00081230"
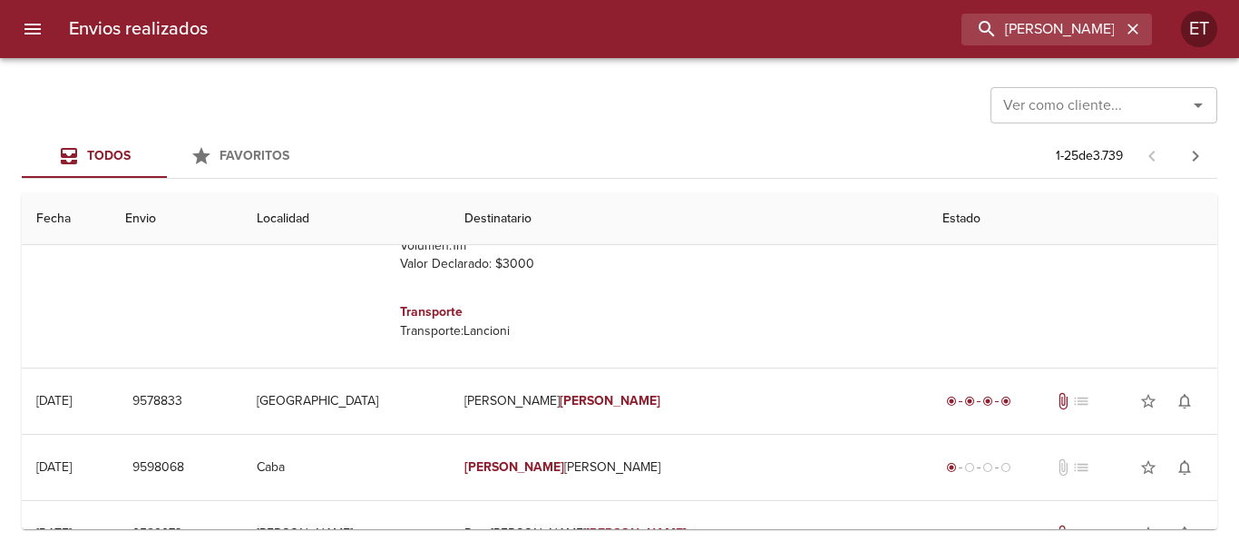
scroll to position [363, 0]
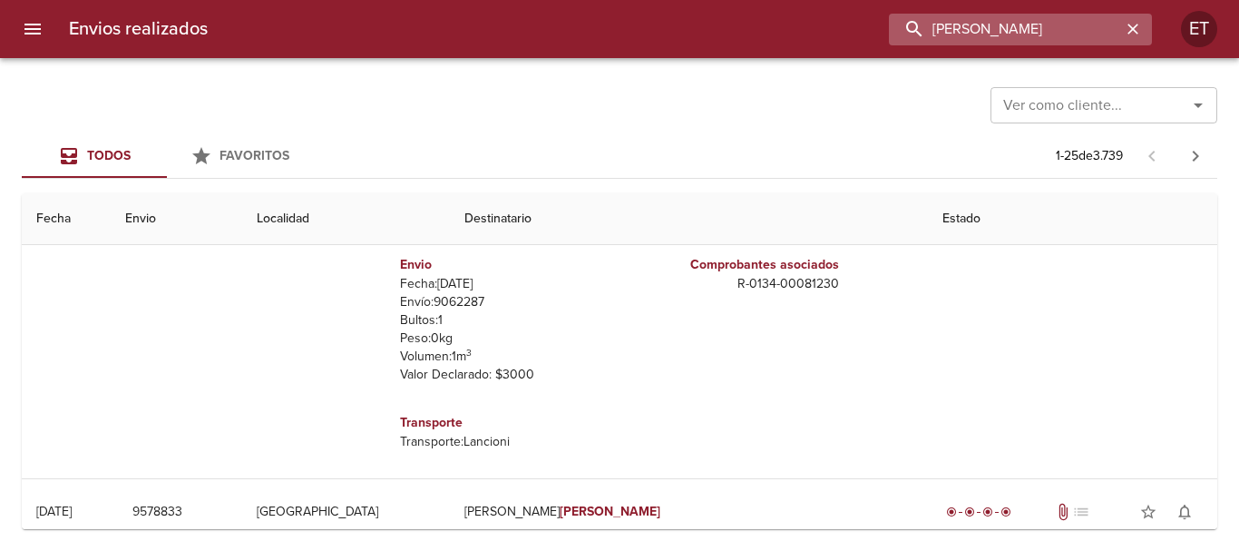
click at [1000, 29] on input "LISANDRO SOSA" at bounding box center [1005, 30] width 232 height 32
click at [1001, 29] on input "LISANDRO SOSA" at bounding box center [1005, 30] width 232 height 32
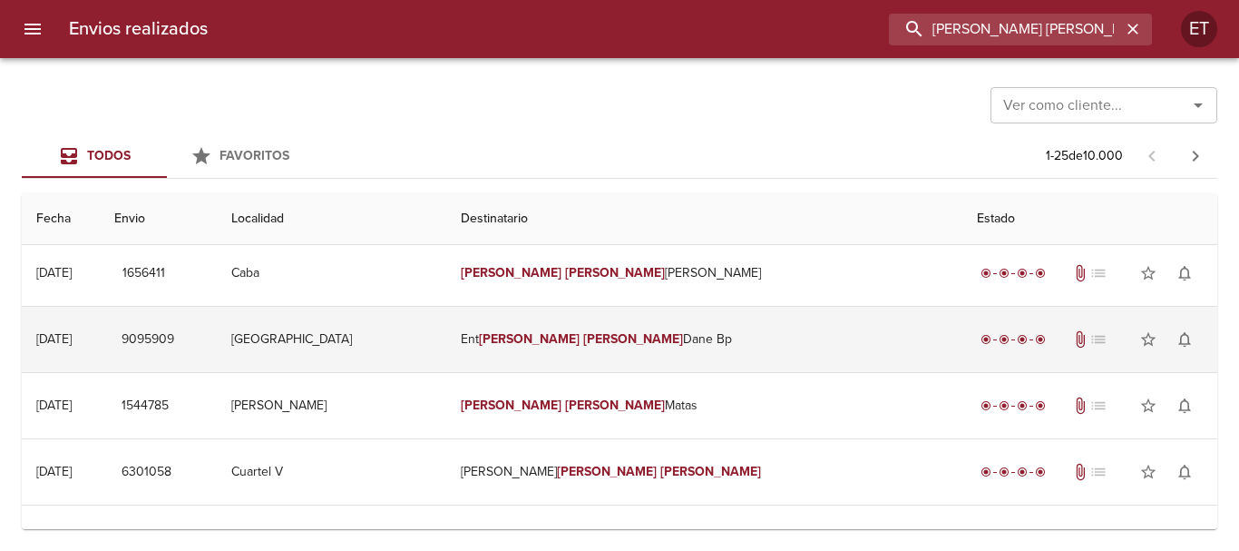
scroll to position [0, 0]
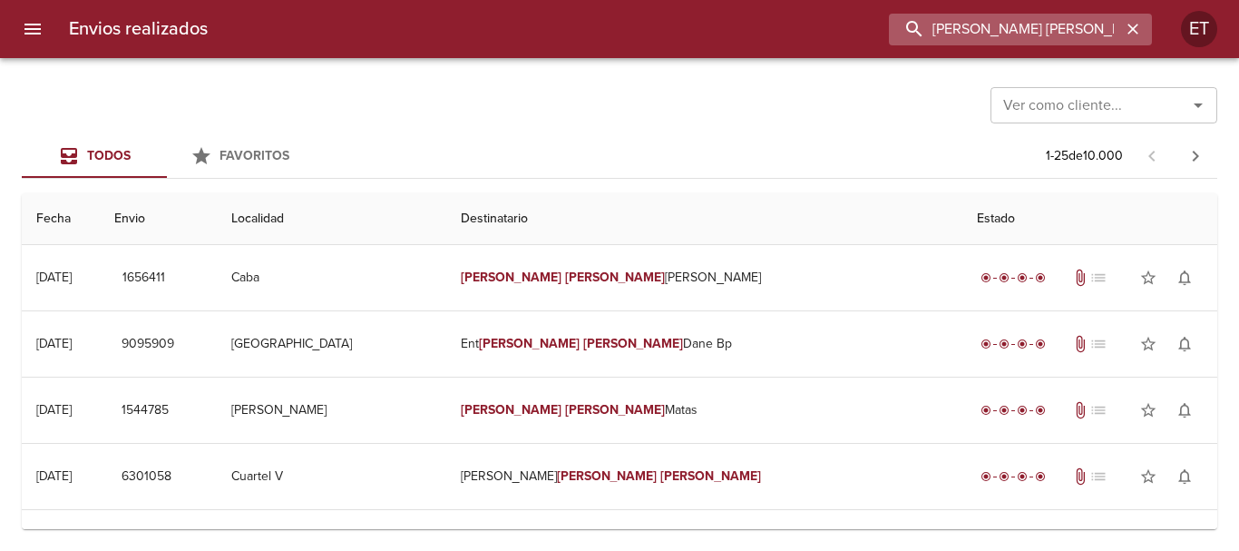
click at [938, 29] on input "BEATRIZ MARIA" at bounding box center [1005, 30] width 232 height 32
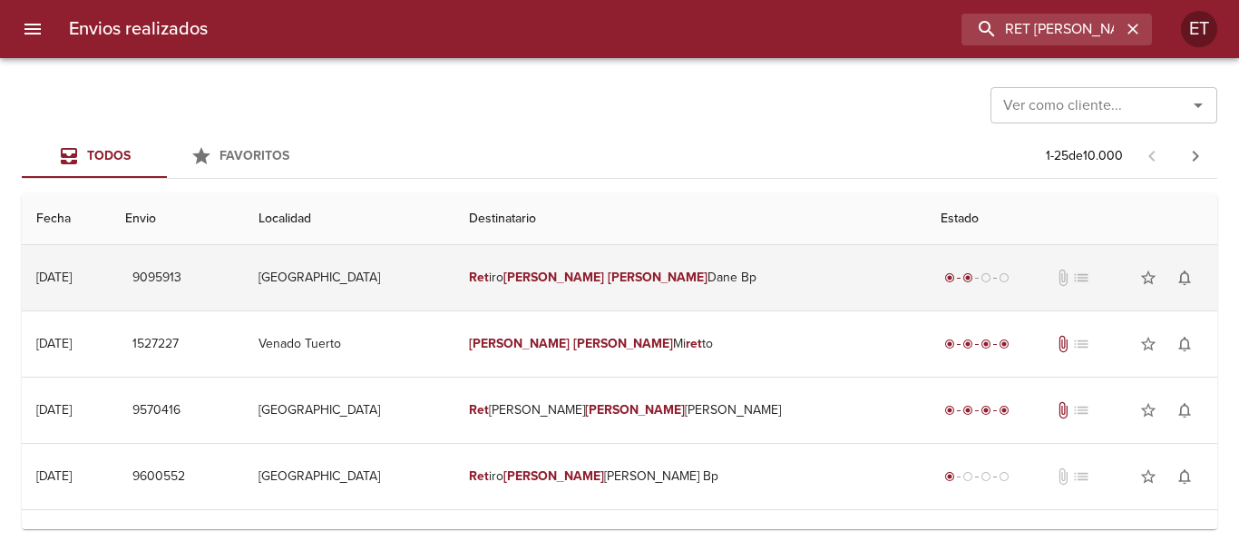
click at [661, 278] on td "Ret iro Beatriz Maria Dane Bp" at bounding box center [691, 277] width 472 height 65
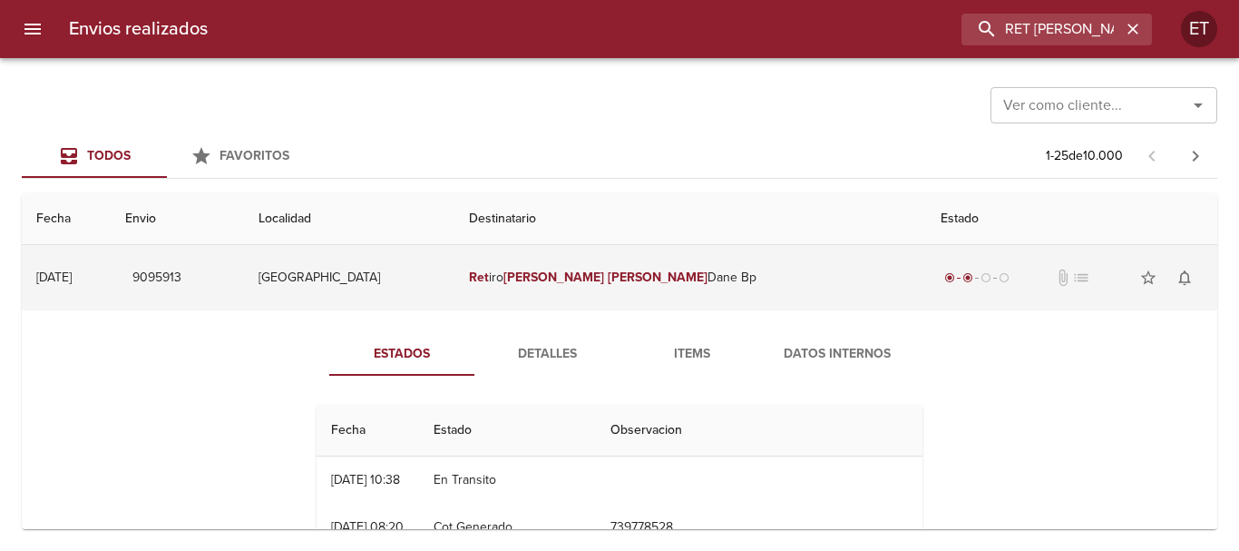
scroll to position [91, 0]
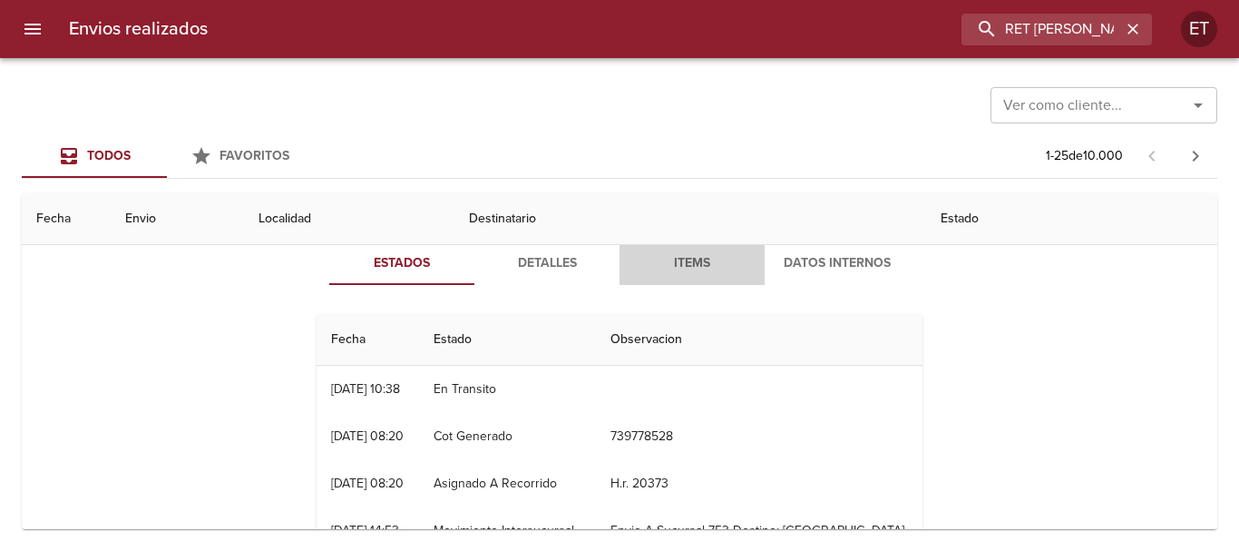
click at [661, 265] on span "Items" at bounding box center [692, 263] width 123 height 23
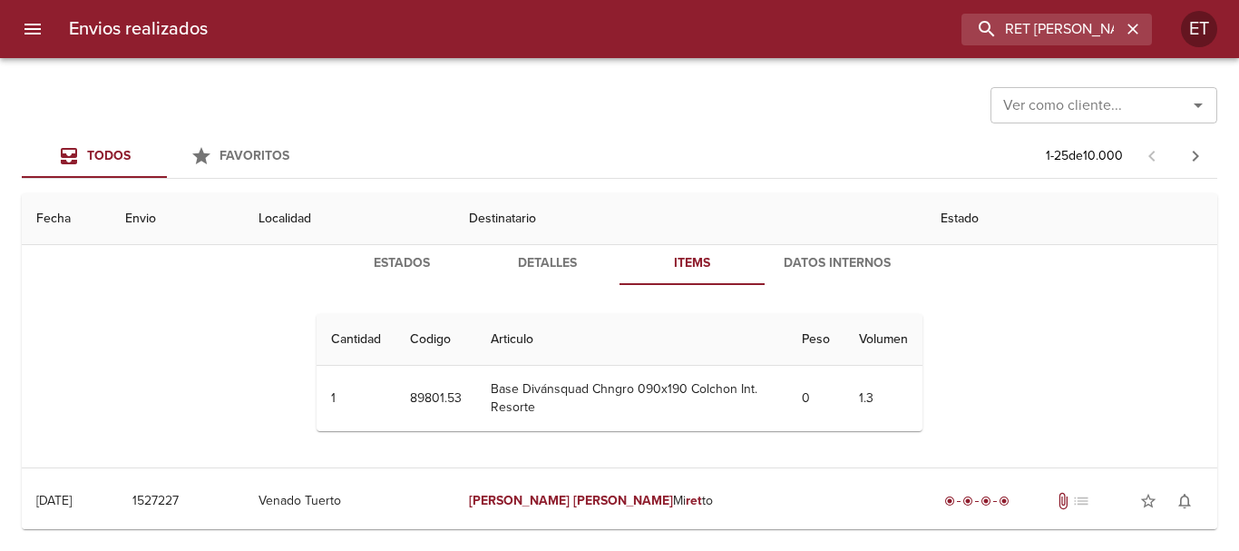
click at [549, 253] on span "Detalles" at bounding box center [546, 263] width 123 height 23
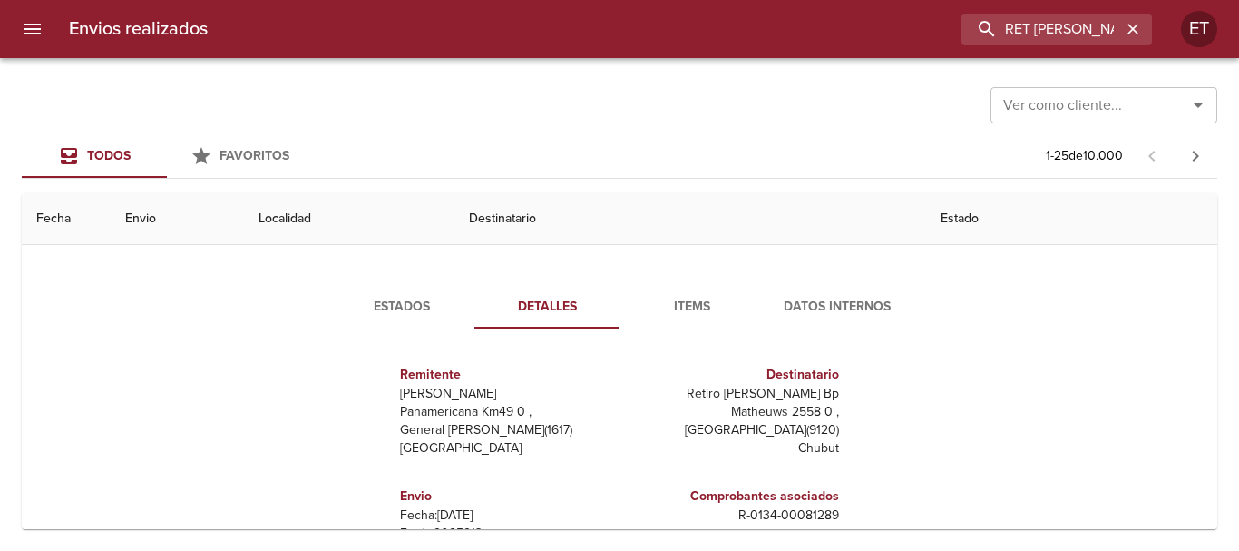
scroll to position [0, 0]
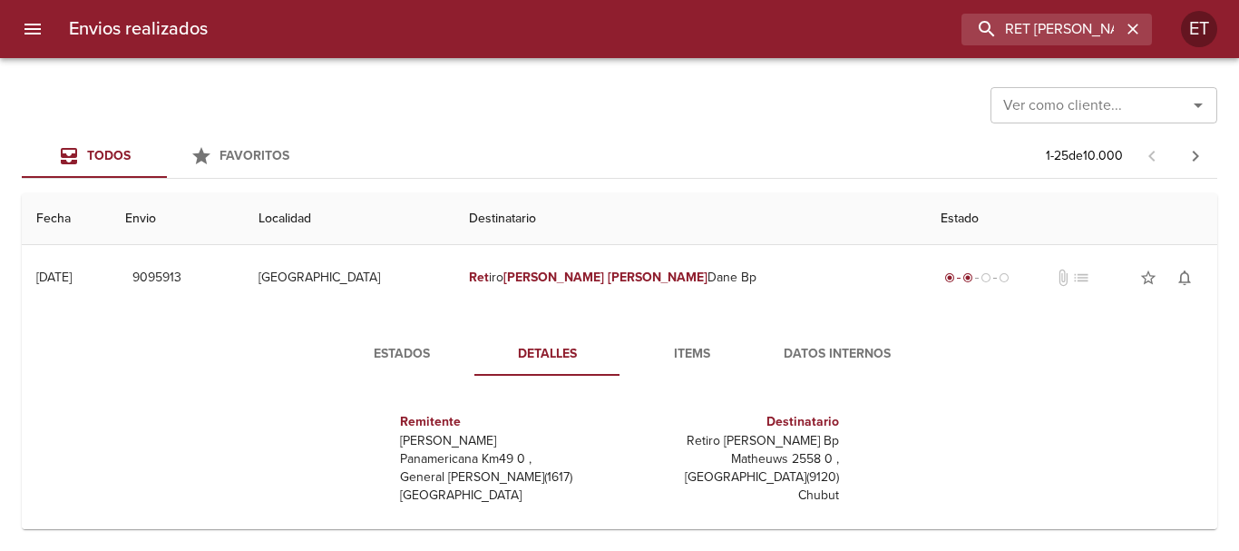
click at [737, 440] on p "Retiro Beatriz Maria Dane Bp" at bounding box center [733, 441] width 212 height 18
copy p "Retiro Beatriz Maria Dane Bp"
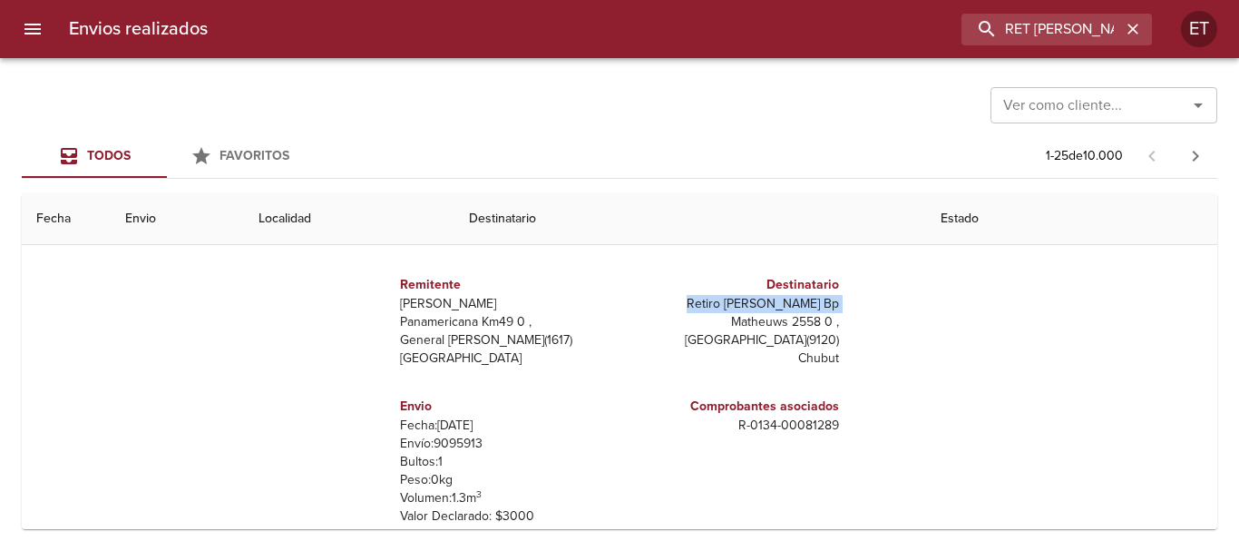
scroll to position [272, 0]
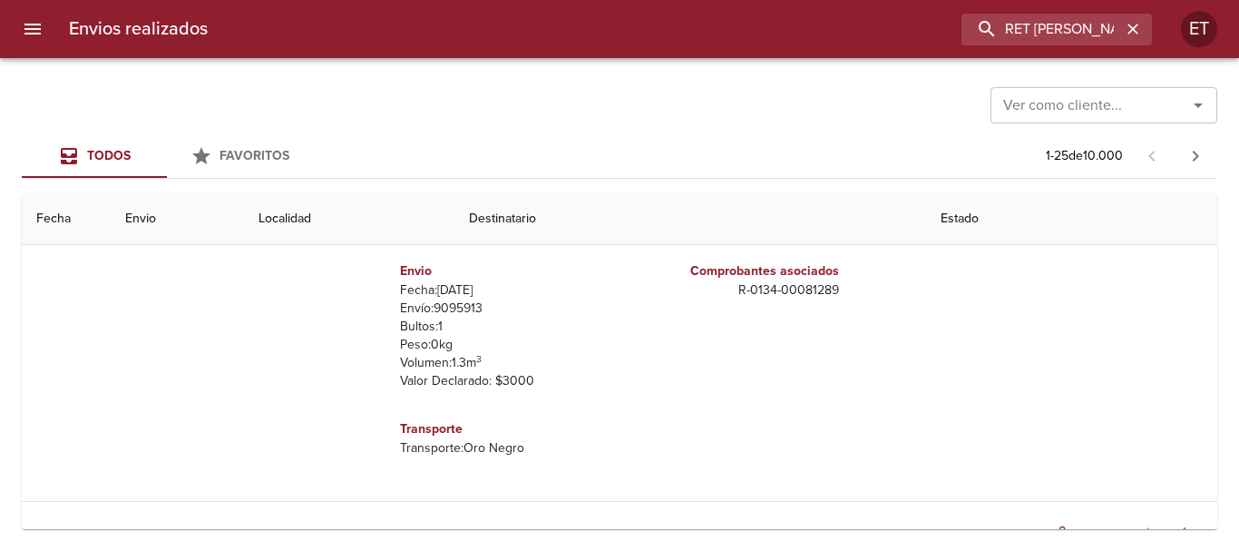
click at [801, 282] on p "R - 0134 - 00081289" at bounding box center [733, 290] width 212 height 18
copy p "R - 0134 - 00081289"
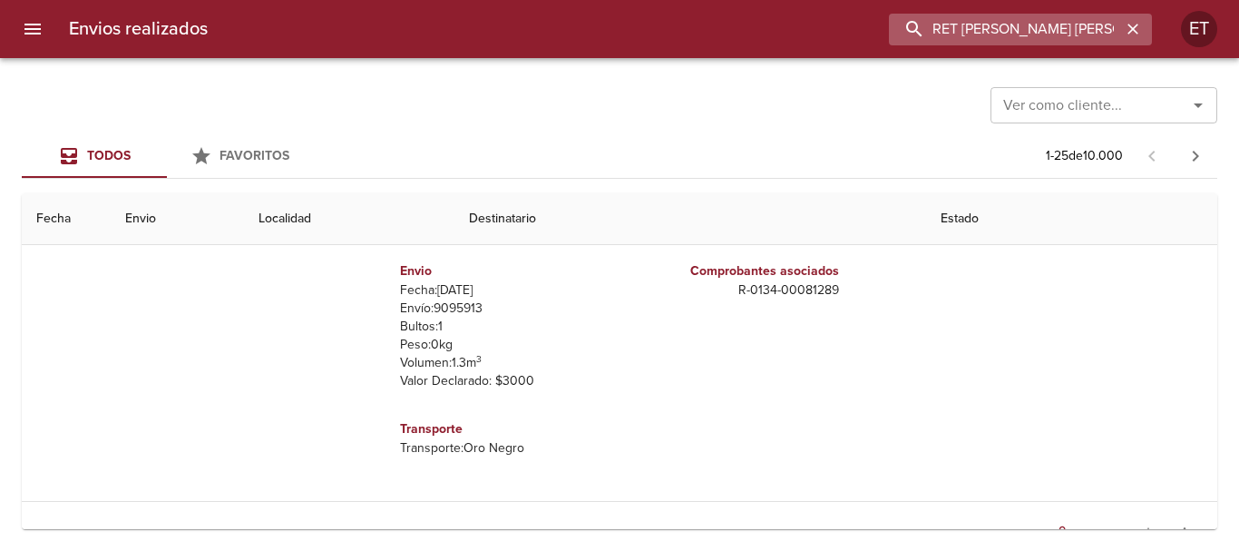
click at [1052, 34] on input "RET BEATRIZ MARIA" at bounding box center [1005, 30] width 232 height 32
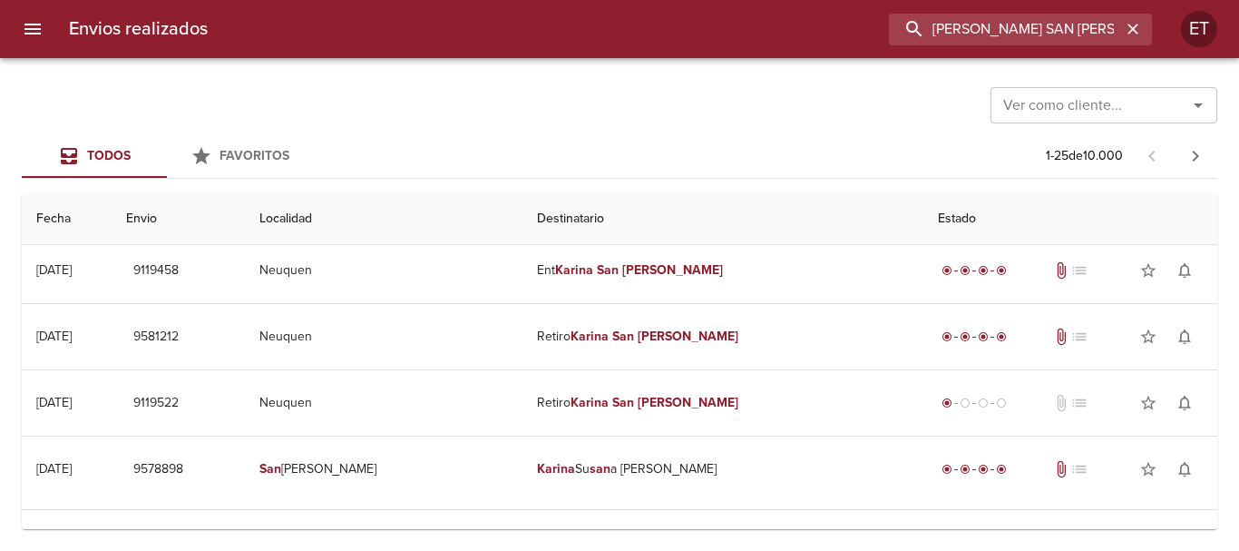
scroll to position [0, 0]
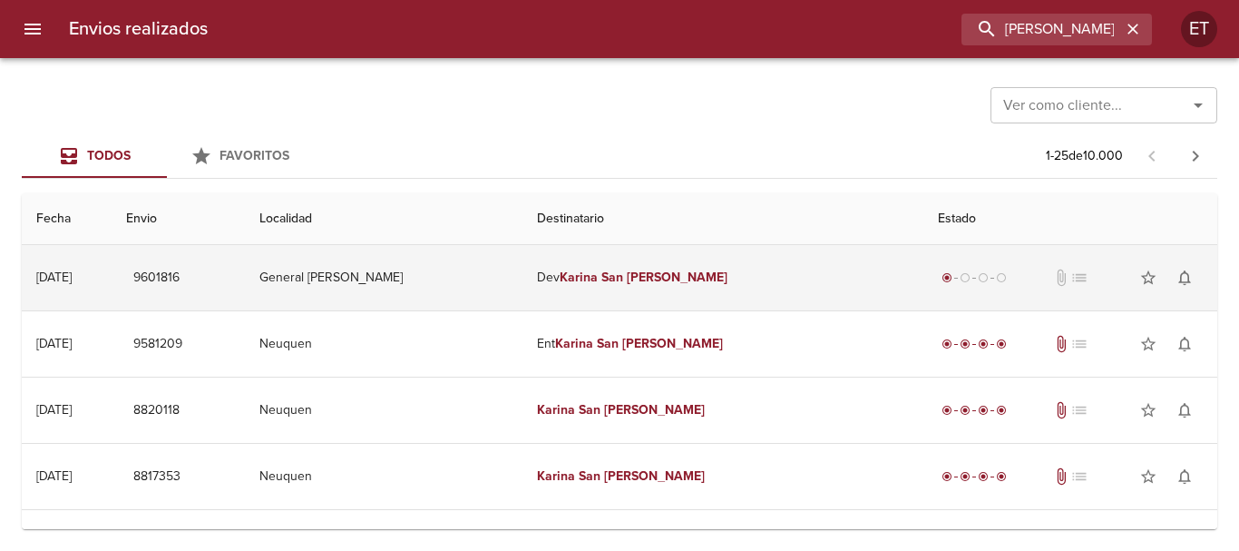
click at [696, 286] on td "Dev Karina San Martin" at bounding box center [723, 277] width 401 height 65
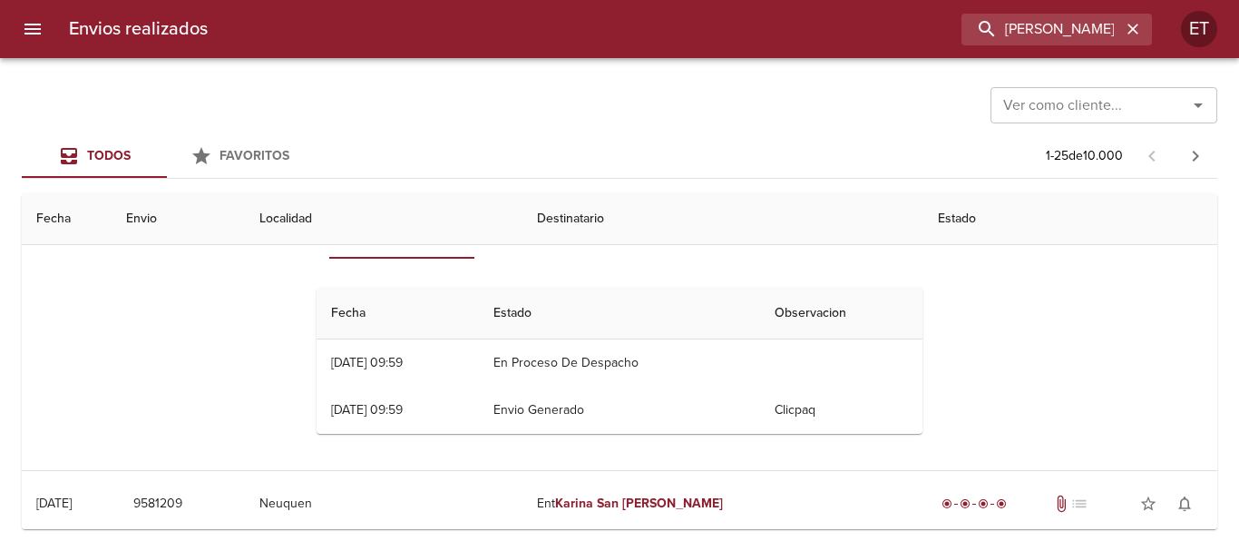
scroll to position [91, 0]
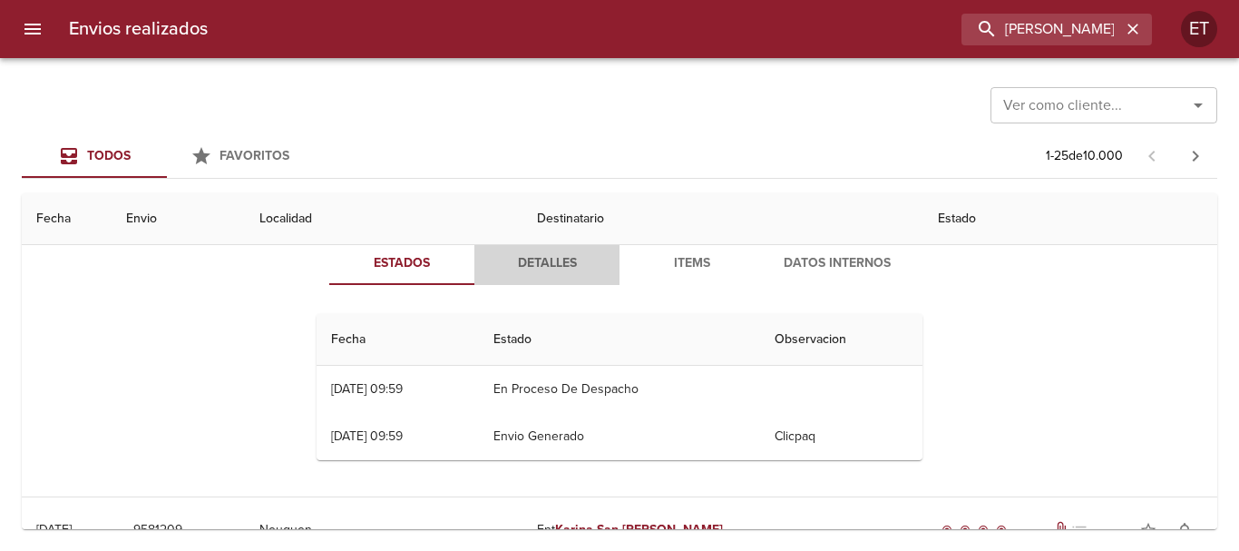
click at [548, 264] on span "Detalles" at bounding box center [546, 263] width 123 height 23
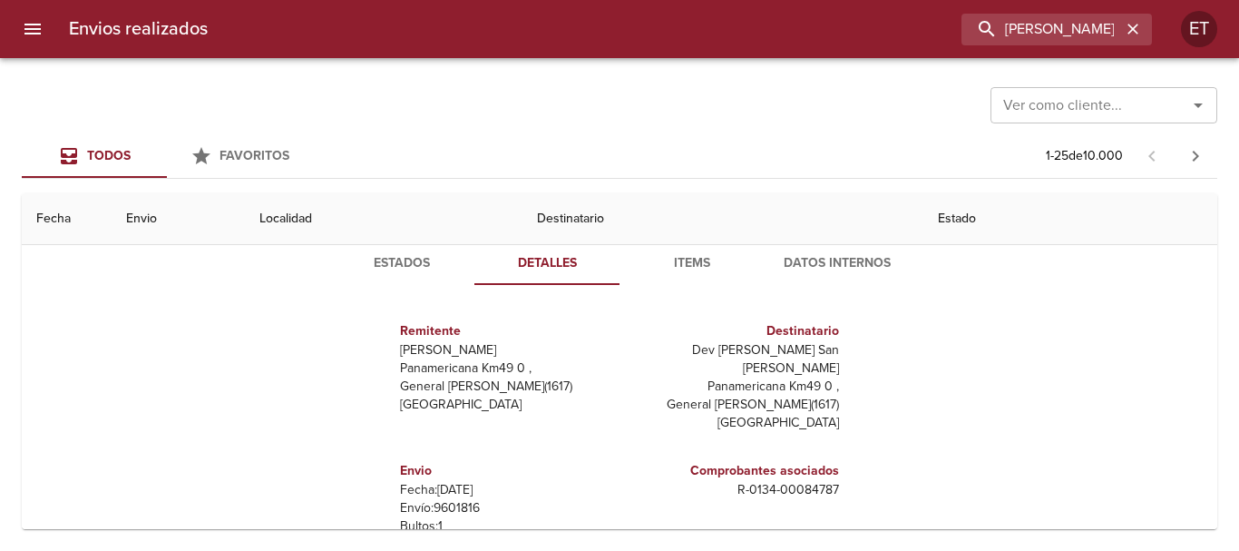
scroll to position [0, 0]
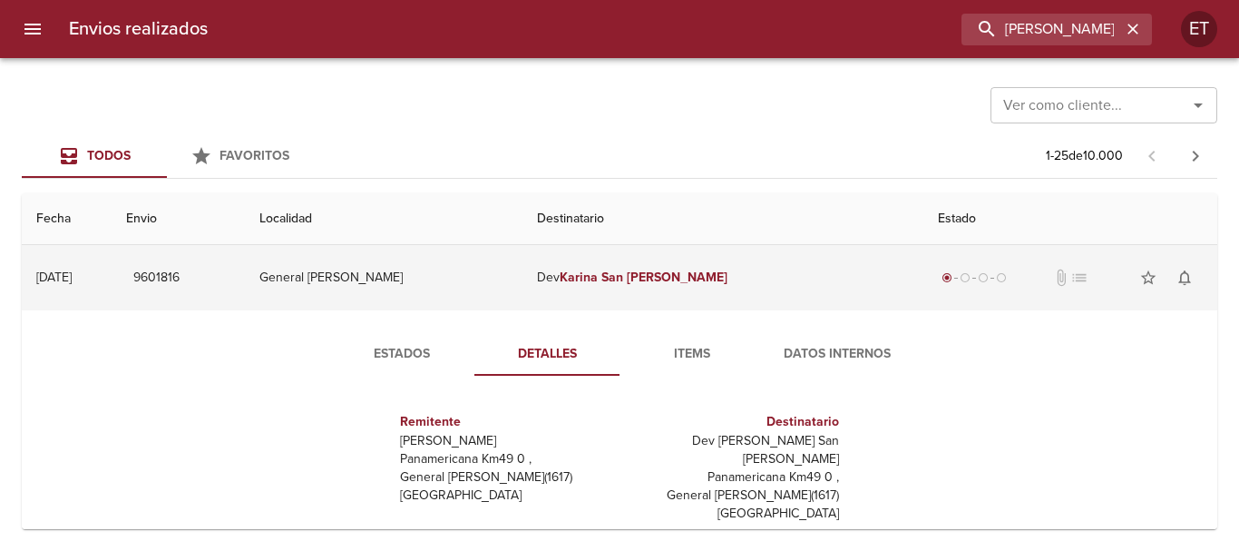
click at [726, 277] on td "Dev Karina San Martin" at bounding box center [723, 277] width 401 height 65
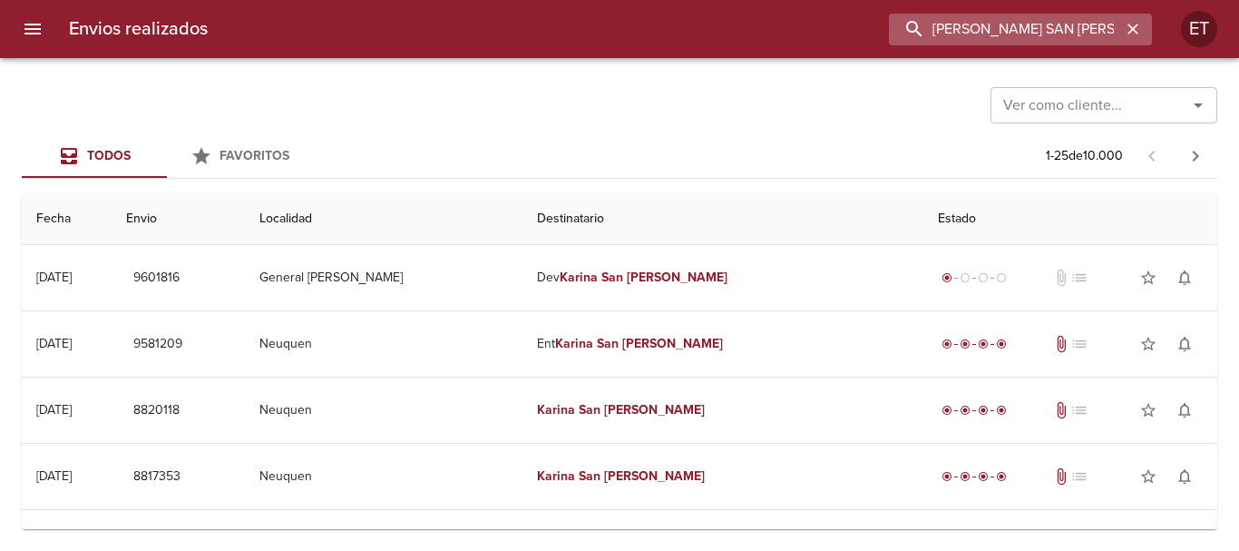
click at [1061, 14] on input "KARINA SAN MARTIN" at bounding box center [1005, 30] width 232 height 32
type input "JUAREZ MARIA"
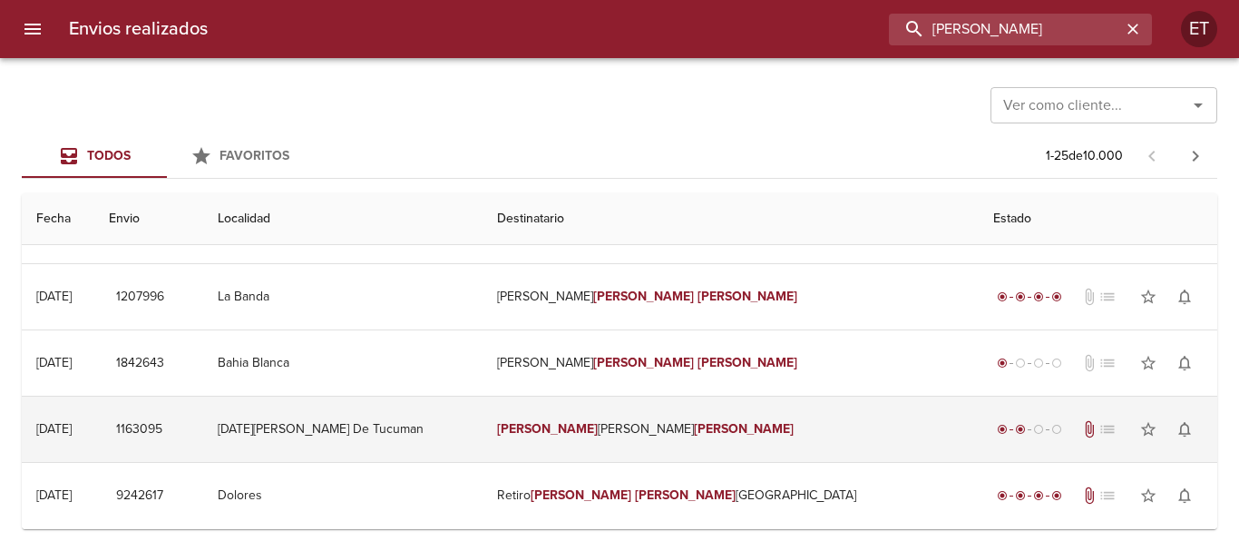
scroll to position [544, 0]
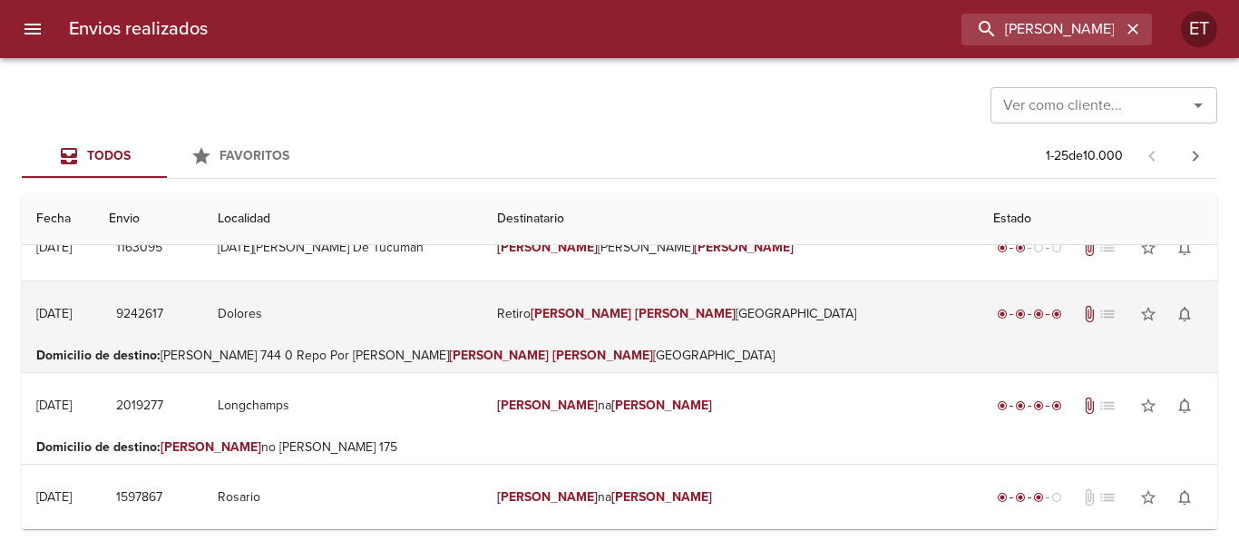
click at [705, 312] on td "Retiro Juarez Maria Florencia" at bounding box center [731, 313] width 496 height 65
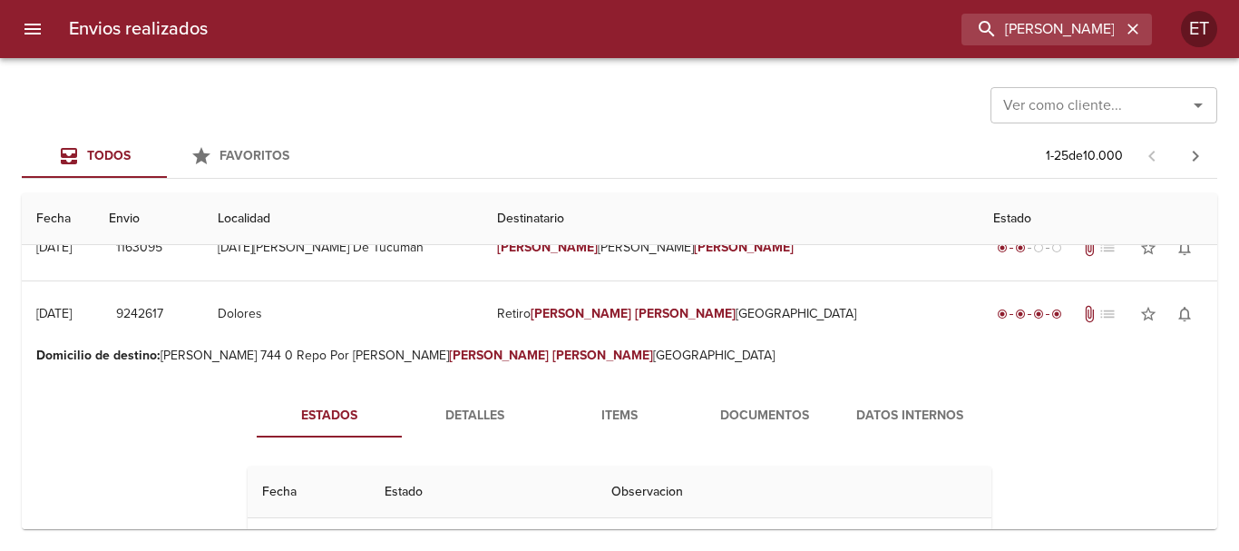
click at [728, 408] on span "Documentos" at bounding box center [764, 416] width 123 height 23
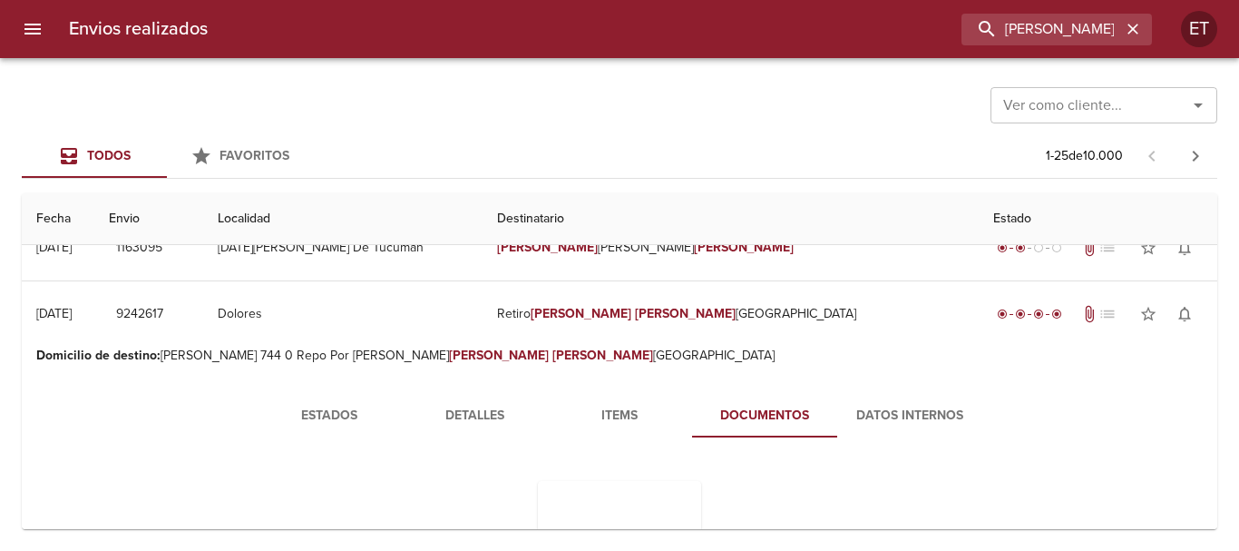
click at [619, 420] on span "Items" at bounding box center [619, 416] width 123 height 23
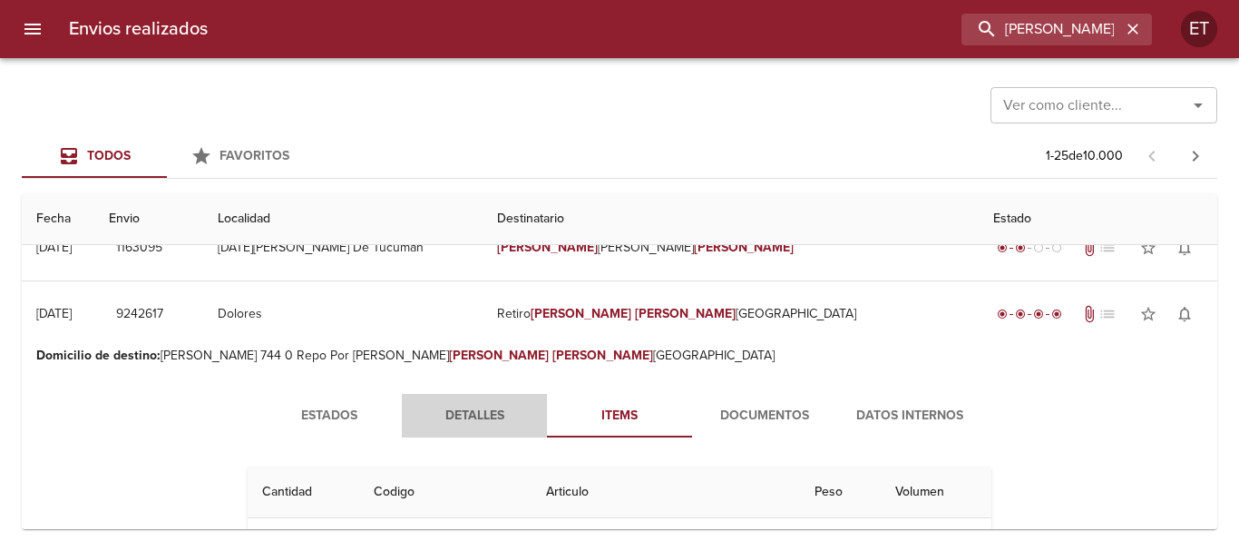
click at [468, 437] on button "Detalles" at bounding box center [474, 416] width 145 height 44
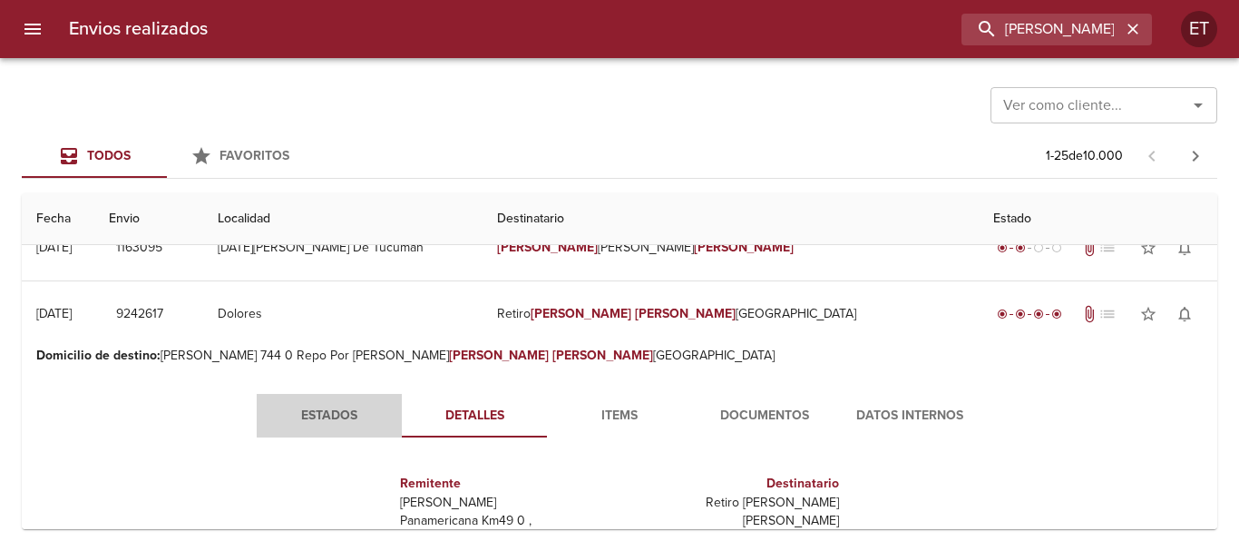
click at [323, 416] on span "Estados" at bounding box center [329, 416] width 123 height 23
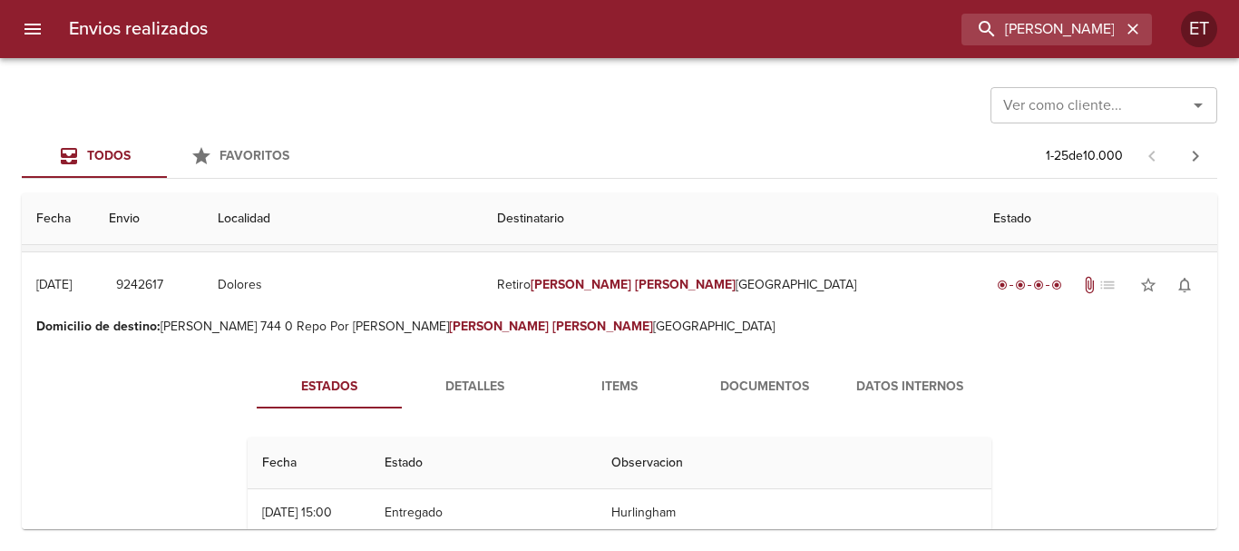
scroll to position [454, 0]
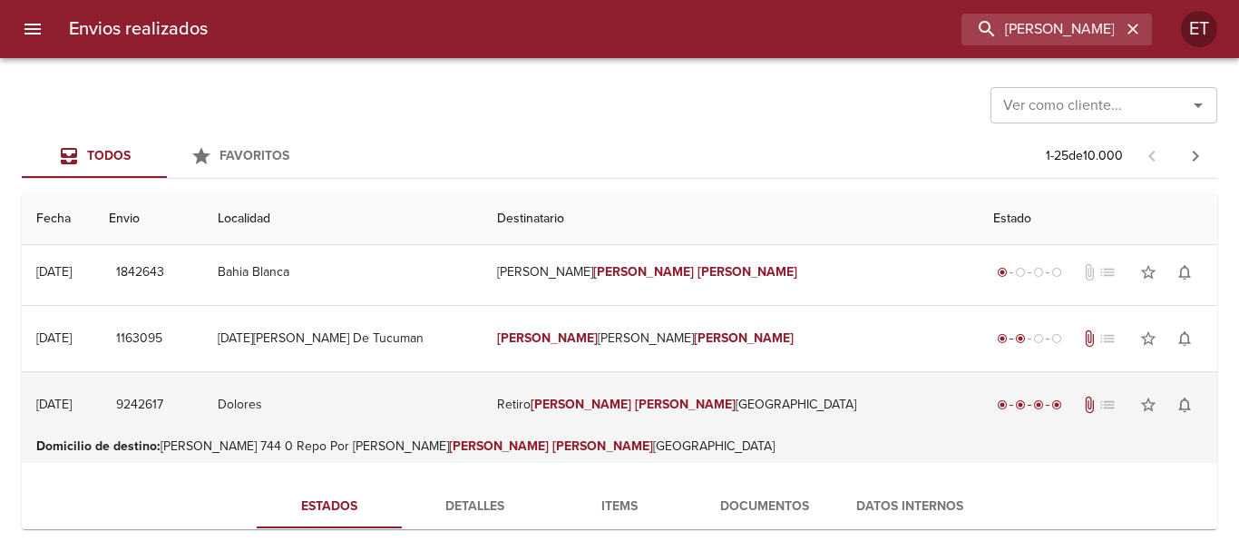
click at [746, 405] on td "Retiro Juarez Maria Florencia" at bounding box center [731, 404] width 496 height 65
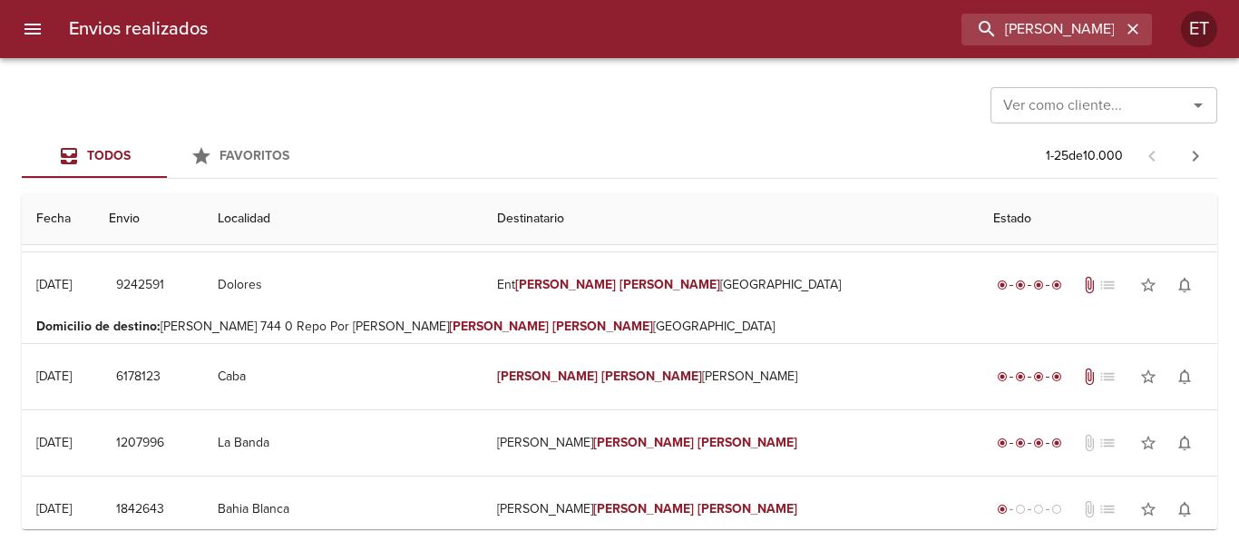
scroll to position [181, 0]
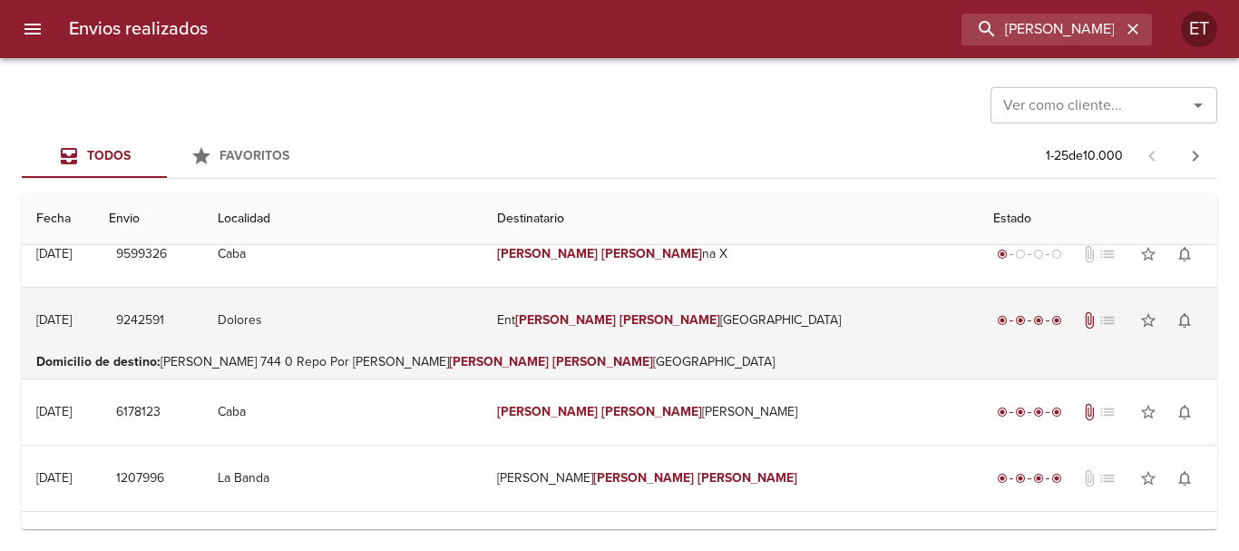
click at [703, 310] on td "Ent Juarez Maria Florencia" at bounding box center [731, 320] width 496 height 65
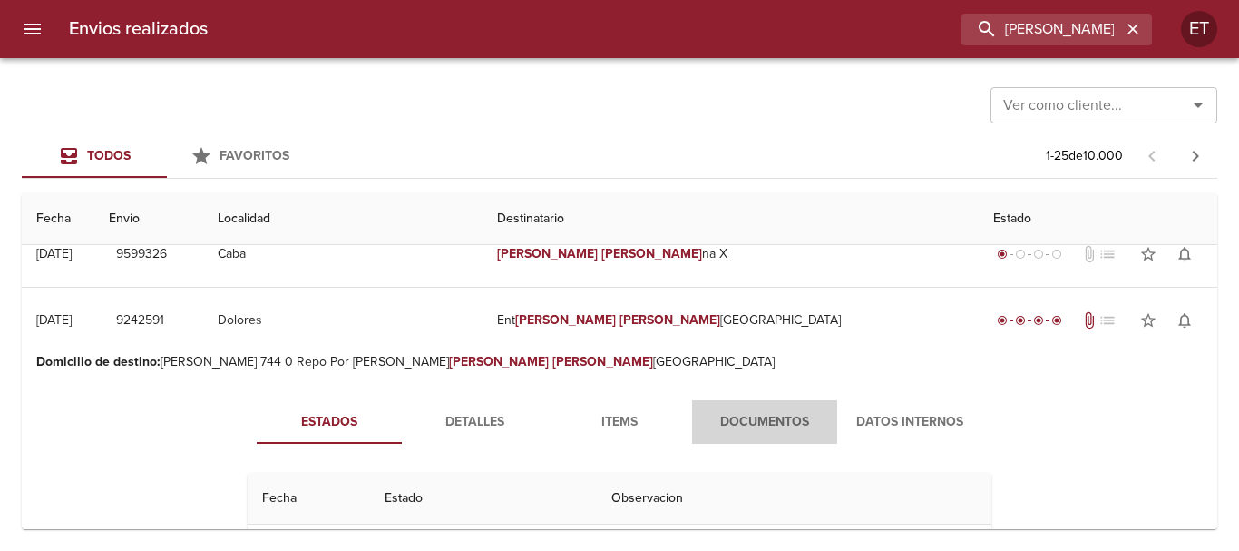
drag, startPoint x: 739, startPoint y: 412, endPoint x: 741, endPoint y: 426, distance: 14.6
click at [739, 413] on span "Documentos" at bounding box center [764, 422] width 123 height 23
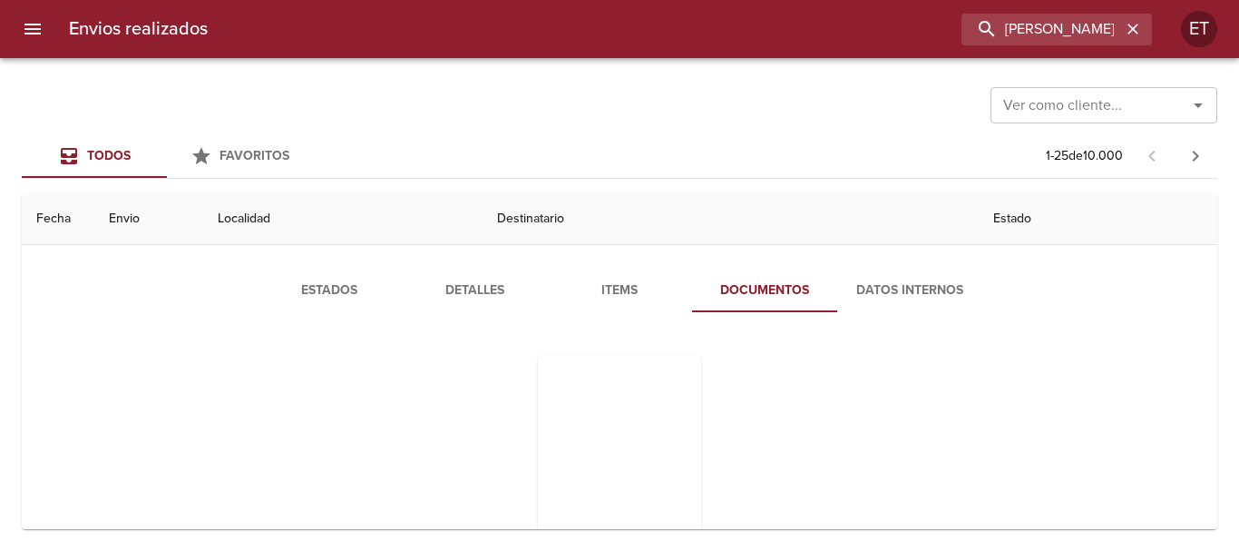
scroll to position [272, 0]
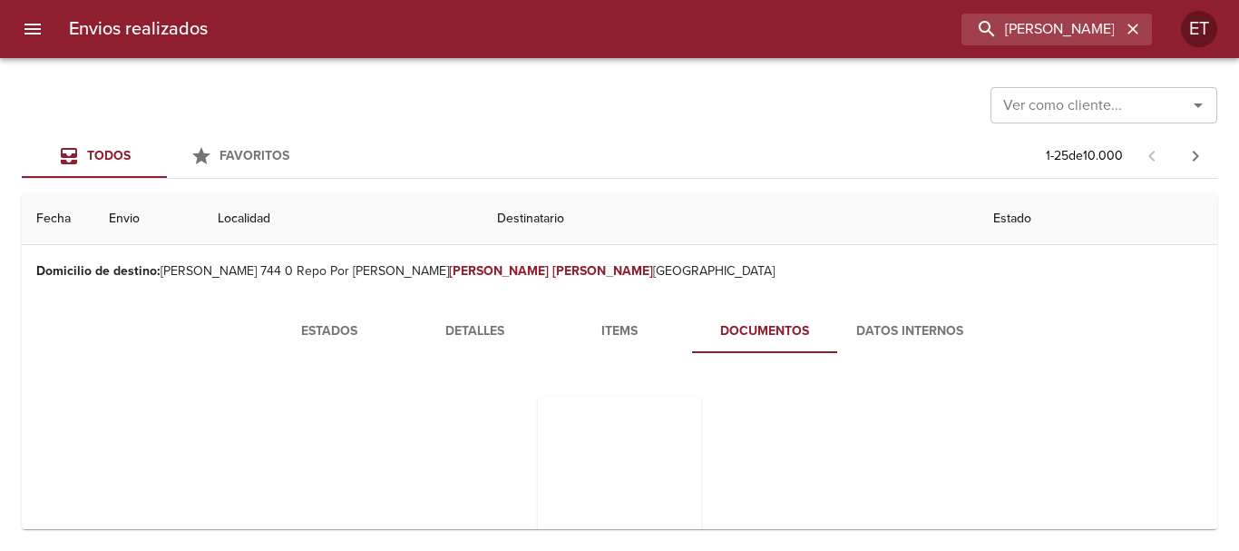
click at [611, 347] on button "Items" at bounding box center [619, 331] width 145 height 44
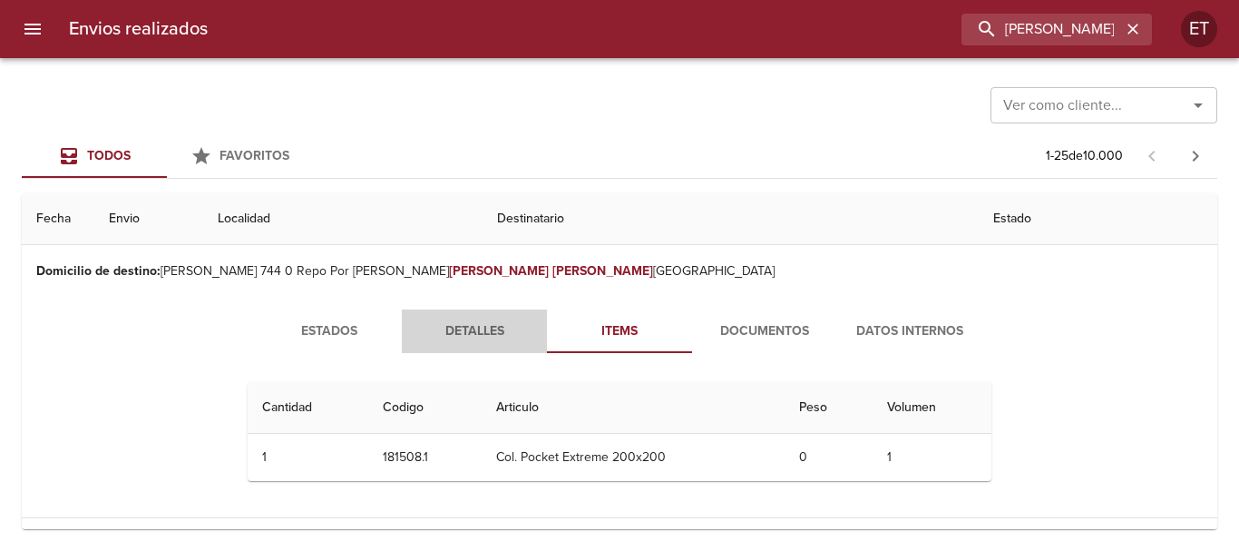
click at [471, 340] on span "Detalles" at bounding box center [474, 331] width 123 height 23
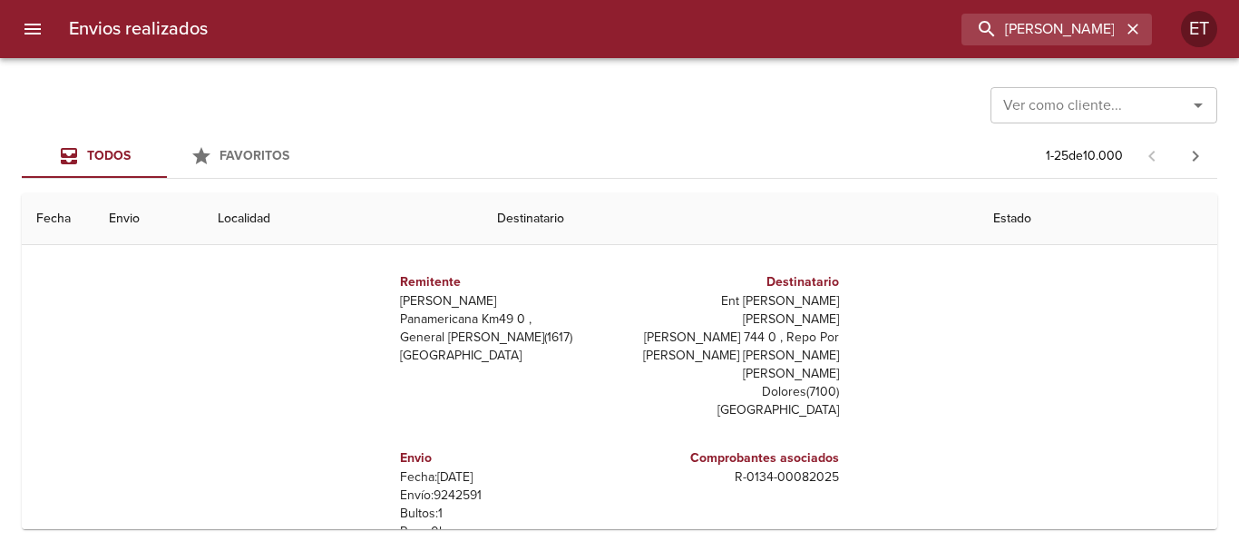
scroll to position [91, 0]
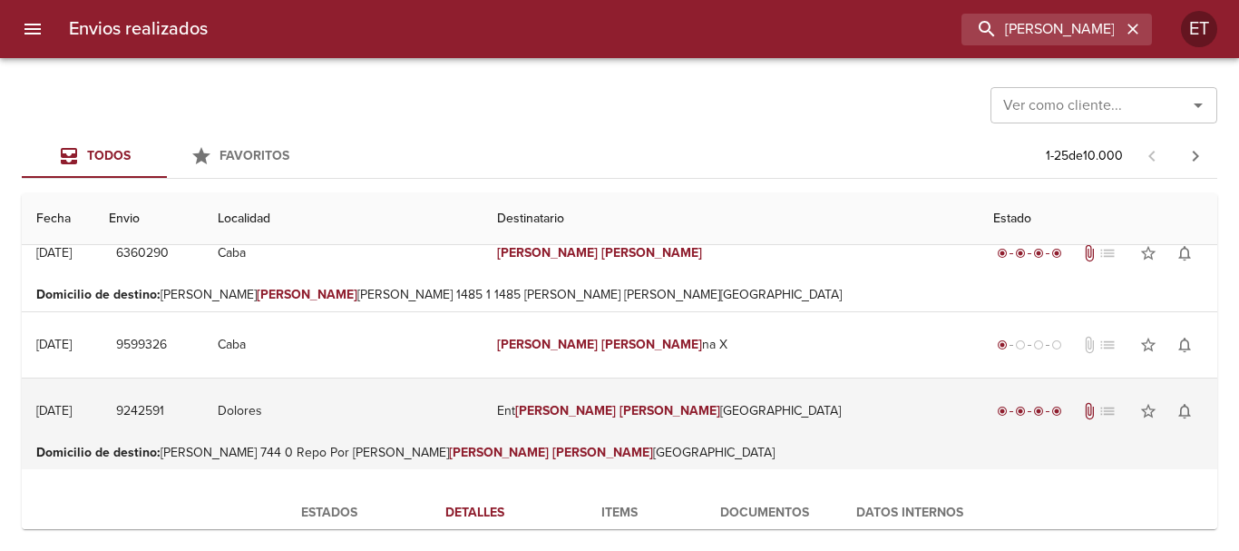
click at [665, 403] on em "Maria" at bounding box center [670, 410] width 101 height 15
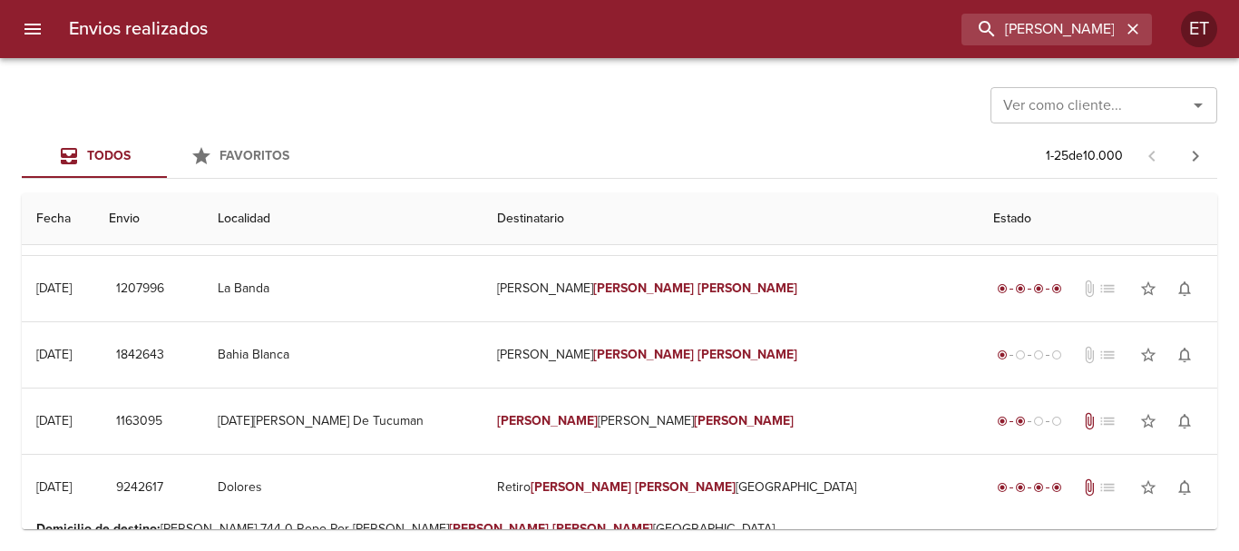
scroll to position [454, 0]
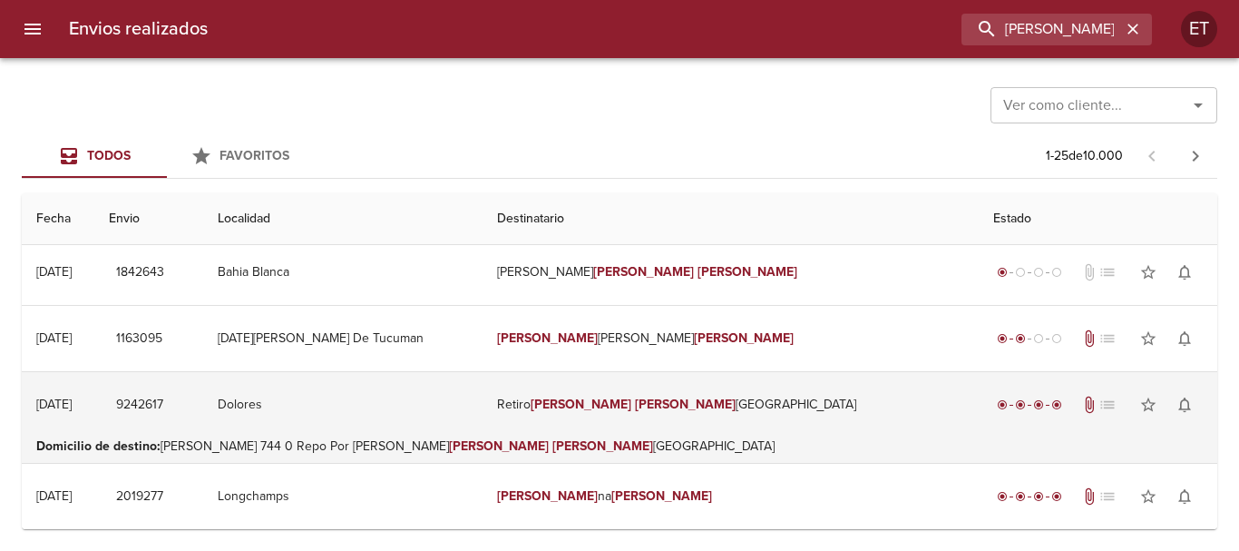
click at [687, 406] on em "Maria" at bounding box center [685, 403] width 101 height 15
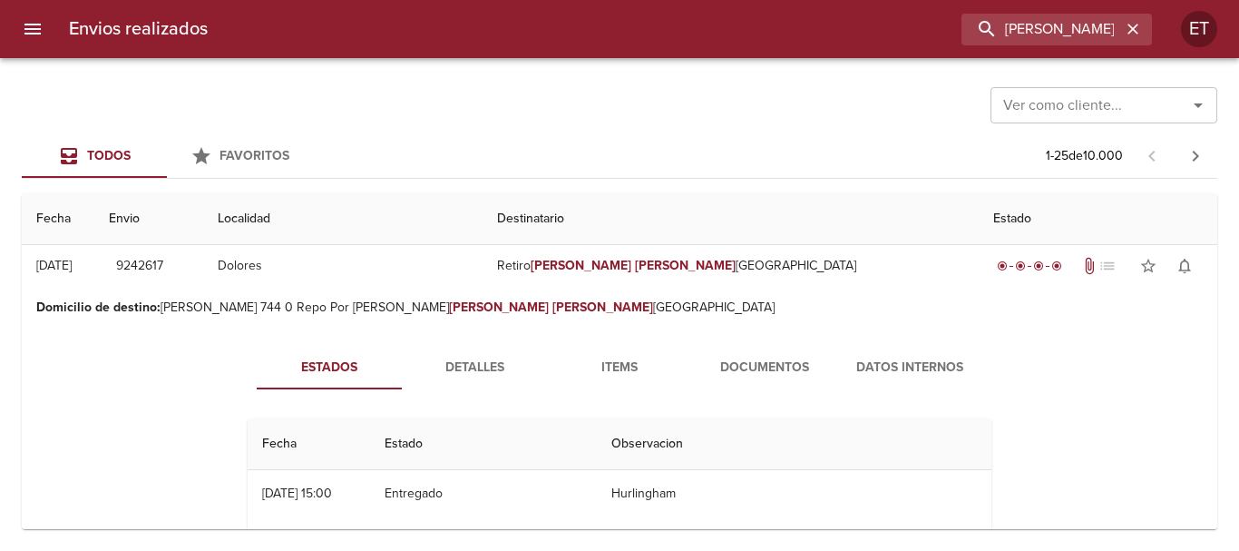
scroll to position [635, 0]
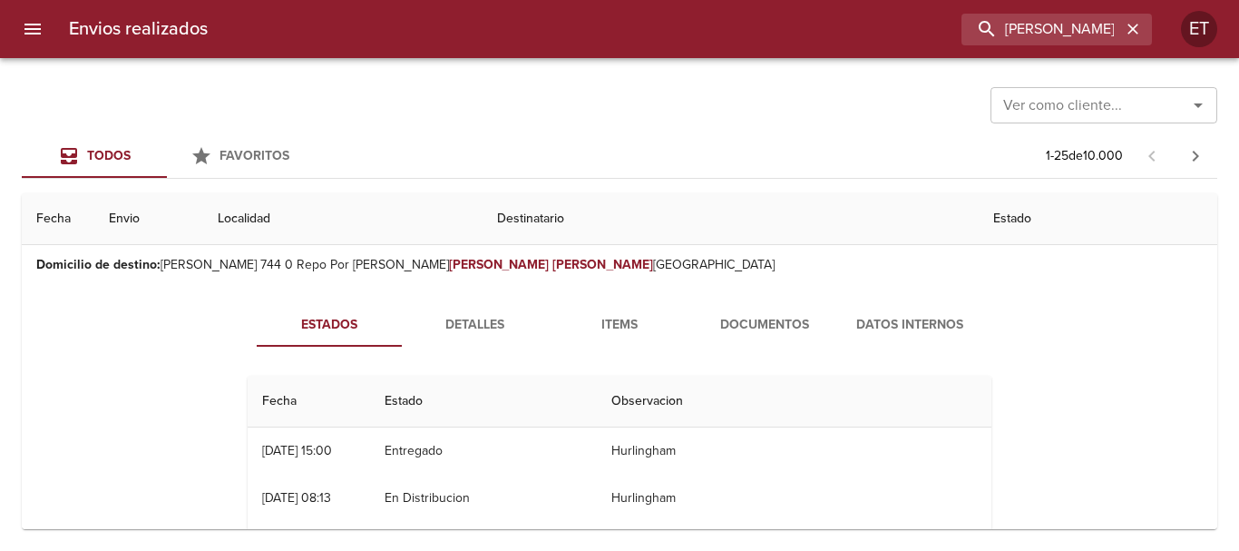
click at [464, 359] on div "Estados Detalles Items Documentos Datos Internos Fecha Estado Observacion 09/06…" at bounding box center [619, 513] width 798 height 421
click at [474, 342] on button "Detalles" at bounding box center [474, 325] width 145 height 44
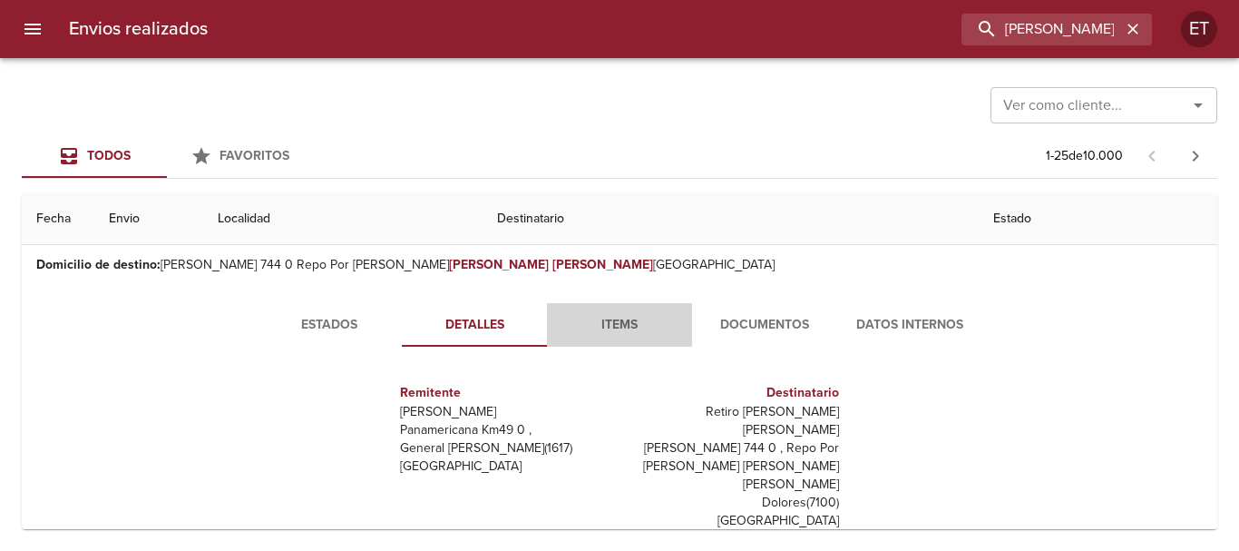
drag, startPoint x: 655, startPoint y: 325, endPoint x: 647, endPoint y: 320, distance: 9.3
click at [647, 321] on span "Items" at bounding box center [619, 325] width 123 height 23
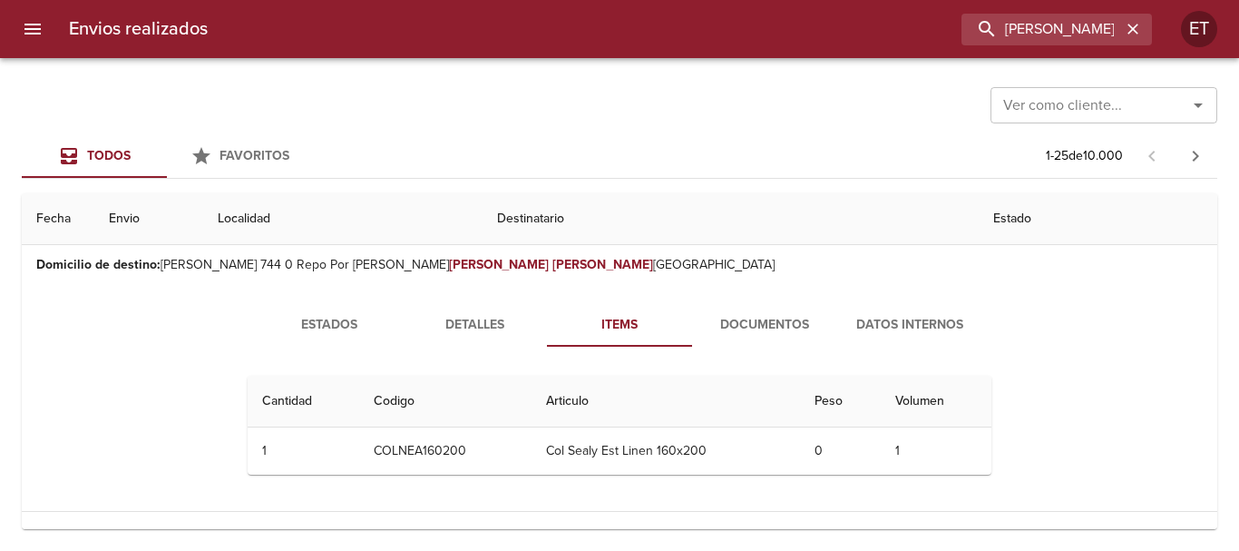
scroll to position [454, 0]
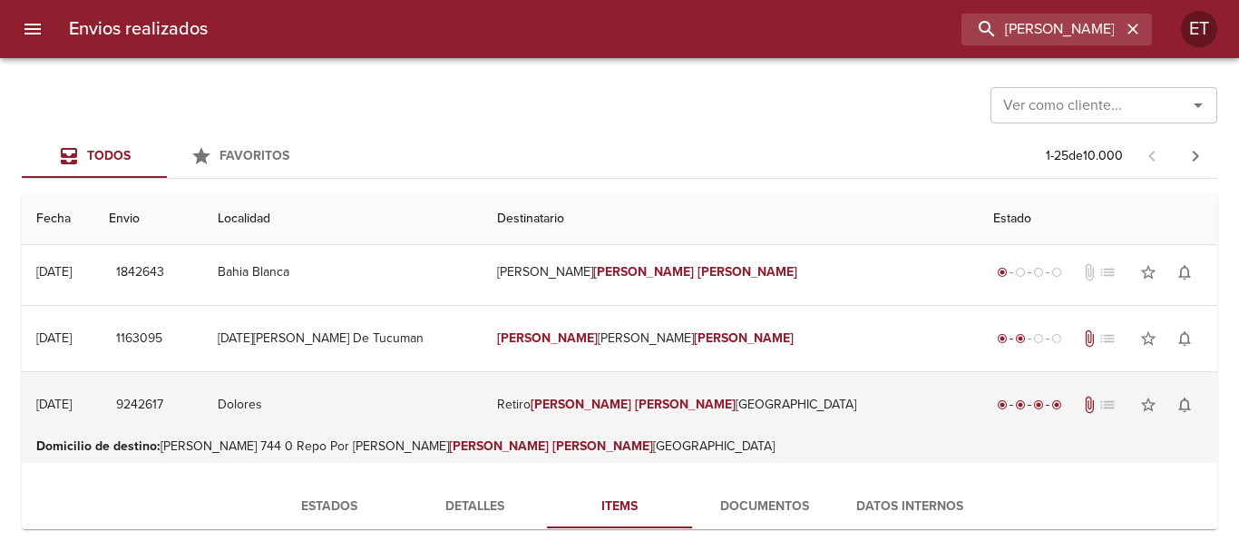
click at [709, 394] on td "Retiro Juarez Maria Florencia" at bounding box center [731, 404] width 496 height 65
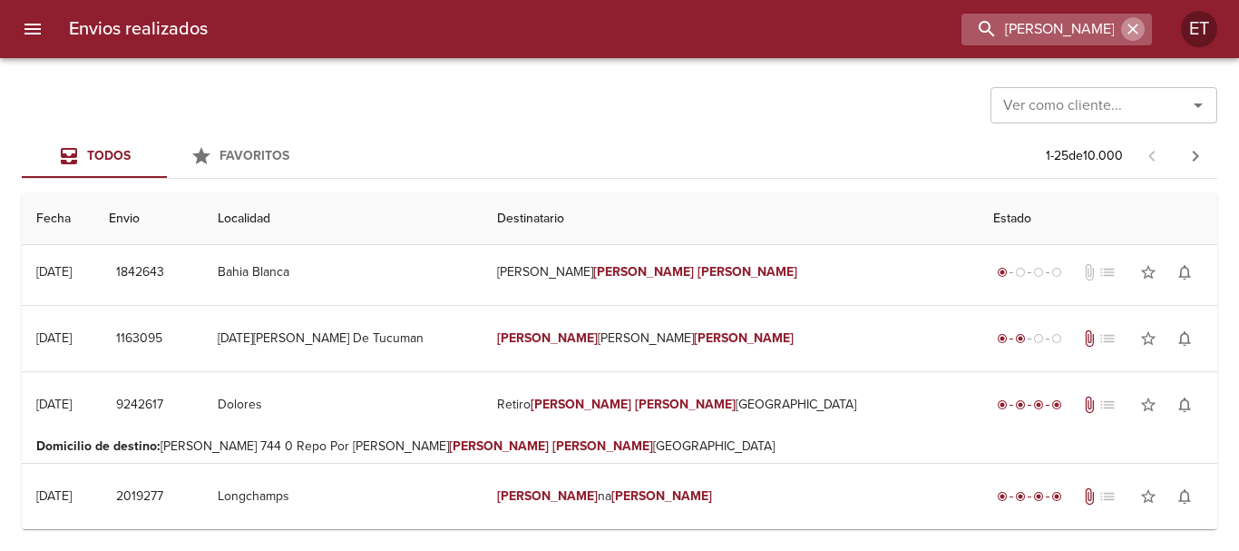
click at [1128, 31] on icon "button" at bounding box center [1133, 29] width 18 height 18
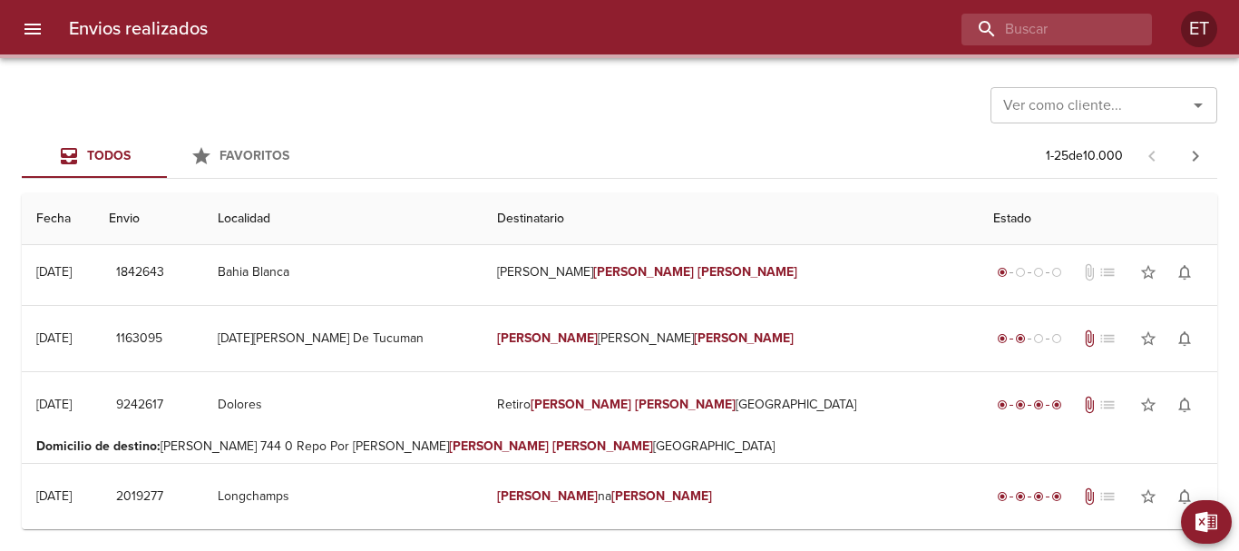
drag, startPoint x: 1118, startPoint y: 32, endPoint x: 629, endPoint y: 45, distance: 489.2
click at [629, 45] on div "Envios realizados ET" at bounding box center [619, 29] width 1239 height 58
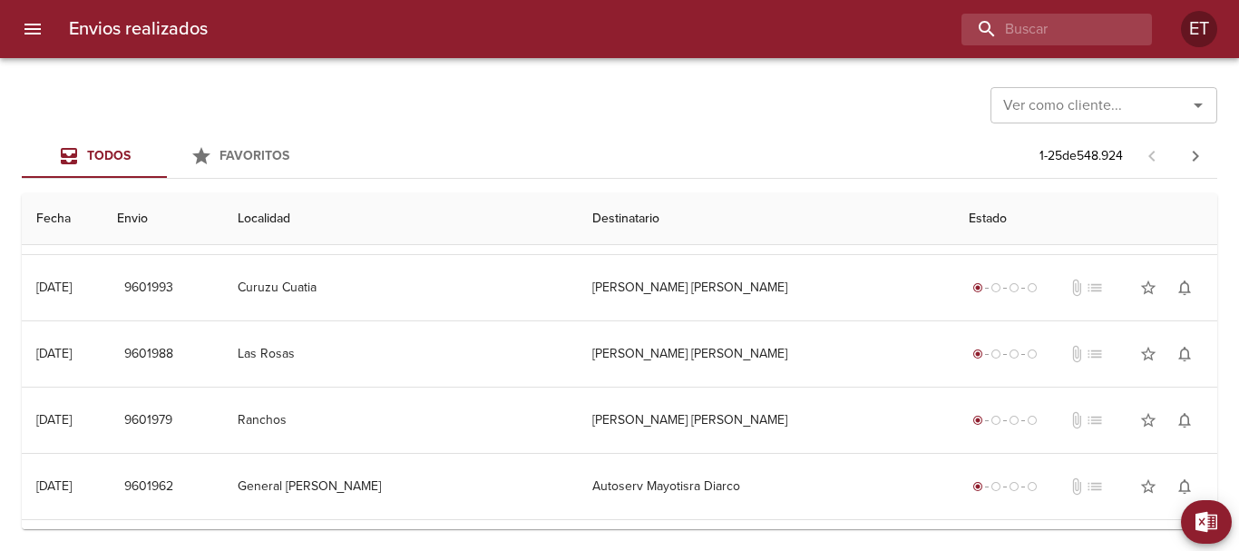
scroll to position [0, 0]
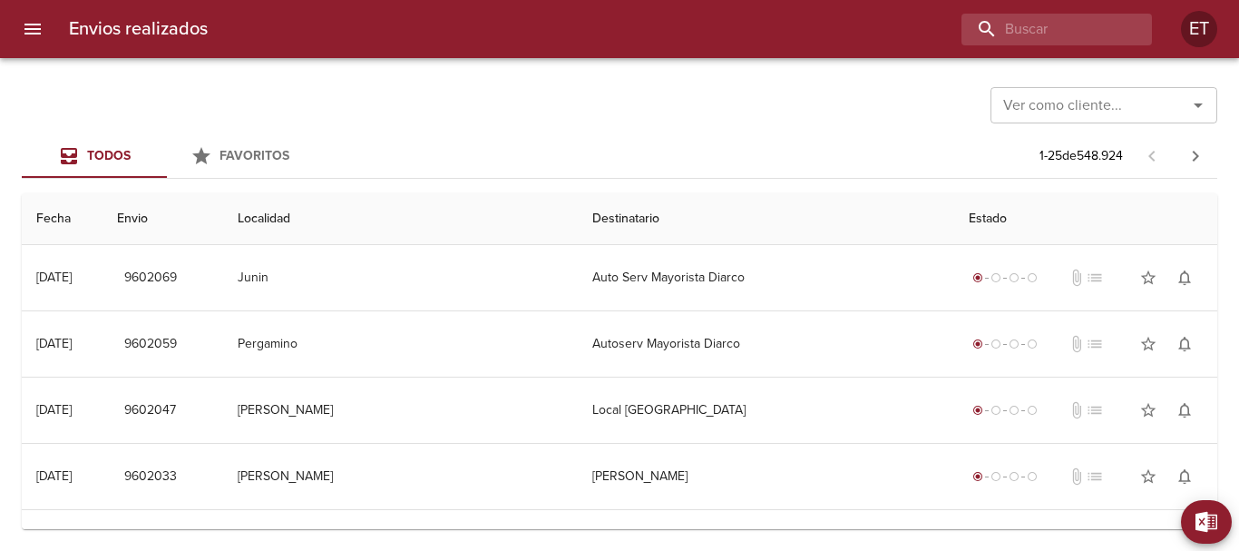
drag, startPoint x: 641, startPoint y: 100, endPoint x: 629, endPoint y: 117, distance: 21.4
click at [640, 98] on div "Ver como cliente... Ver como cliente..." at bounding box center [620, 103] width 1196 height 47
click at [1048, 27] on input "buscar" at bounding box center [1005, 30] width 232 height 32
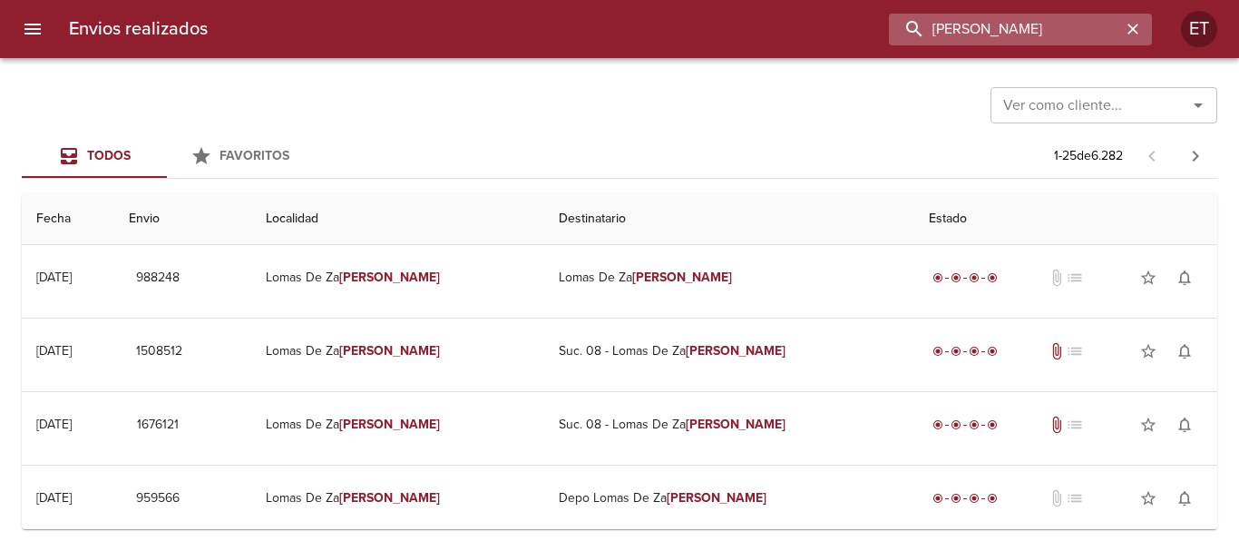
click at [933, 33] on input "MORA" at bounding box center [1005, 30] width 232 height 32
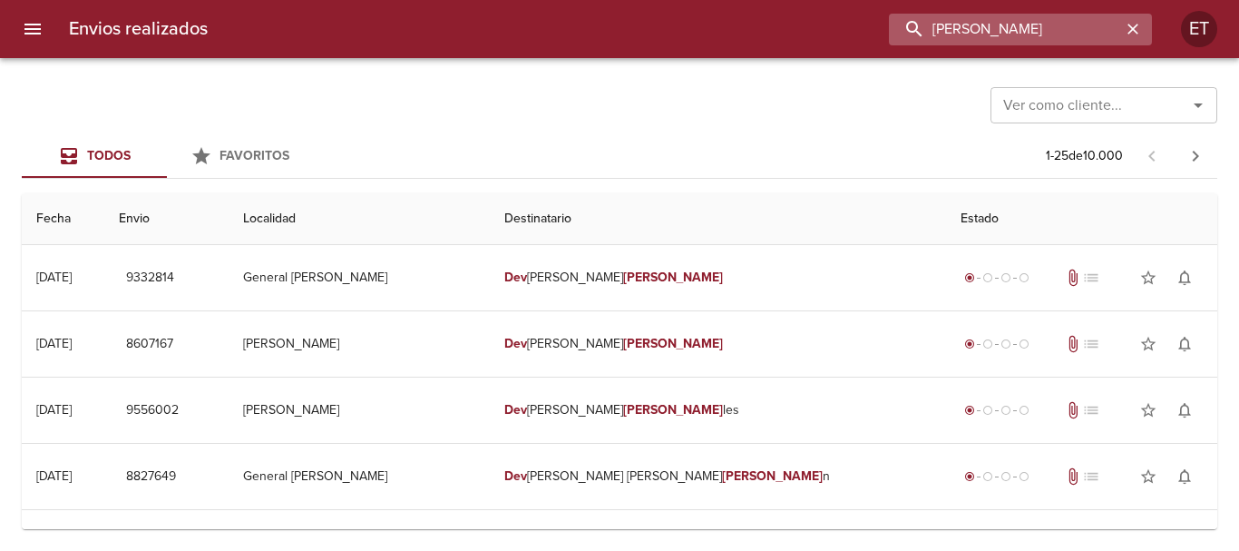
click at [981, 36] on input "DEV MORA" at bounding box center [1005, 30] width 232 height 32
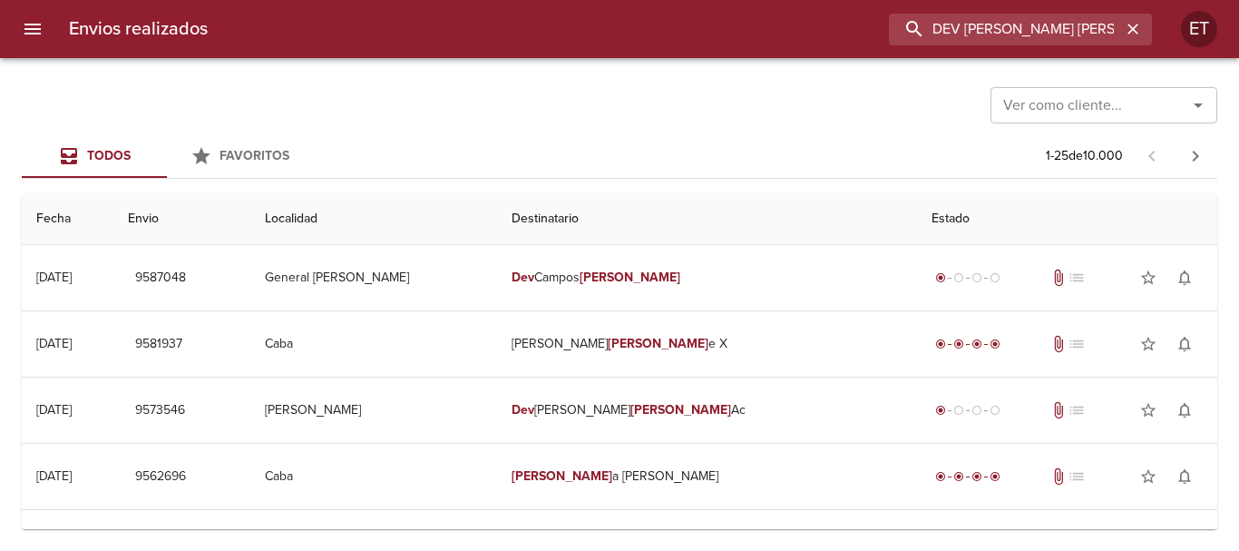
drag, startPoint x: 968, startPoint y: 26, endPoint x: 786, endPoint y: -10, distance: 185.9
click at [786, 0] on html "Envios realizados DEV GABRIELA GISELL ET Ver como cliente... Ver como cliente..…" at bounding box center [619, 0] width 1239 height 0
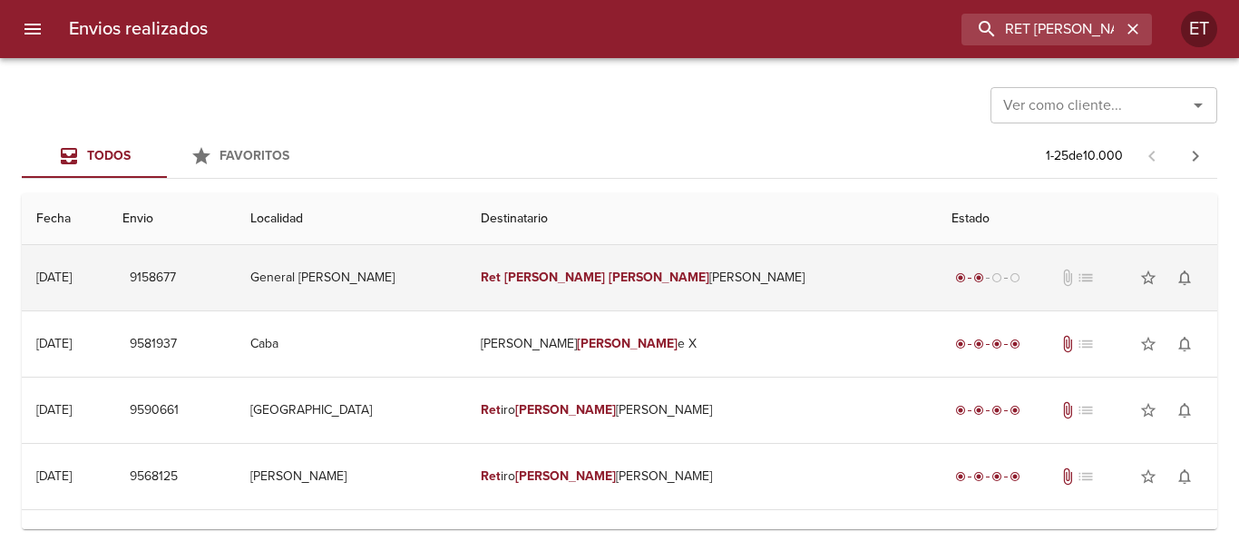
click at [745, 272] on td "Ret Gabriela Gisell Mora" at bounding box center [701, 277] width 471 height 65
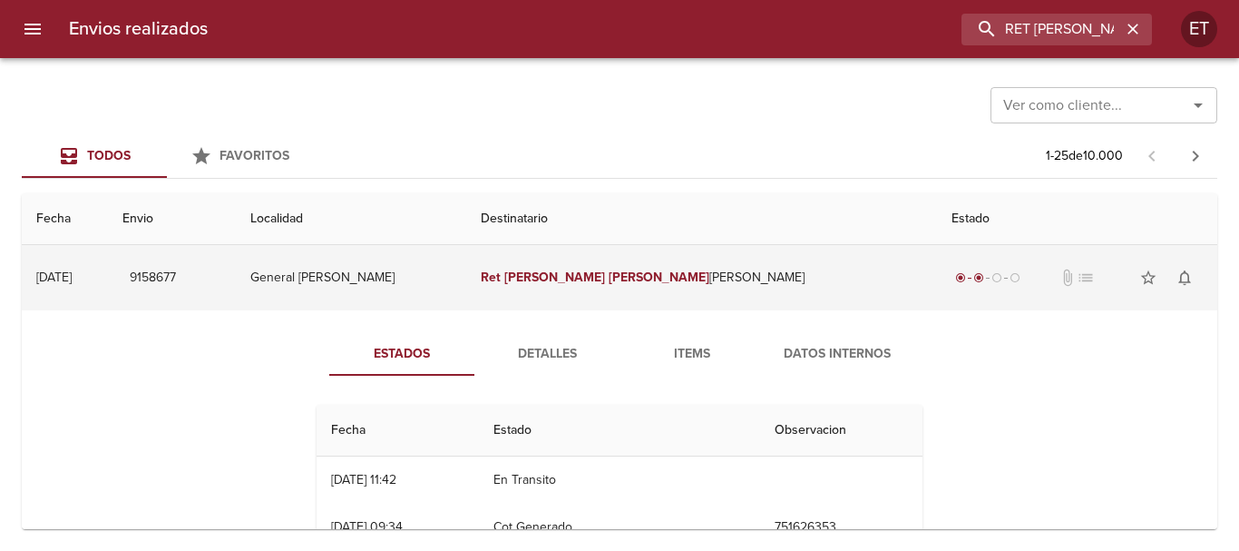
click at [695, 264] on td "Ret Gabriela Gisell Mora" at bounding box center [701, 277] width 471 height 65
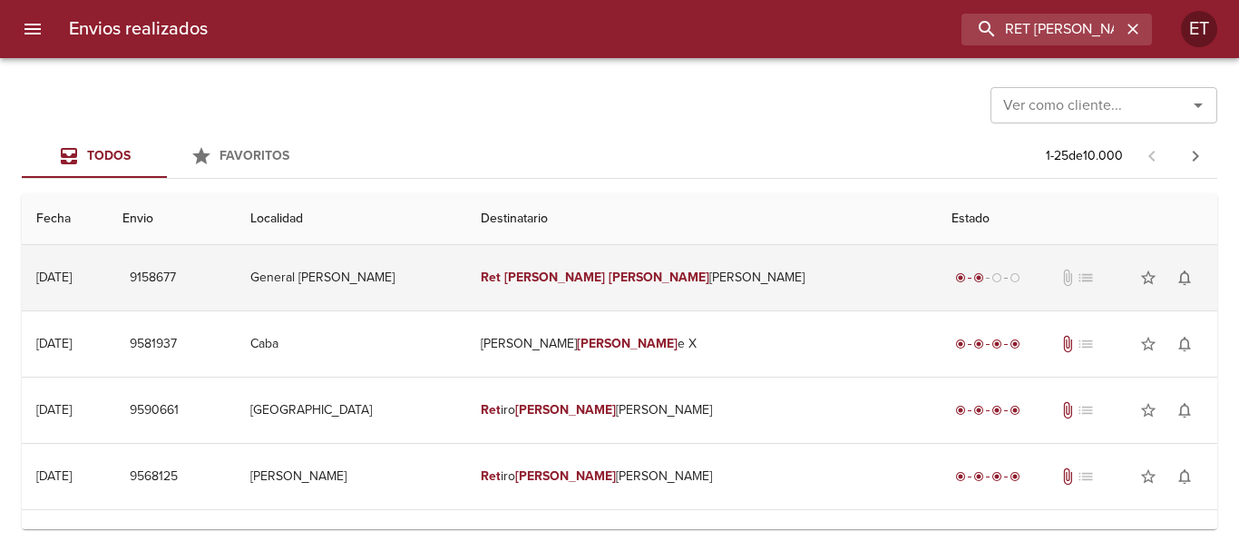
click at [673, 266] on td "Ret Gabriela Gisell Mora" at bounding box center [701, 277] width 471 height 65
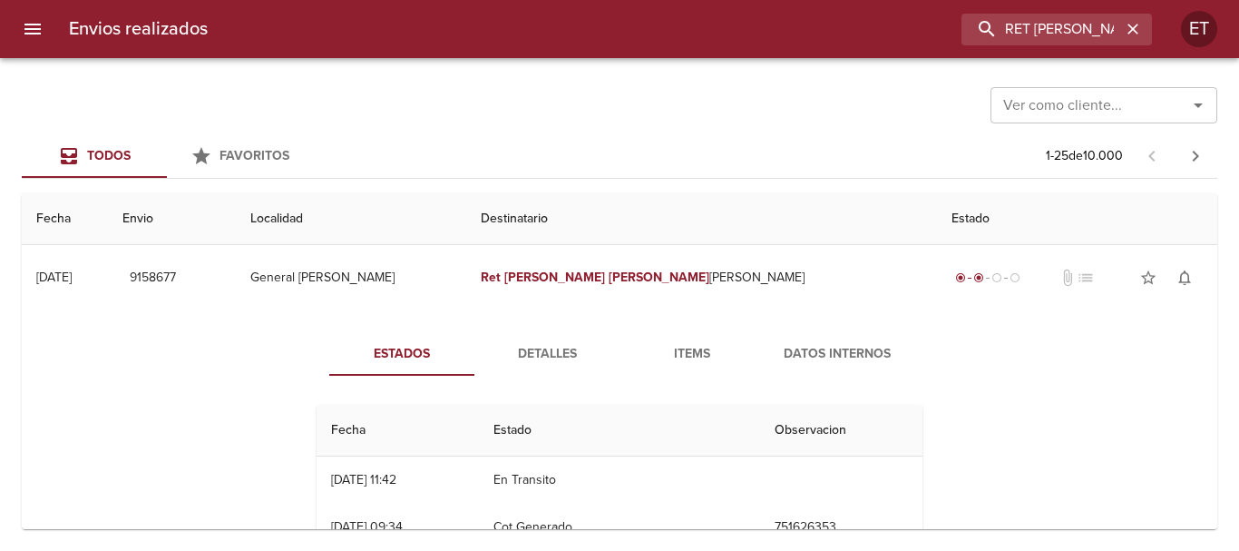
click at [699, 364] on span "Items" at bounding box center [692, 354] width 123 height 23
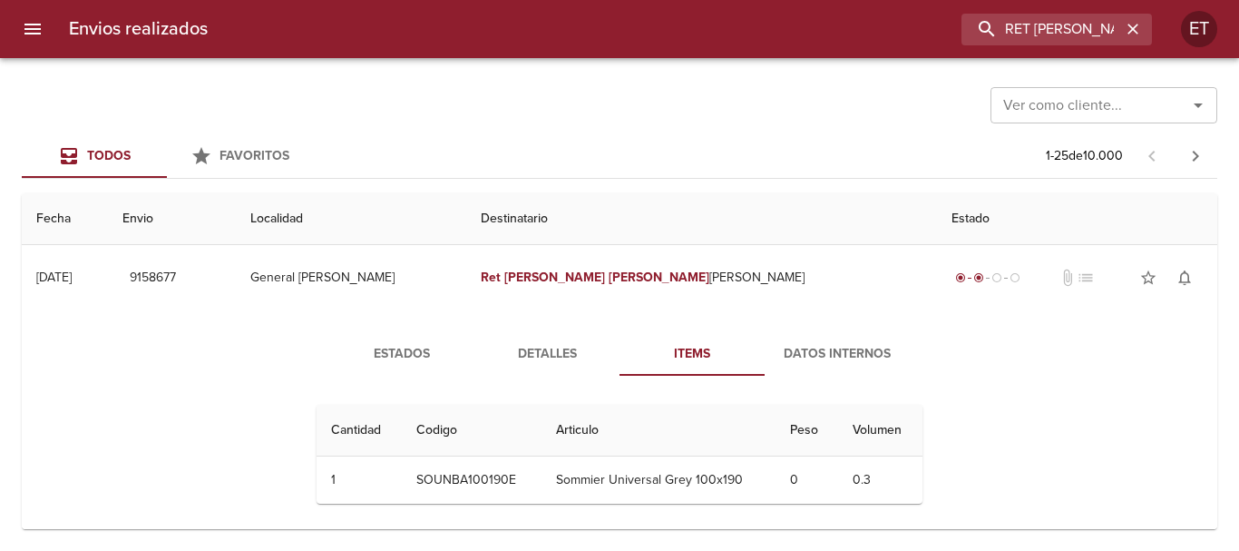
click at [543, 361] on span "Detalles" at bounding box center [546, 354] width 123 height 23
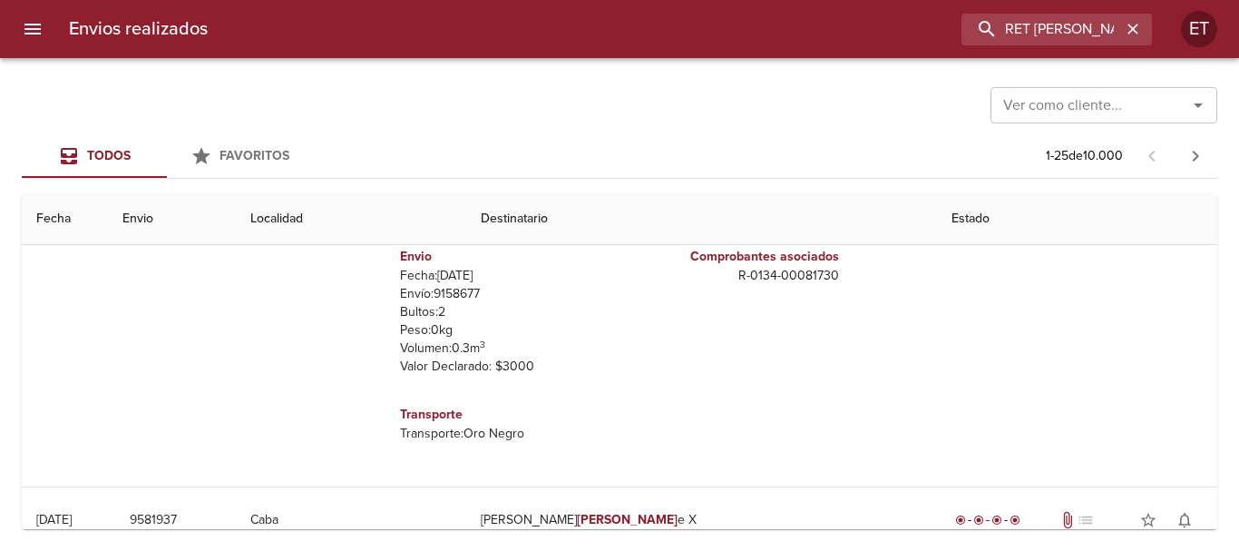
scroll to position [181, 0]
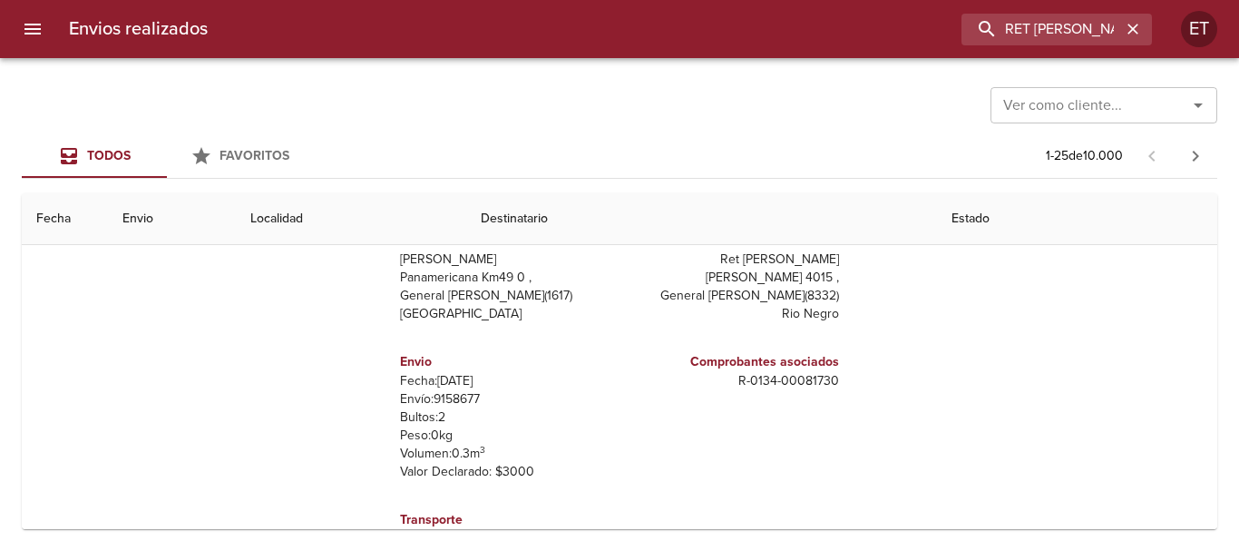
click at [745, 257] on p "Ret Gabriela Gisell Mora" at bounding box center [733, 259] width 212 height 18
click at [788, 370] on h6 "Comprobantes asociados" at bounding box center [733, 362] width 212 height 20
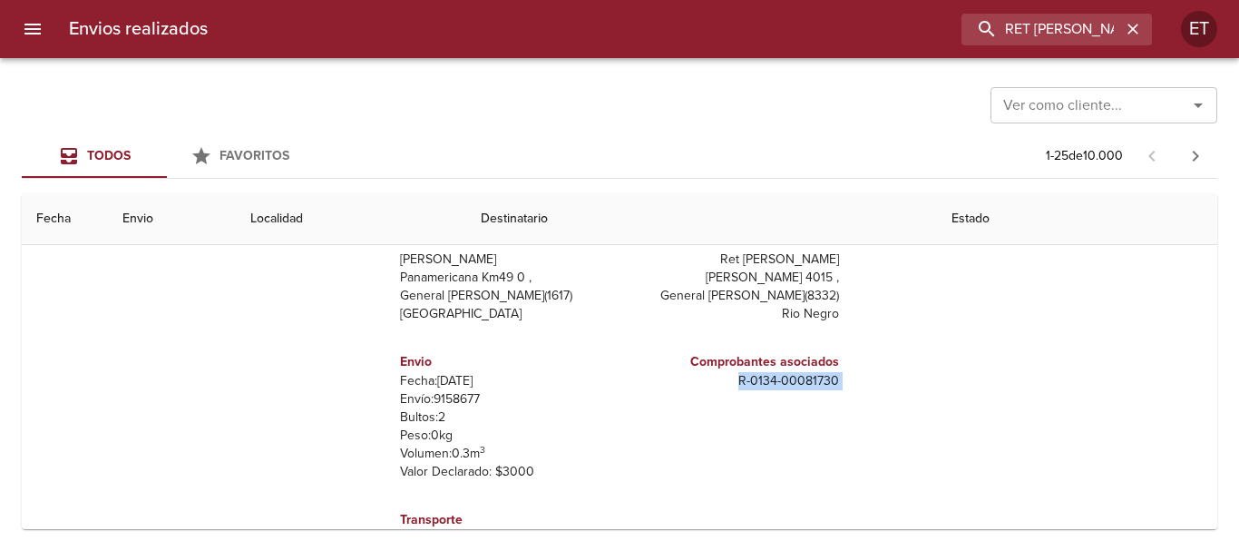
click at [790, 372] on p "R - 0134 - 00081730" at bounding box center [733, 381] width 212 height 18
click at [794, 375] on p "R - 0134 - 00081730" at bounding box center [733, 381] width 212 height 18
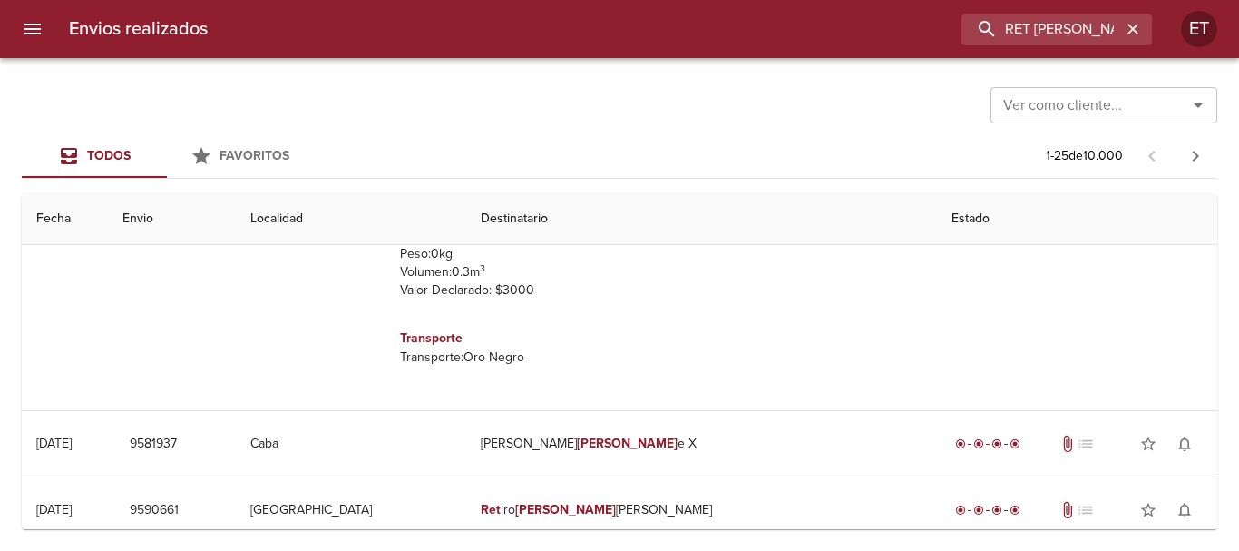
scroll to position [0, 0]
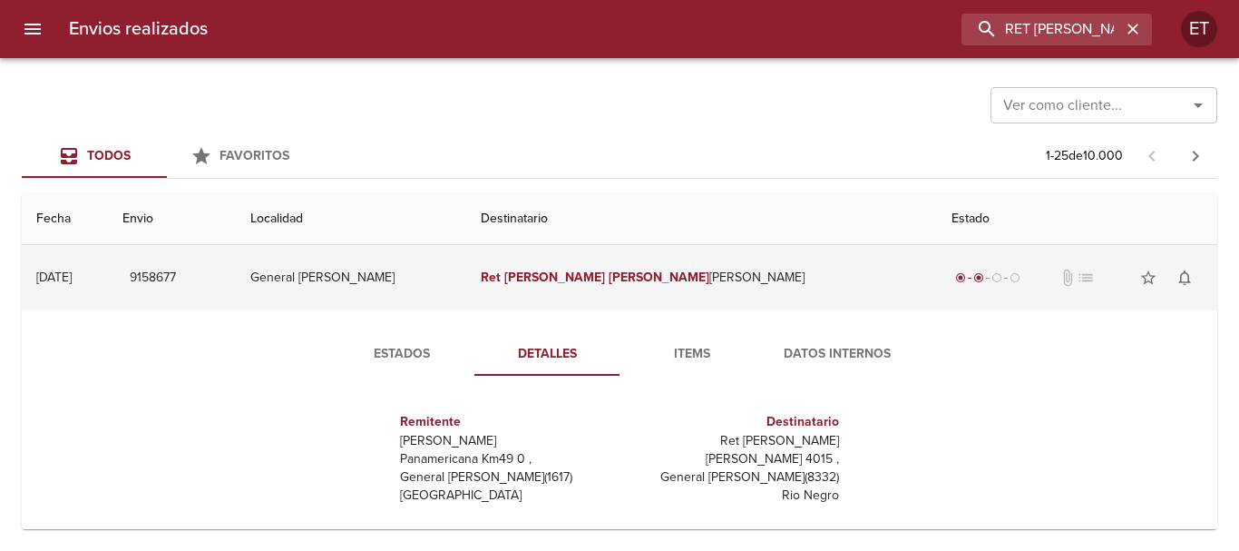
click at [648, 275] on em "Gisell" at bounding box center [659, 276] width 101 height 15
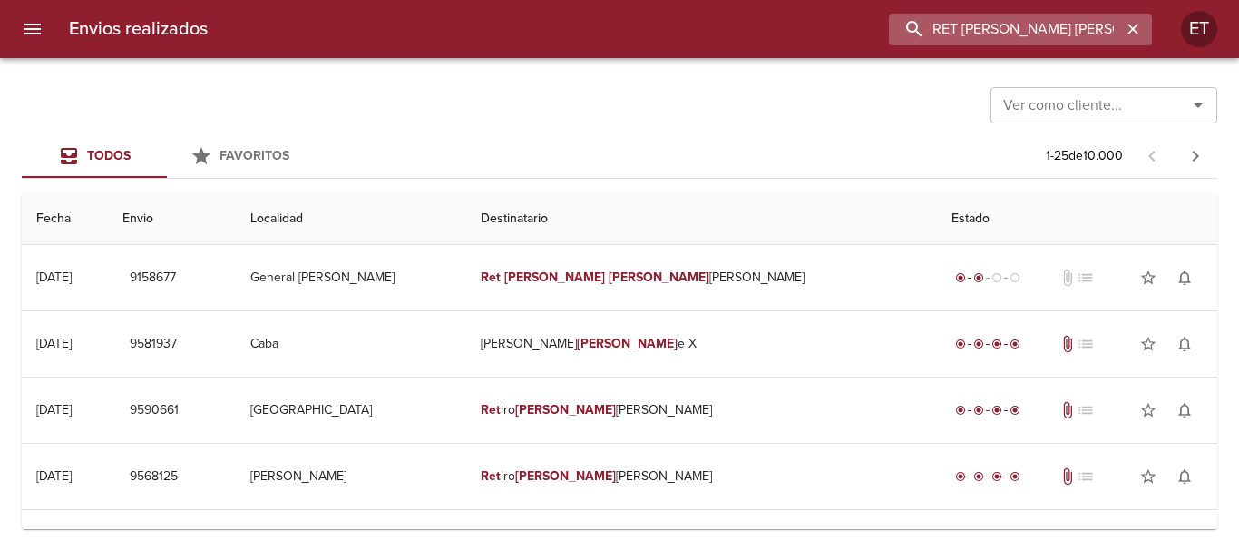
click at [1029, 15] on input "RET GABRIELA GISELL" at bounding box center [1005, 30] width 232 height 32
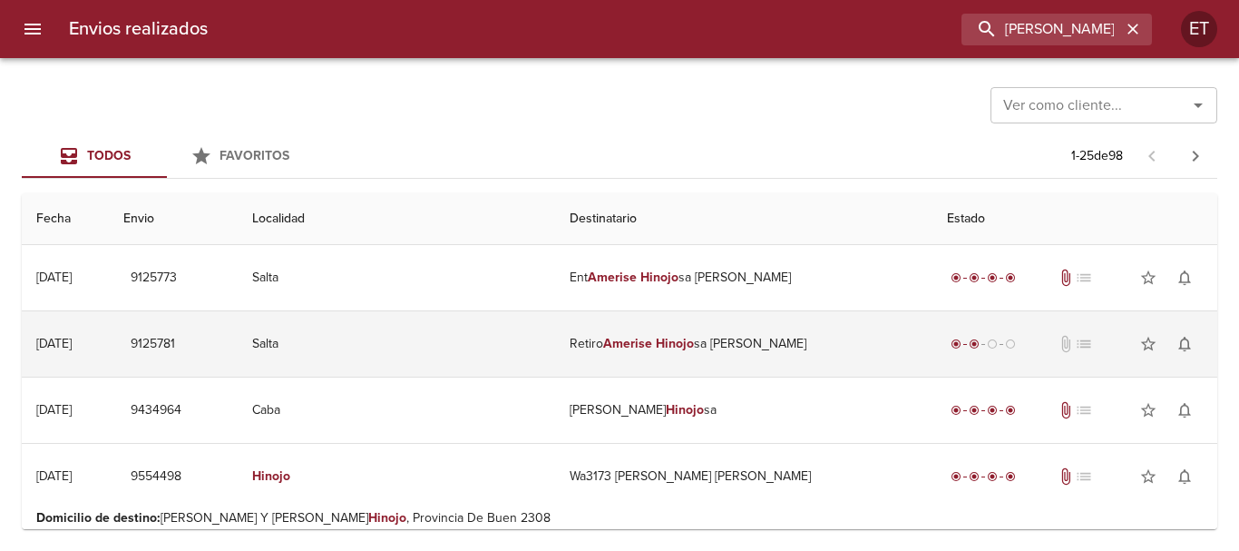
click at [677, 346] on td "Retiro Amerise Hinojo sa Juan I" at bounding box center [743, 343] width 377 height 65
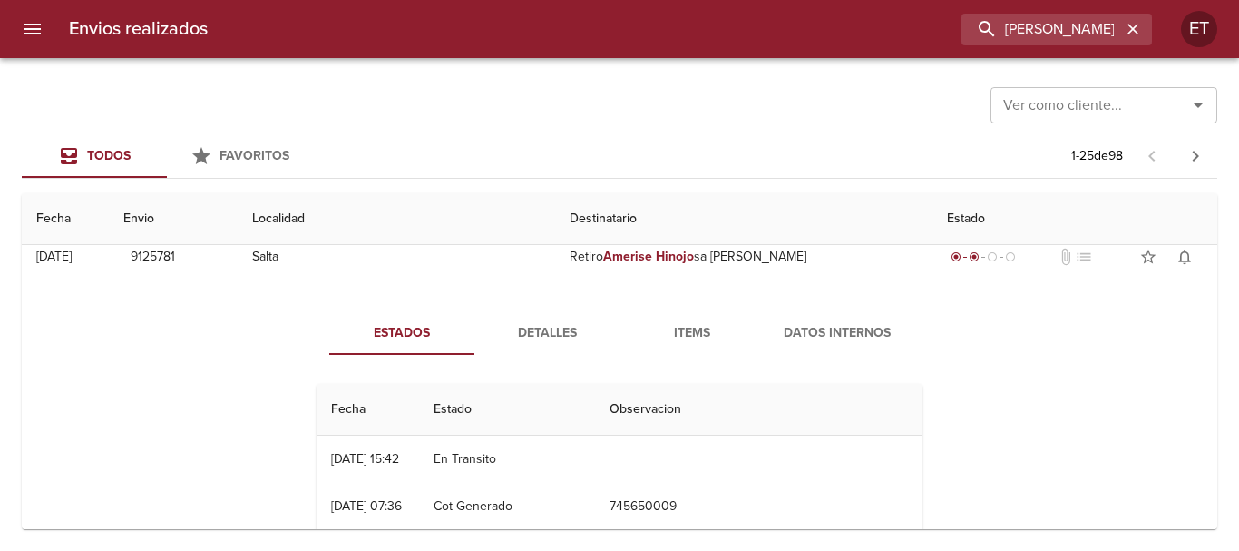
scroll to position [91, 0]
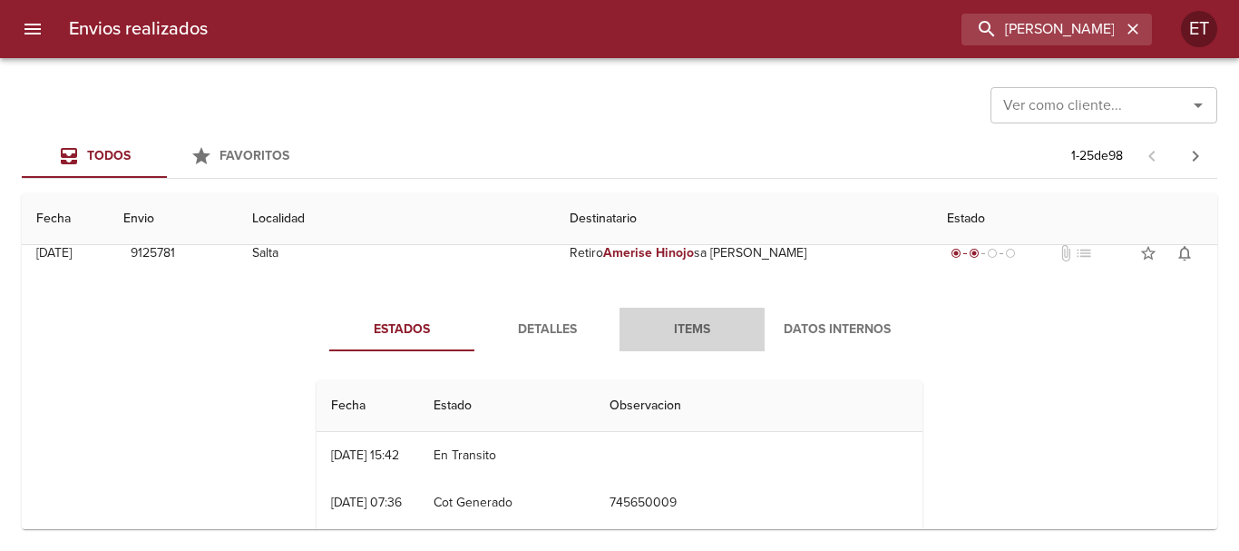
click at [650, 338] on span "Items" at bounding box center [692, 329] width 123 height 23
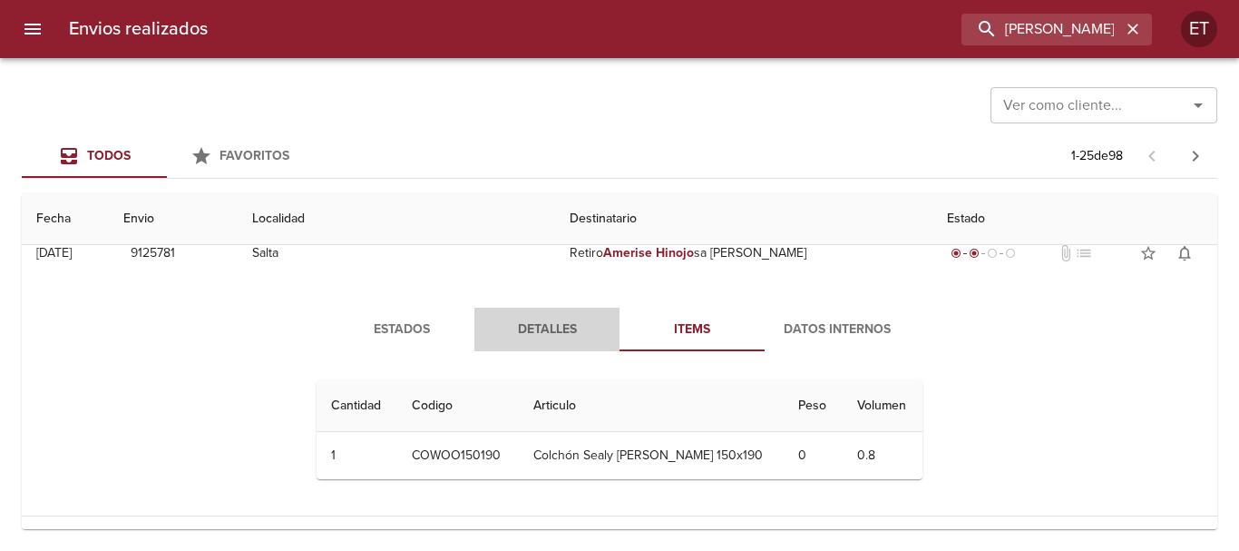
click at [532, 343] on button "Detalles" at bounding box center [546, 330] width 145 height 44
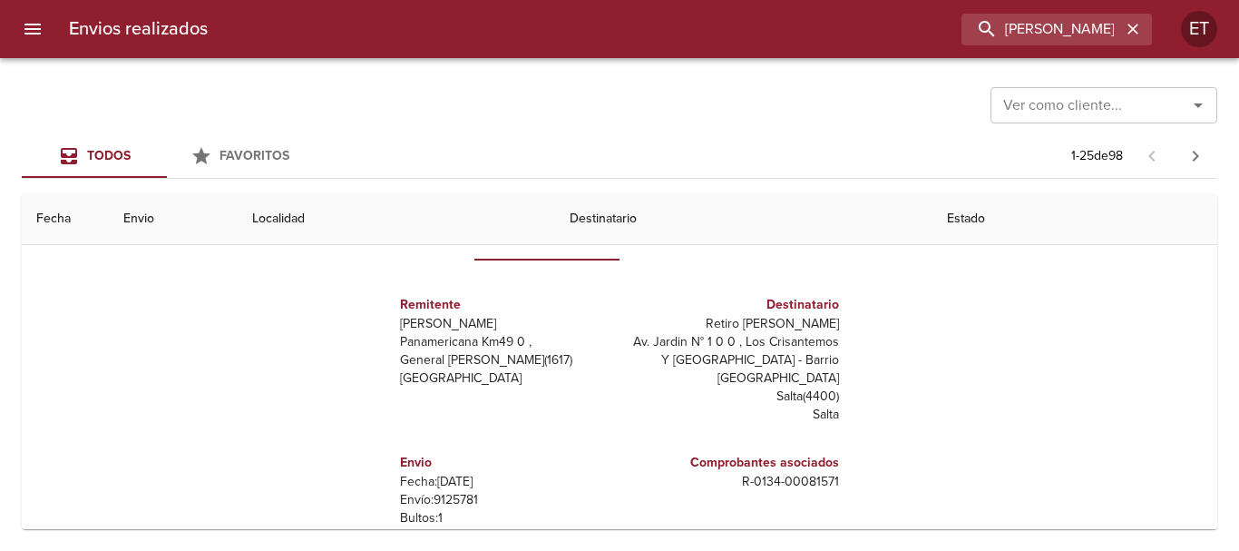
scroll to position [0, 0]
click at [758, 332] on p "Retiro Amerise Hinojosa Juan I" at bounding box center [733, 326] width 212 height 18
click at [777, 474] on p "R - 0134 - 00081571" at bounding box center [733, 483] width 212 height 18
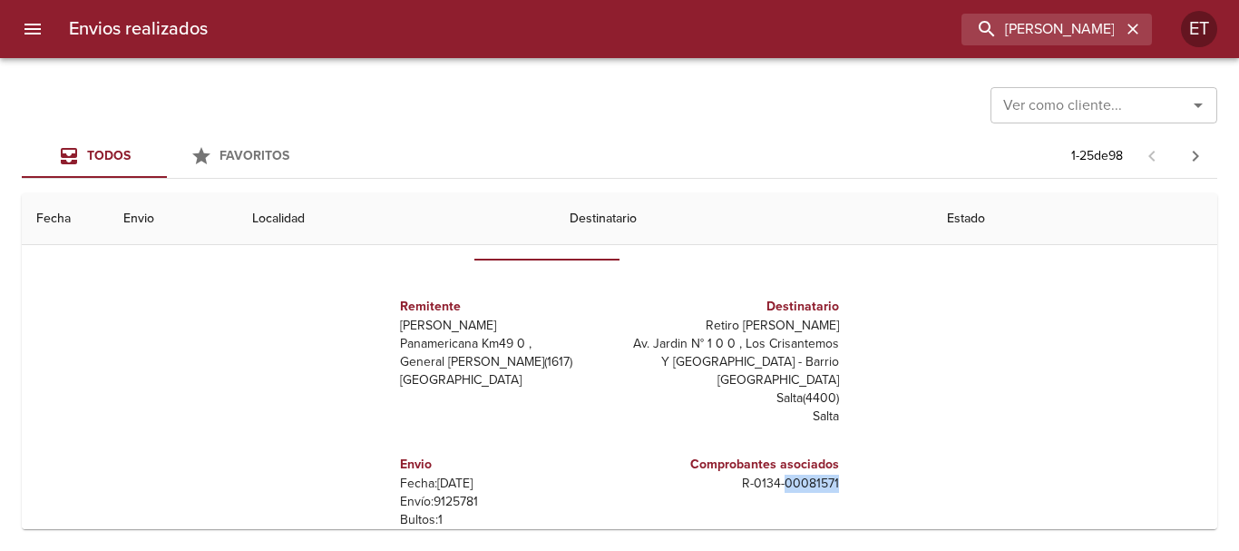
click at [777, 474] on p "R - 0134 - 00081571" at bounding box center [733, 483] width 212 height 18
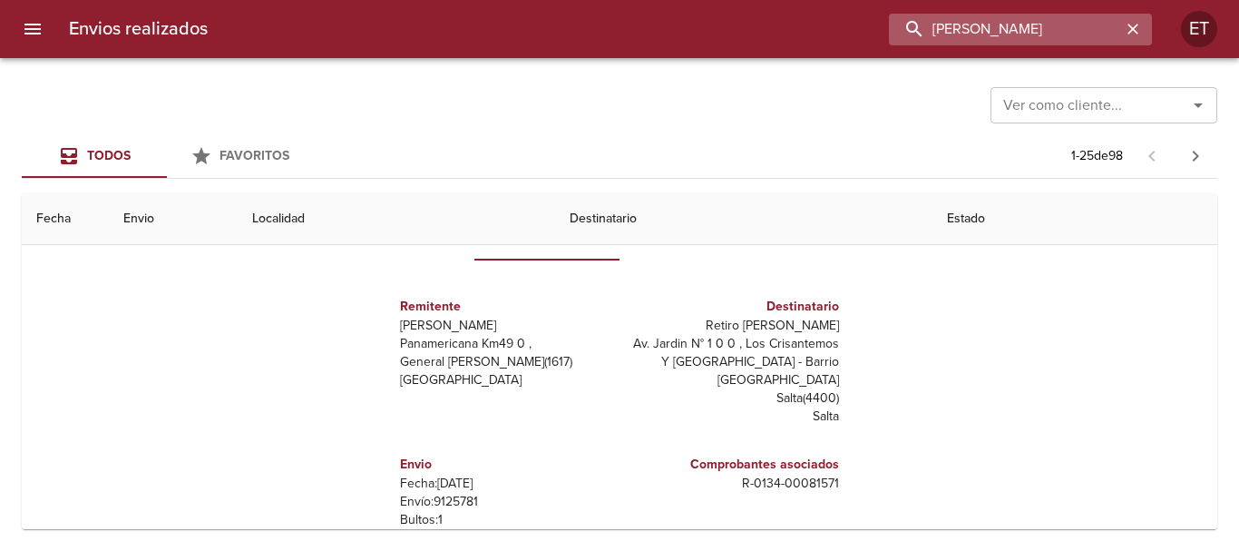
click at [1048, 38] on input "AMERISE HINOJO" at bounding box center [1005, 30] width 232 height 32
type input "MARCELA CARINA"
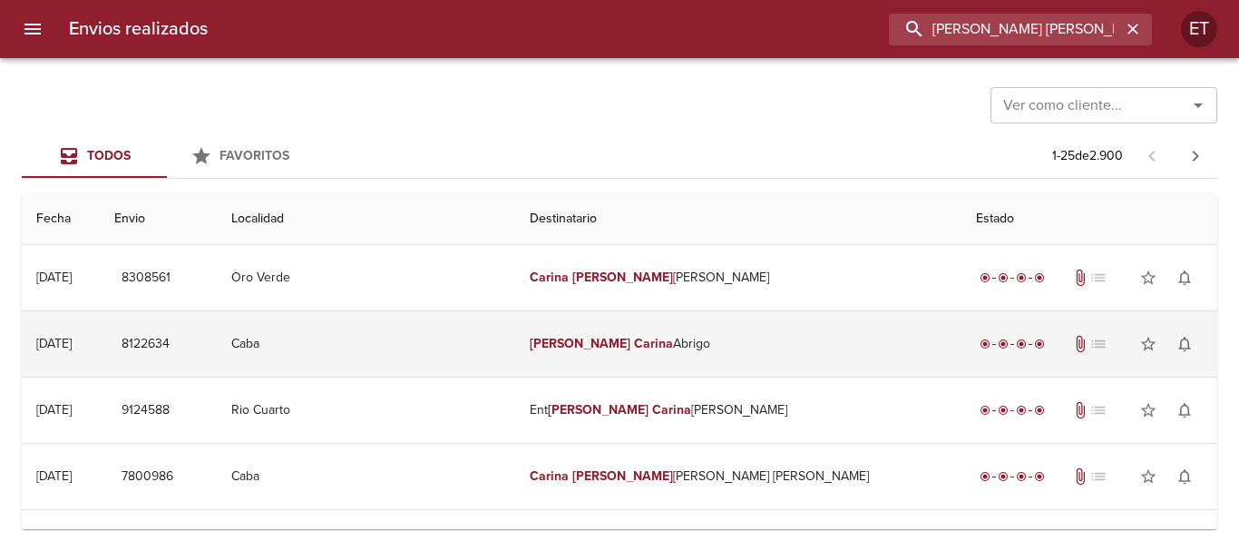
scroll to position [91, 0]
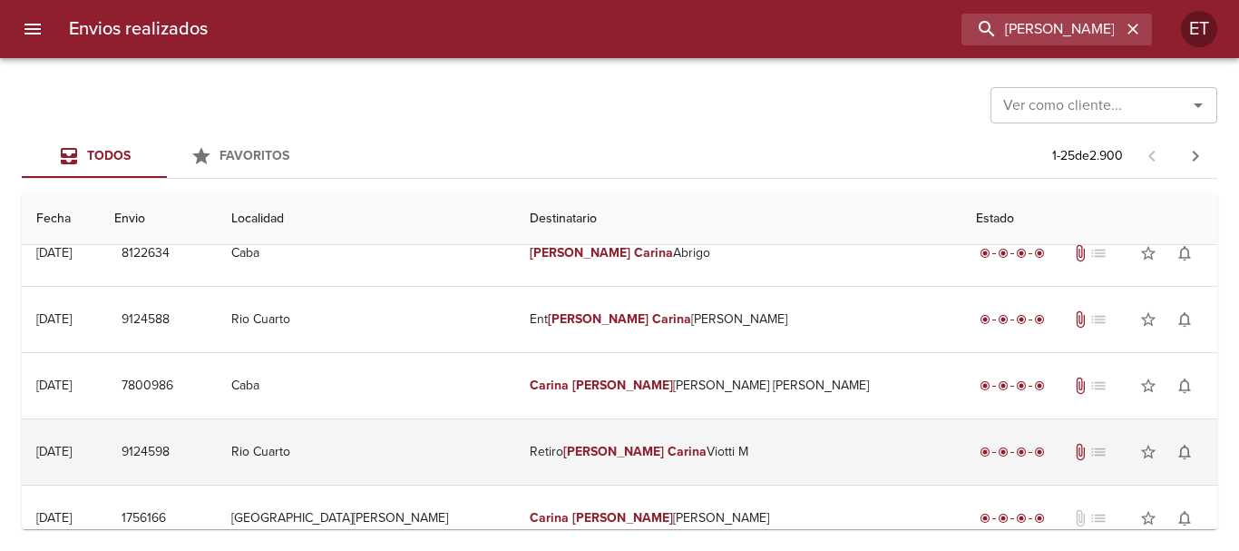
click at [700, 462] on td "Retiro Marcela Carina Viotti M" at bounding box center [738, 451] width 446 height 65
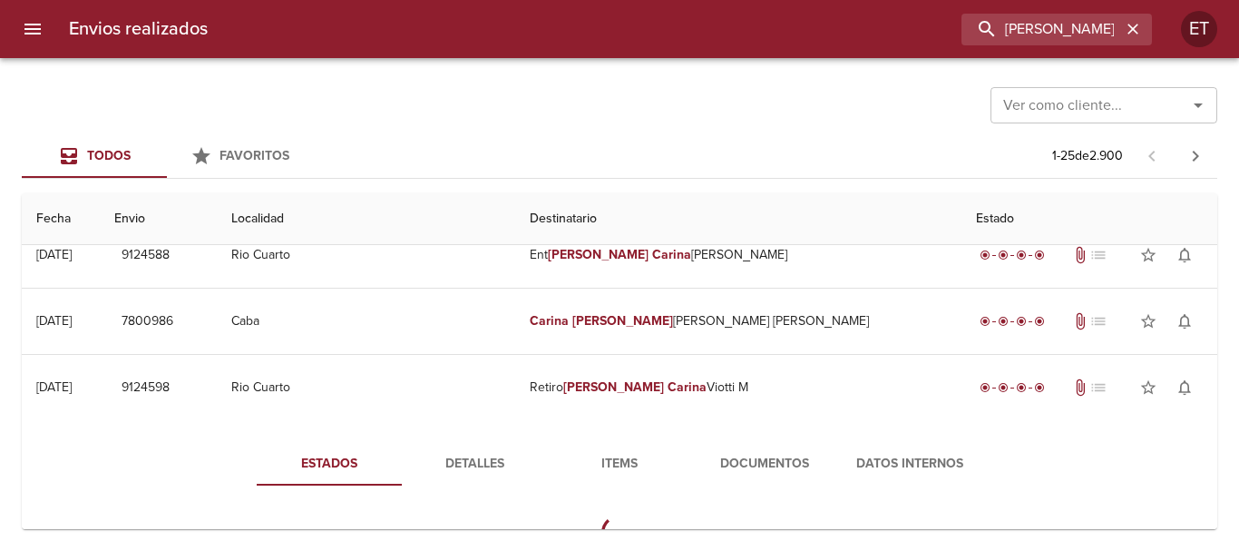
scroll to position [181, 0]
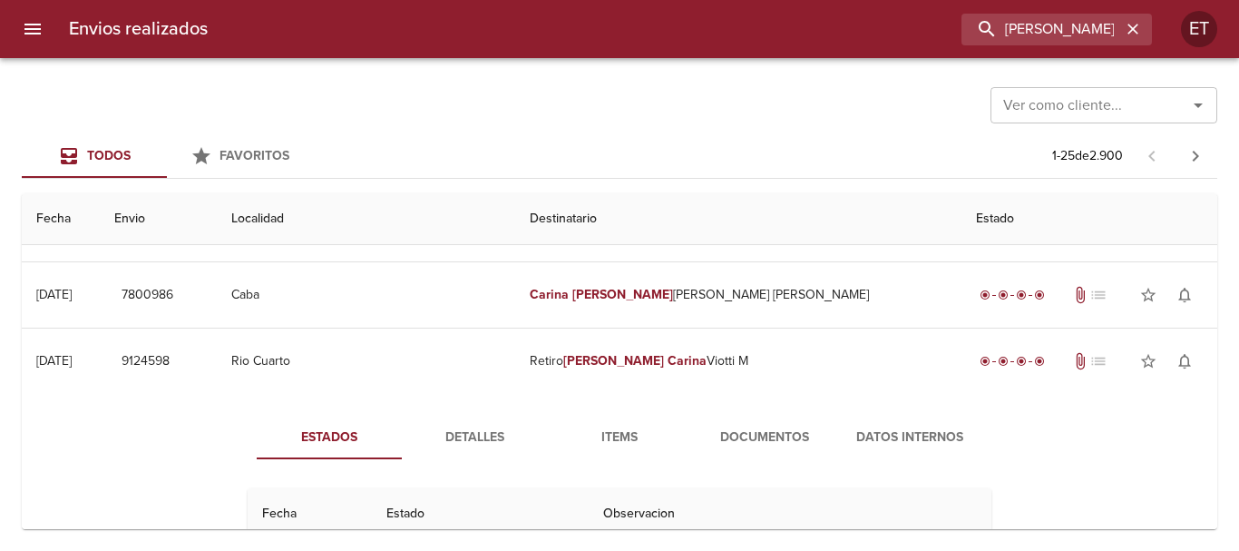
click at [769, 446] on span "Documentos" at bounding box center [764, 437] width 123 height 23
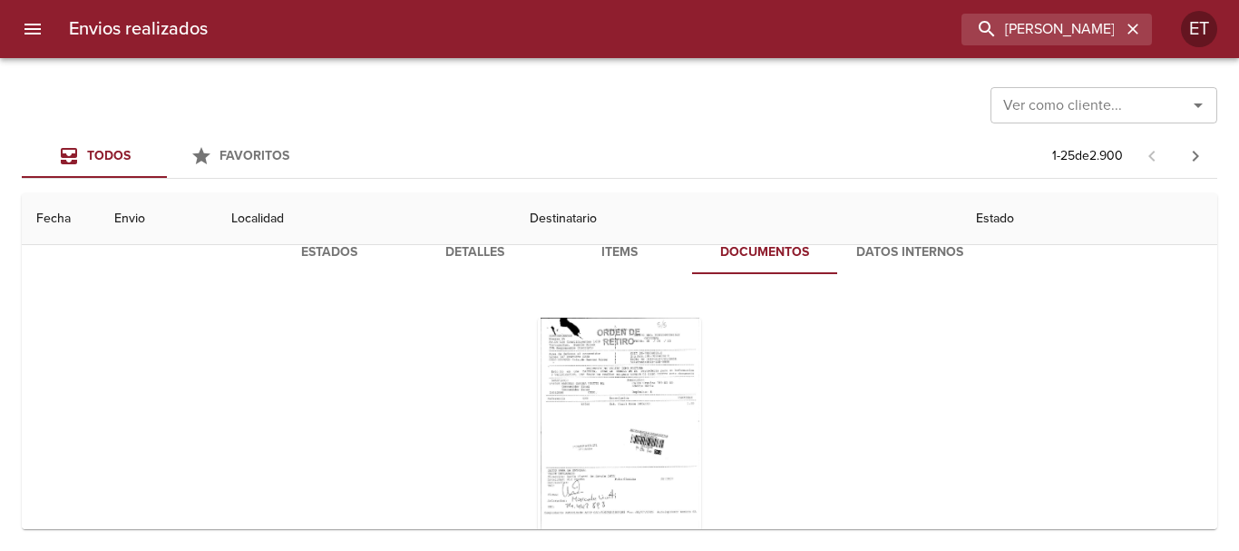
scroll to position [454, 0]
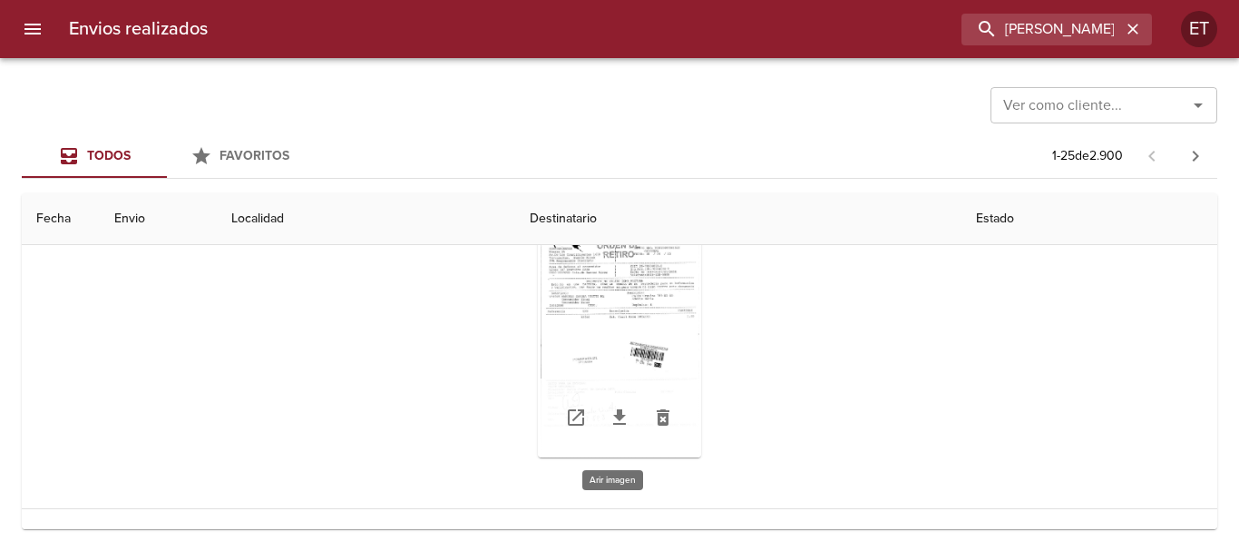
click at [645, 288] on div "Tabla de envíos del cliente" at bounding box center [619, 343] width 163 height 227
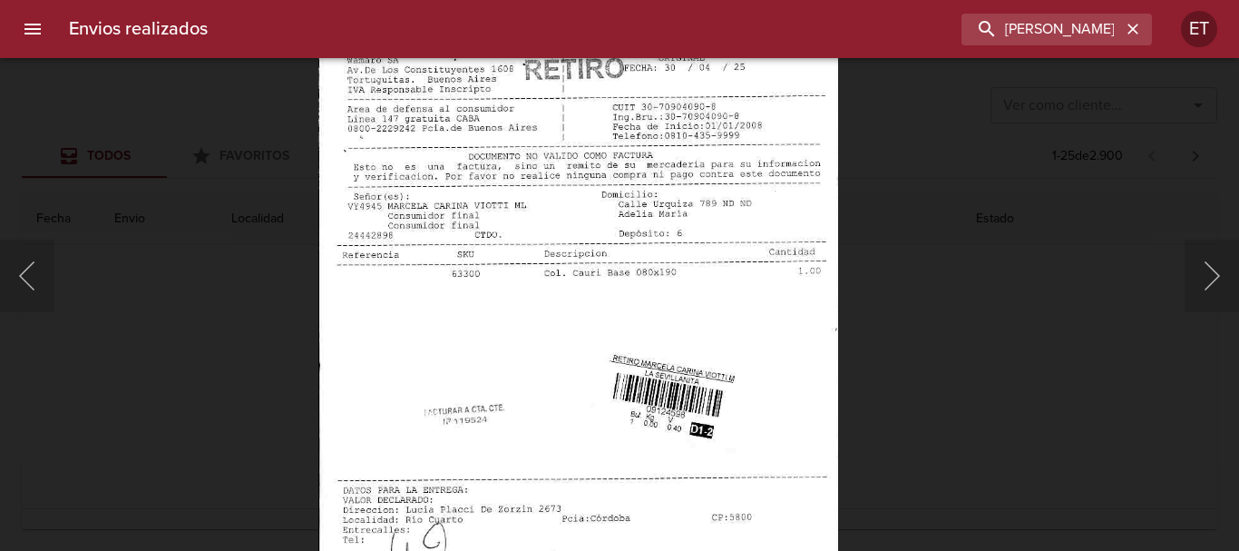
click at [545, 406] on img "Lightbox" at bounding box center [578, 362] width 520 height 742
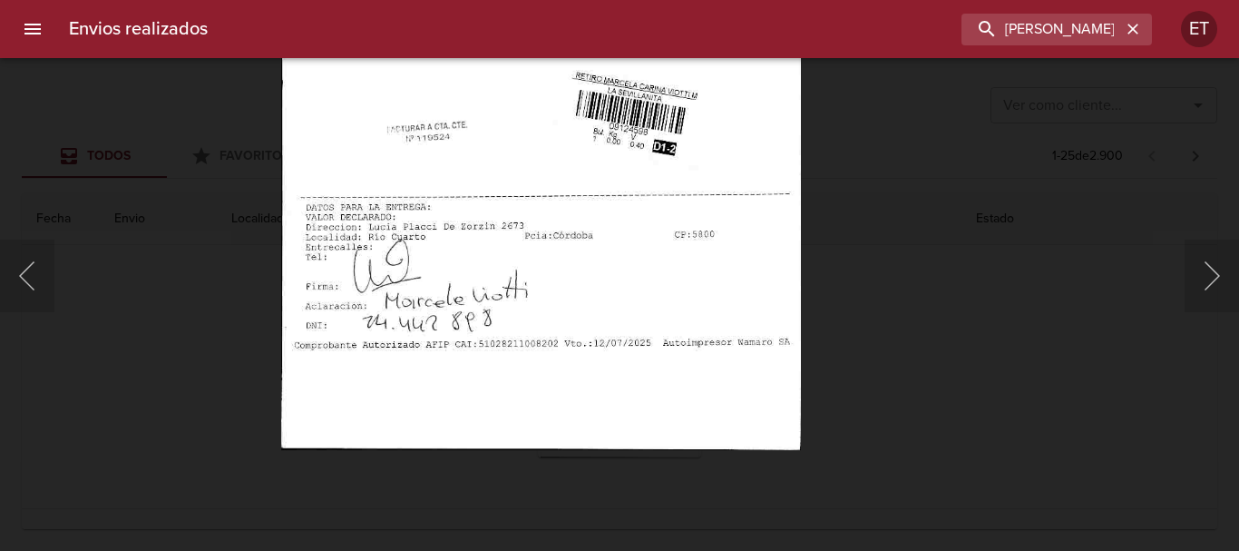
click at [651, 450] on img "Lightbox" at bounding box center [541, 79] width 520 height 742
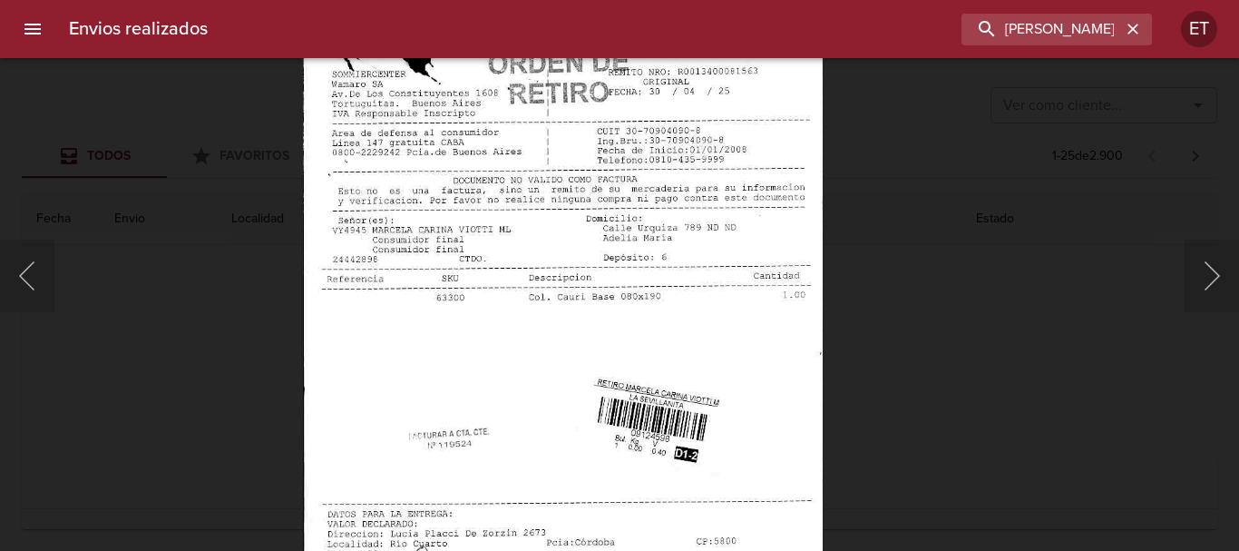
click at [936, 362] on div "Lightbox" at bounding box center [619, 275] width 1239 height 551
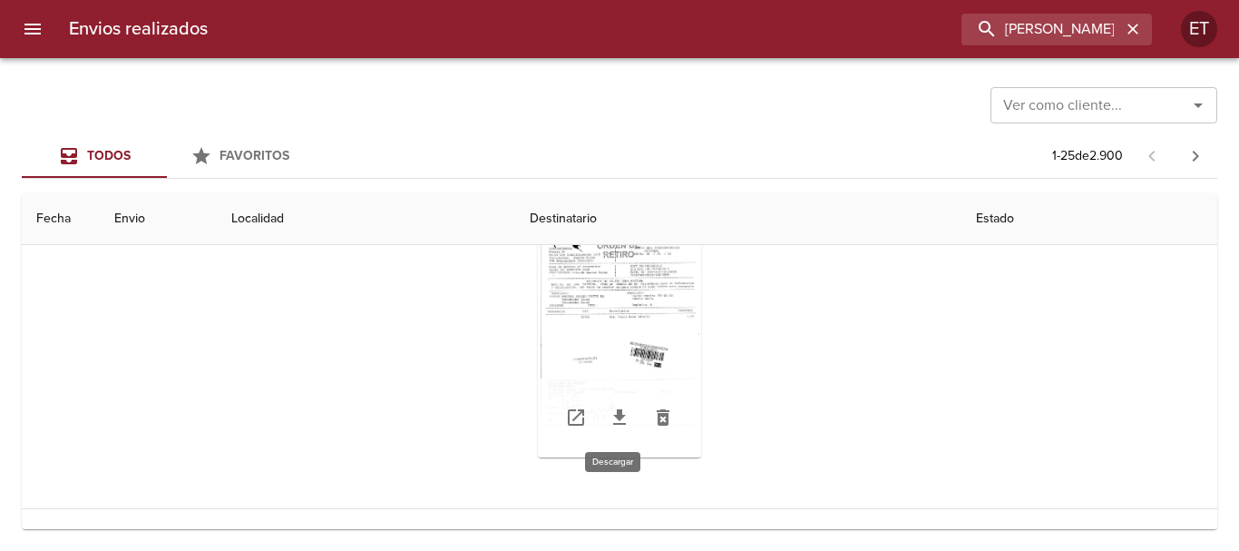
click at [613, 416] on icon "Tabla de envíos del cliente" at bounding box center [619, 416] width 13 height 15
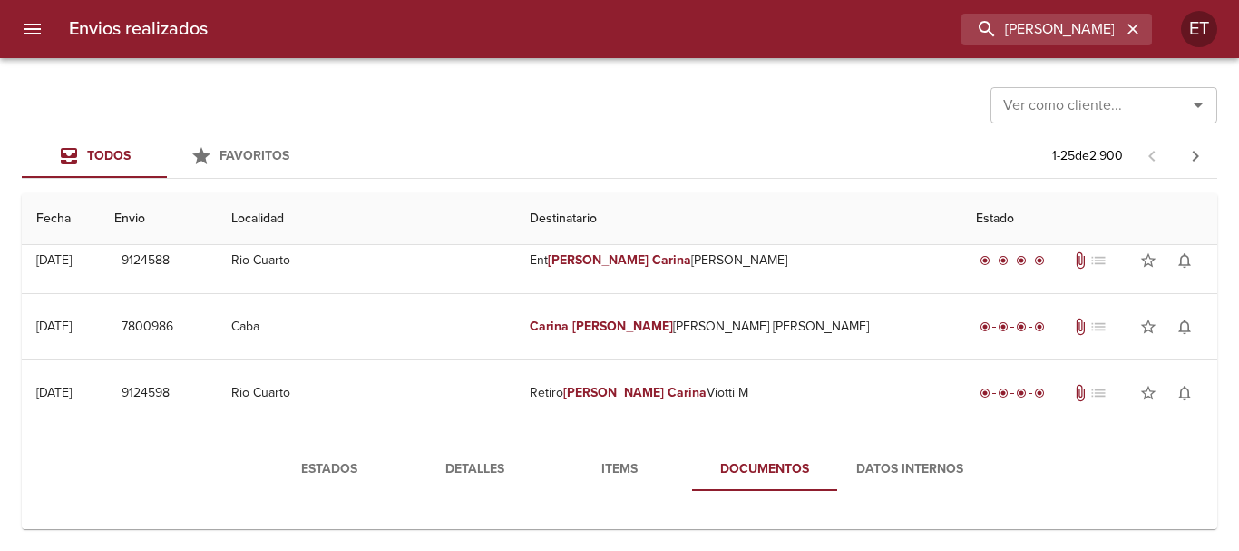
scroll to position [181, 0]
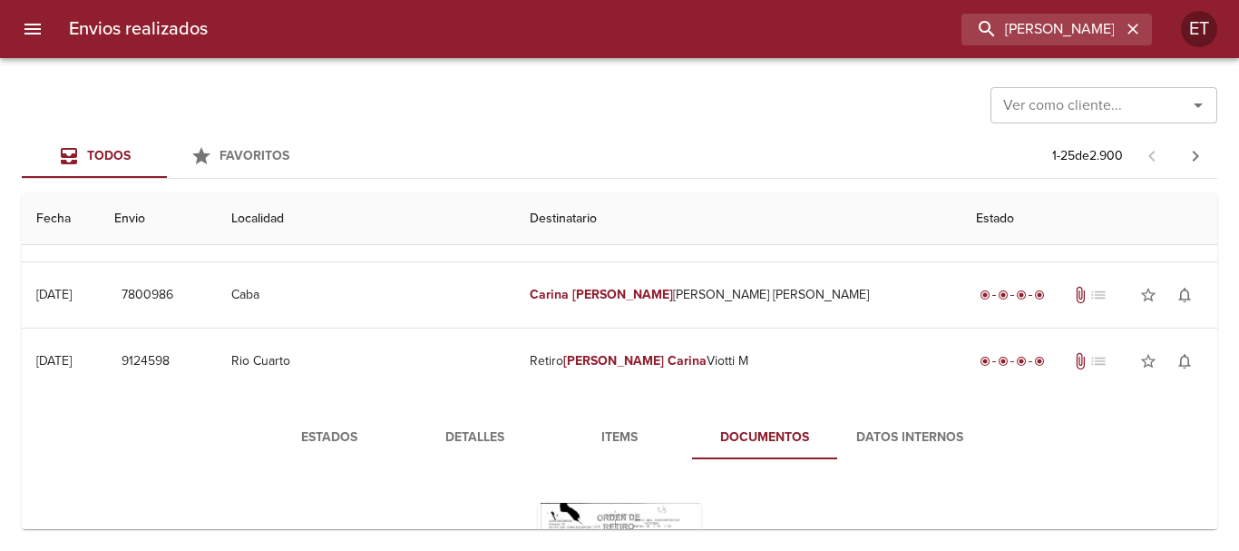
click at [421, 454] on button "Detalles" at bounding box center [474, 438] width 145 height 44
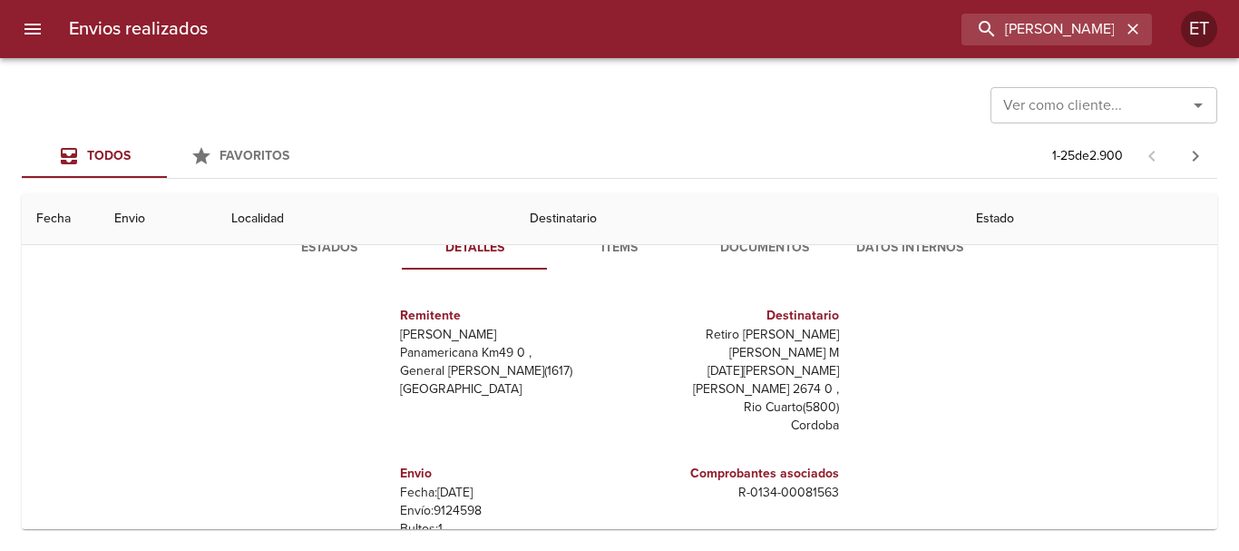
scroll to position [363, 0]
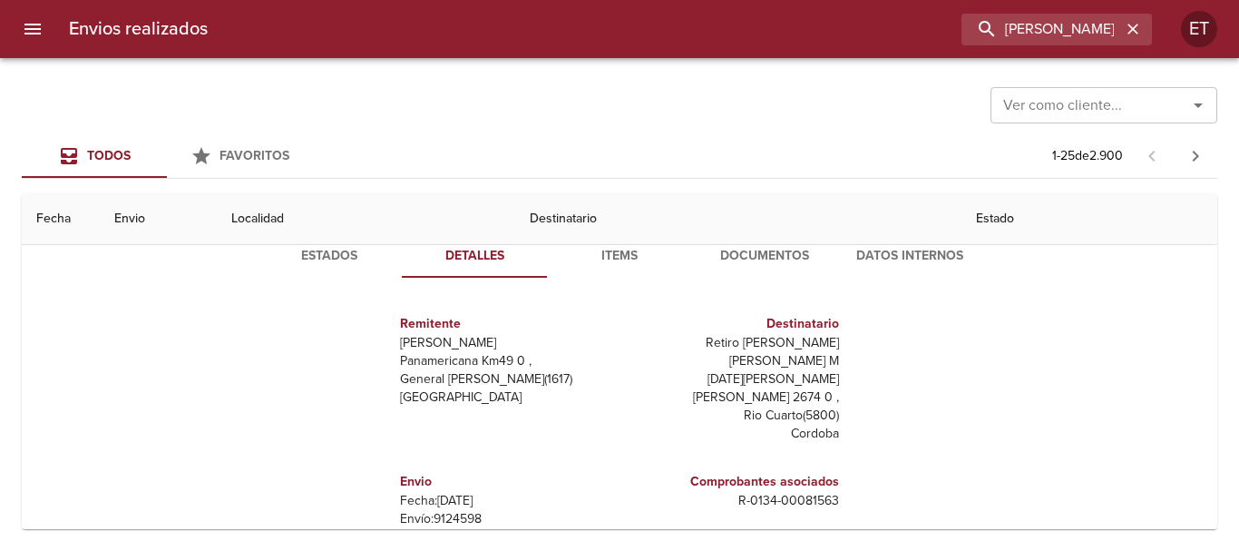
click at [807, 342] on p "Retiro Marcela Carina Viotti M" at bounding box center [733, 352] width 212 height 36
click at [796, 492] on p "R - 0134 - 00081563" at bounding box center [733, 501] width 212 height 18
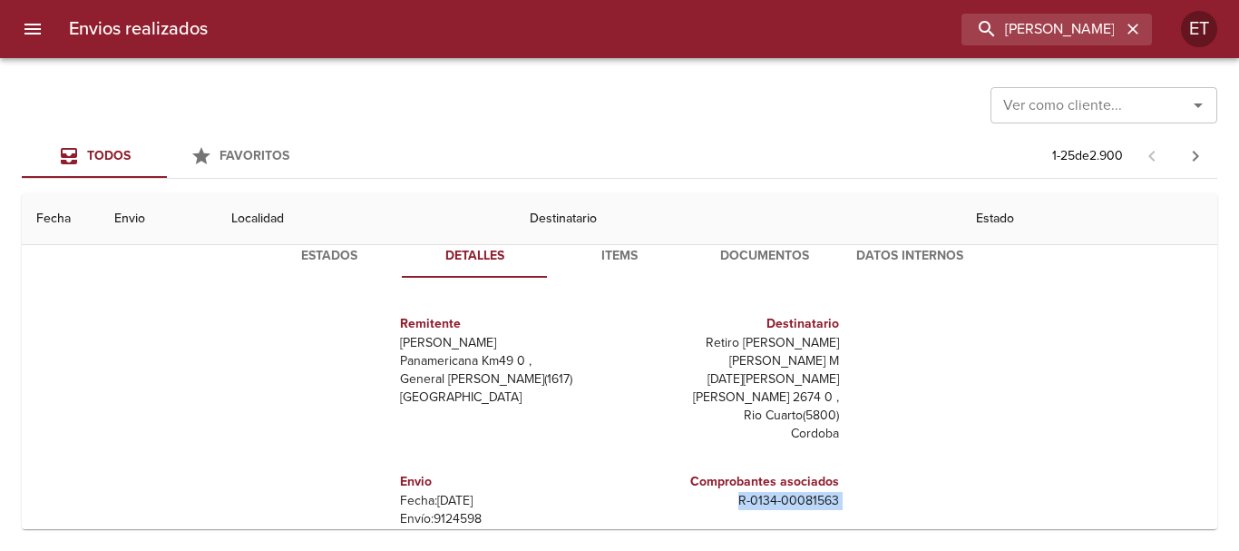
click at [797, 492] on p "R - 0134 - 00081563" at bounding box center [733, 501] width 212 height 18
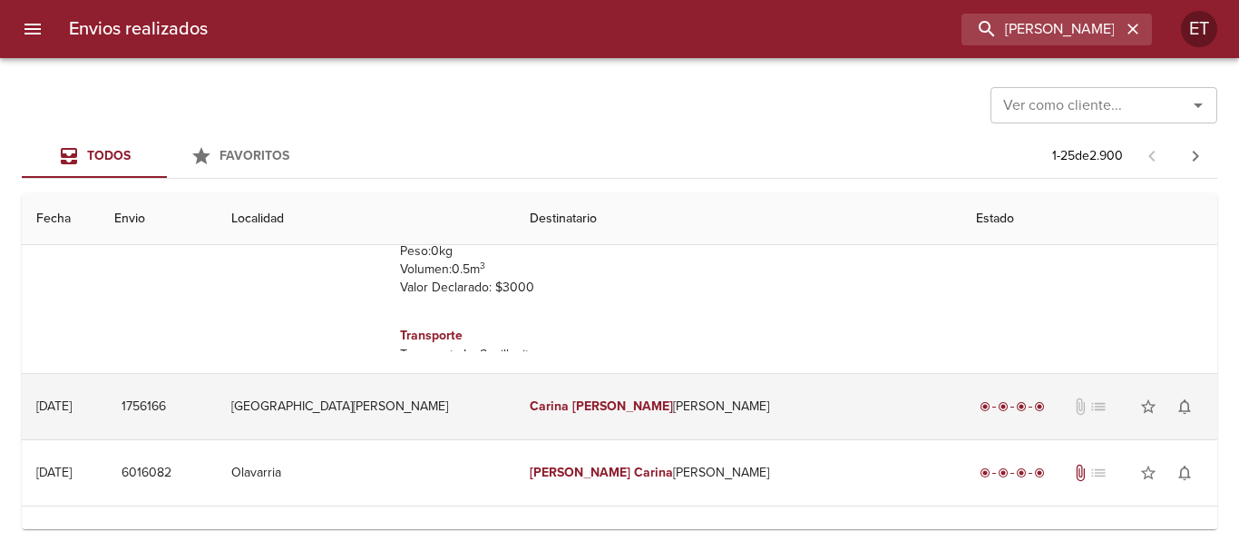
scroll to position [635, 0]
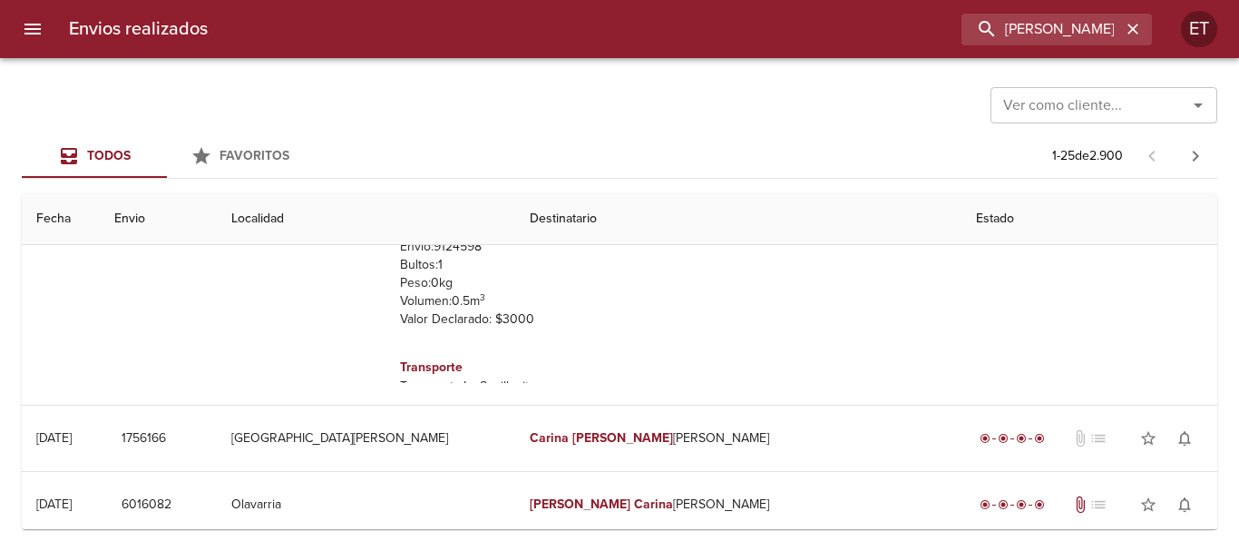
click at [505, 377] on p "Transporte: La Sevillanita" at bounding box center [506, 386] width 212 height 18
click at [564, 377] on p "Transporte: La Sevillanita" at bounding box center [506, 386] width 212 height 18
drag, startPoint x: 549, startPoint y: 350, endPoint x: 458, endPoint y: 362, distance: 91.5
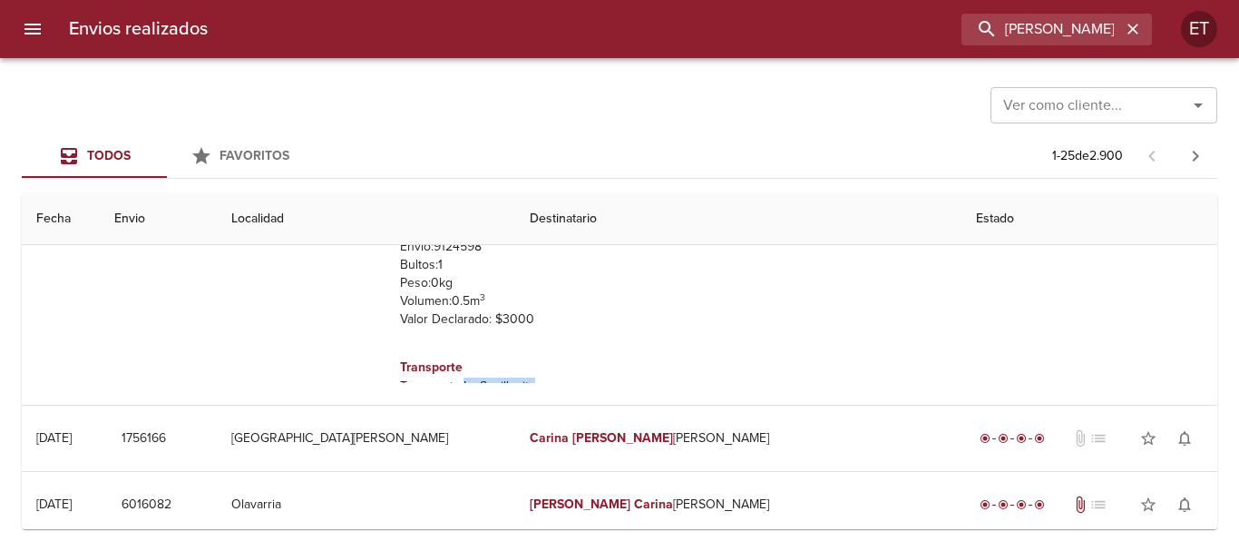
click at [458, 362] on div "Transporte Transporte: La Sevillanita" at bounding box center [506, 376] width 212 height 53
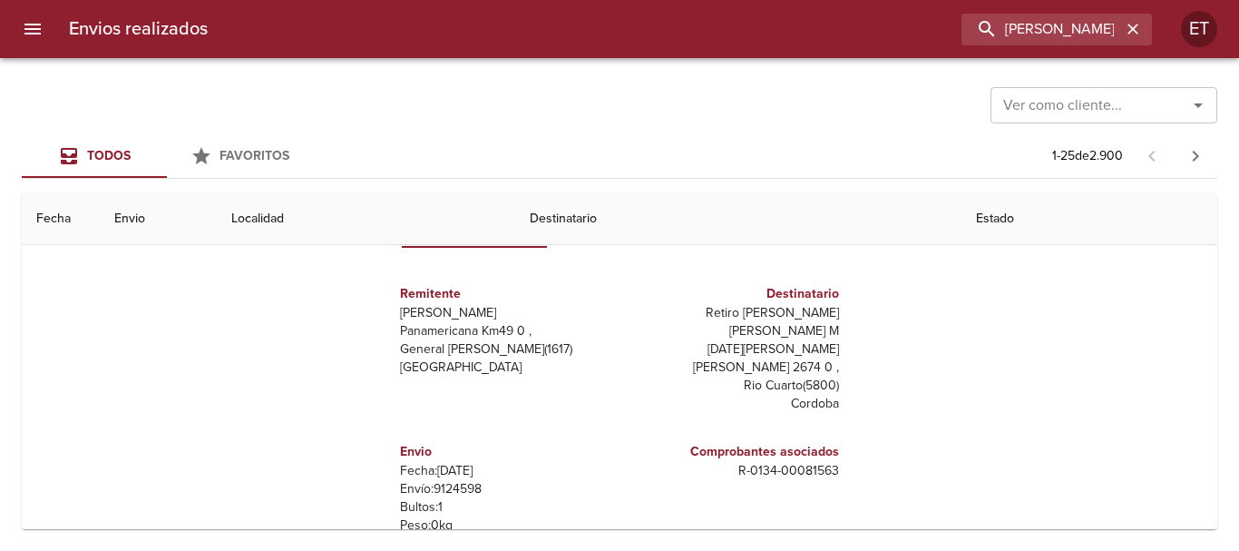
scroll to position [272, 0]
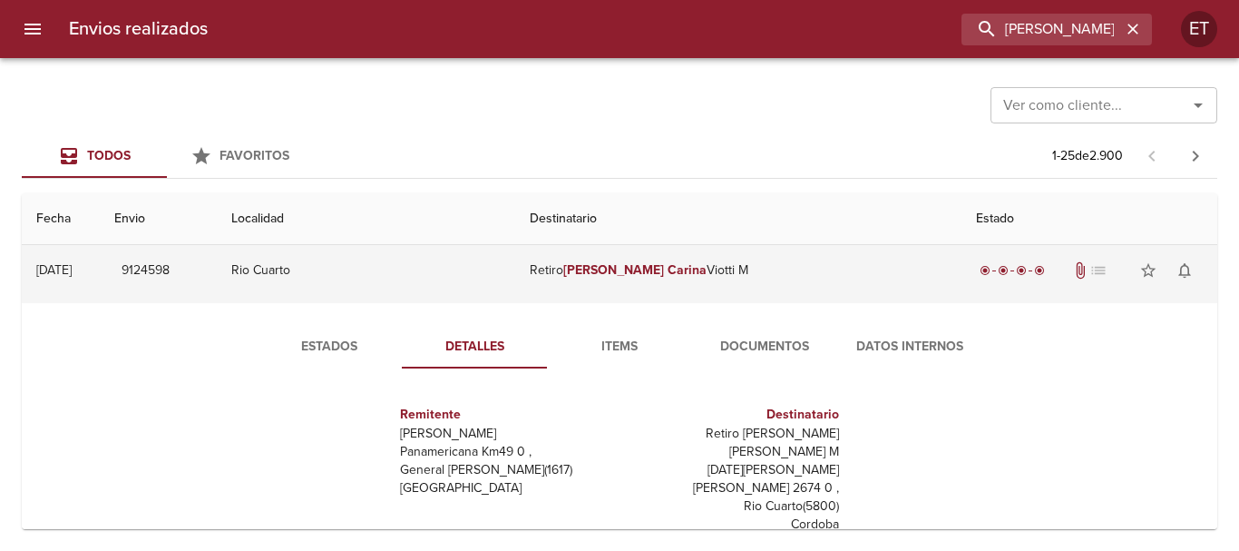
click at [703, 285] on td "Retiro Marcela Carina Viotti M" at bounding box center [738, 270] width 446 height 65
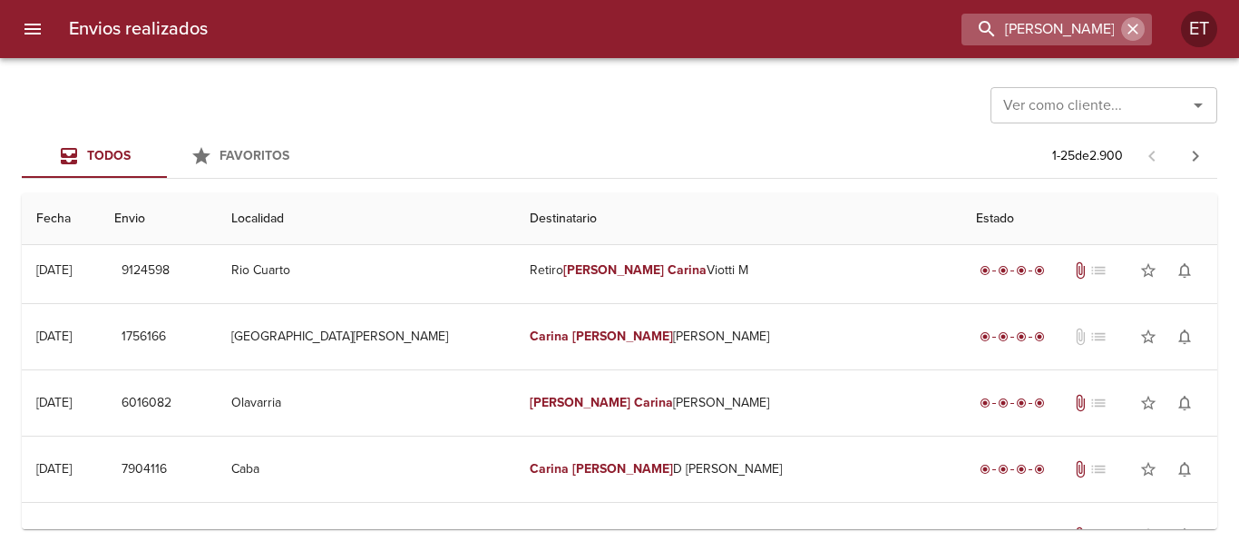
click at [1129, 31] on icon "button" at bounding box center [1133, 29] width 18 height 18
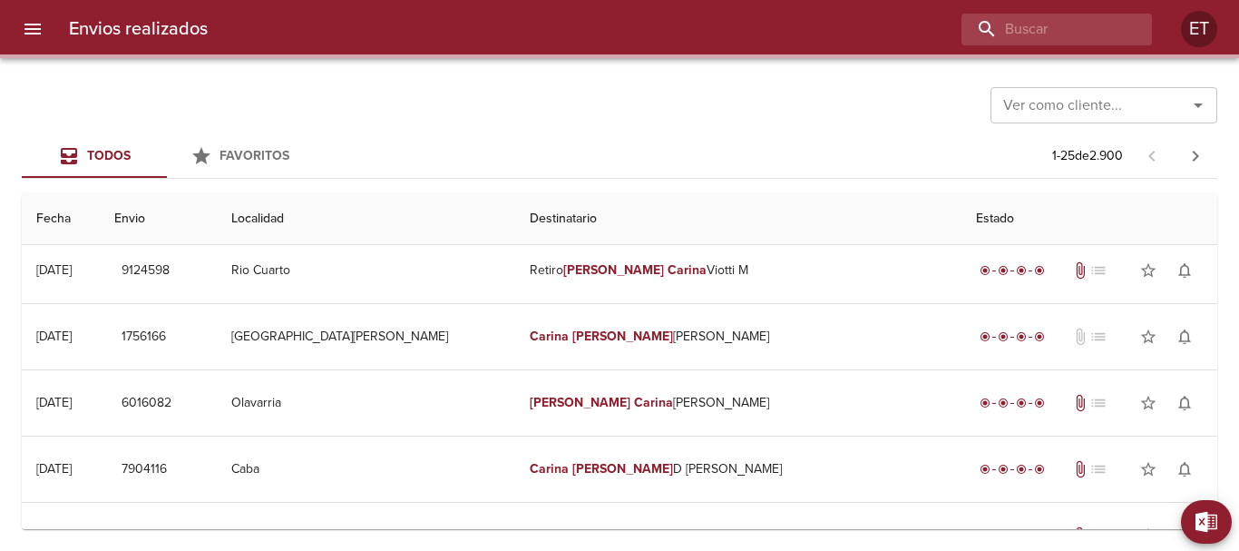
click at [709, 113] on div "Ver como cliente... Ver como cliente..." at bounding box center [620, 103] width 1196 height 47
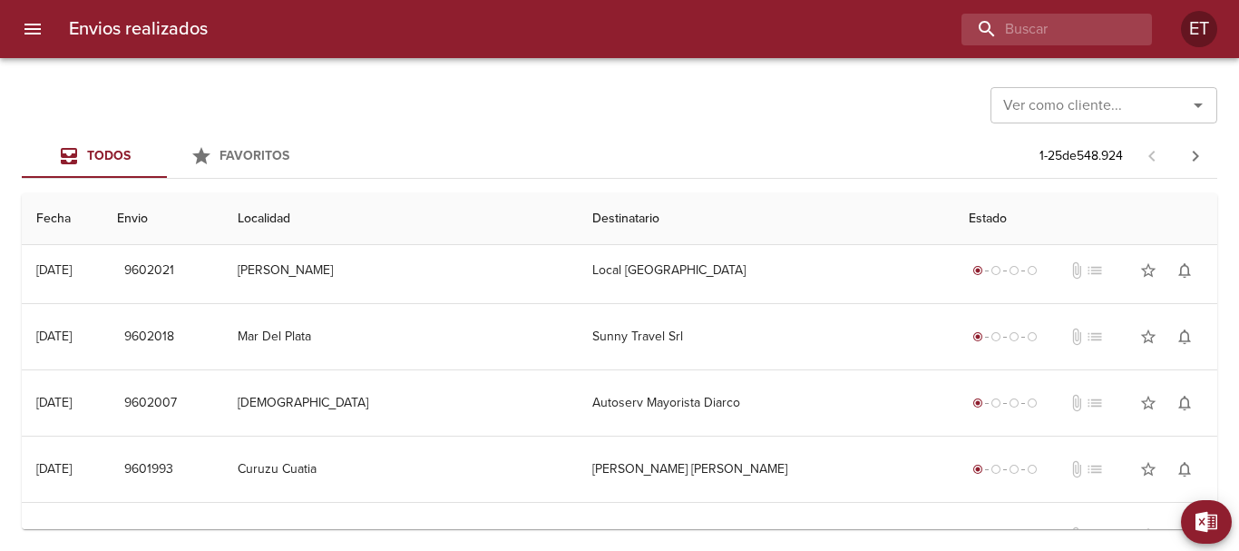
scroll to position [0, 0]
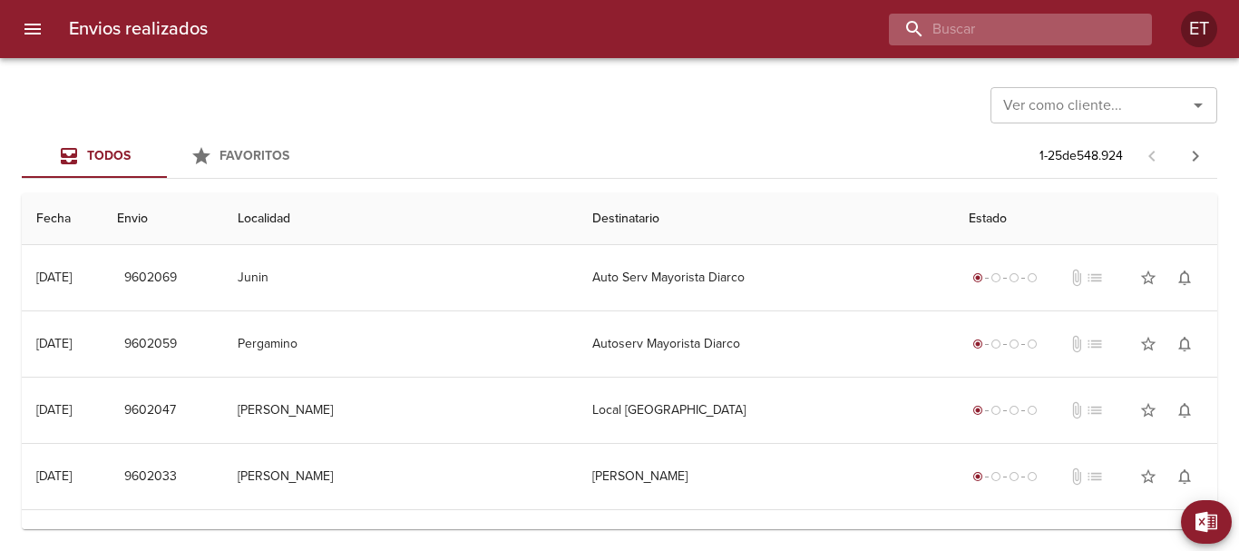
click at [1094, 32] on input "buscar" at bounding box center [1005, 30] width 232 height 32
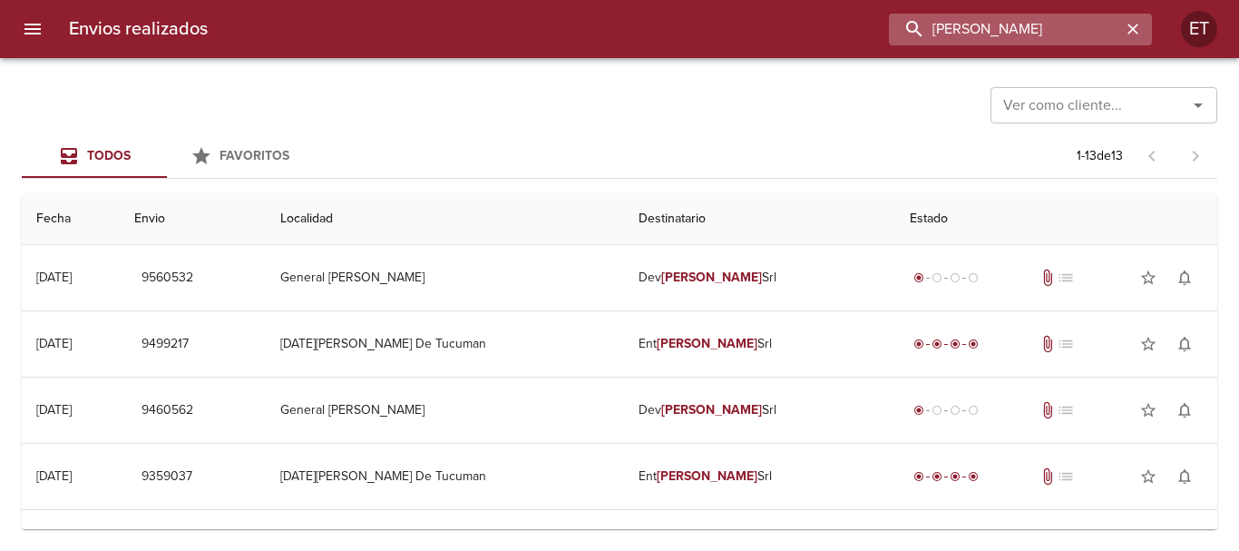
click at [963, 34] on input "TEMPLETON" at bounding box center [1005, 30] width 232 height 32
click at [963, 33] on input "TEMPLETON" at bounding box center [1005, 30] width 232 height 32
paste input "9149329"
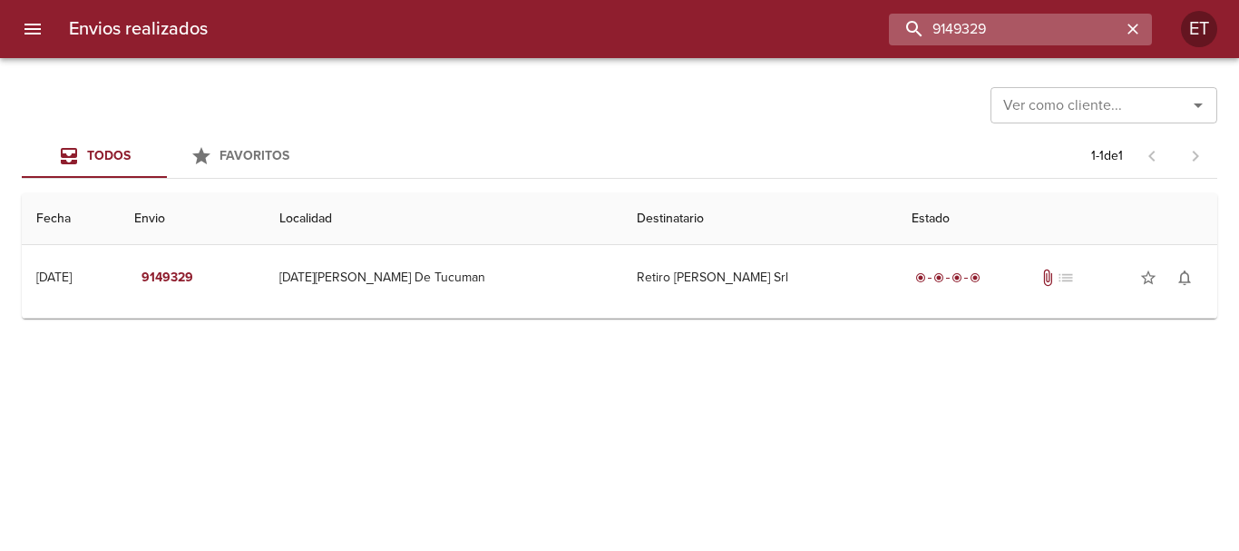
click at [963, 33] on input "9149329" at bounding box center [1005, 30] width 232 height 32
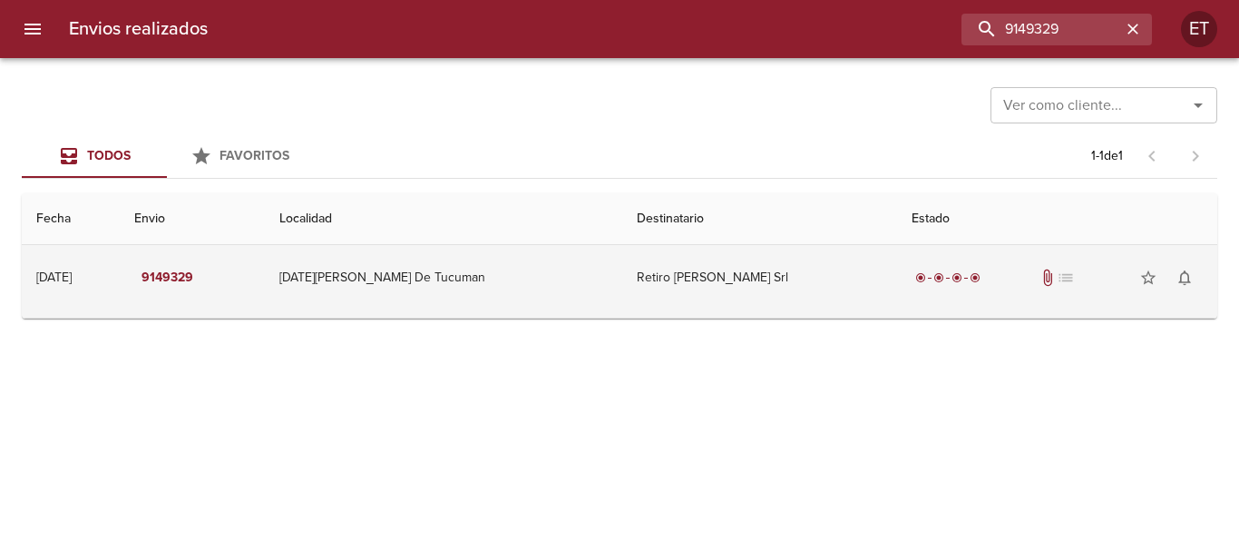
click at [678, 286] on td "Retiro Templeton Srl" at bounding box center [759, 277] width 275 height 65
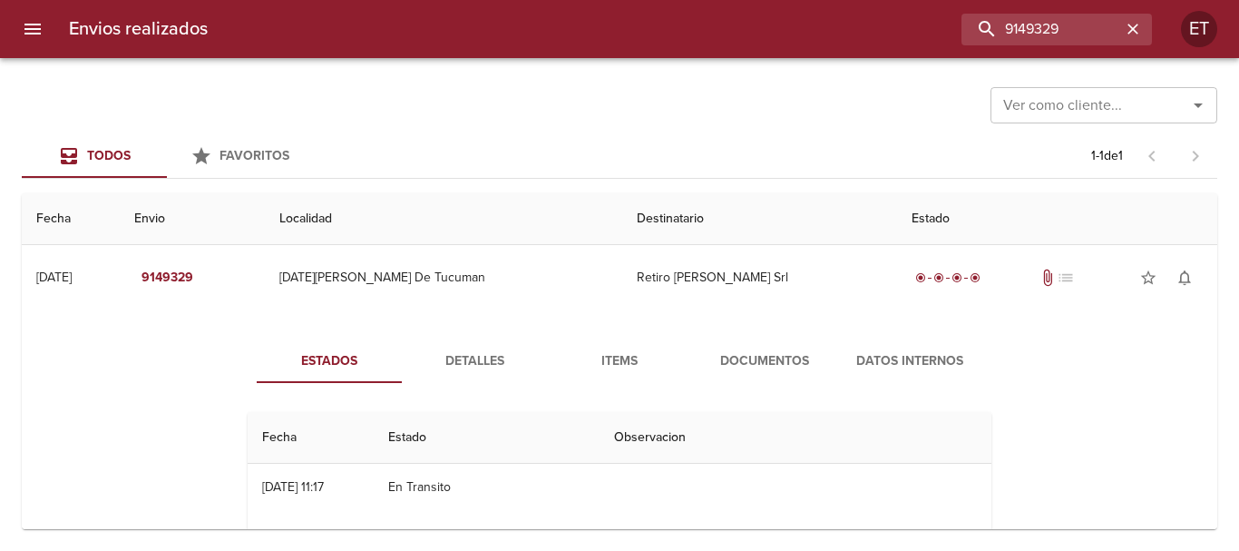
click at [747, 354] on span "Documentos" at bounding box center [764, 361] width 123 height 23
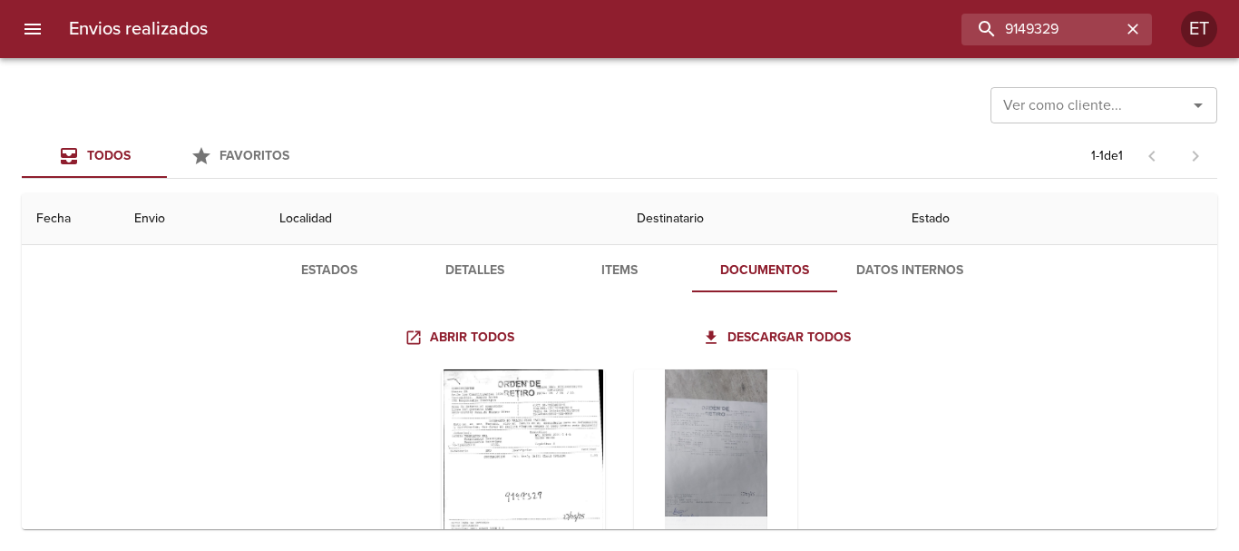
scroll to position [181, 0]
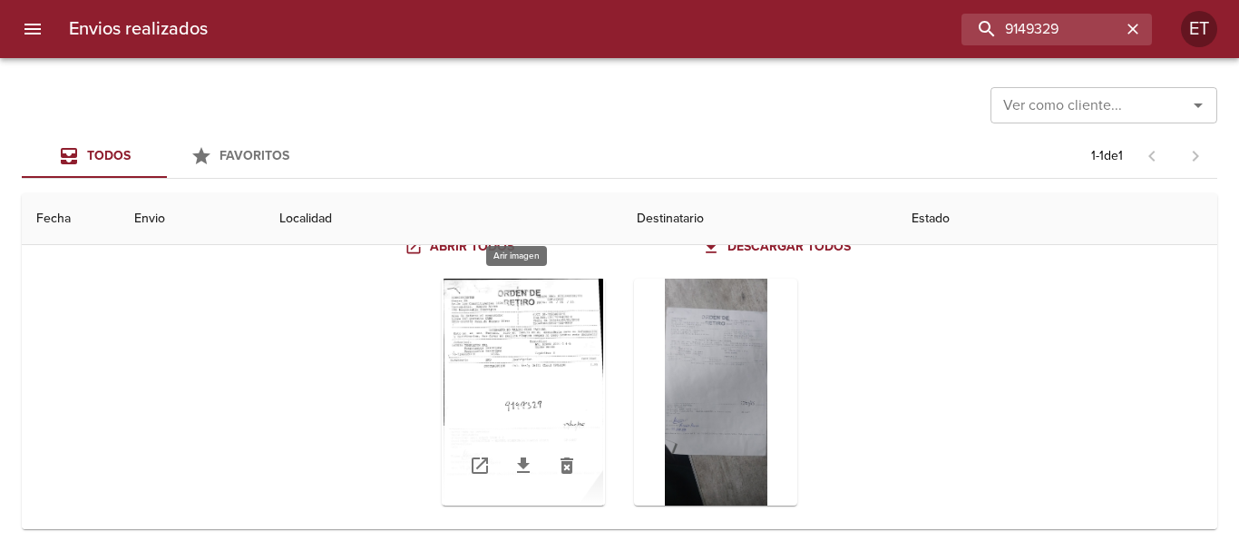
click at [575, 339] on div "Tabla de envíos del cliente" at bounding box center [523, 392] width 163 height 227
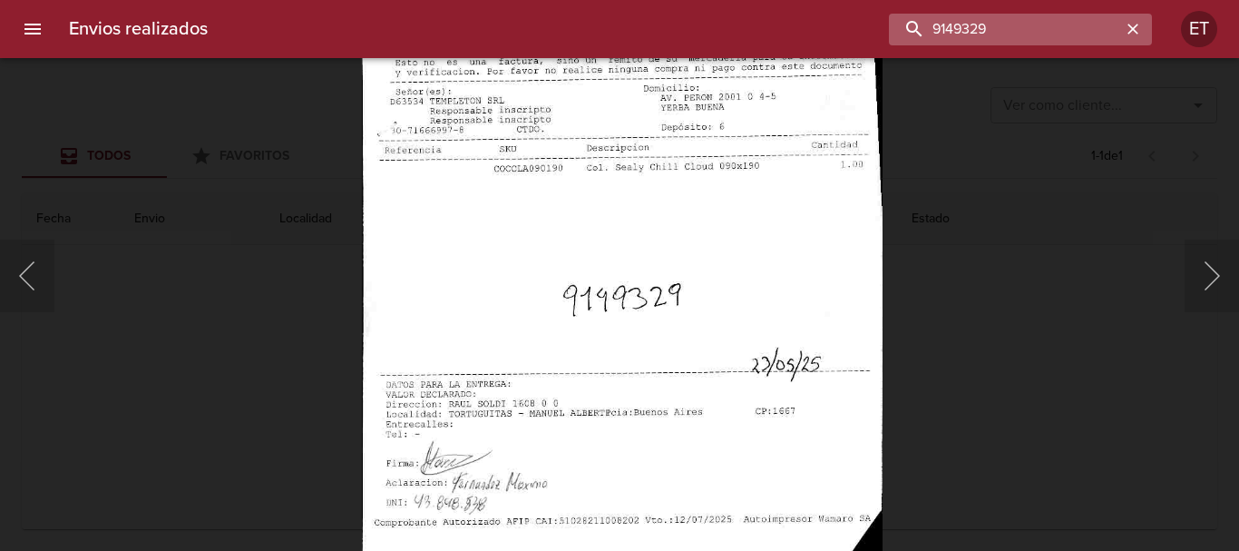
click at [1071, 30] on input "9149329" at bounding box center [1005, 30] width 232 height 32
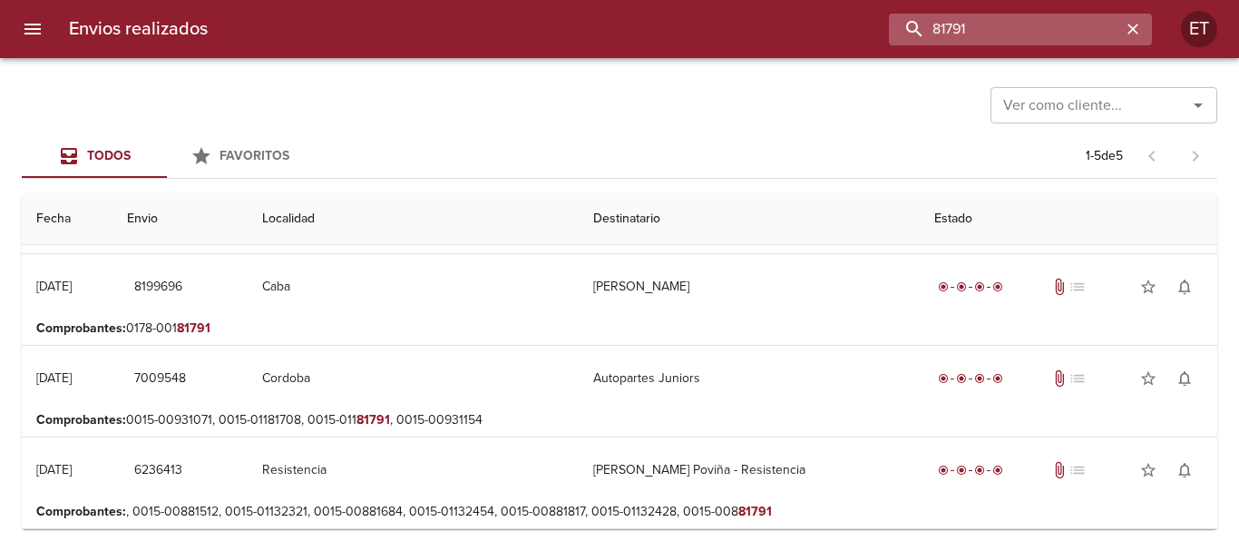
scroll to position [0, 0]
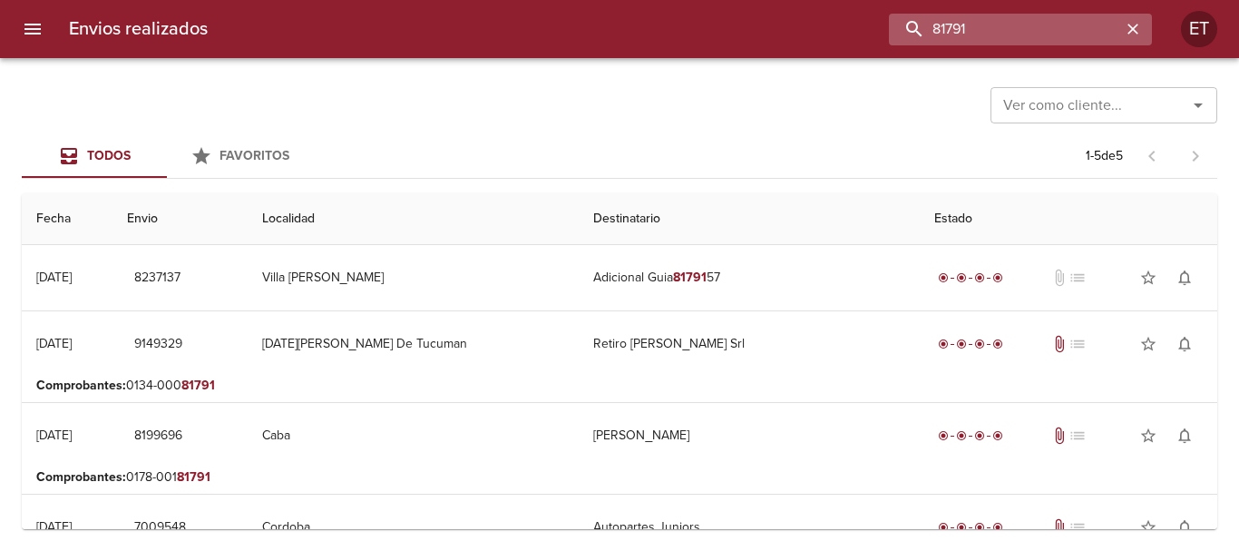
click at [934, 16] on input "81791" at bounding box center [1005, 30] width 232 height 32
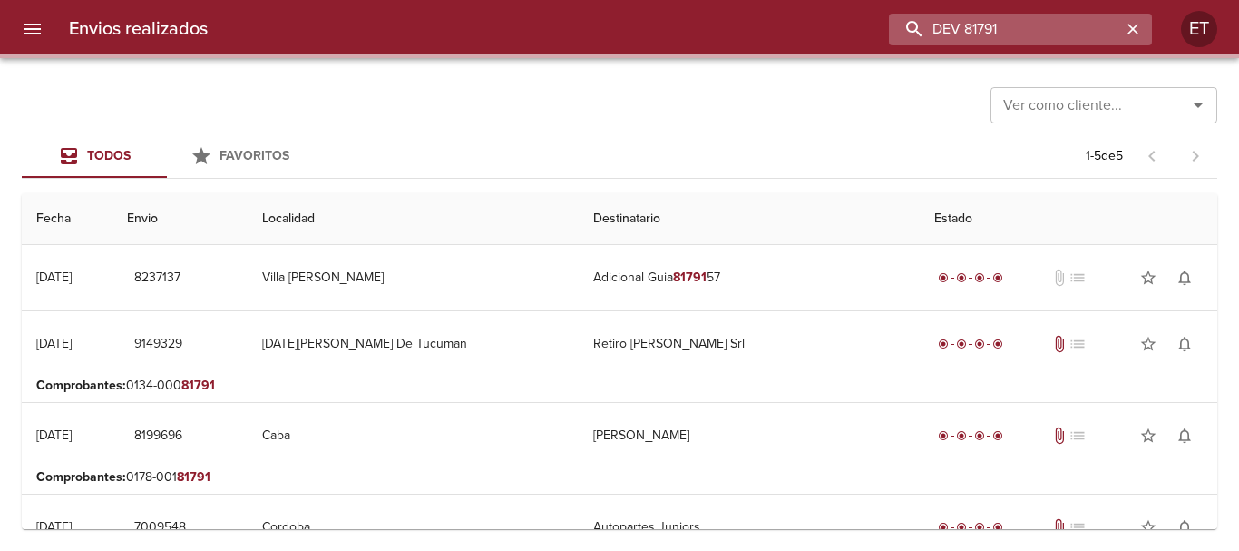
click at [990, 23] on input "DEV 81791" at bounding box center [1005, 30] width 232 height 32
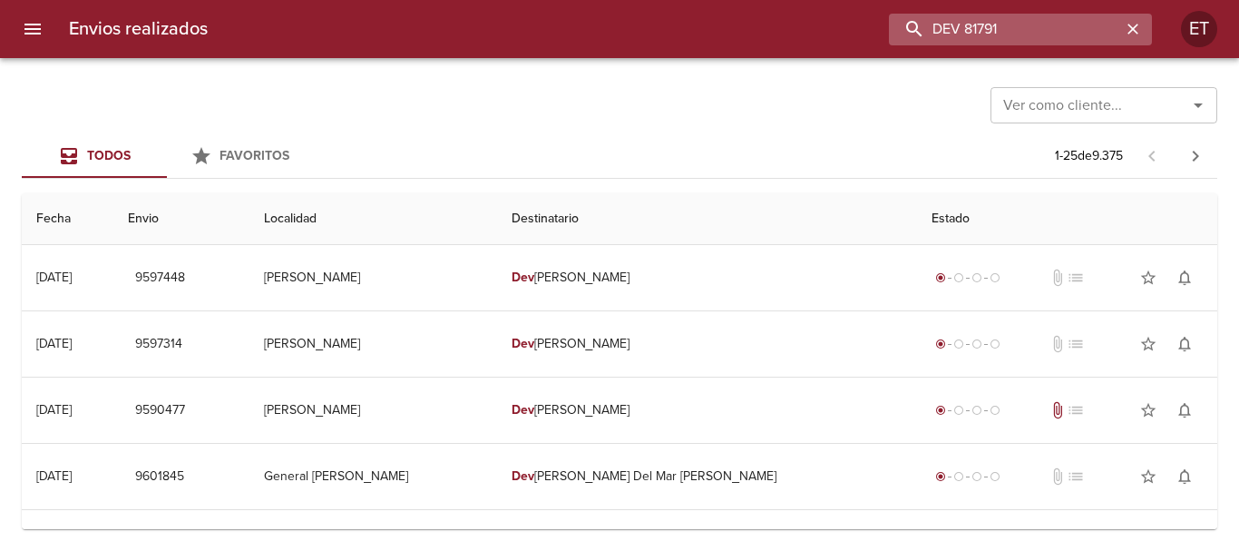
click at [990, 23] on input "DEV 81791" at bounding box center [1005, 30] width 232 height 32
type input "[PERSON_NAME]"
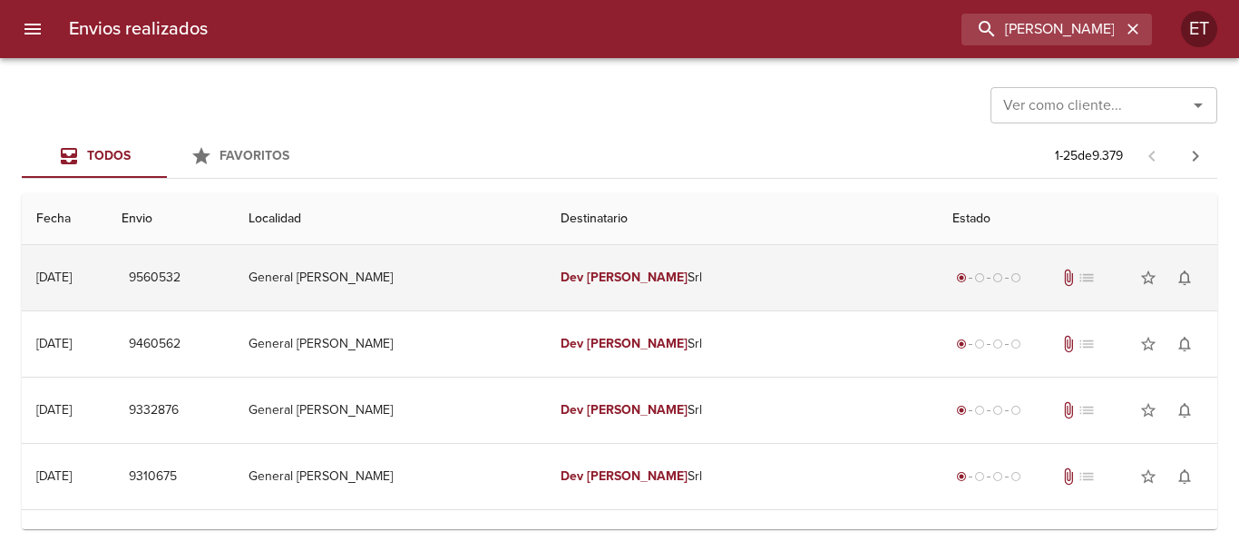
click at [670, 290] on td "Dev Templeton Srl" at bounding box center [742, 277] width 392 height 65
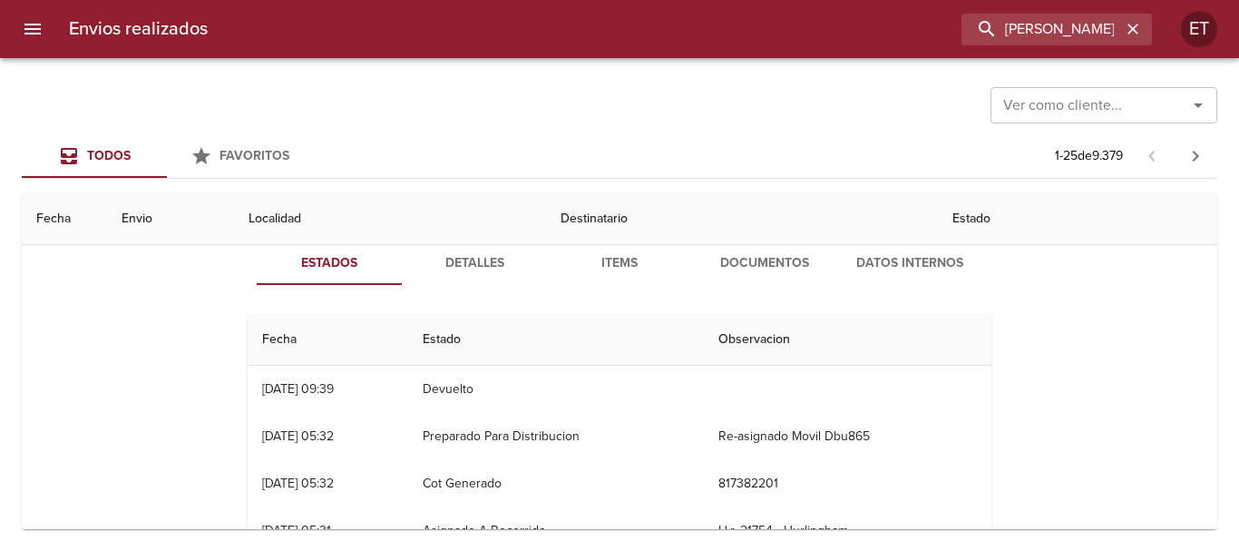
click at [771, 259] on span "Documentos" at bounding box center [764, 263] width 123 height 23
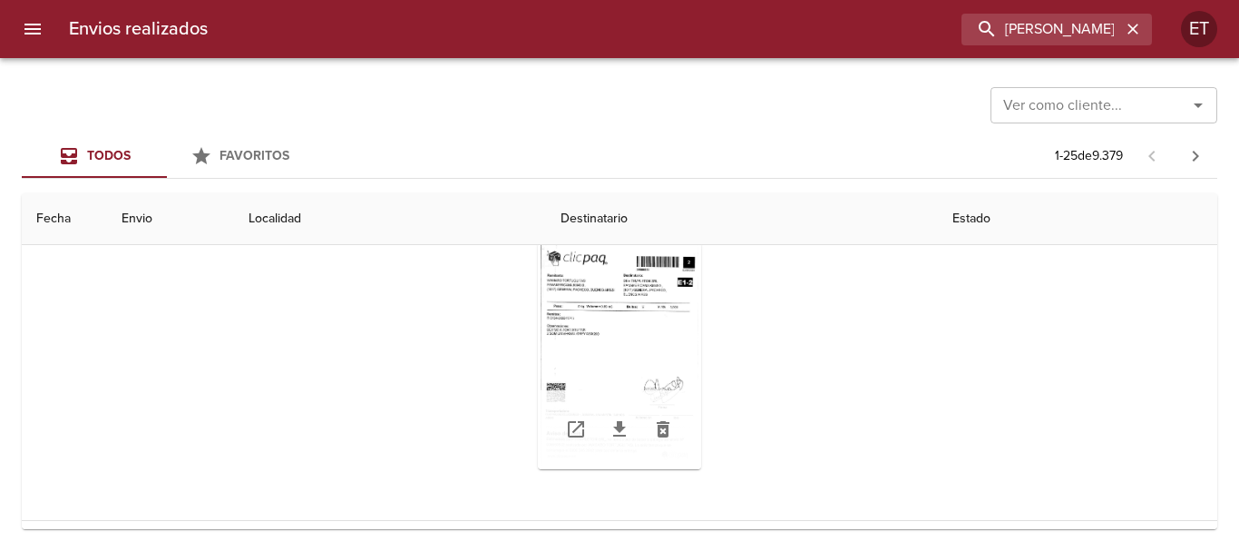
scroll to position [272, 0]
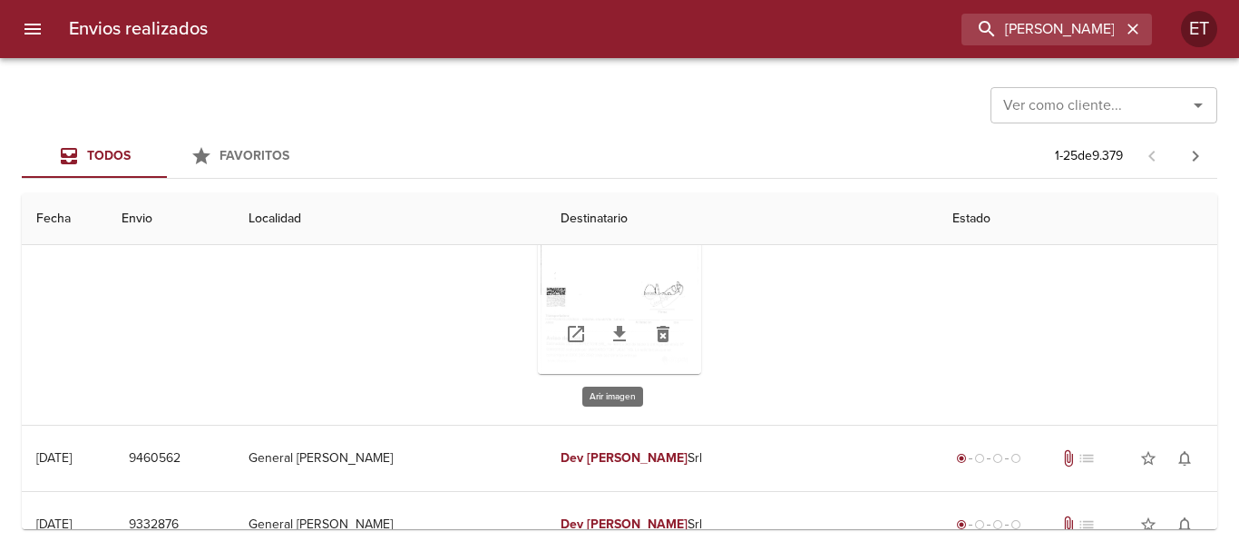
click at [594, 276] on div "Tabla de envíos del cliente" at bounding box center [619, 260] width 163 height 227
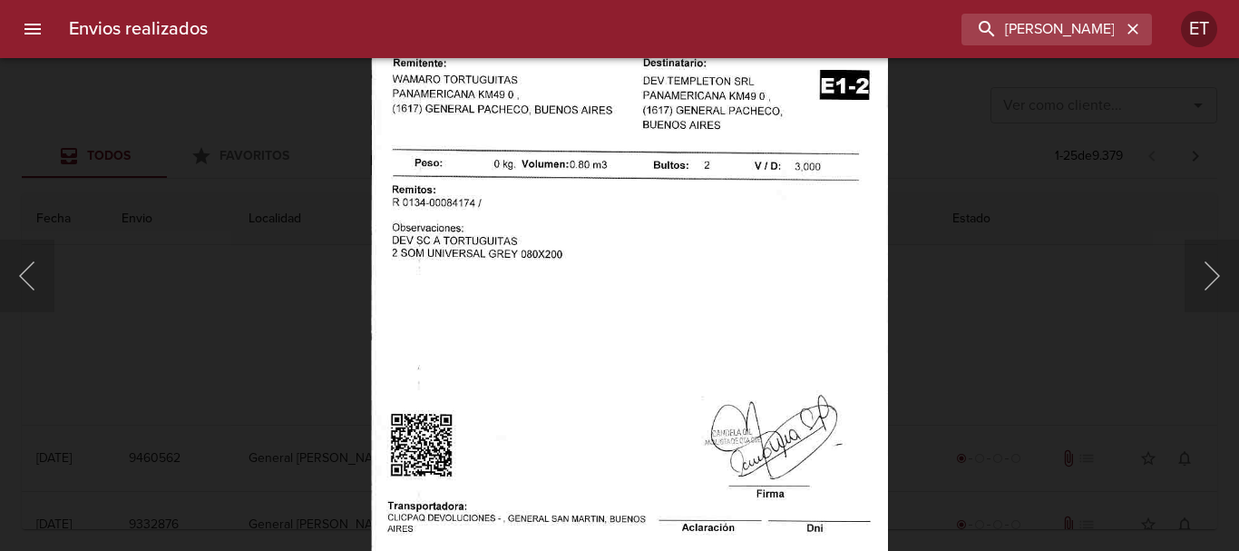
click at [981, 331] on div "Lightbox" at bounding box center [619, 275] width 1239 height 551
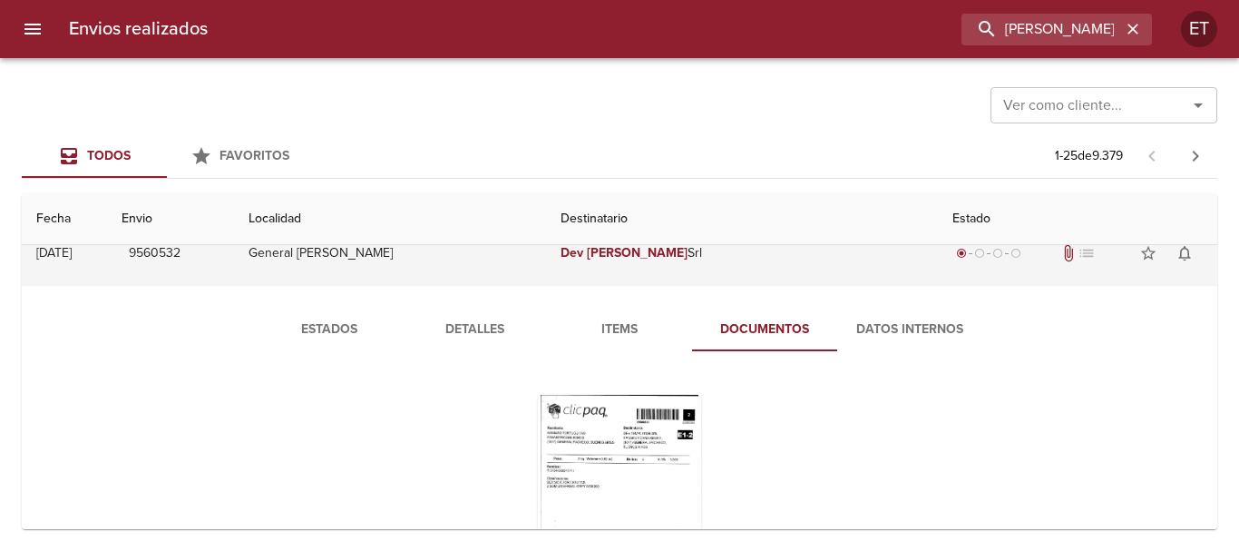
scroll to position [0, 0]
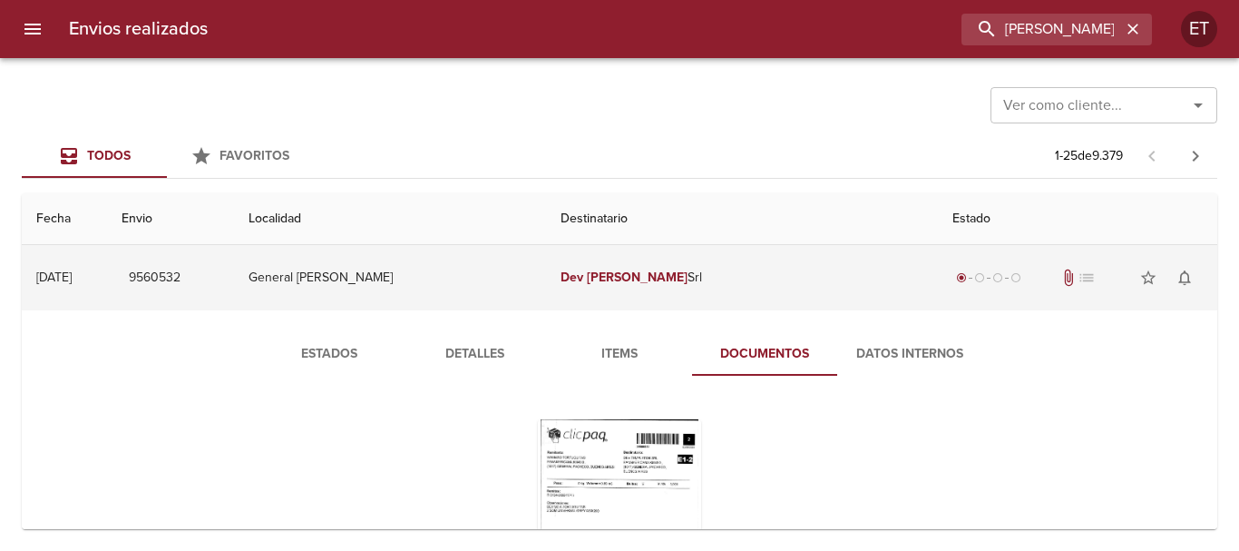
click at [683, 297] on td "Dev Templeton Srl" at bounding box center [742, 277] width 392 height 65
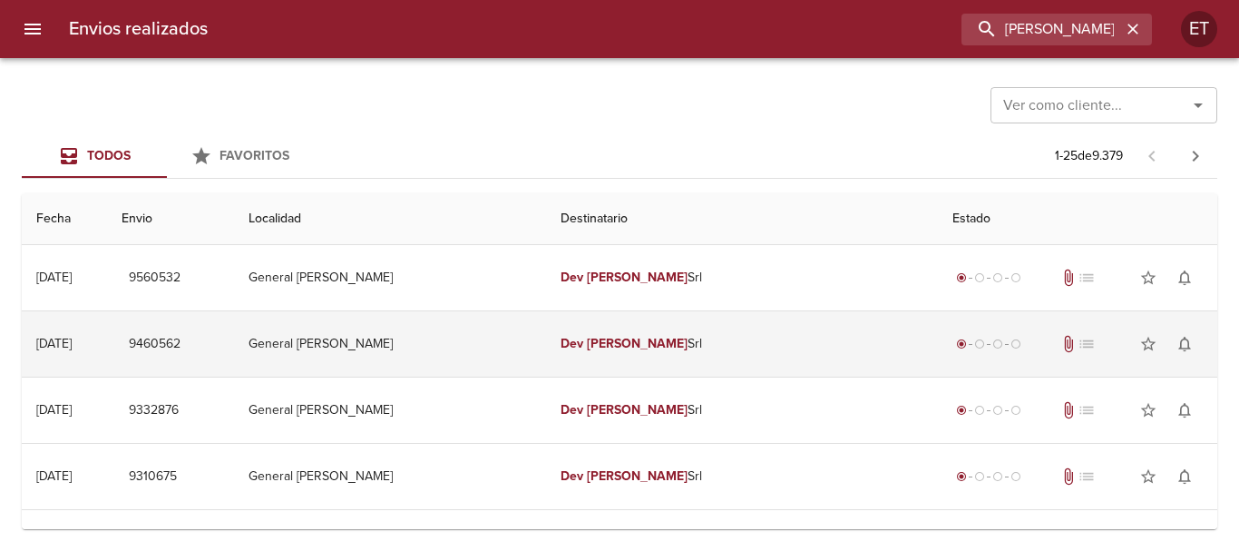
click at [682, 357] on td "Dev Templeton Srl" at bounding box center [742, 343] width 392 height 65
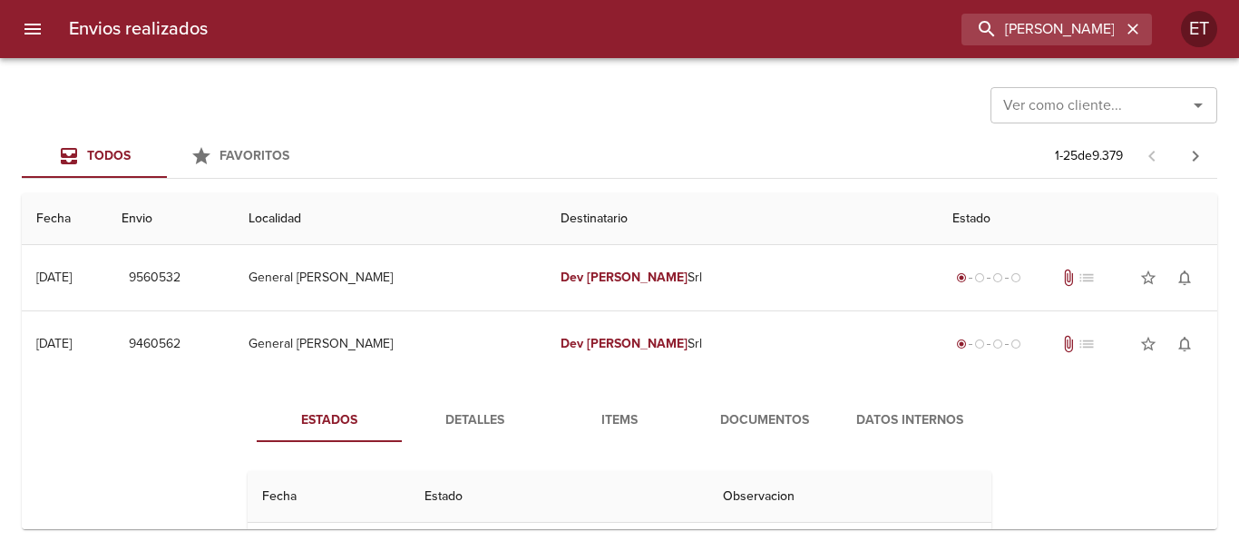
click at [754, 416] on span "Documentos" at bounding box center [764, 420] width 123 height 23
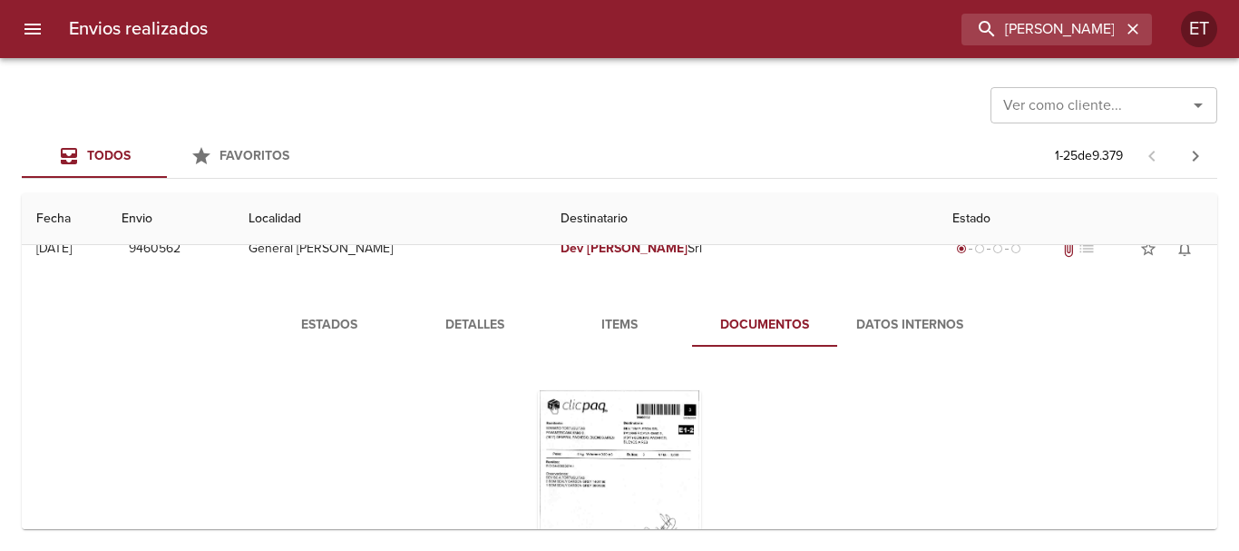
scroll to position [181, 0]
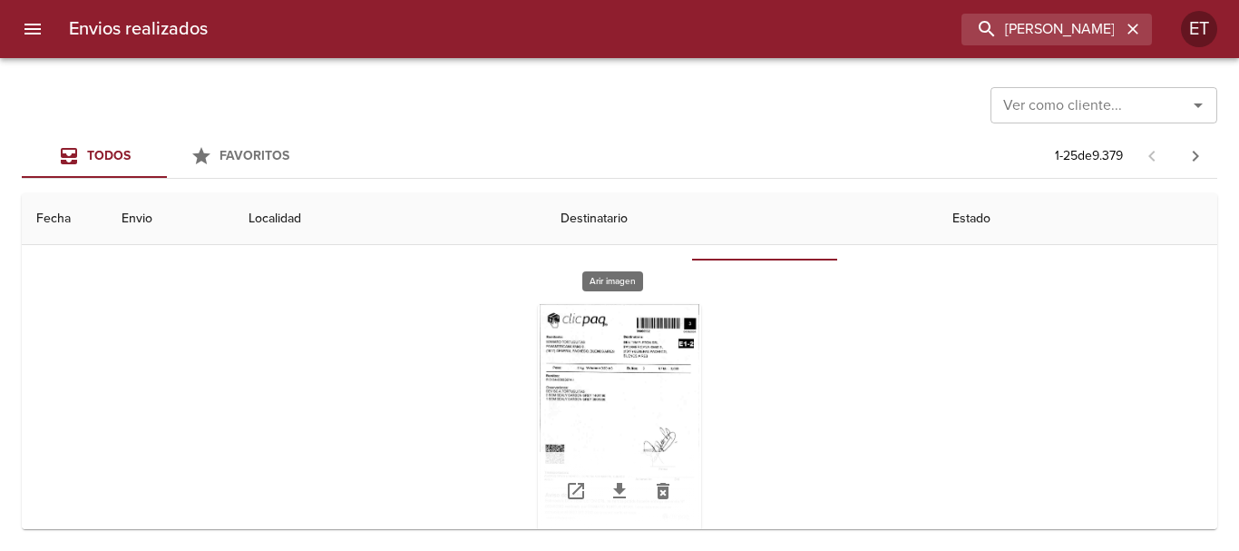
click at [584, 351] on div "Tabla de envíos del cliente" at bounding box center [619, 417] width 163 height 227
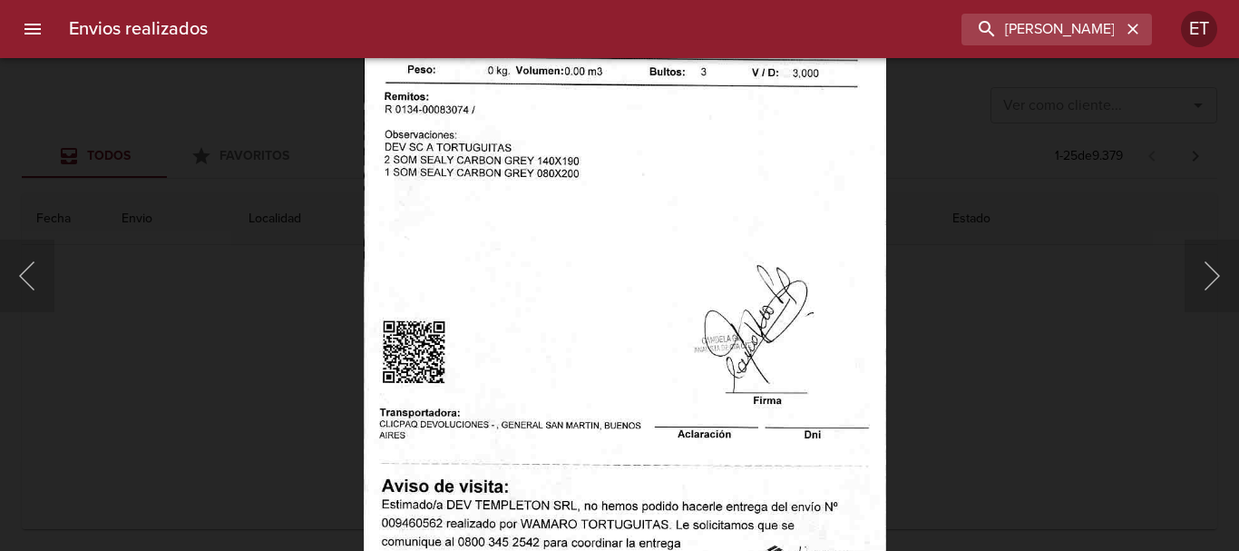
click at [993, 368] on div "Lightbox" at bounding box center [619, 275] width 1239 height 551
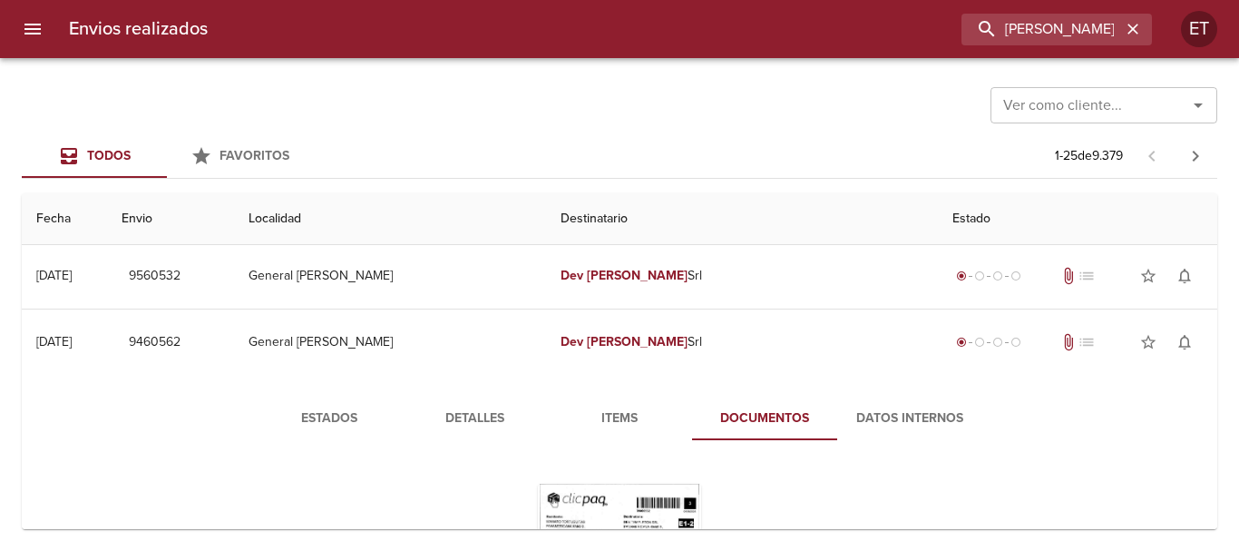
scroll to position [0, 0]
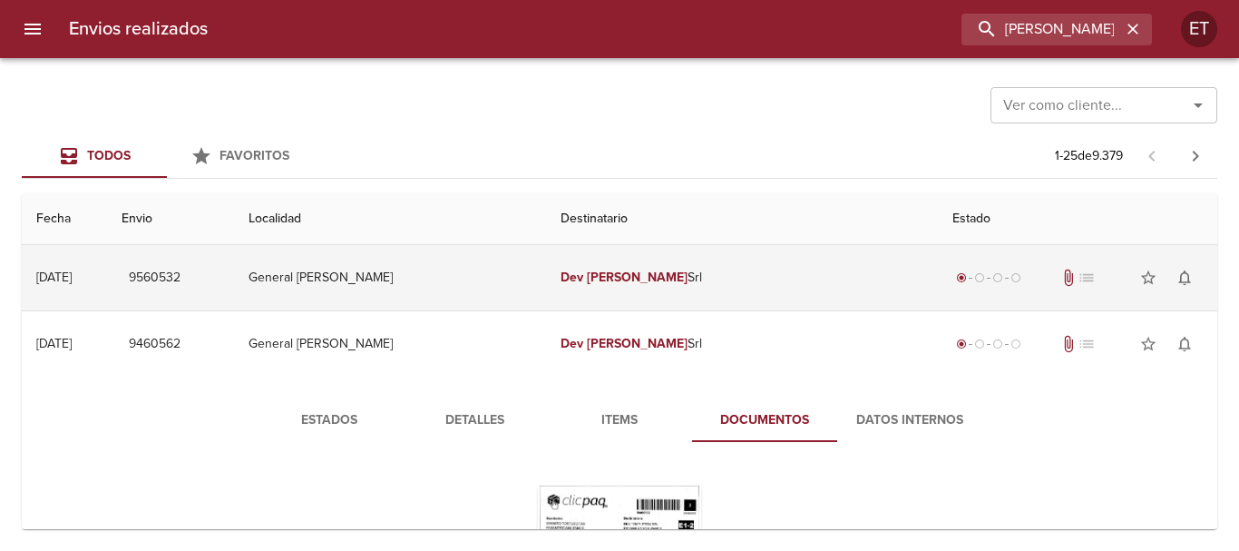
click at [666, 297] on td "Dev Templeton Srl" at bounding box center [742, 277] width 392 height 65
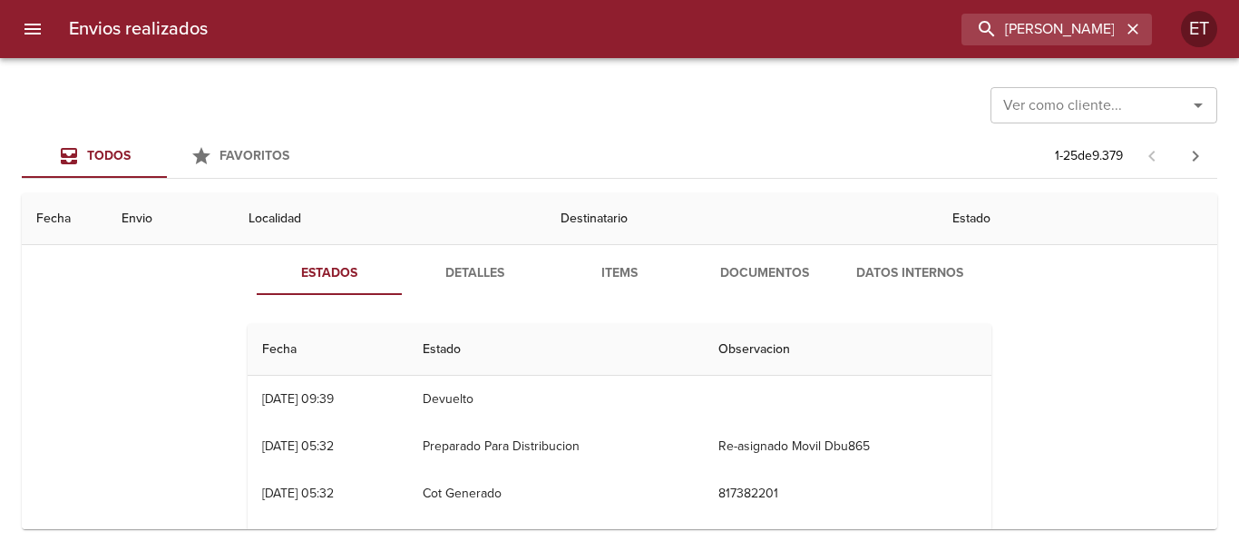
scroll to position [91, 0]
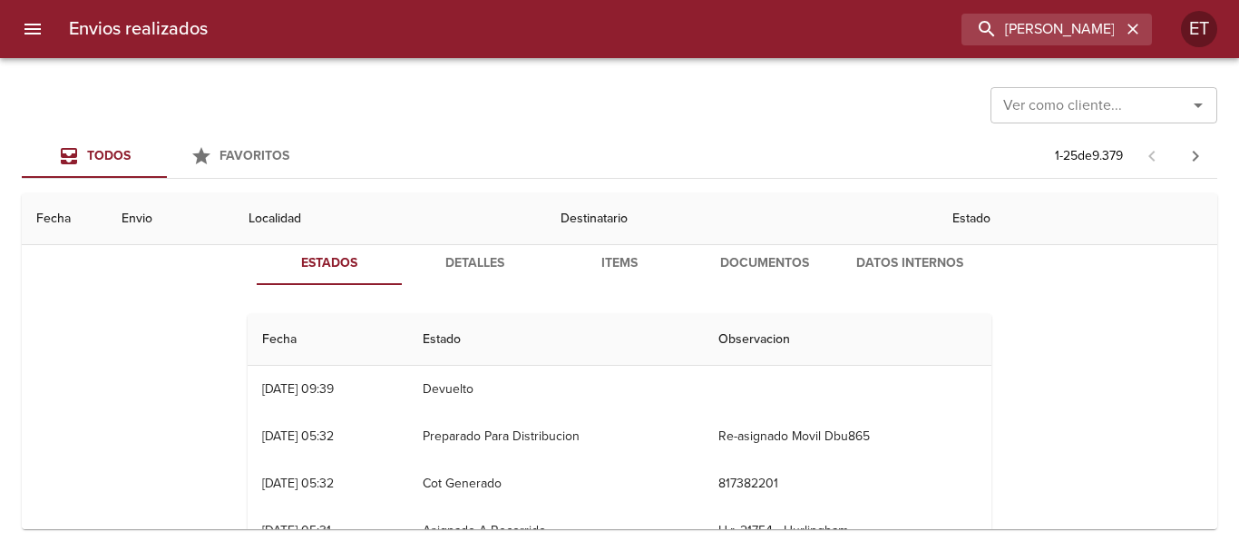
click at [763, 277] on button "Documentos" at bounding box center [764, 263] width 145 height 44
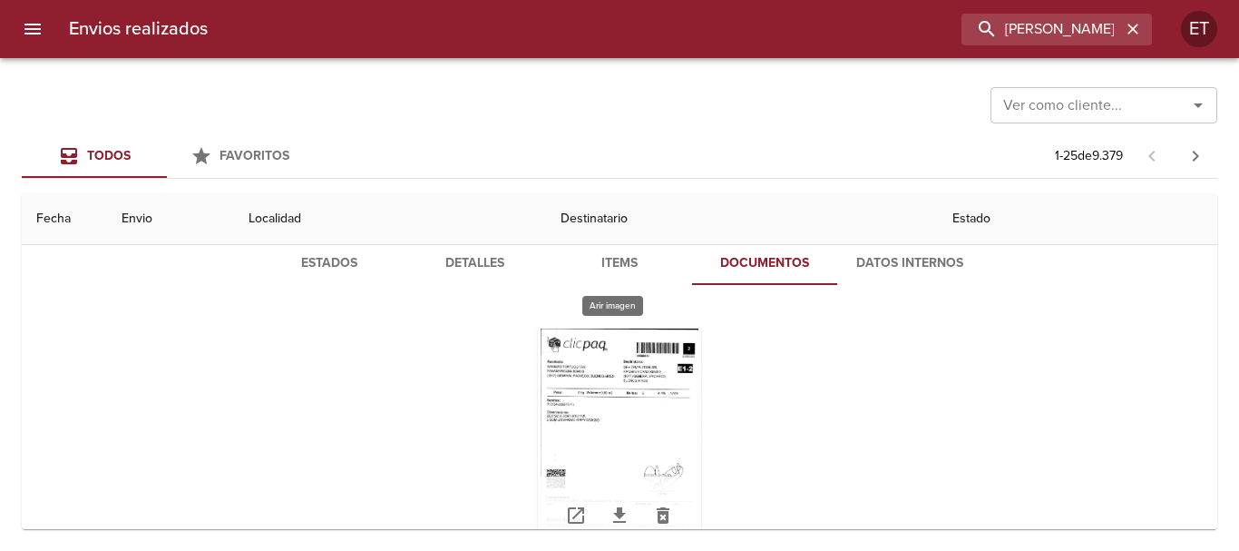
click at [617, 386] on div "Tabla de envíos del cliente" at bounding box center [619, 441] width 163 height 227
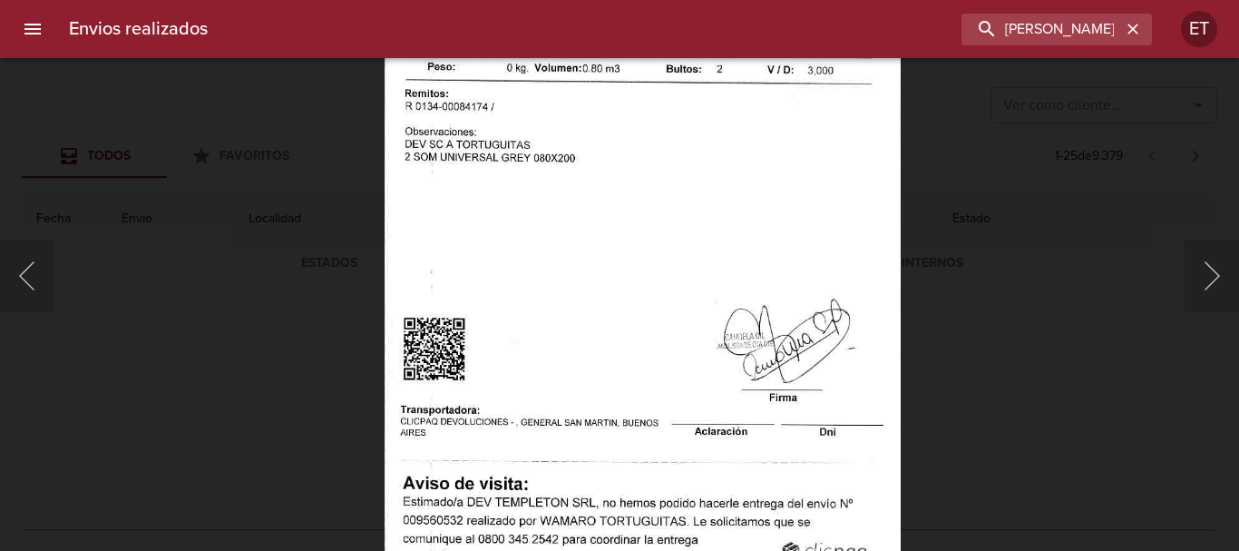
click at [1014, 401] on div "Lightbox" at bounding box center [619, 275] width 1239 height 551
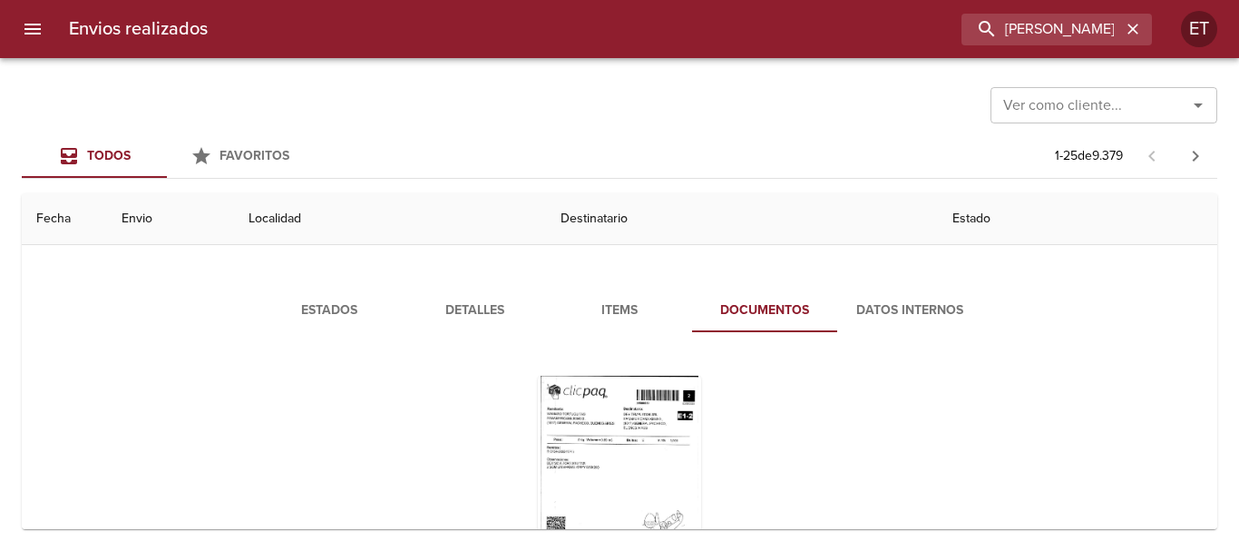
scroll to position [0, 0]
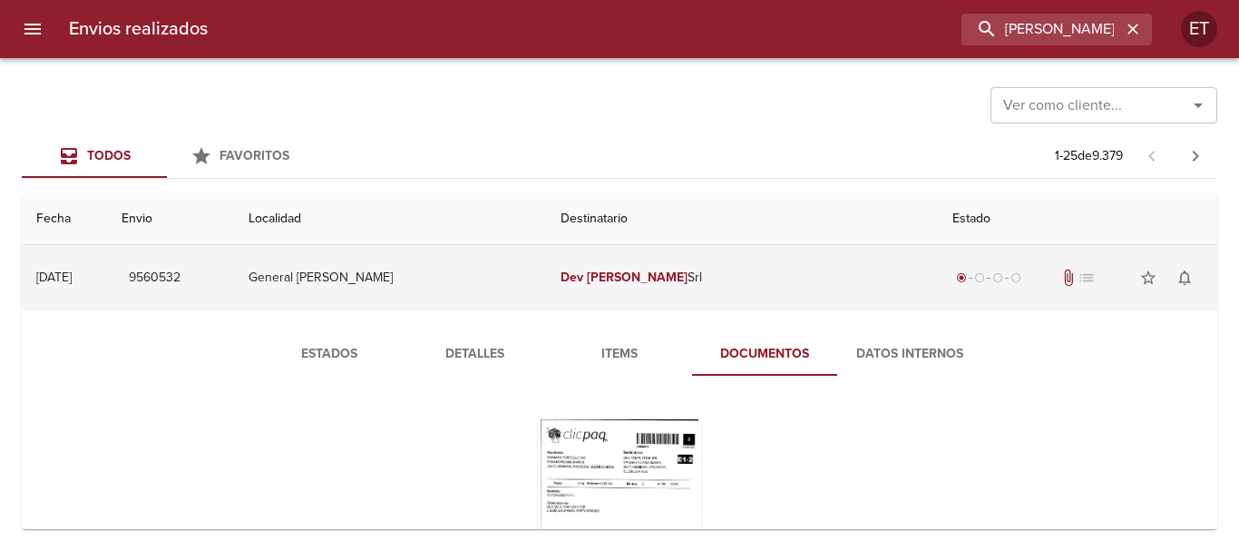
click at [721, 289] on td "Dev Templeton Srl" at bounding box center [742, 277] width 392 height 65
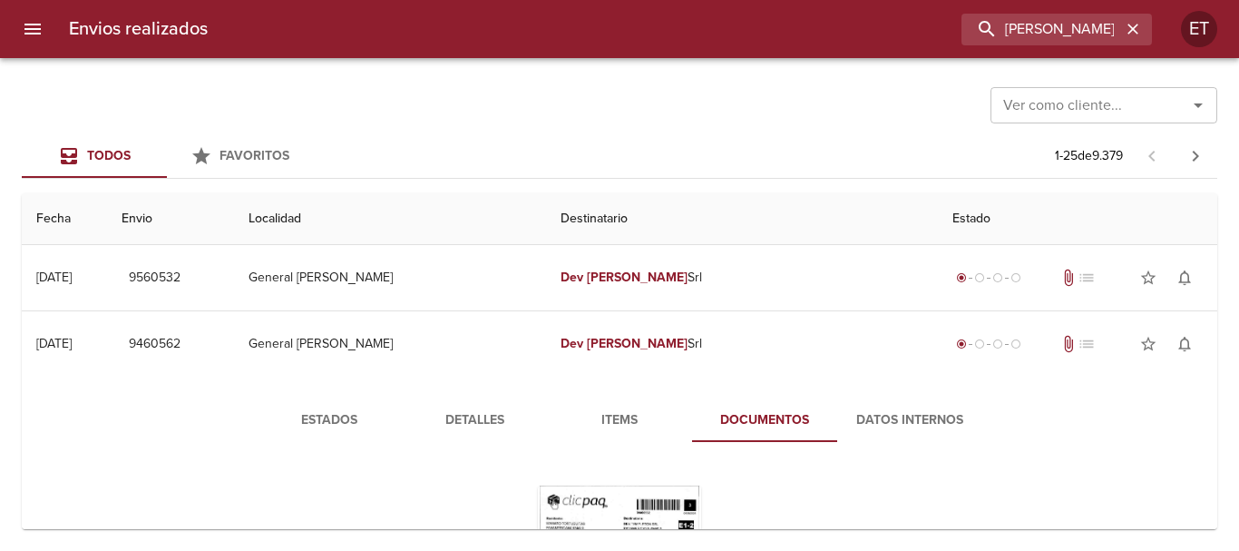
scroll to position [91, 0]
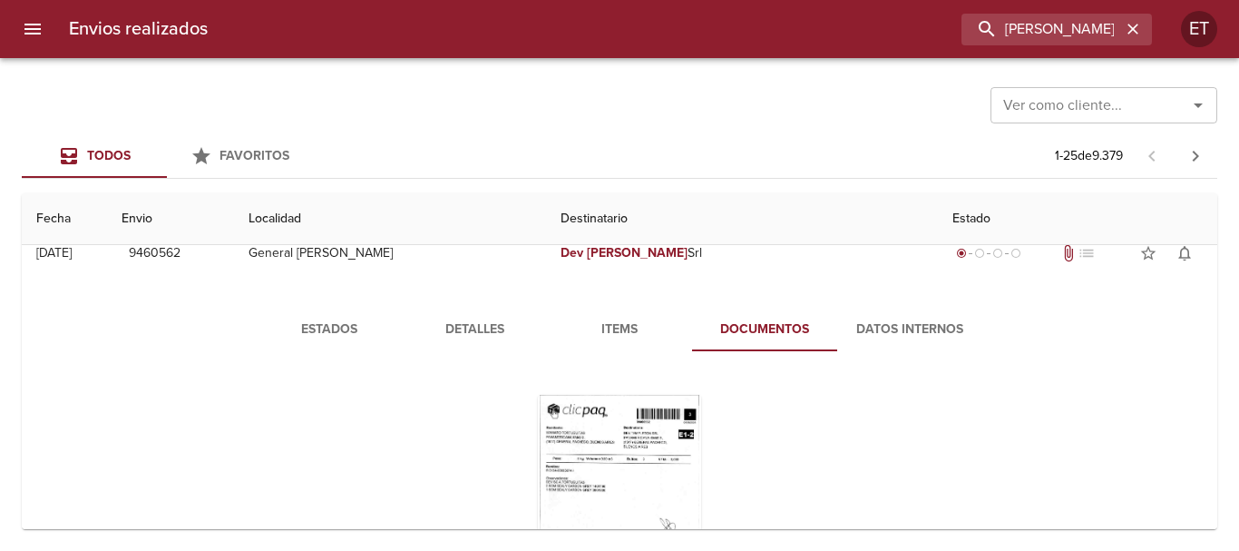
click at [632, 377] on div "Tabla de envíos del cliente" at bounding box center [619, 508] width 758 height 285
click at [639, 422] on div "Tabla de envíos del cliente" at bounding box center [619, 508] width 163 height 227
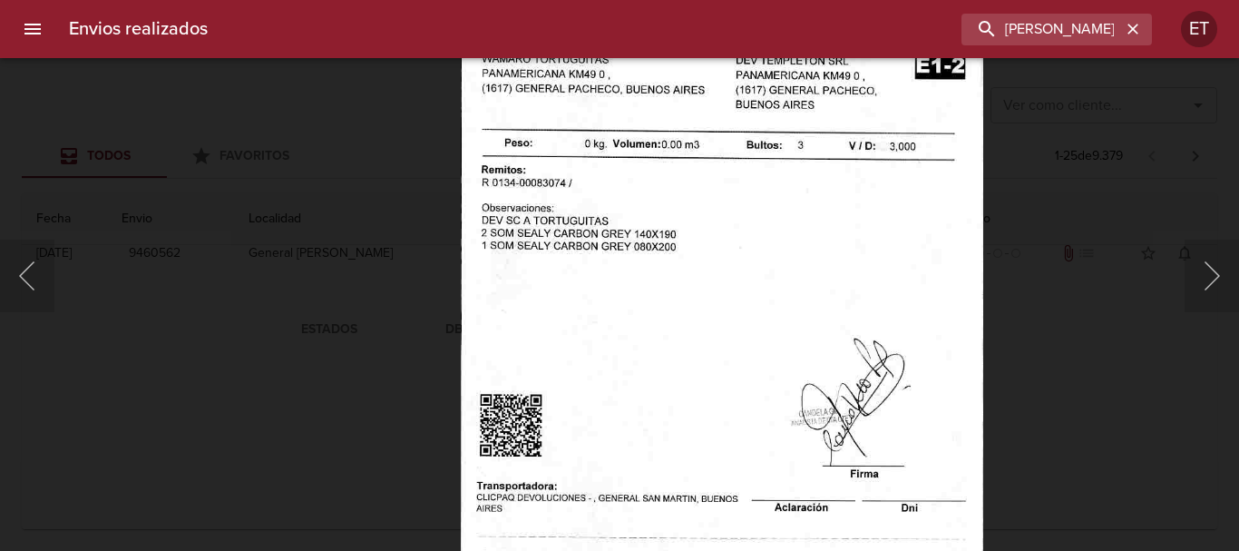
click at [1070, 396] on div "Lightbox" at bounding box center [619, 275] width 1239 height 551
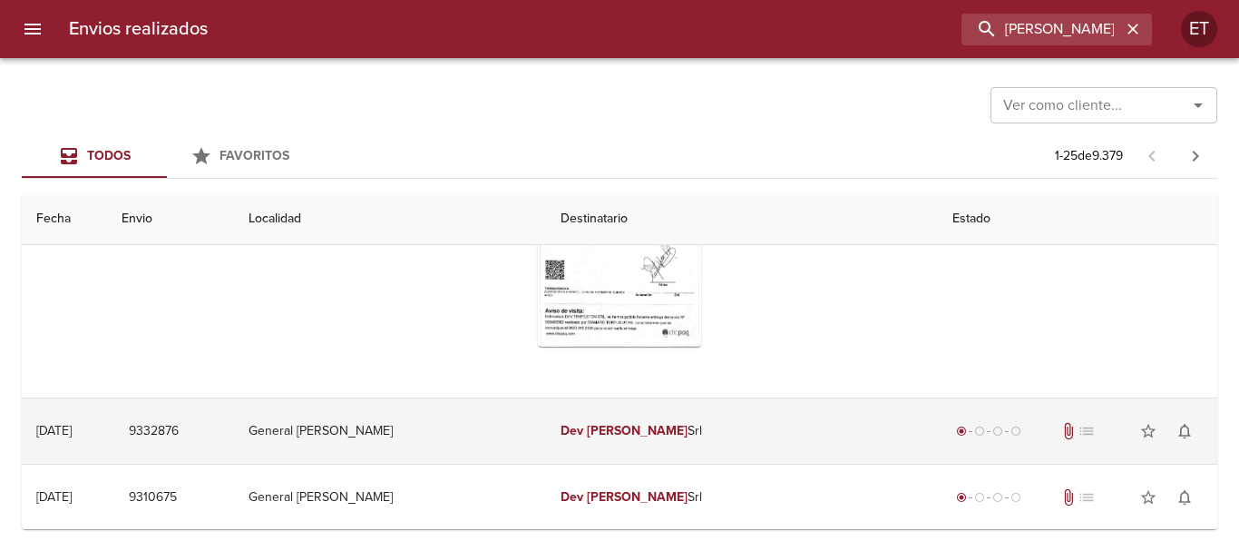
scroll to position [454, 0]
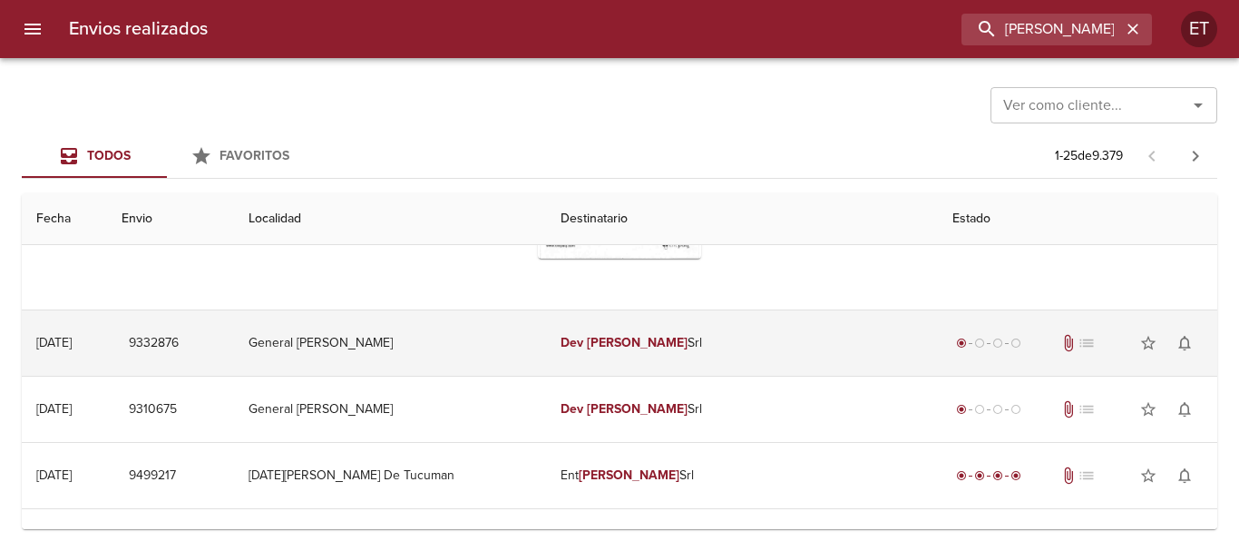
click at [700, 341] on td "Dev Templeton Srl" at bounding box center [742, 342] width 392 height 65
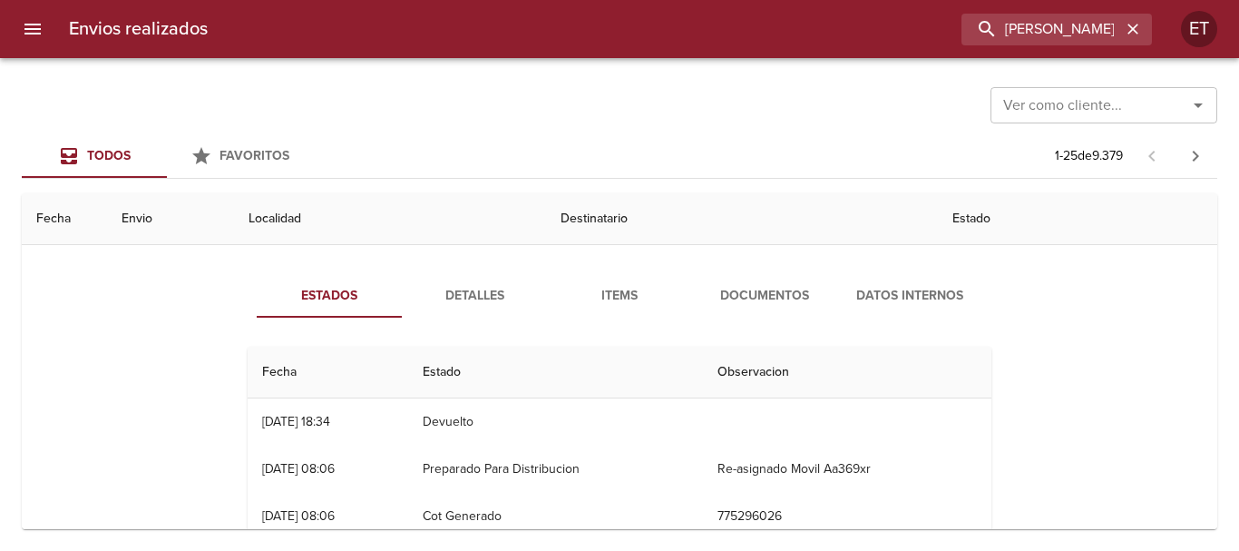
scroll to position [544, 0]
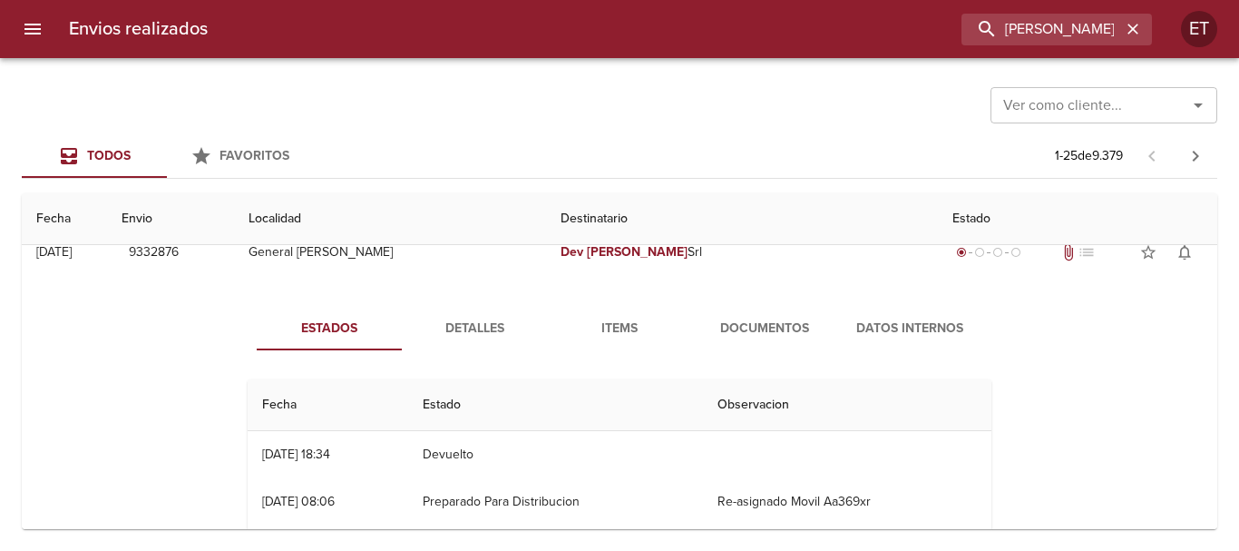
click at [747, 327] on span "Documentos" at bounding box center [764, 329] width 123 height 23
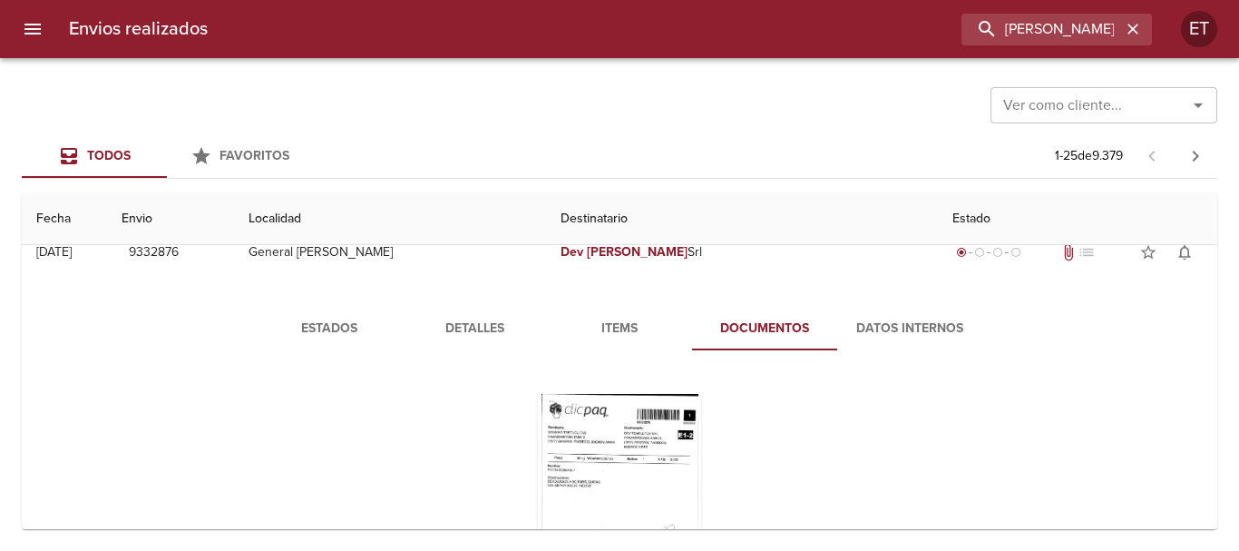
click at [638, 420] on div "Tabla de envíos del cliente" at bounding box center [619, 507] width 163 height 227
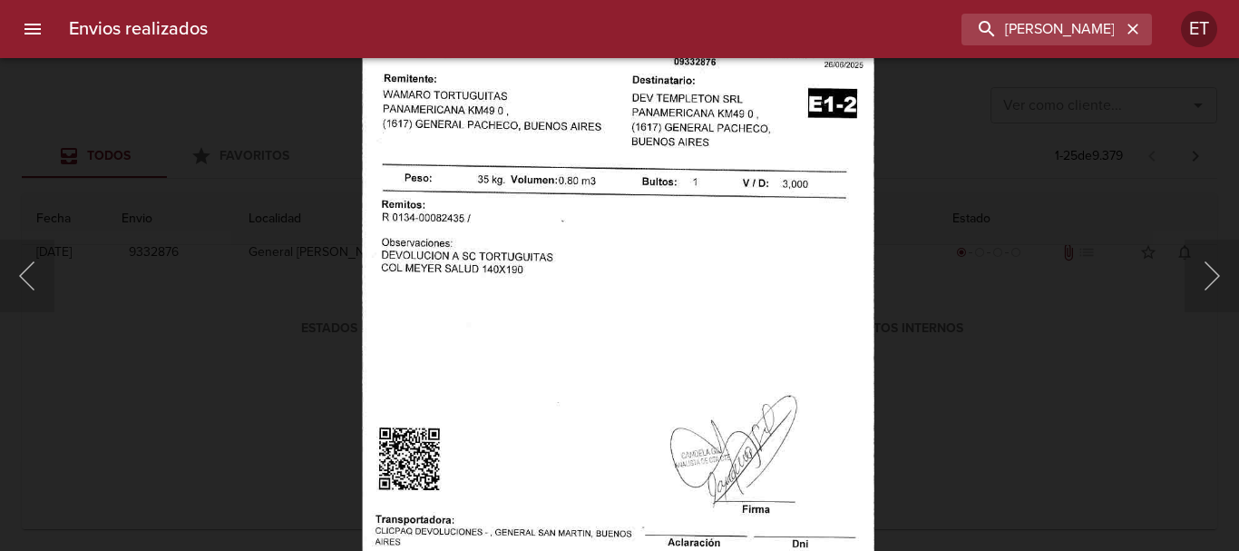
click at [1000, 406] on div "Lightbox" at bounding box center [619, 275] width 1239 height 551
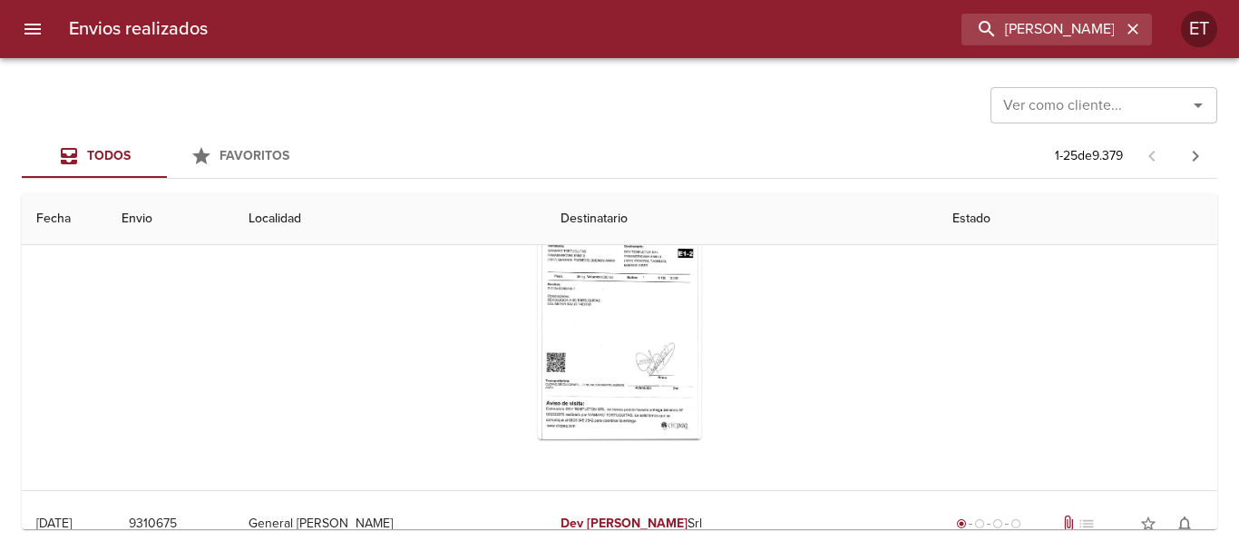
scroll to position [907, 0]
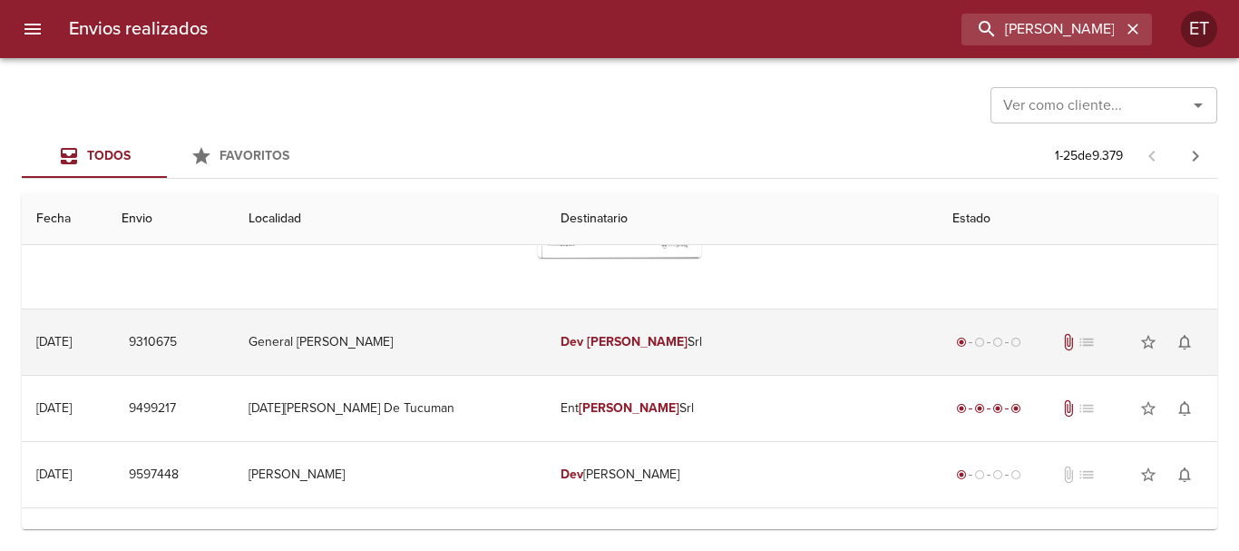
click at [671, 350] on td "Dev Templeton Srl" at bounding box center [742, 341] width 392 height 65
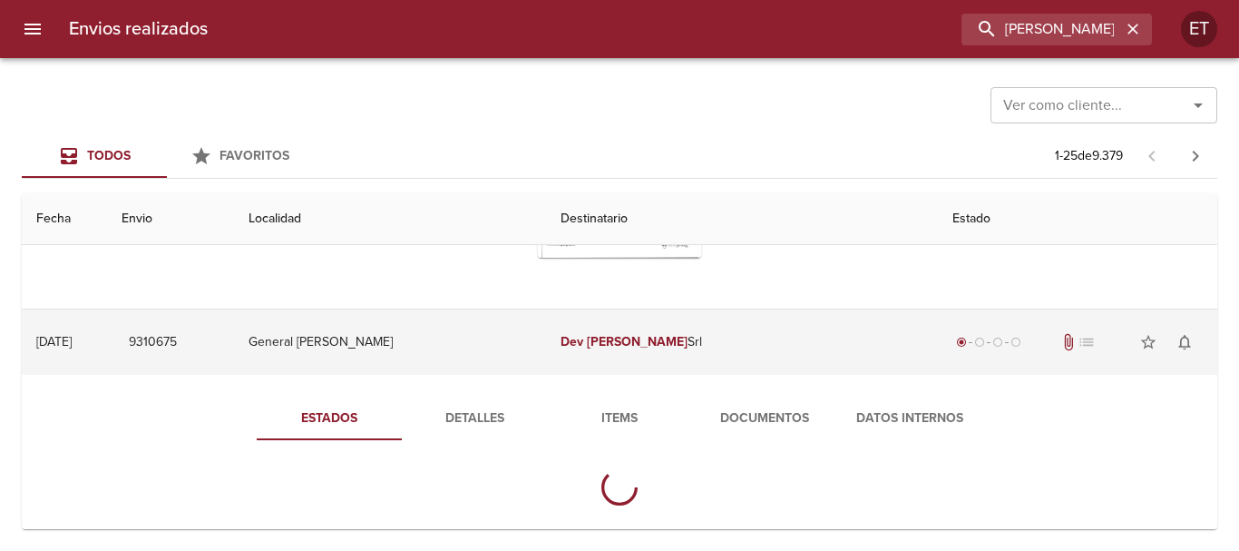
scroll to position [998, 0]
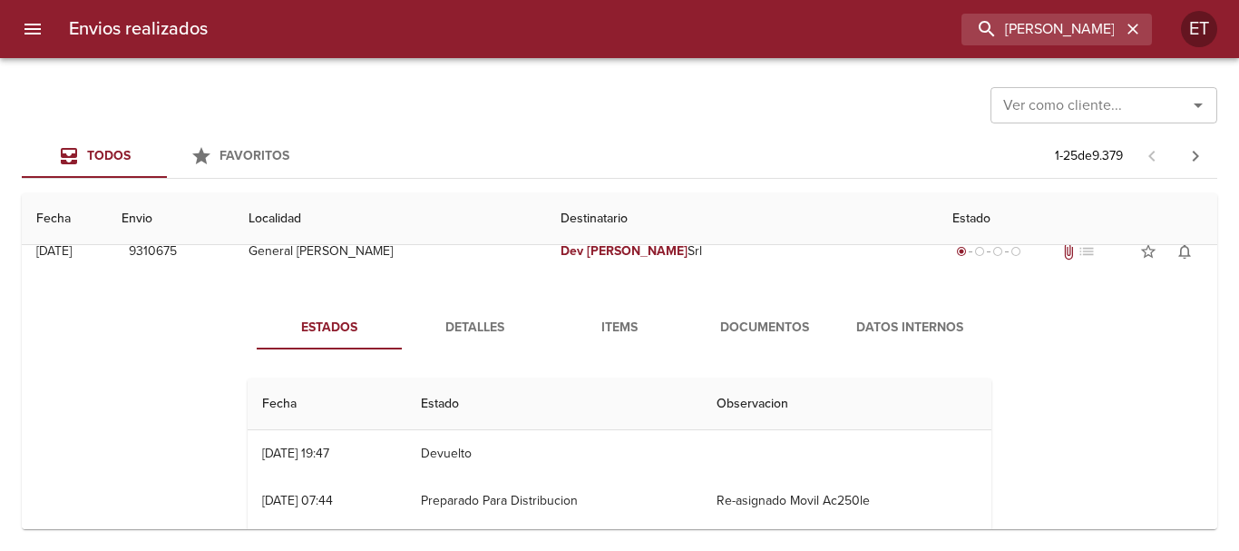
click at [752, 318] on span "Documentos" at bounding box center [764, 328] width 123 height 23
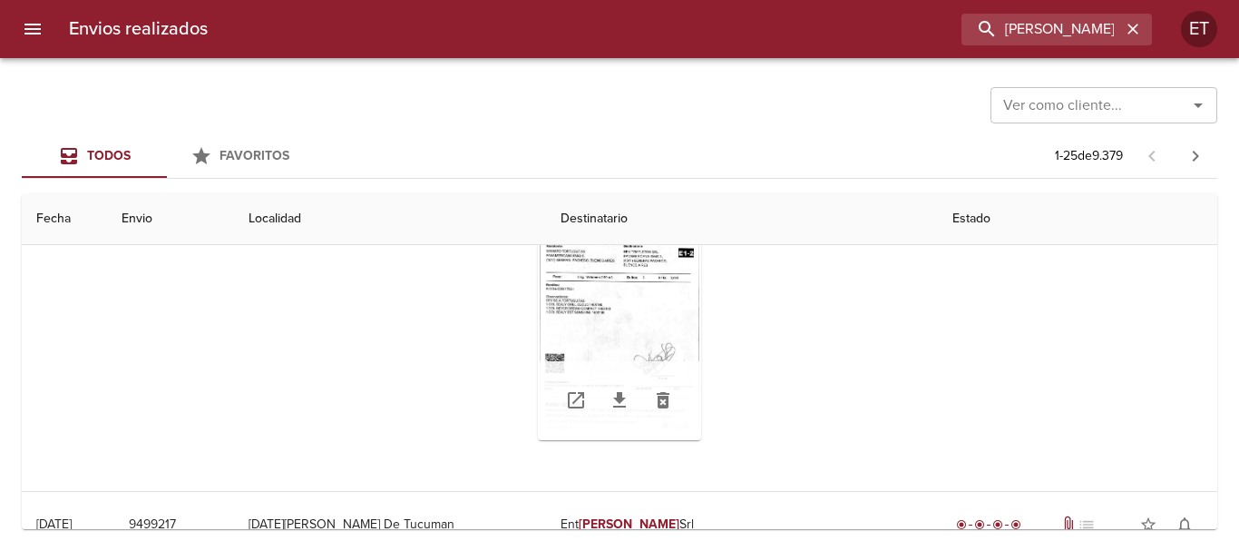
scroll to position [1179, 0]
click at [657, 294] on div "Tabla de envíos del cliente" at bounding box center [619, 324] width 163 height 227
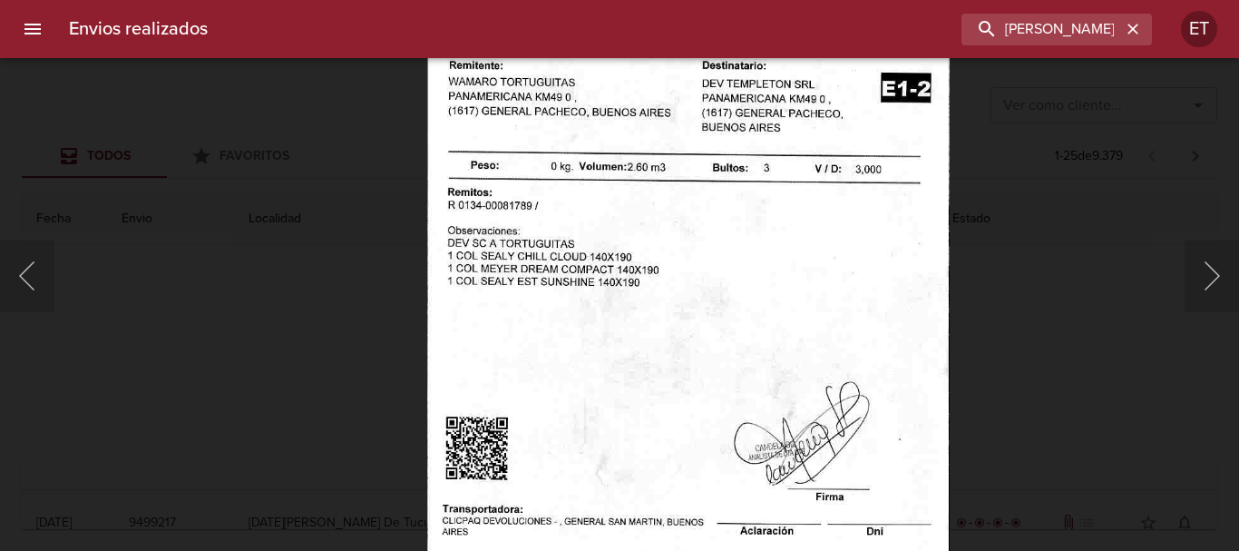
click at [1081, 396] on div "Lightbox" at bounding box center [619, 275] width 1239 height 551
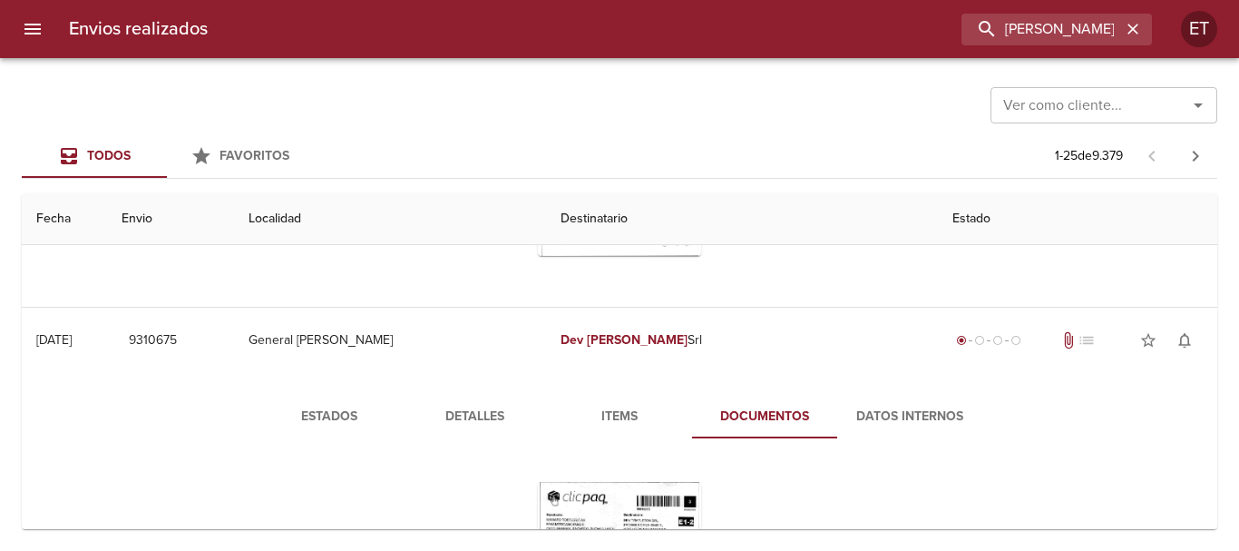
scroll to position [907, 0]
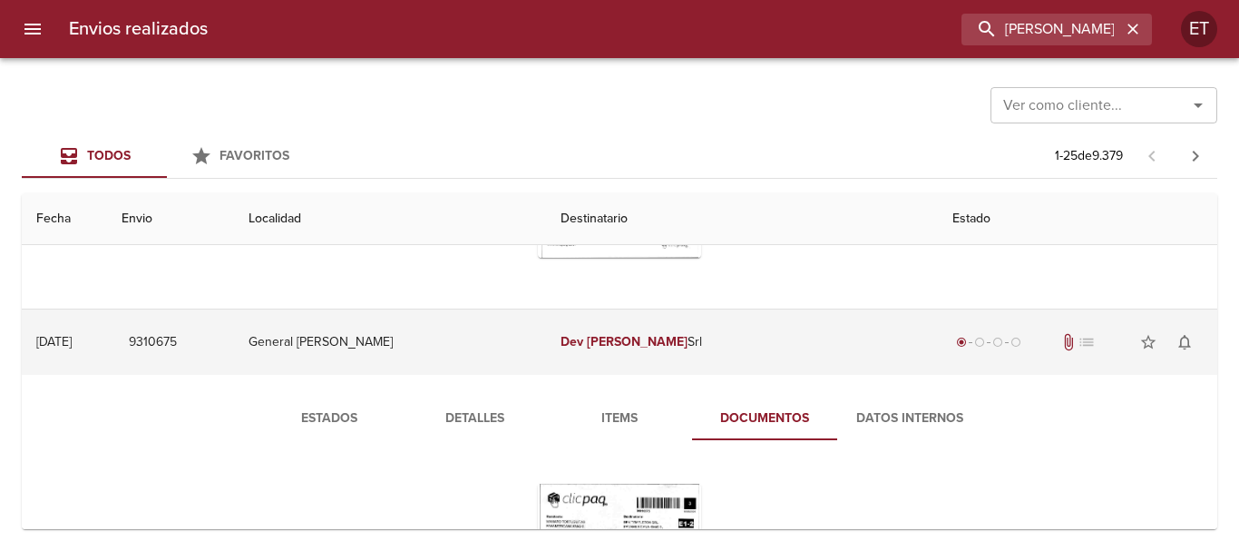
click at [546, 337] on td "General [PERSON_NAME]" at bounding box center [390, 341] width 312 height 65
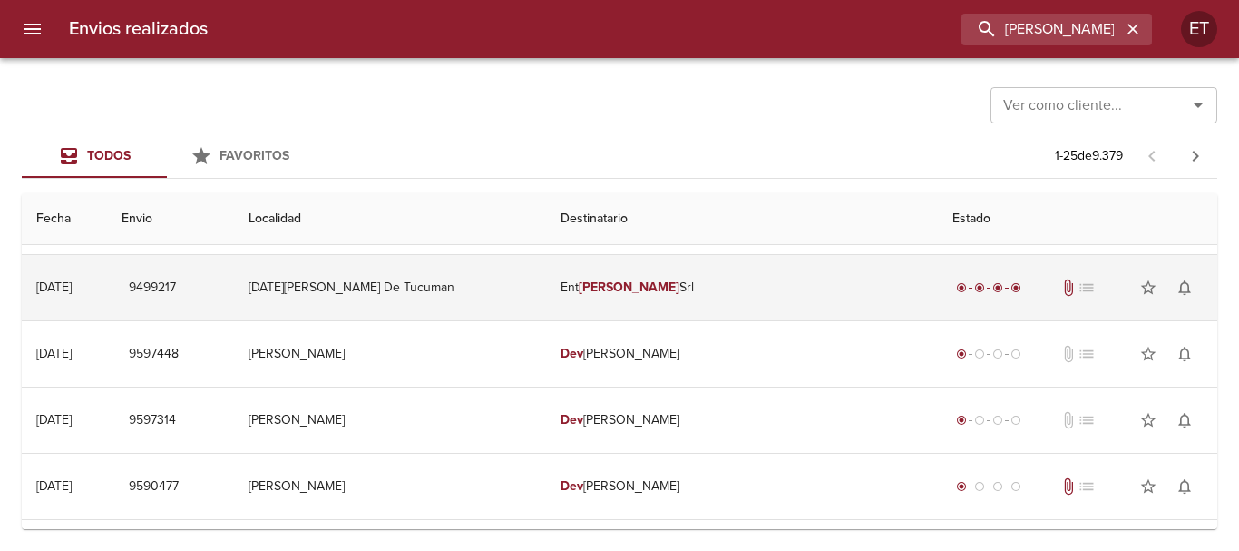
scroll to position [998, 0]
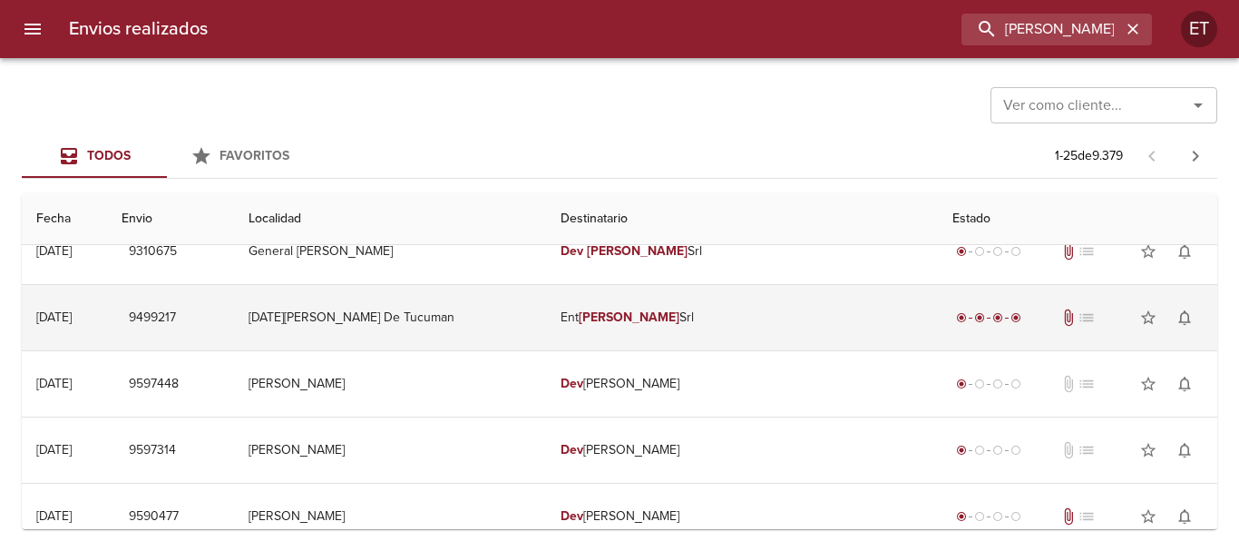
click at [699, 314] on td "Ent Templeton Srl" at bounding box center [742, 317] width 392 height 65
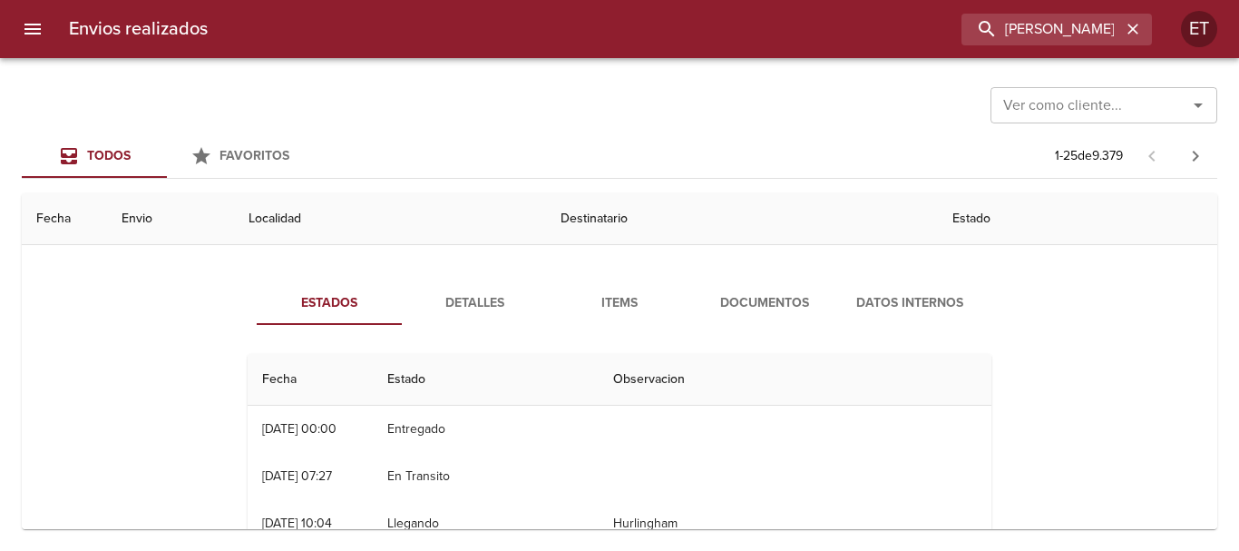
click at [772, 322] on button "Documentos" at bounding box center [764, 303] width 145 height 44
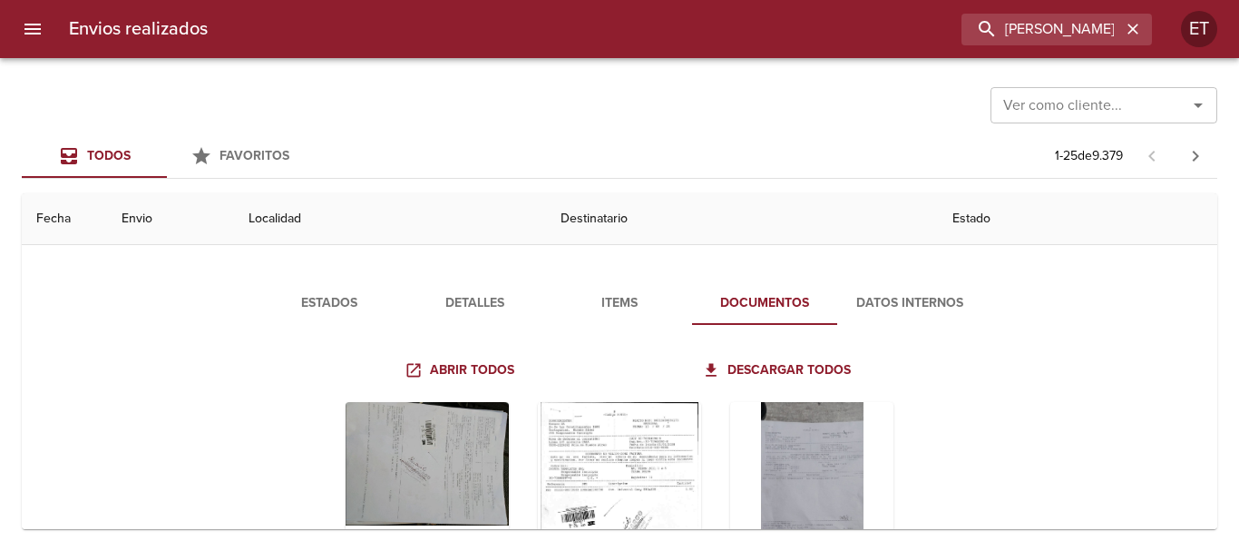
scroll to position [1179, 0]
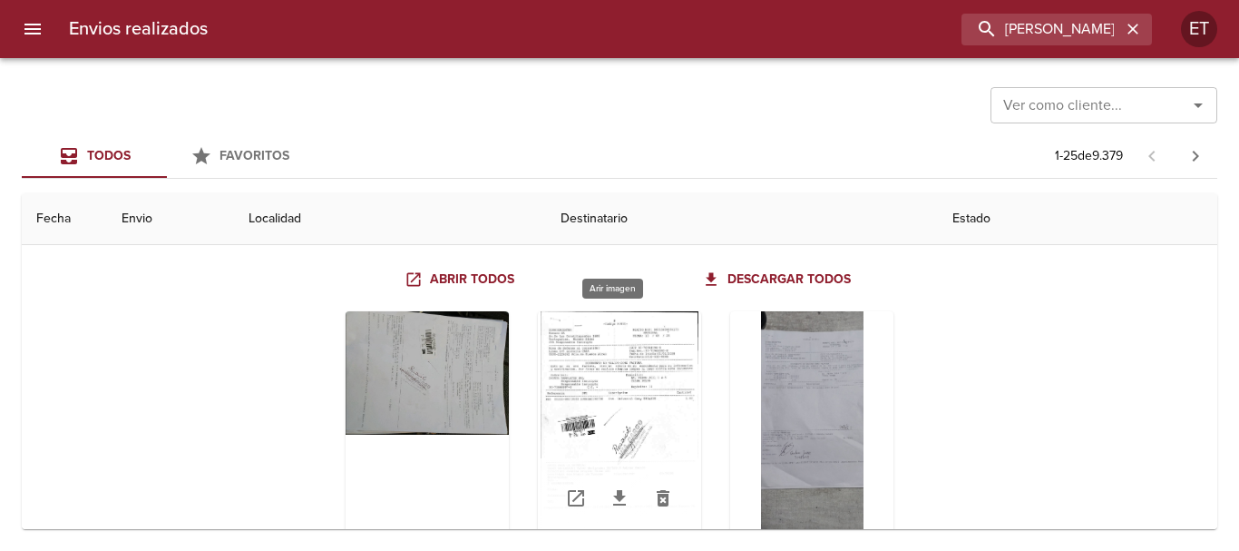
click at [603, 357] on div "Tabla de envíos del cliente" at bounding box center [619, 424] width 163 height 227
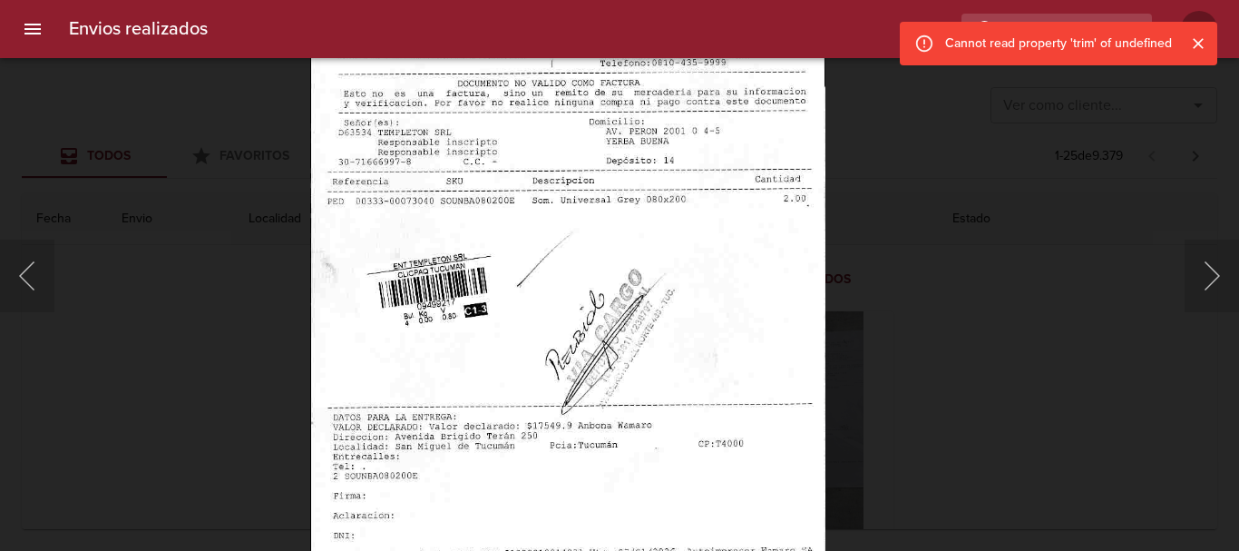
click at [996, 367] on div "Lightbox" at bounding box center [619, 275] width 1239 height 551
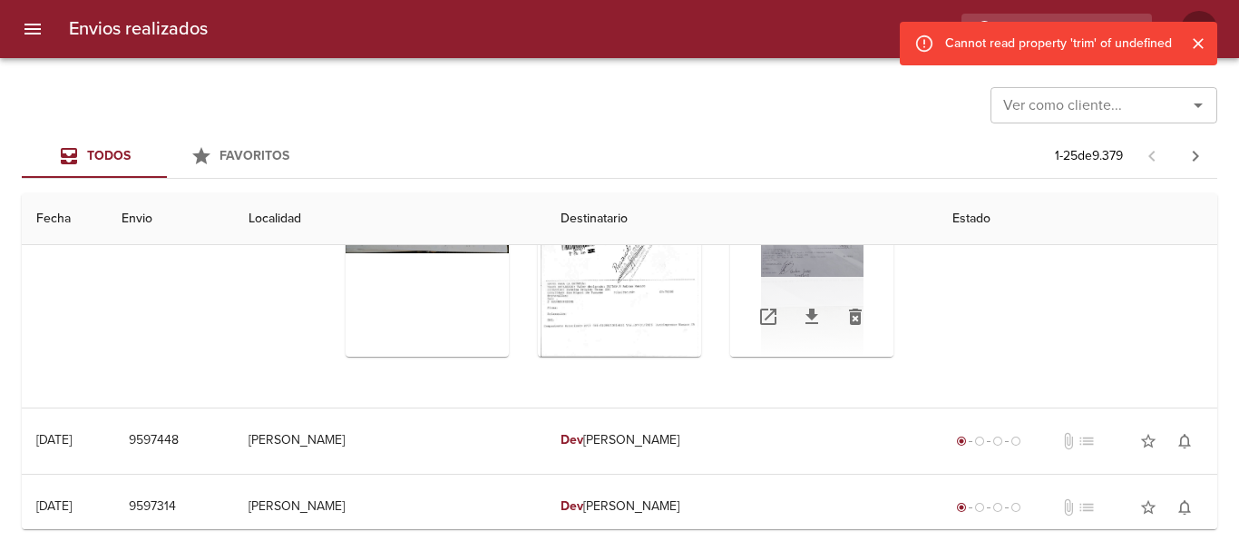
scroll to position [1270, 0]
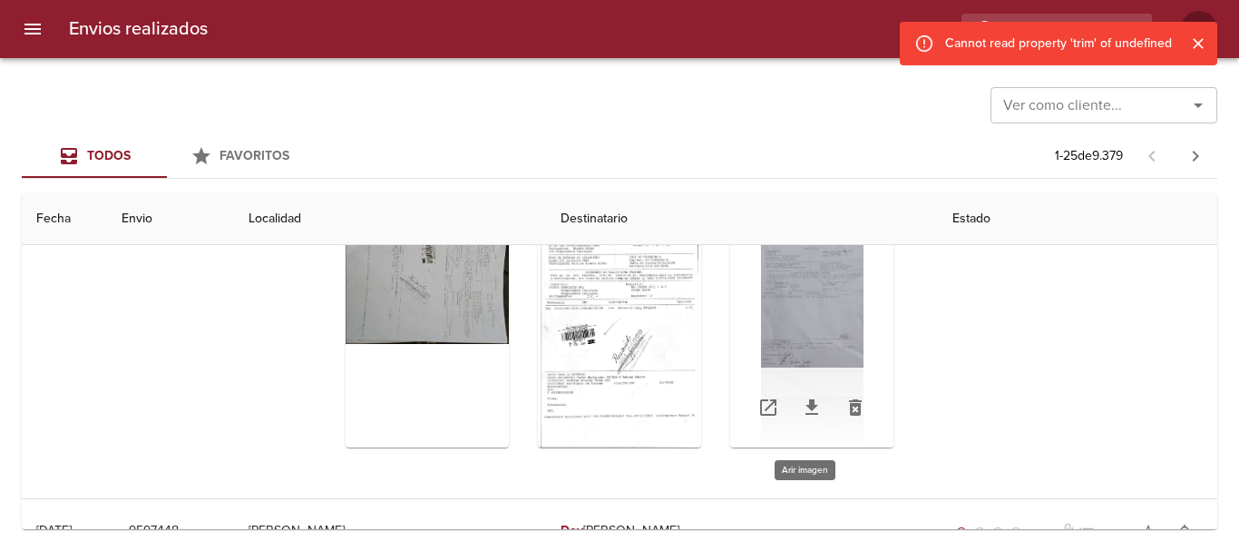
click at [766, 280] on div "Tabla de envíos del cliente" at bounding box center [811, 333] width 163 height 227
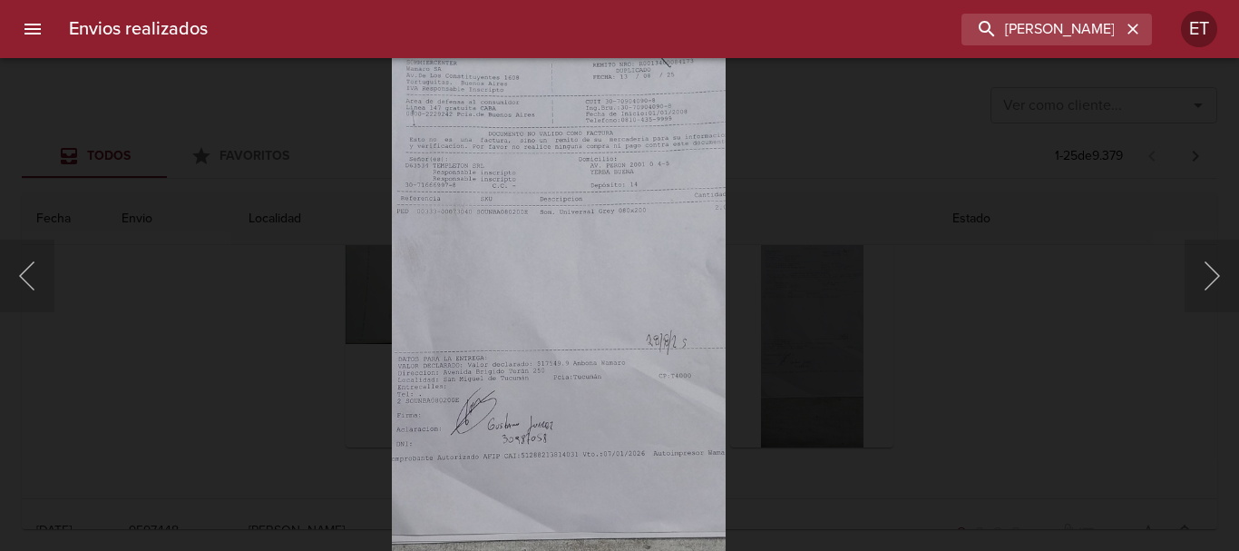
click at [987, 344] on div "Lightbox" at bounding box center [619, 275] width 1239 height 551
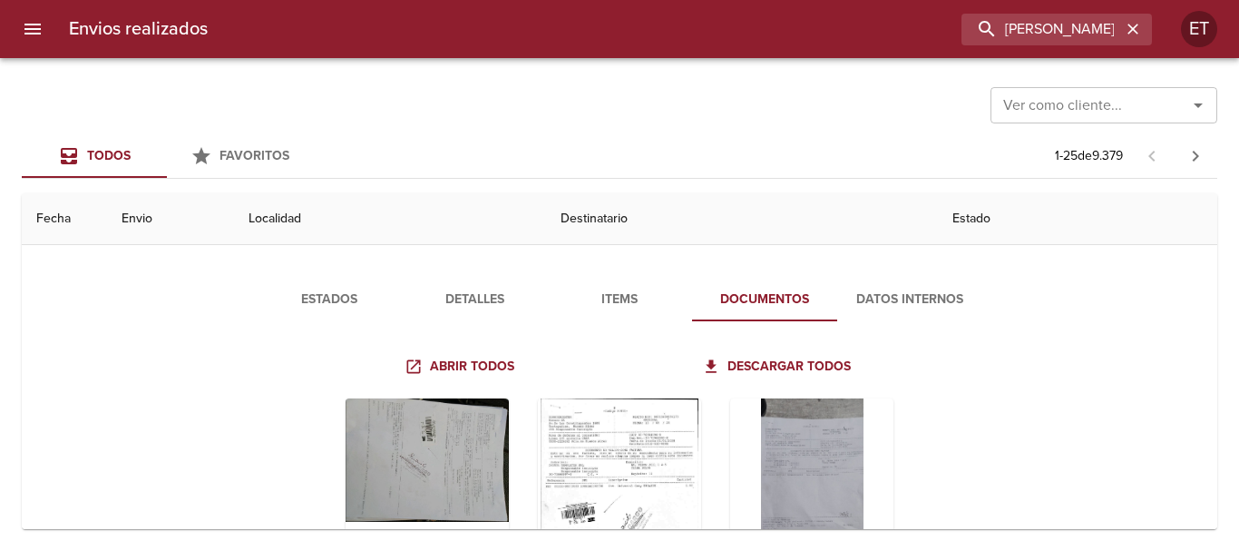
scroll to position [1089, 0]
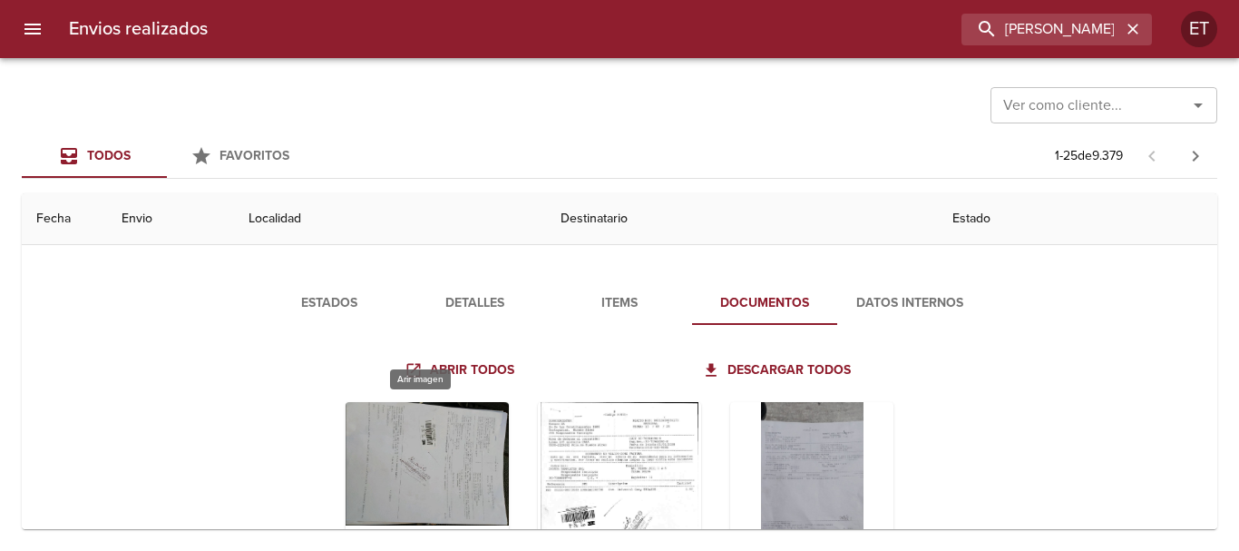
click at [432, 453] on div "Tabla de envíos del cliente" at bounding box center [427, 515] width 163 height 227
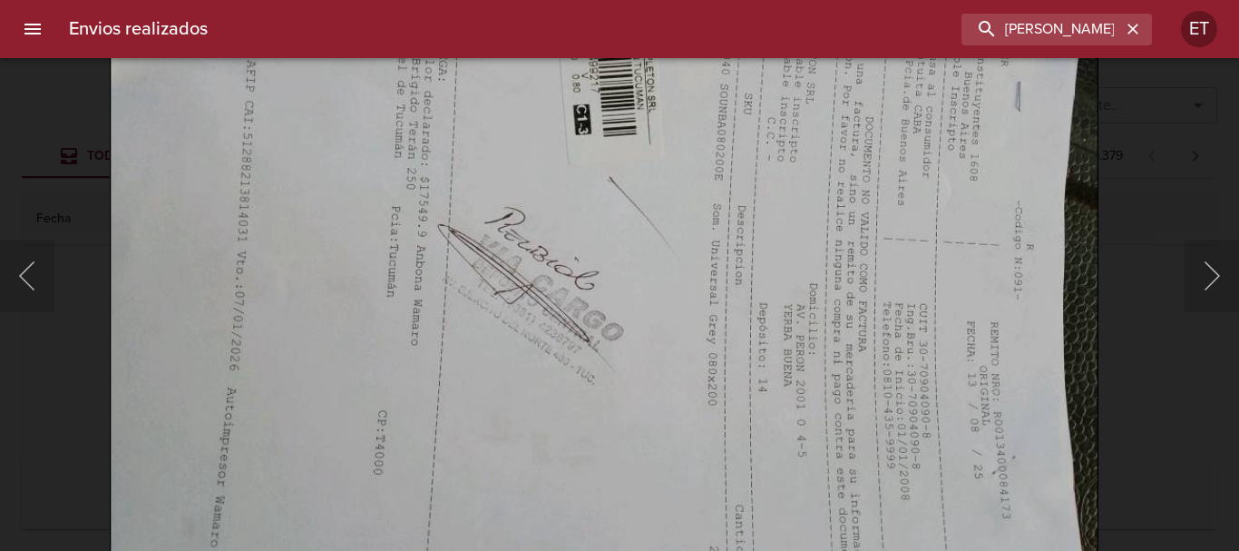
click at [631, 327] on img "Lightbox" at bounding box center [604, 249] width 988 height 742
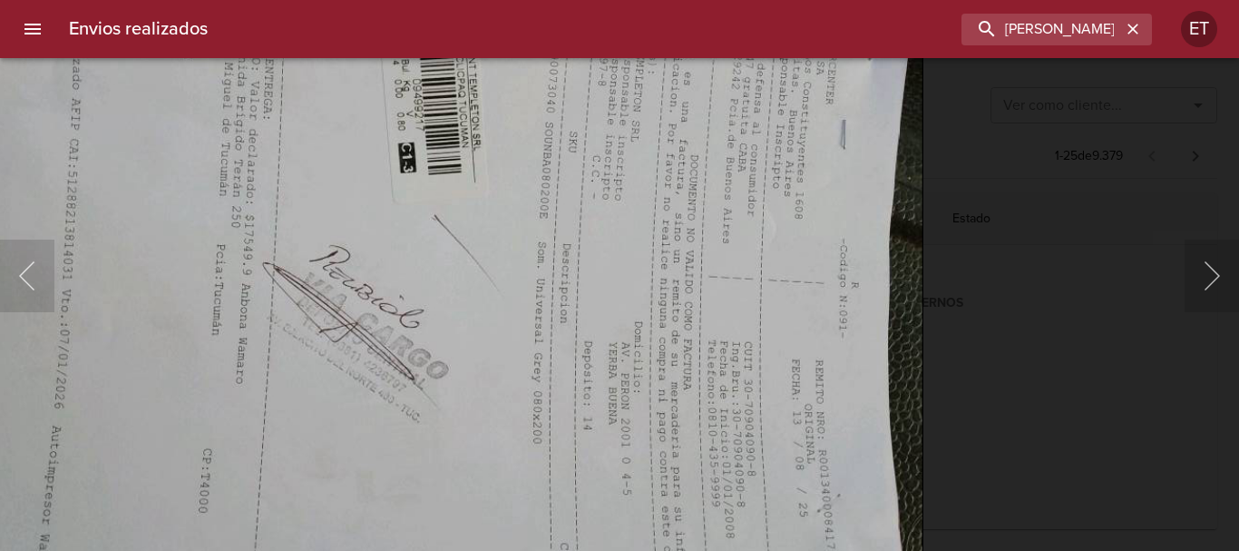
drag, startPoint x: 1016, startPoint y: 393, endPoint x: 923, endPoint y: 438, distance: 103.9
click at [1015, 393] on div "Lightbox" at bounding box center [619, 275] width 1239 height 551
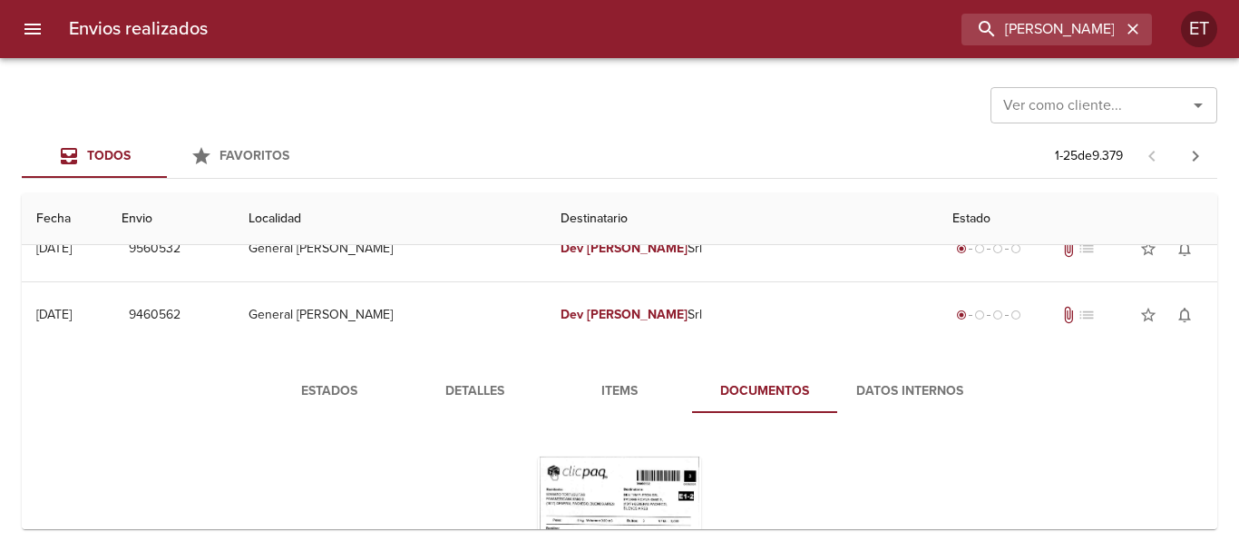
scroll to position [0, 0]
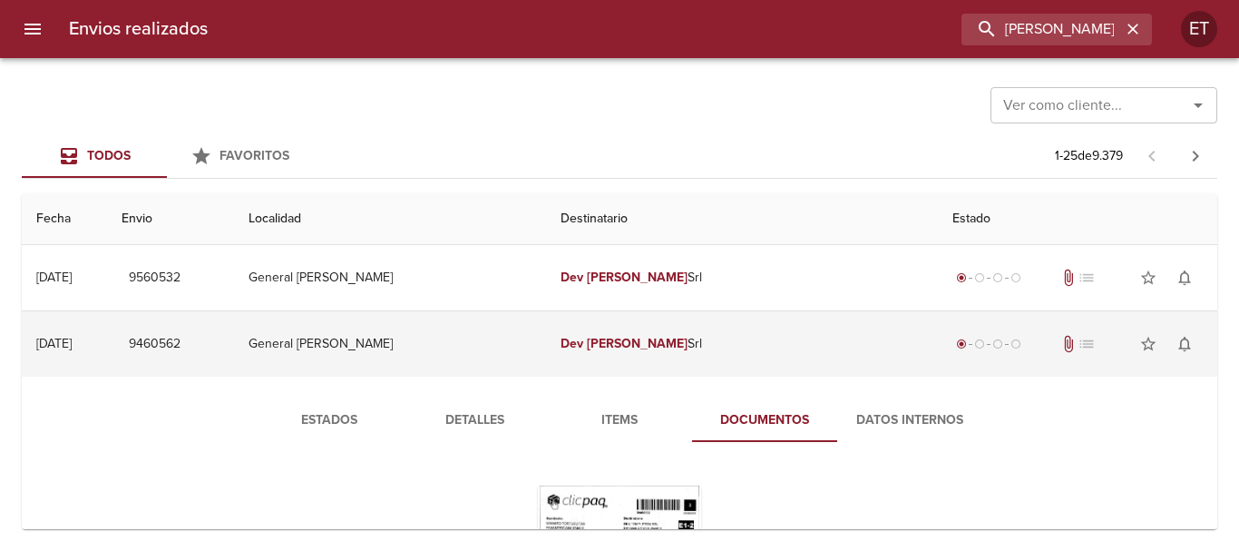
click at [680, 343] on em "[PERSON_NAME]" at bounding box center [637, 343] width 101 height 15
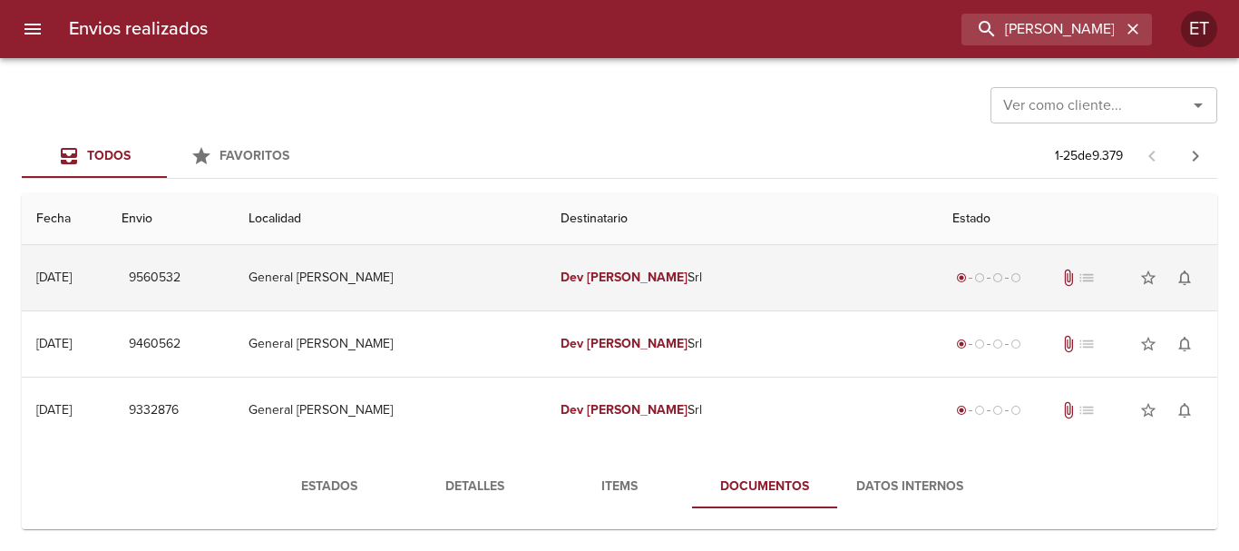
click at [674, 291] on td "Dev Templeton Srl" at bounding box center [742, 277] width 392 height 65
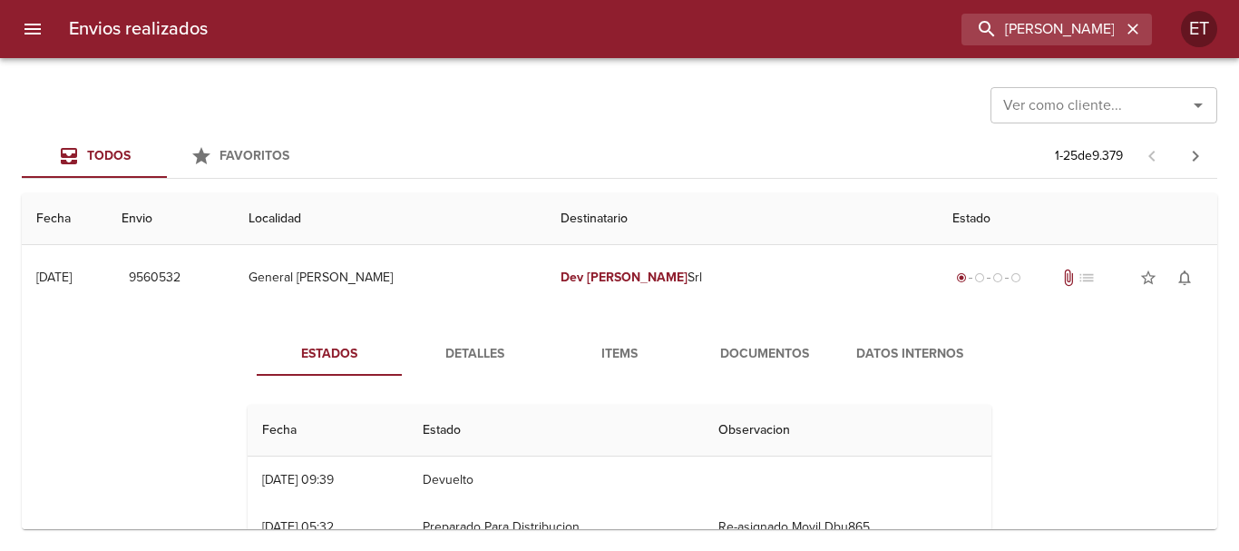
click at [736, 357] on span "Documentos" at bounding box center [764, 354] width 123 height 23
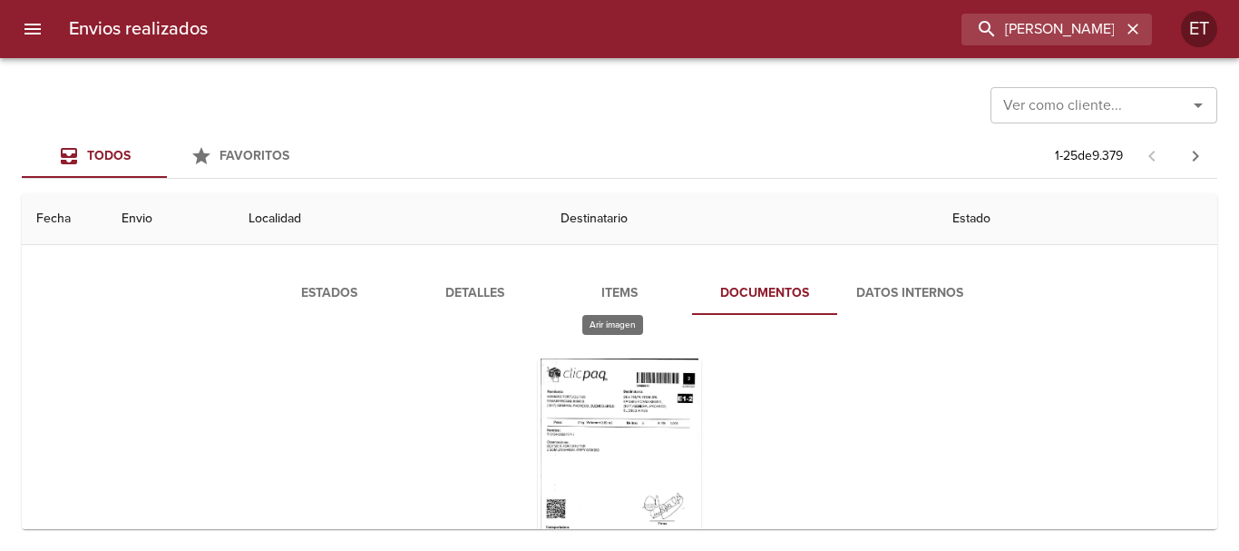
scroll to position [91, 0]
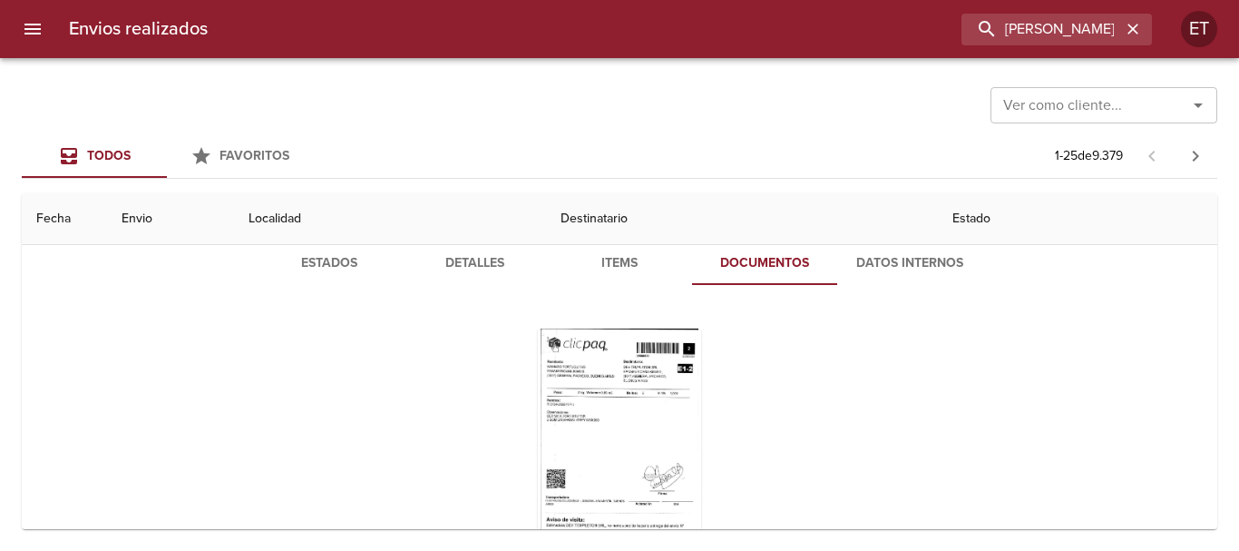
click at [466, 265] on span "Detalles" at bounding box center [474, 263] width 123 height 23
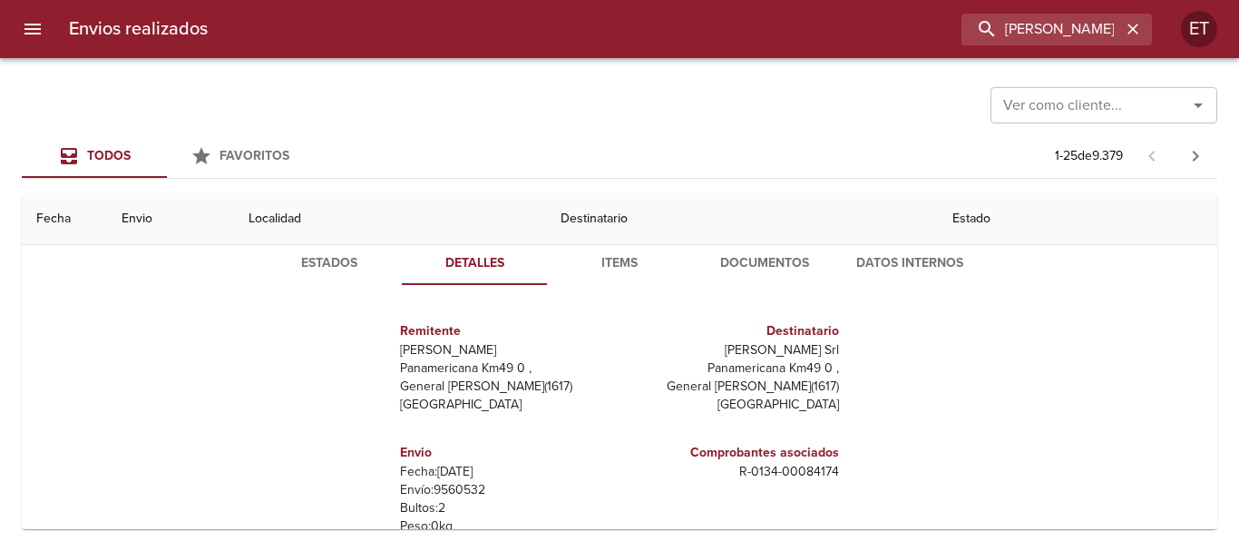
click at [618, 269] on span "Items" at bounding box center [619, 263] width 123 height 23
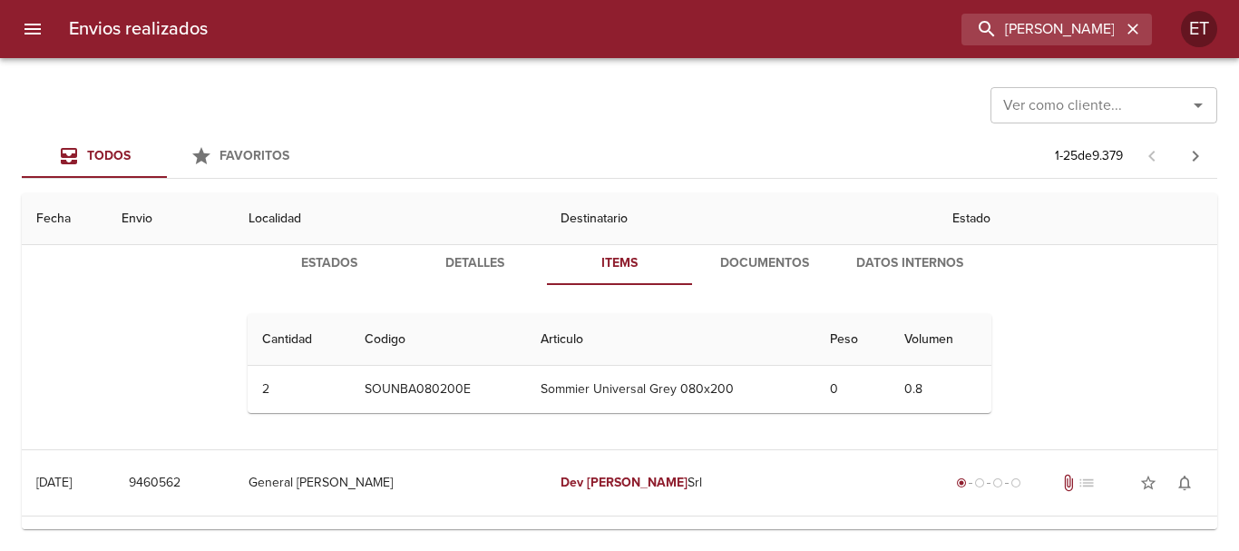
drag, startPoint x: 618, startPoint y: 270, endPoint x: 463, endPoint y: 244, distance: 157.4
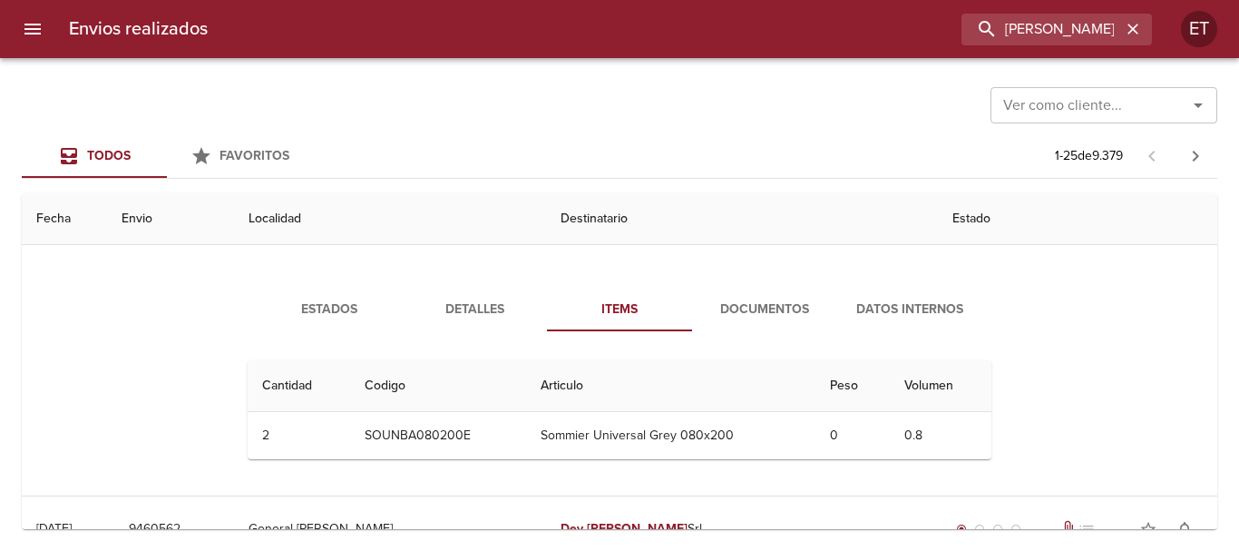
scroll to position [0, 0]
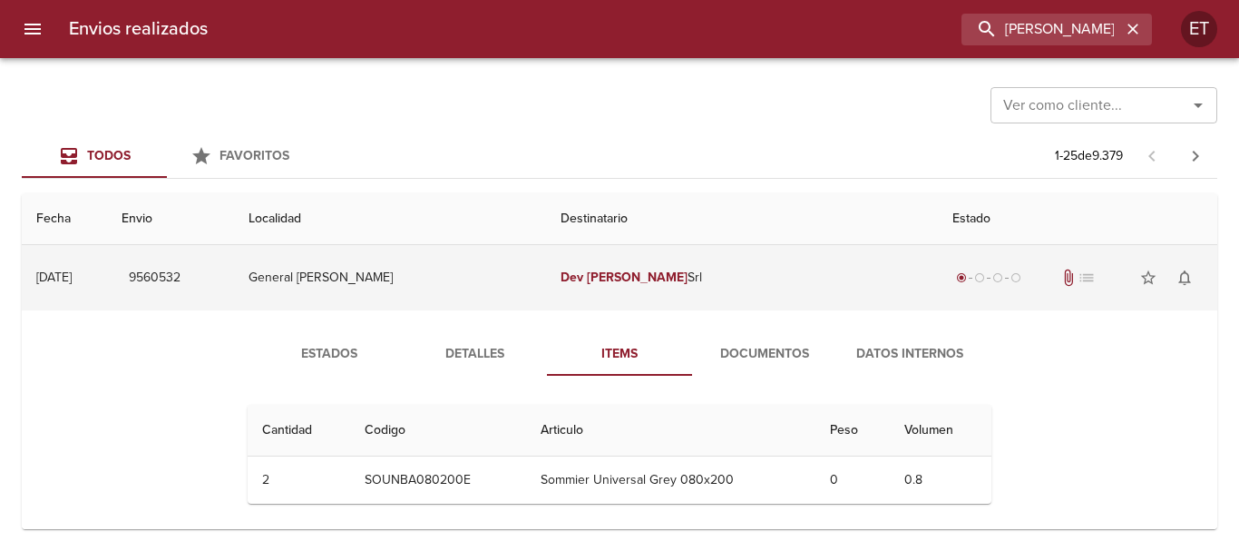
click at [546, 269] on td "General [PERSON_NAME]" at bounding box center [390, 277] width 312 height 65
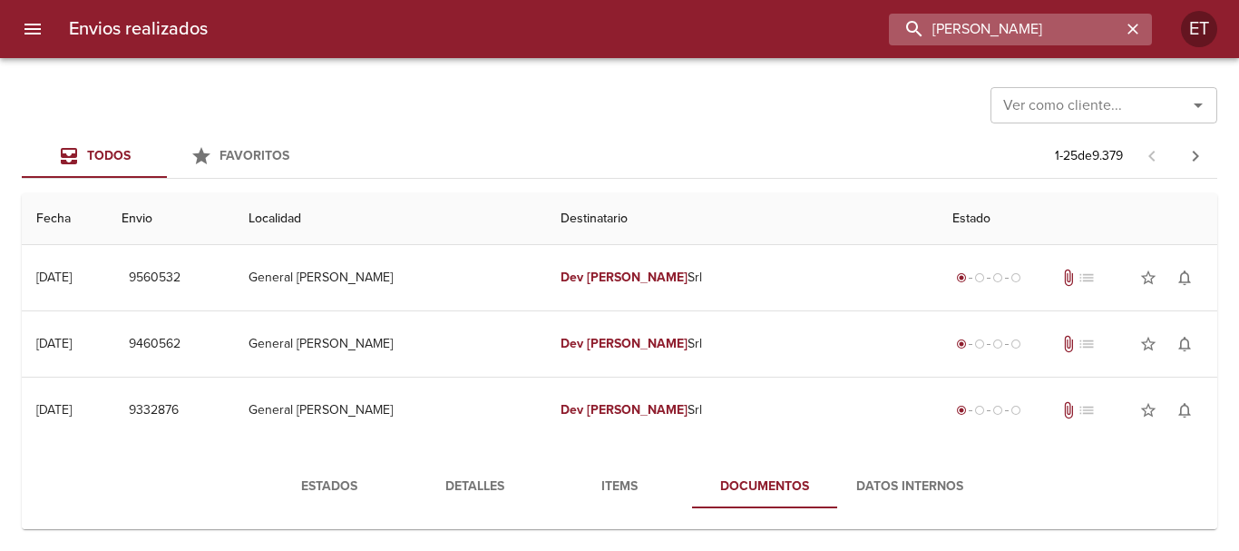
click at [1041, 41] on input "[PERSON_NAME]" at bounding box center [1005, 30] width 232 height 32
click at [1041, 40] on input "[PERSON_NAME]" at bounding box center [1005, 30] width 232 height 32
drag, startPoint x: 0, startPoint y: 0, endPoint x: 1041, endPoint y: 42, distance: 1042.3
click at [1041, 42] on input "9560532" at bounding box center [1042, 30] width 160 height 32
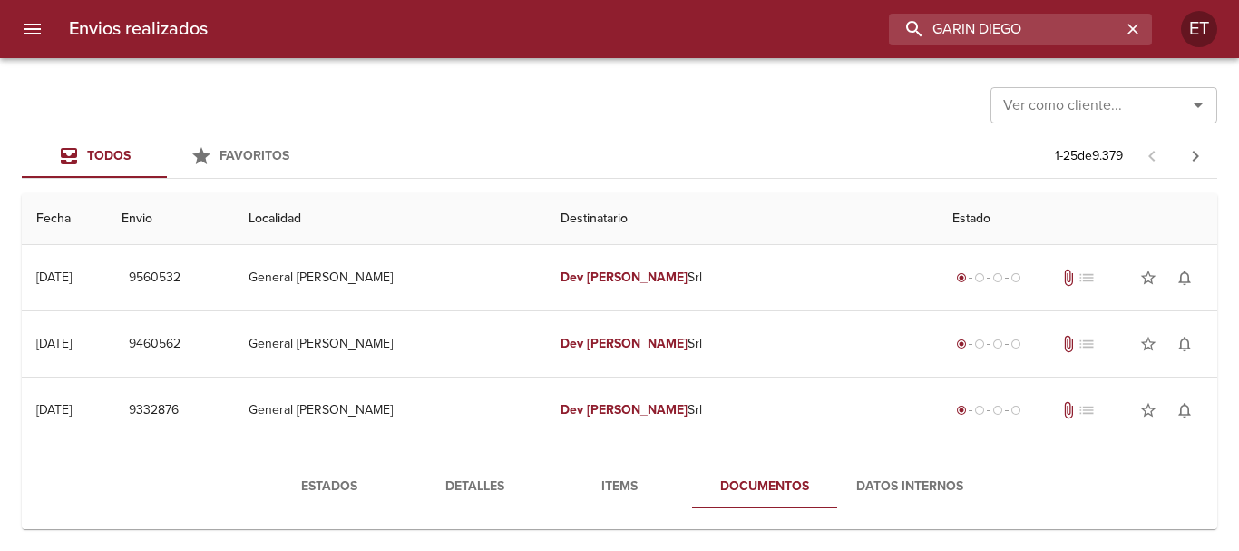
type input "GARIN DIEGO"
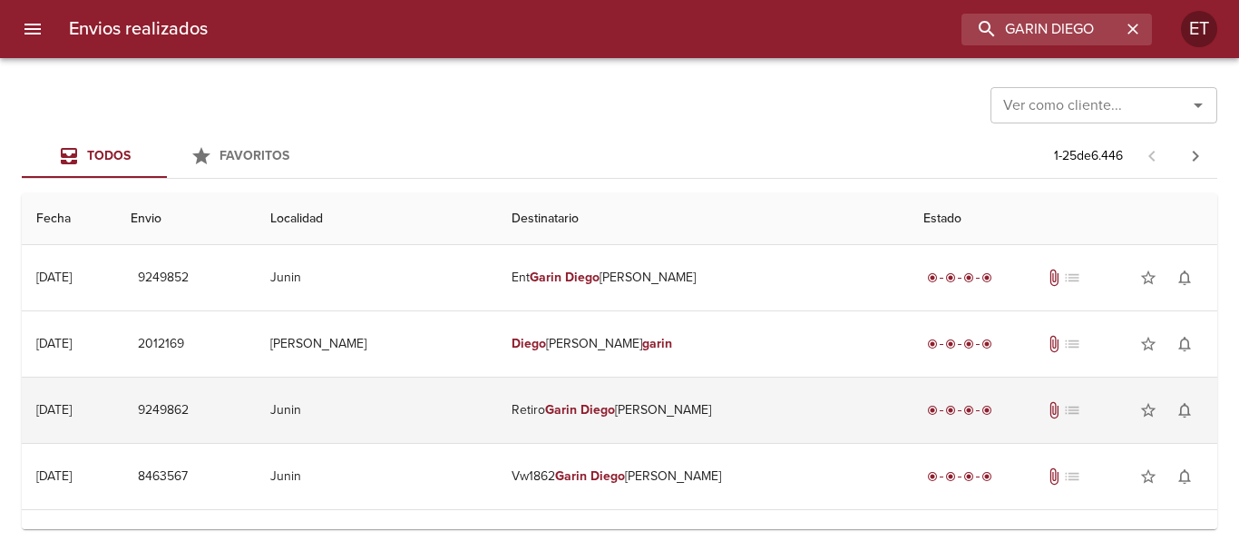
click at [720, 403] on td "Retiro [PERSON_NAME]" at bounding box center [703, 409] width 412 height 65
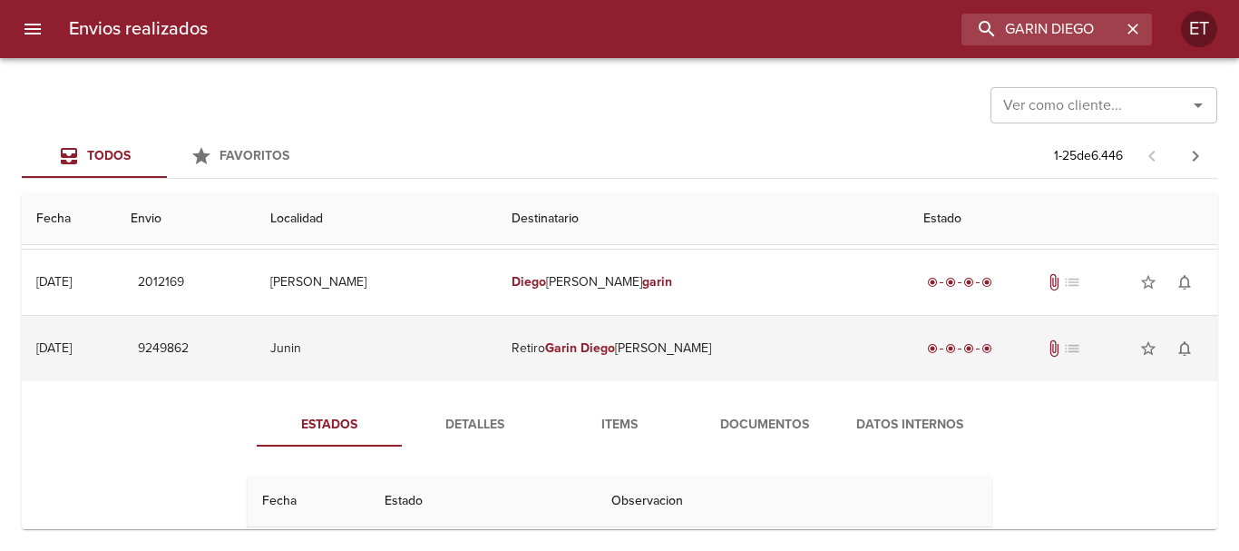
scroll to position [91, 0]
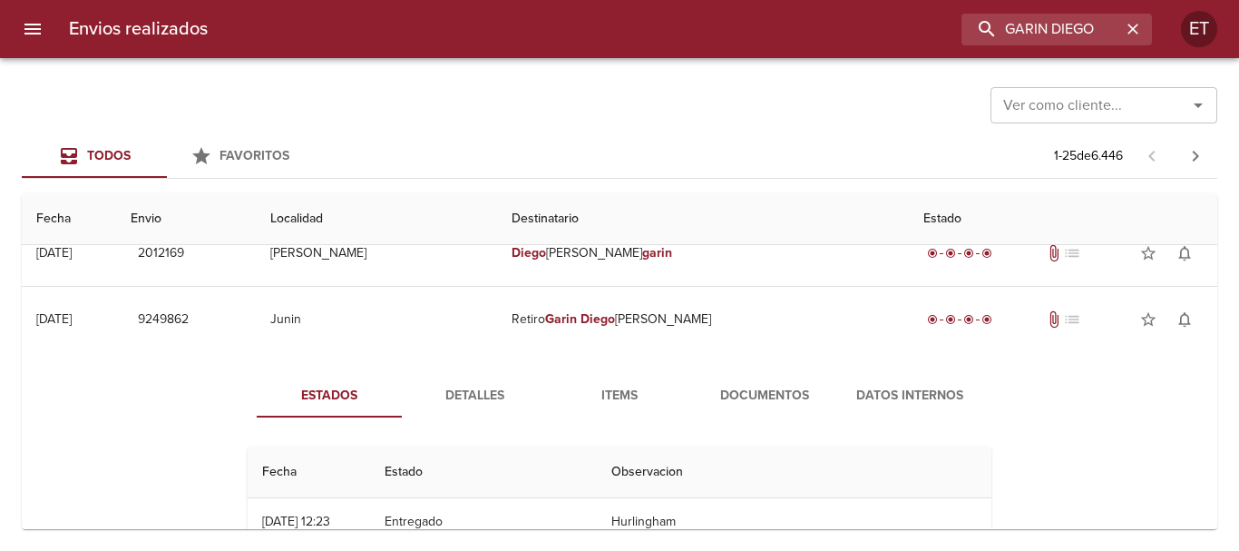
click at [739, 396] on span "Documentos" at bounding box center [764, 396] width 123 height 23
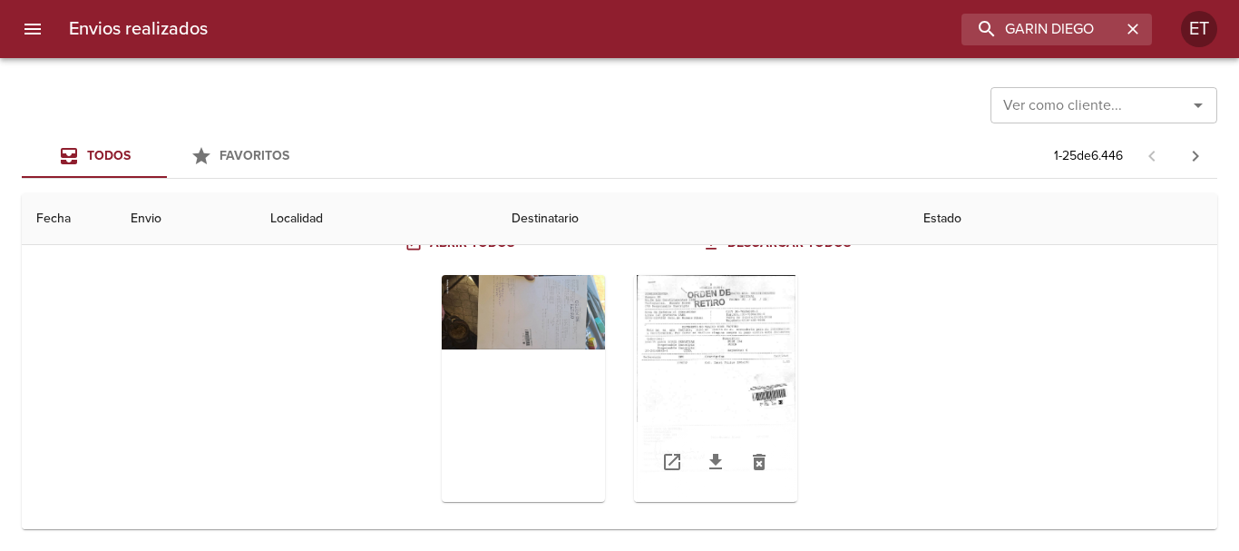
scroll to position [269, 0]
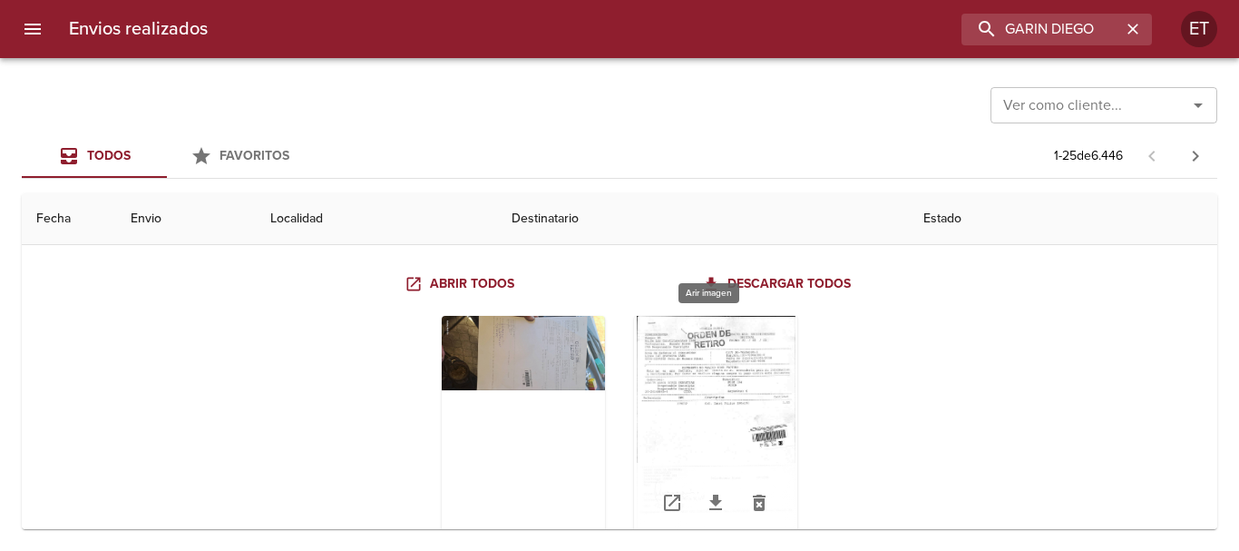
click at [725, 366] on div "Tabla de envíos del cliente" at bounding box center [715, 429] width 163 height 227
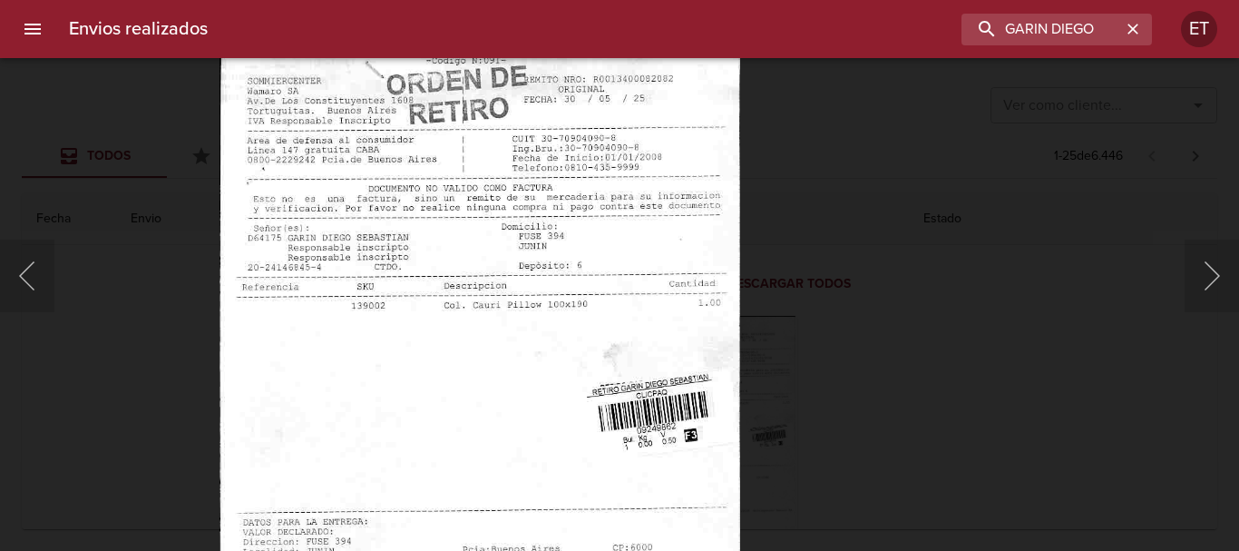
click at [470, 443] on img "Lightbox" at bounding box center [480, 390] width 520 height 742
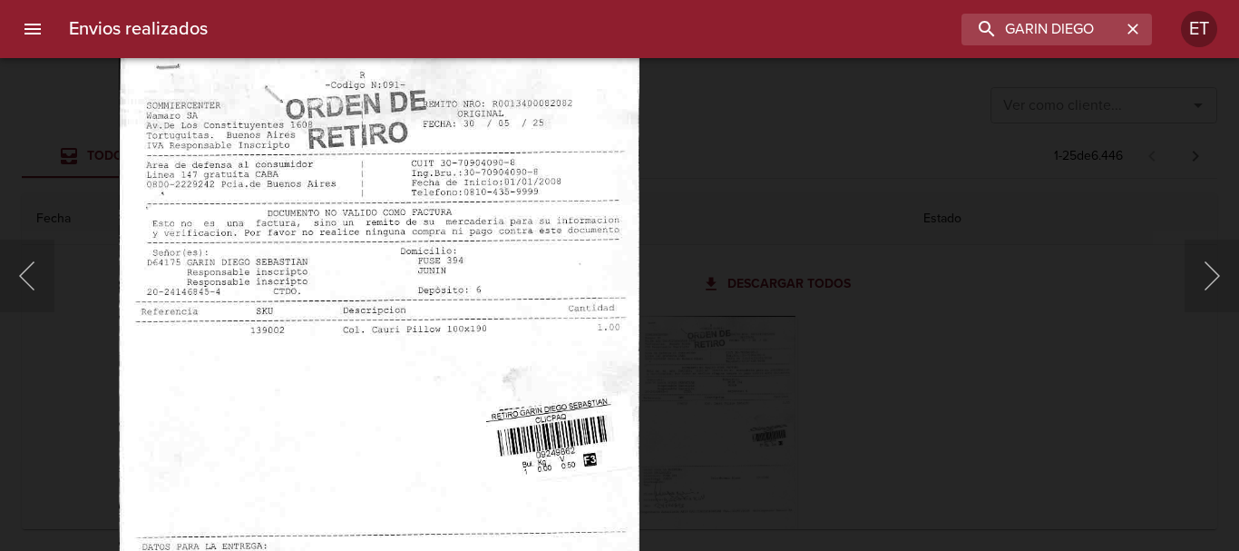
click at [435, 434] on img "Lightbox" at bounding box center [379, 415] width 520 height 742
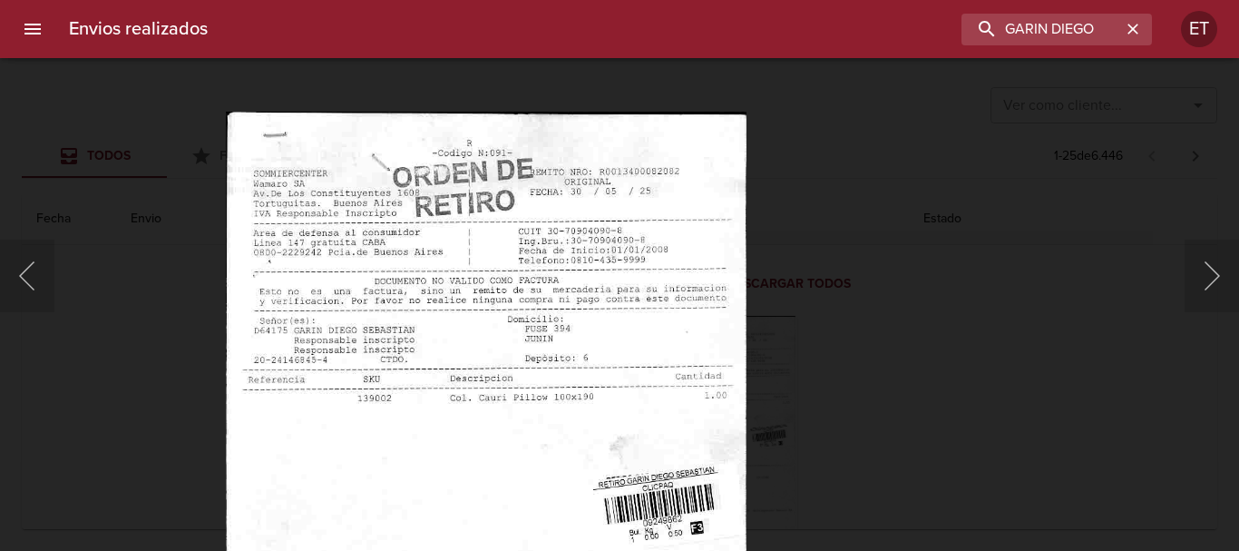
drag, startPoint x: 971, startPoint y: 448, endPoint x: 826, endPoint y: 416, distance: 147.7
click at [970, 448] on div "Lightbox" at bounding box center [619, 275] width 1239 height 551
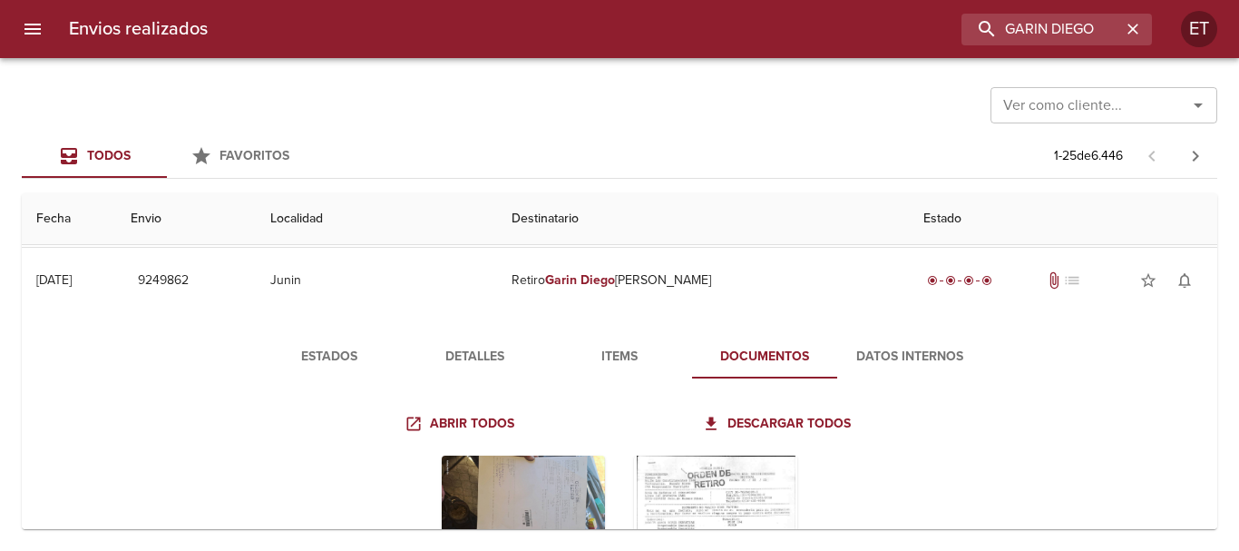
scroll to position [88, 0]
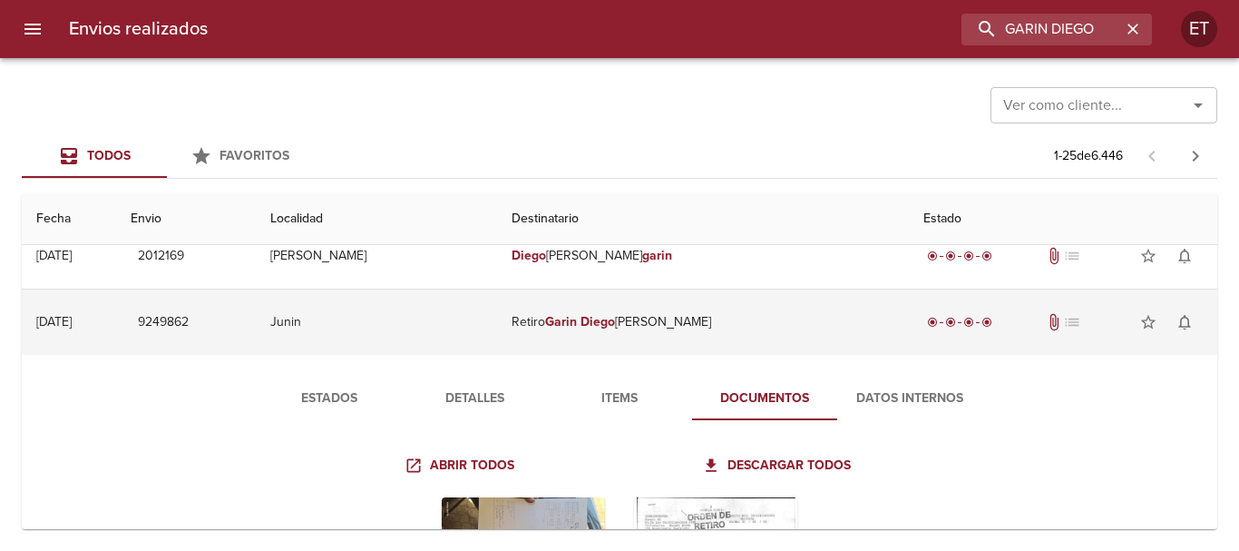
click at [615, 320] on em "Diego" at bounding box center [598, 321] width 34 height 15
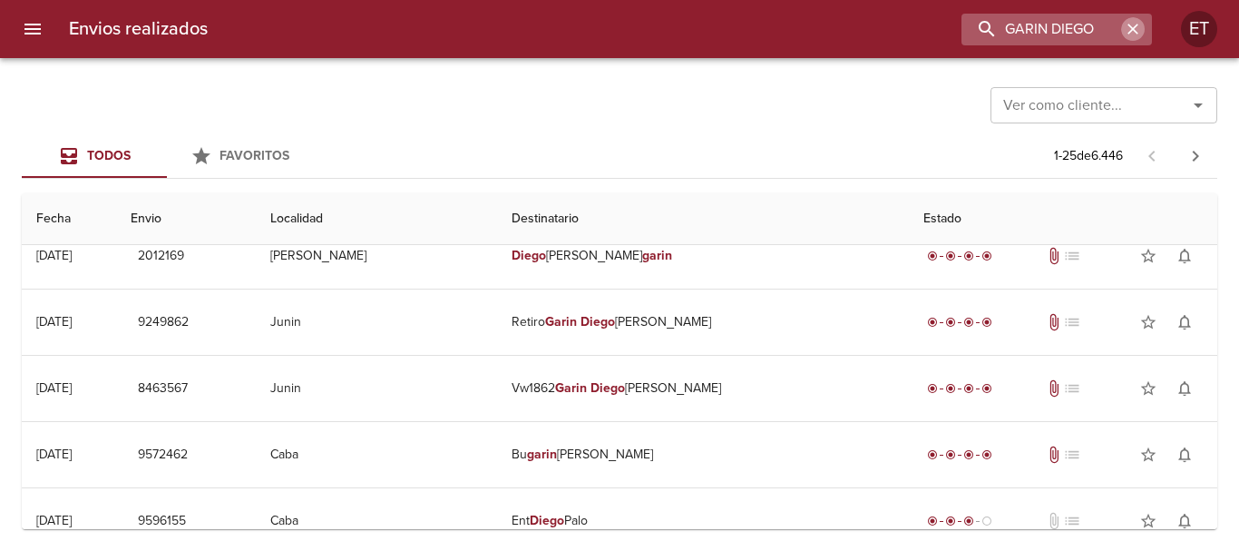
click at [1132, 30] on icon "button" at bounding box center [1133, 29] width 18 height 18
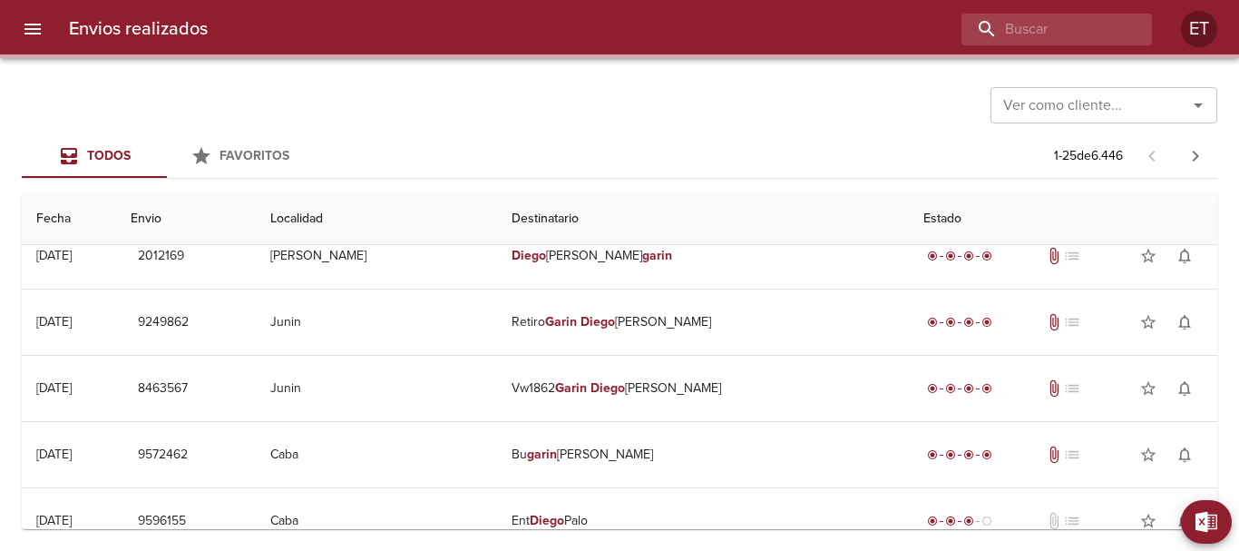
drag, startPoint x: 796, startPoint y: 23, endPoint x: 729, endPoint y: 5, distance: 69.3
click at [796, 24] on div at bounding box center [687, 30] width 930 height 32
